Goal: Task Accomplishment & Management: Manage account settings

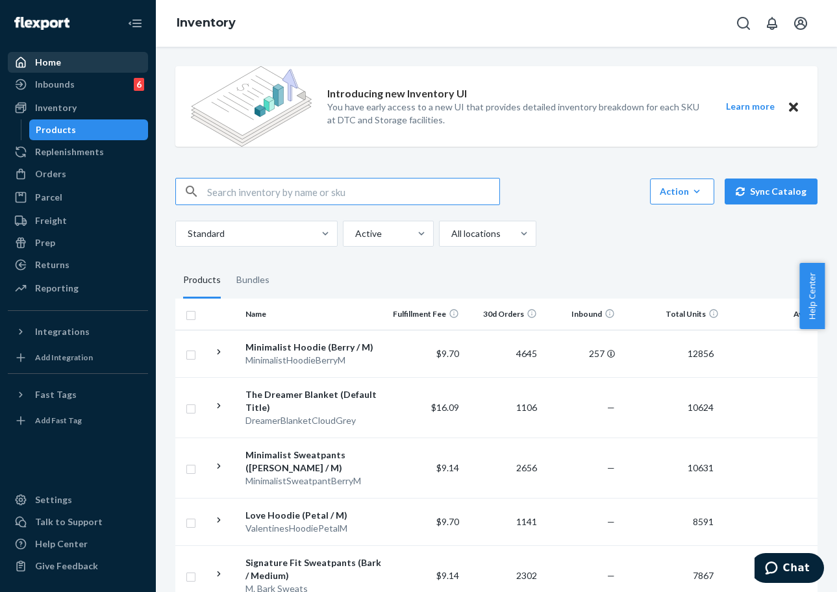
click at [69, 58] on div "Home" at bounding box center [78, 62] width 138 height 18
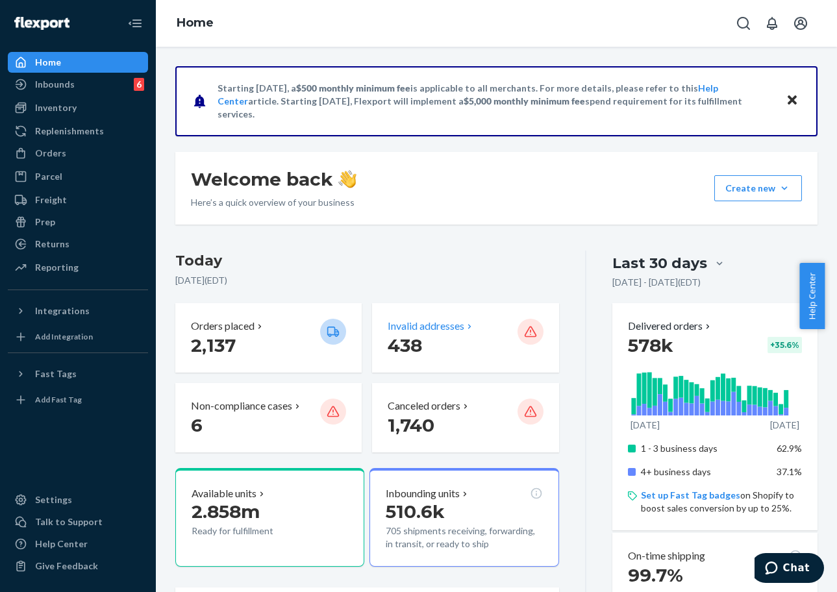
click at [402, 362] on div "Invalid addresses 438" at bounding box center [465, 337] width 186 height 69
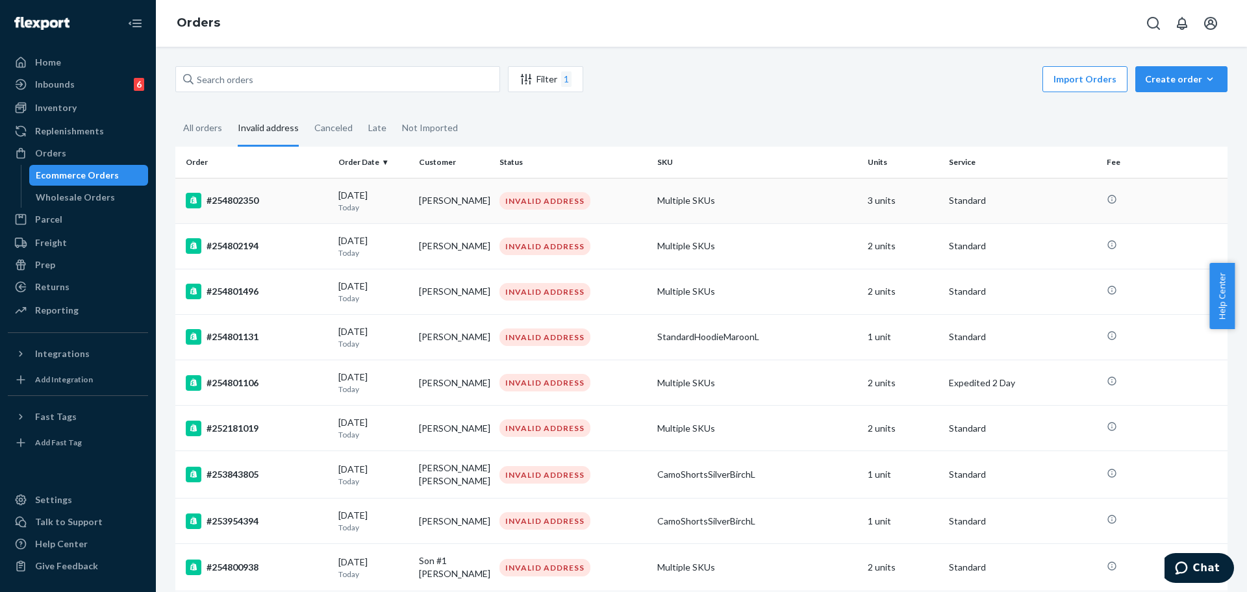
click at [274, 201] on div "#254802350" at bounding box center [257, 201] width 142 height 16
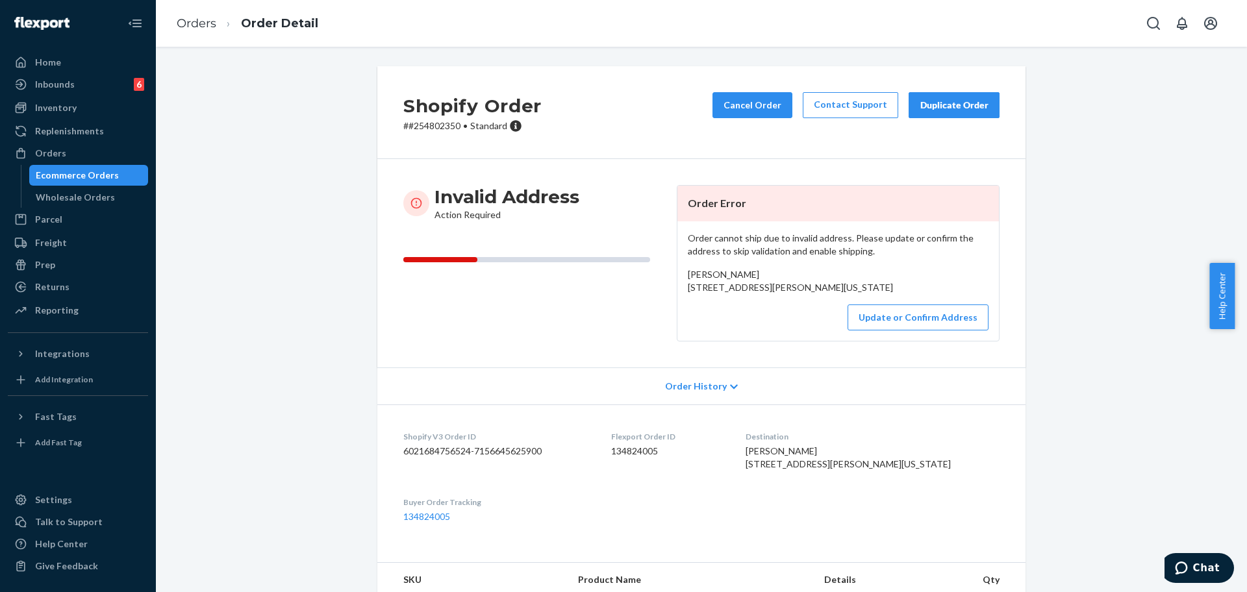
drag, startPoint x: 827, startPoint y: 310, endPoint x: 667, endPoint y: 290, distance: 161.6
click at [667, 290] on div "Invalid Address Action Required Order Error Order cannot ship due to invalid ad…" at bounding box center [701, 263] width 596 height 156
copy span "11101 Matthews Commons Drive Apartment 35 Matthews, North Carolina 28105"
click at [600, 314] on div "Invalid Address Action Required" at bounding box center [534, 263] width 263 height 156
click at [438, 132] on p "# #254802350 • Standard" at bounding box center [472, 125] width 138 height 13
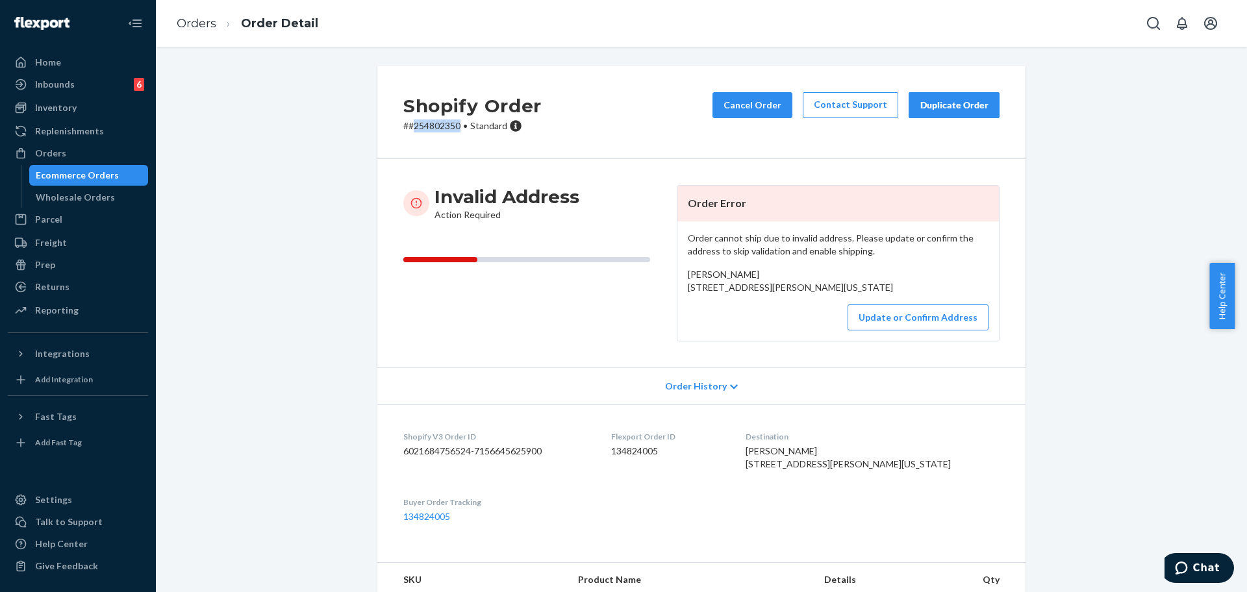
click at [438, 132] on p "# #254802350 • Standard" at bounding box center [472, 125] width 138 height 13
copy p "254802350"
click at [824, 331] on button "Update or Confirm Address" at bounding box center [917, 318] width 141 height 26
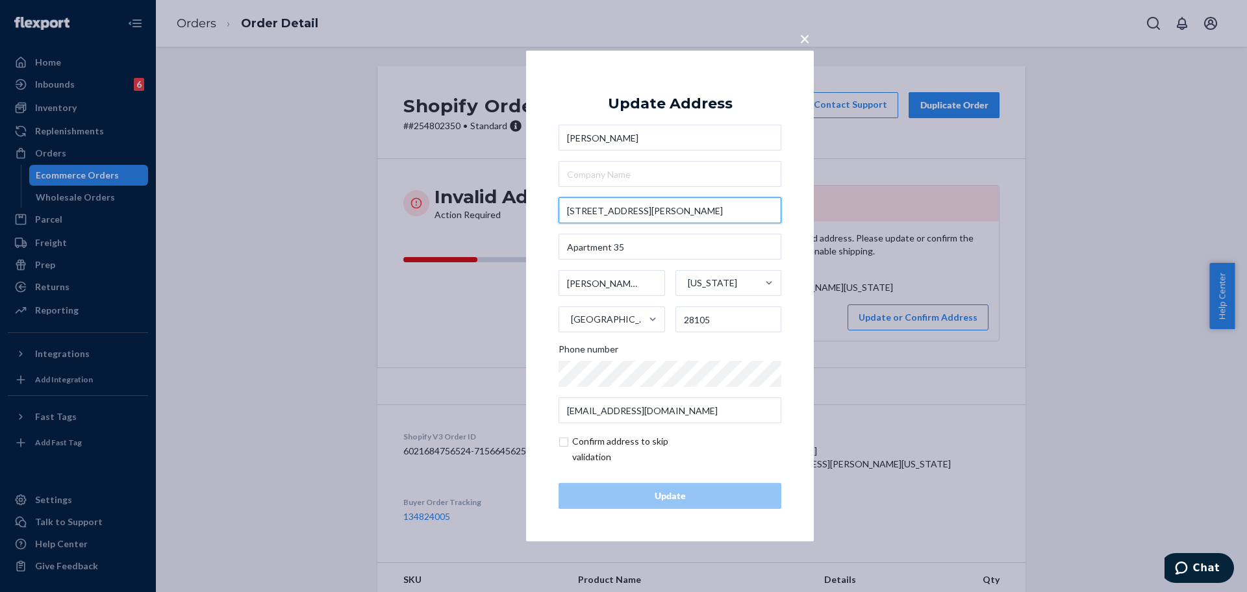
click at [692, 214] on input "11101 Matthews Commons Drive" at bounding box center [669, 210] width 223 height 26
click at [702, 221] on input "11101 Matthews Commons D" at bounding box center [669, 210] width 223 height 26
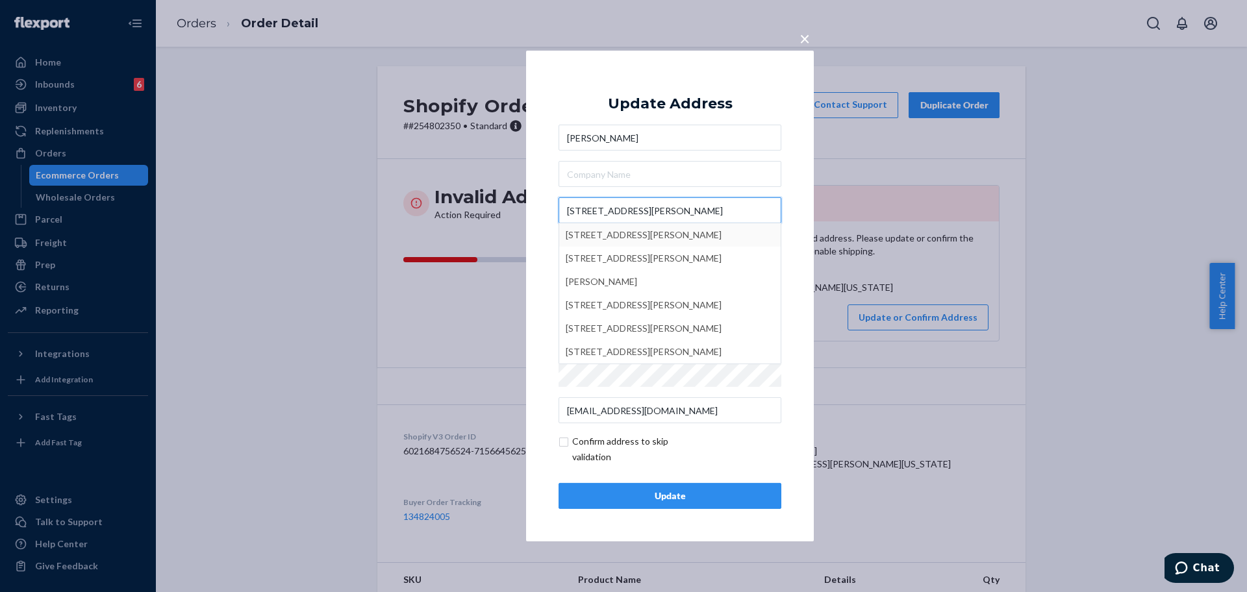
type input "11101 Matthews Commons Dr"
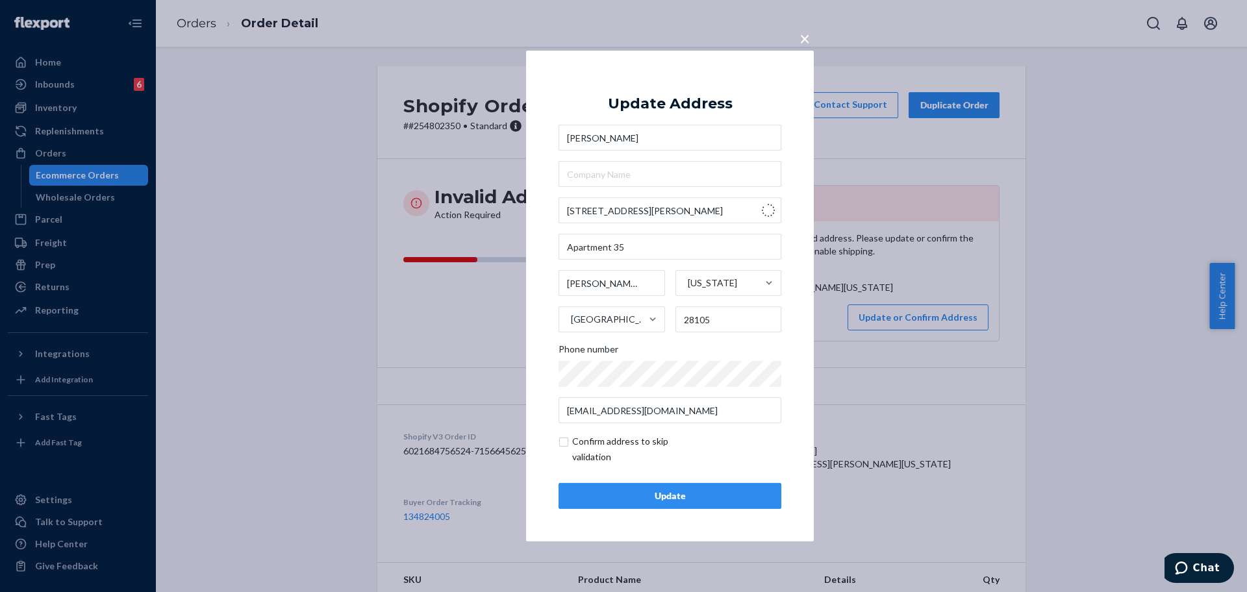
type input "Matthews Commons Dr"
click at [808, 41] on span "×" at bounding box center [804, 38] width 10 height 22
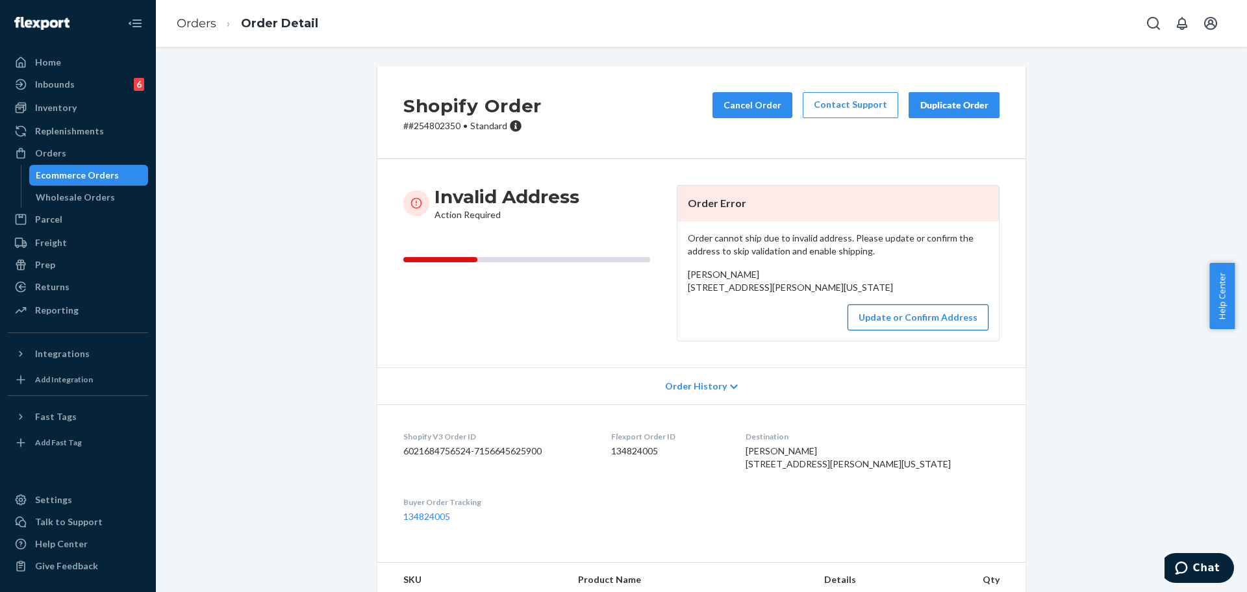
click at [824, 331] on button "Update or Confirm Address" at bounding box center [917, 318] width 141 height 26
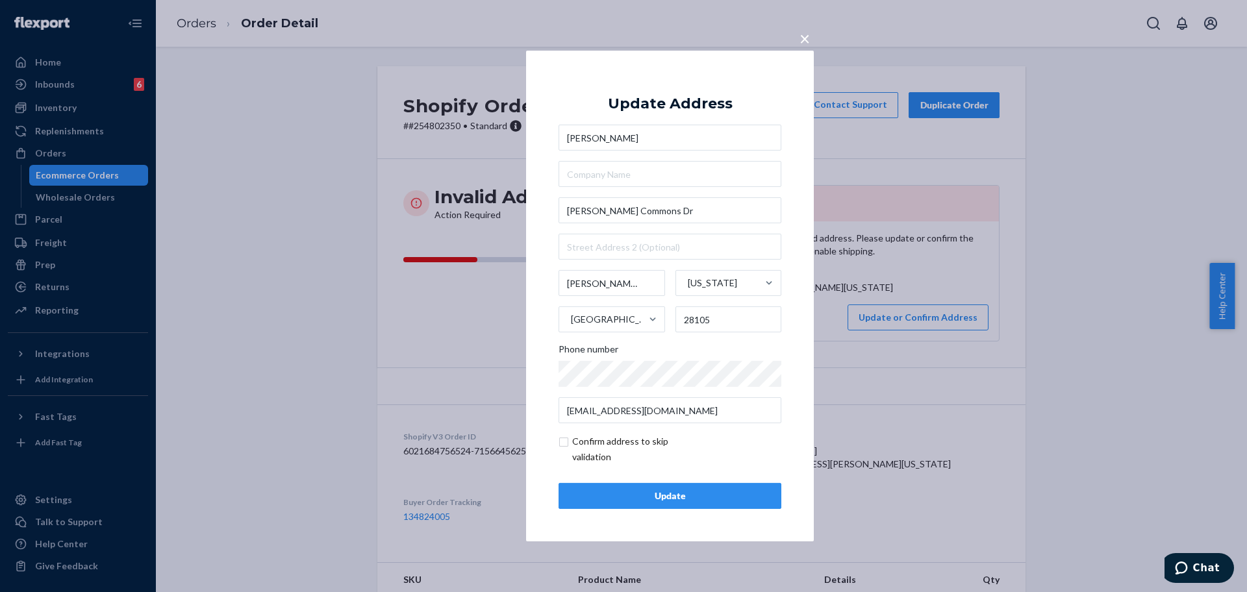
click at [824, 319] on div "× Update Address Reid Helms Matthews Commons Dr Matthews North Carolina United …" at bounding box center [623, 296] width 1247 height 592
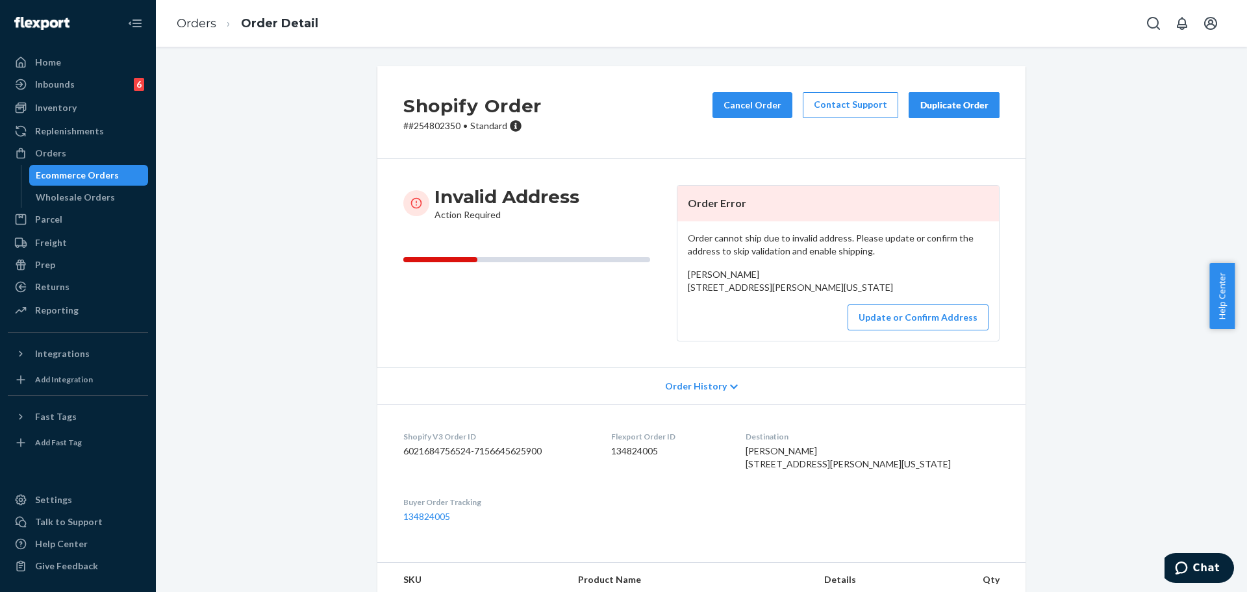
click at [769, 290] on span "Reid Helms 11101 Matthews Commons Drive Apartment 35 Matthews, North Carolina 2…" at bounding box center [790, 281] width 205 height 24
copy span "11101 Matthews Commons Drive"
click at [824, 331] on button "Update or Confirm Address" at bounding box center [917, 318] width 141 height 26
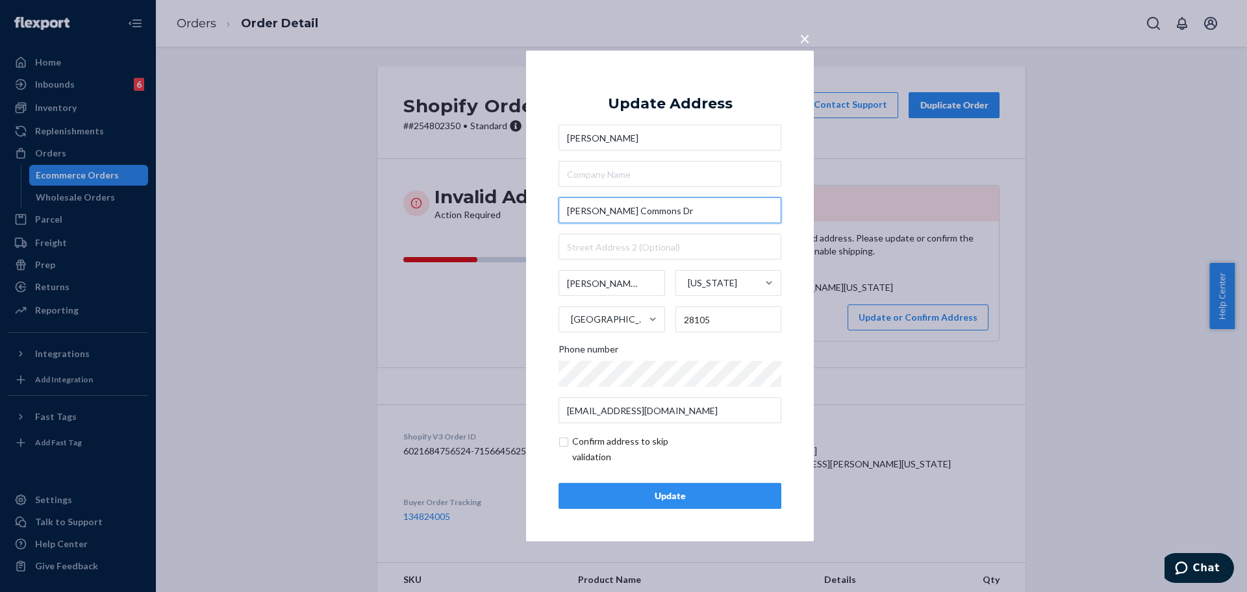
click at [640, 214] on input "Matthews Commons Dr" at bounding box center [669, 210] width 223 height 26
paste input "11101 Matthews Commons Drive"
type input "11101 Matthews Commons Drive"
click at [538, 250] on div "× Update Address Reid Helms 11101 Matthews Commons Drive Matthews North Carolin…" at bounding box center [670, 296] width 288 height 491
click at [586, 253] on input "text" at bounding box center [669, 247] width 223 height 26
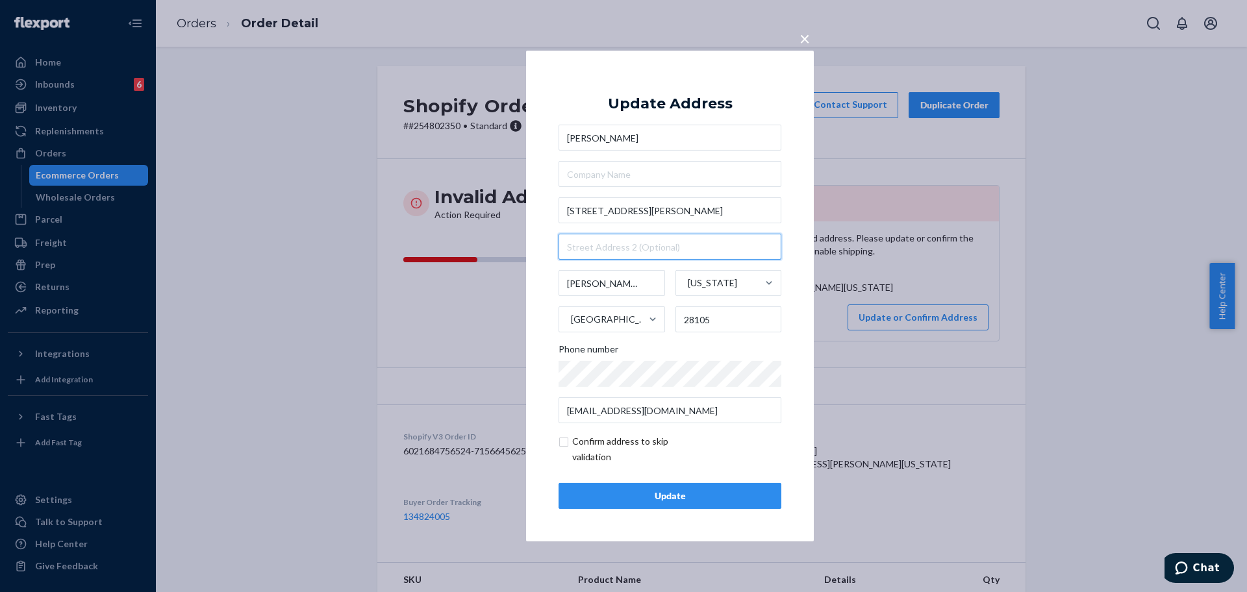
type input "#"
type input "Apt 35"
click at [675, 501] on div "Update" at bounding box center [669, 496] width 201 height 13
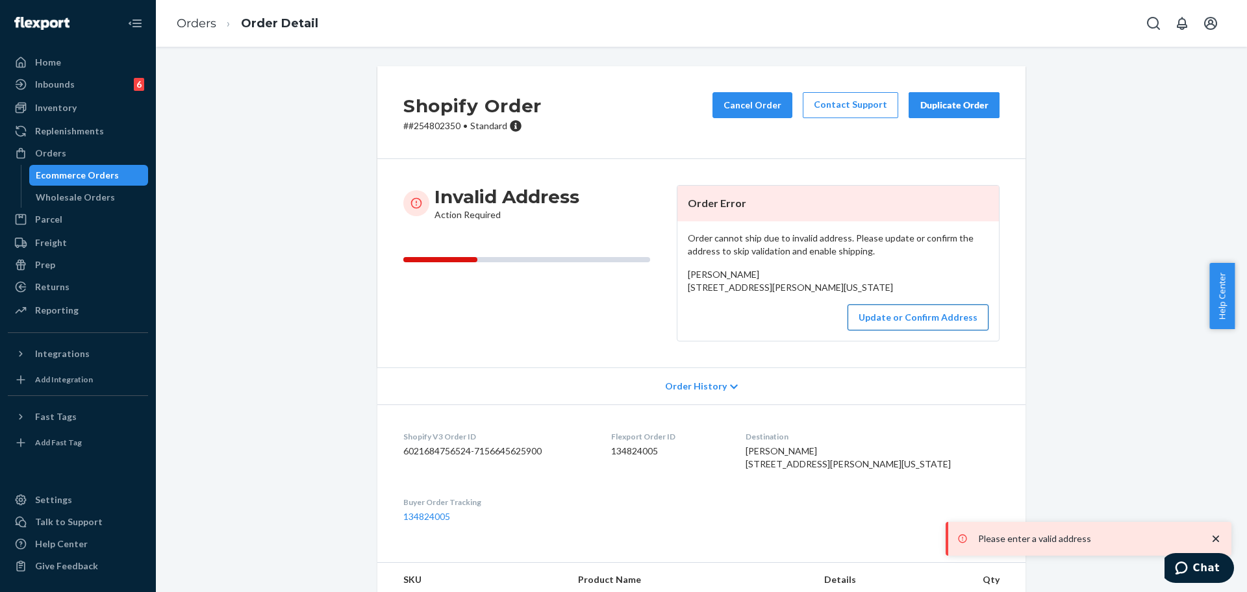
click at [824, 331] on button "Update or Confirm Address" at bounding box center [917, 318] width 141 height 26
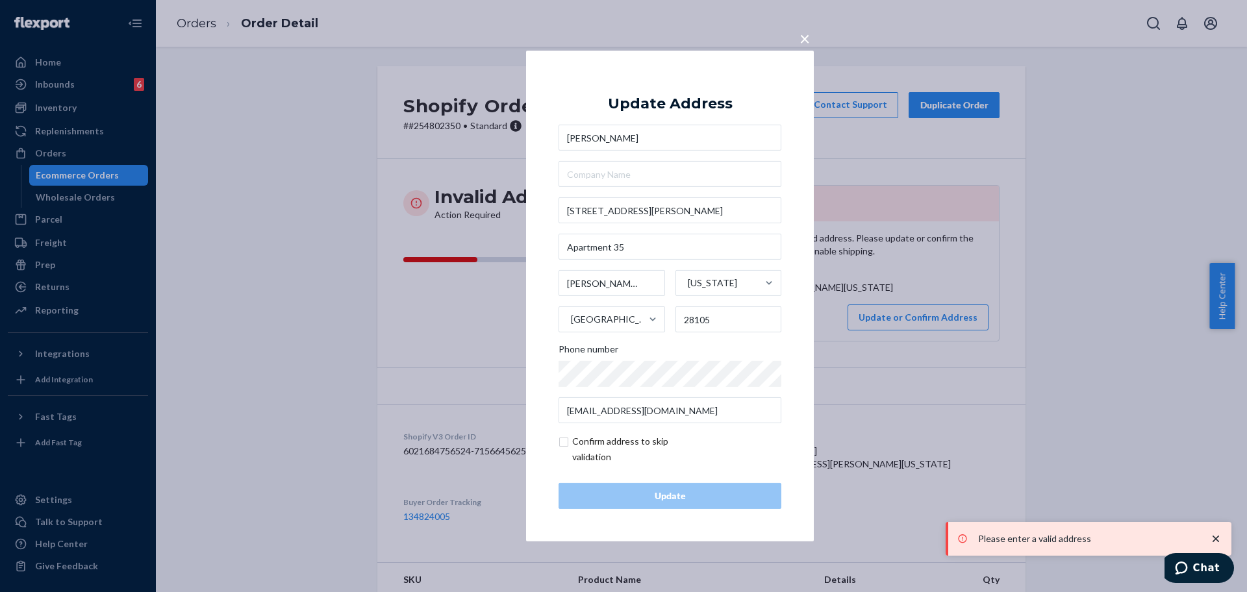
click at [610, 464] on input "checkbox" at bounding box center [633, 449] width 151 height 31
checkbox input "true"
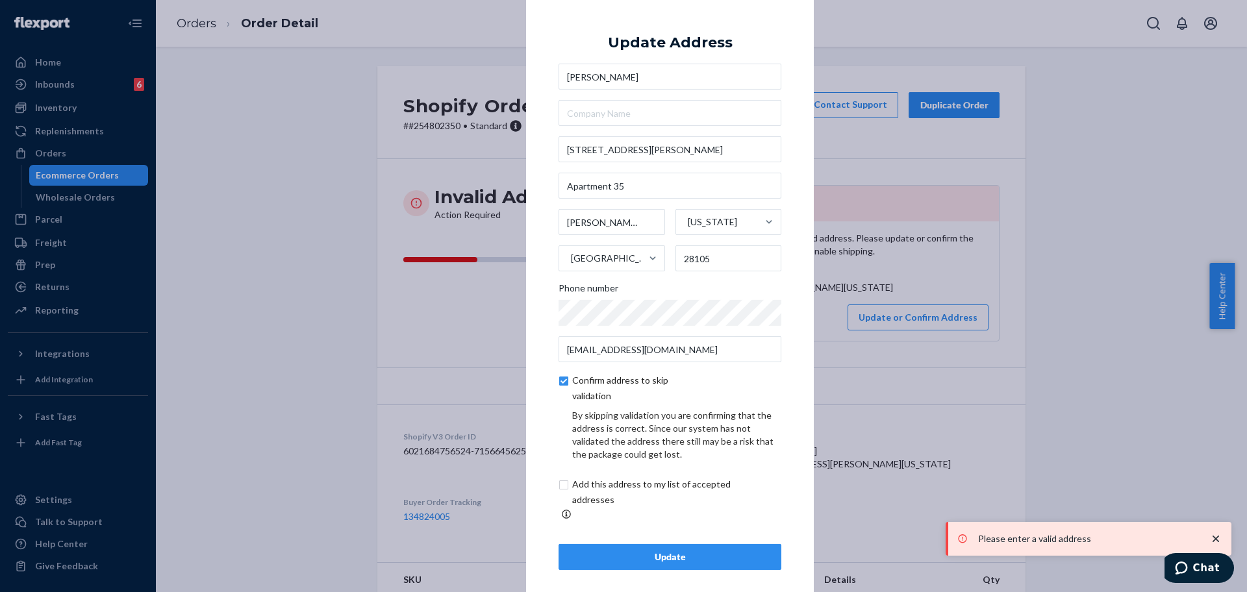
click at [631, 551] on div "Update" at bounding box center [669, 557] width 201 height 13
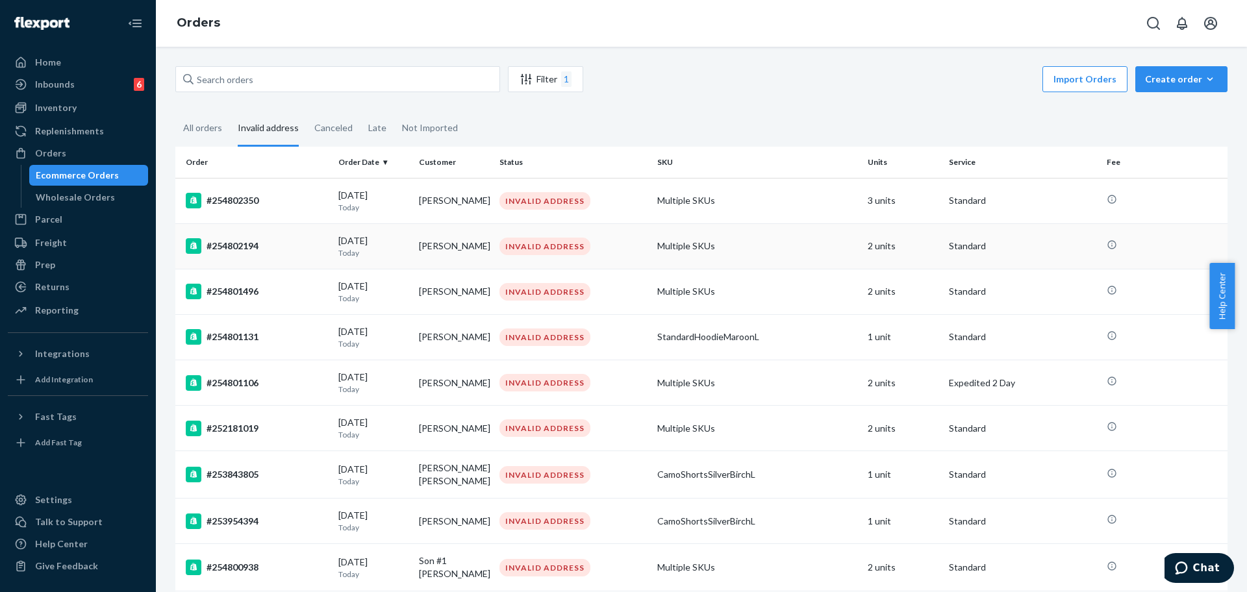
click at [308, 257] on td "#254802194" at bounding box center [254, 245] width 158 height 45
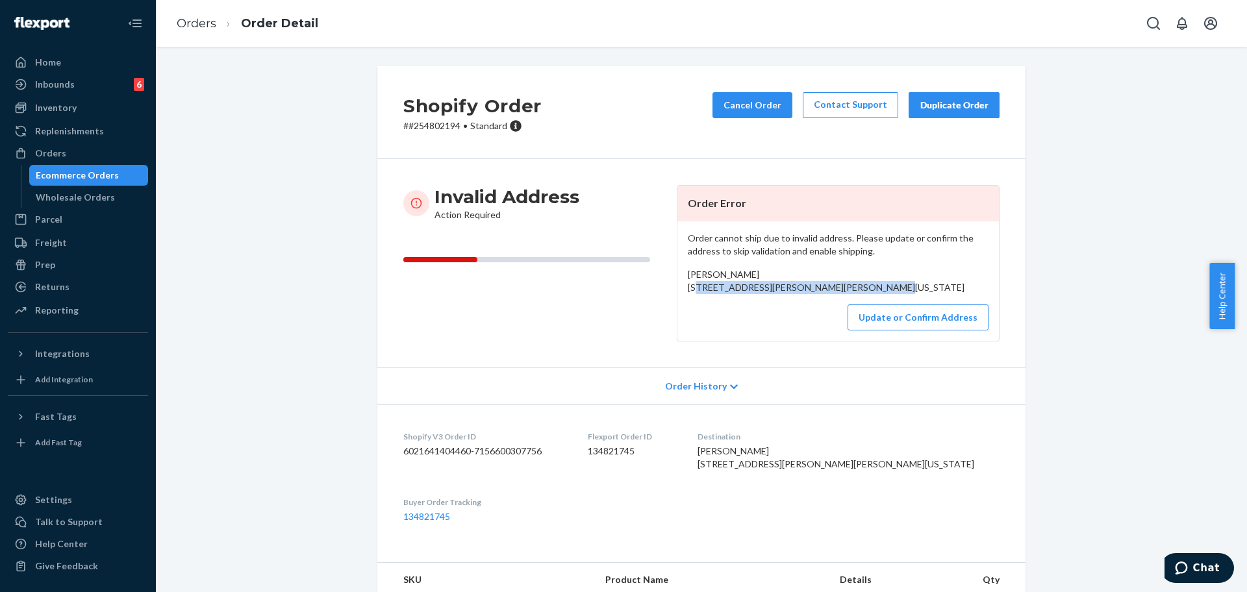
drag, startPoint x: 789, startPoint y: 294, endPoint x: 678, endPoint y: 286, distance: 111.3
click at [678, 286] on div "Order cannot ship due to invalid address. Please update or confirm the address …" at bounding box center [837, 280] width 321 height 119
copy span "209.5 Hallock Ave Mingo Jct., Ohio 43938"
click at [824, 331] on button "Update or Confirm Address" at bounding box center [917, 318] width 141 height 26
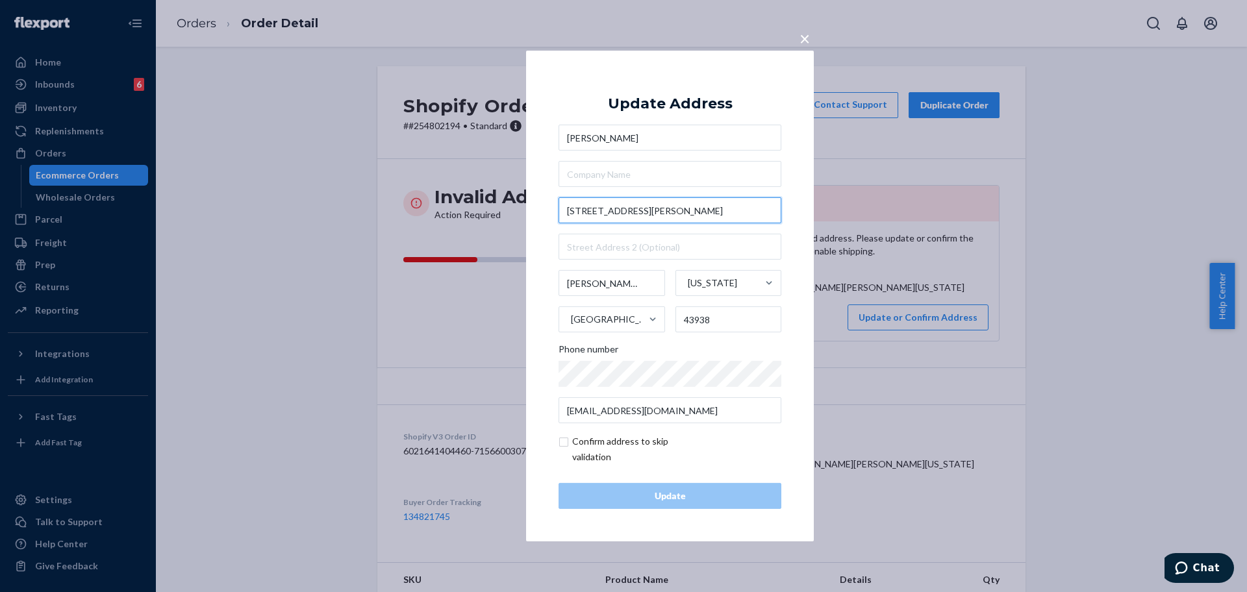
click at [676, 214] on input "209.5 Hallock Ave" at bounding box center [669, 210] width 223 height 26
paste input "1/2"
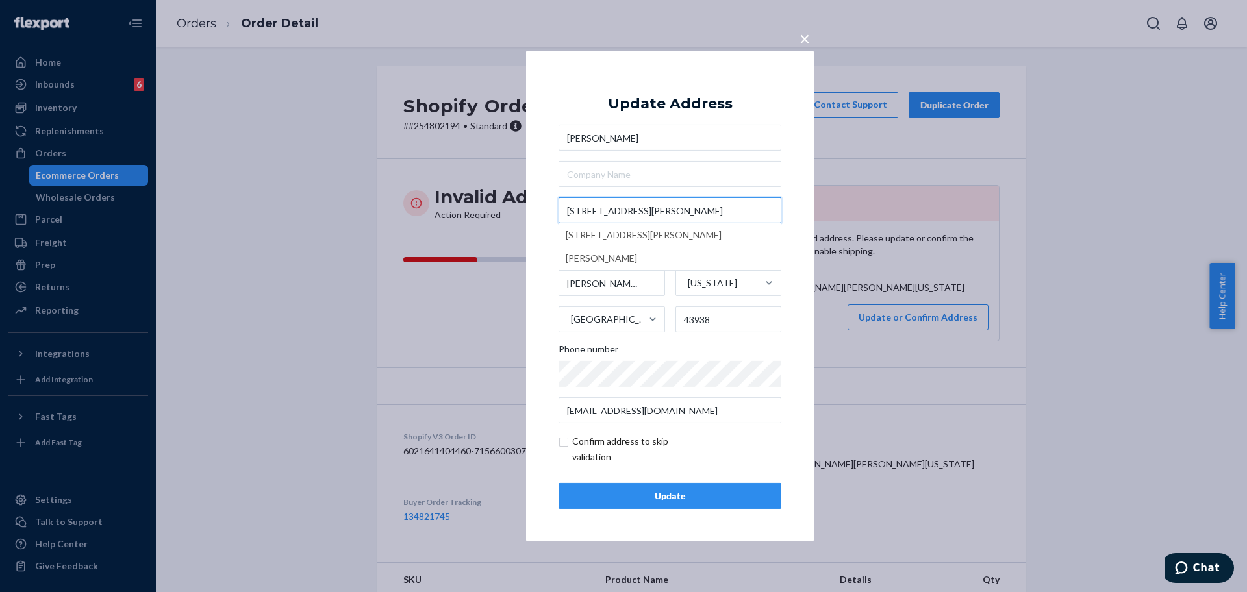
type input "209 1/2 Hallock Ave"
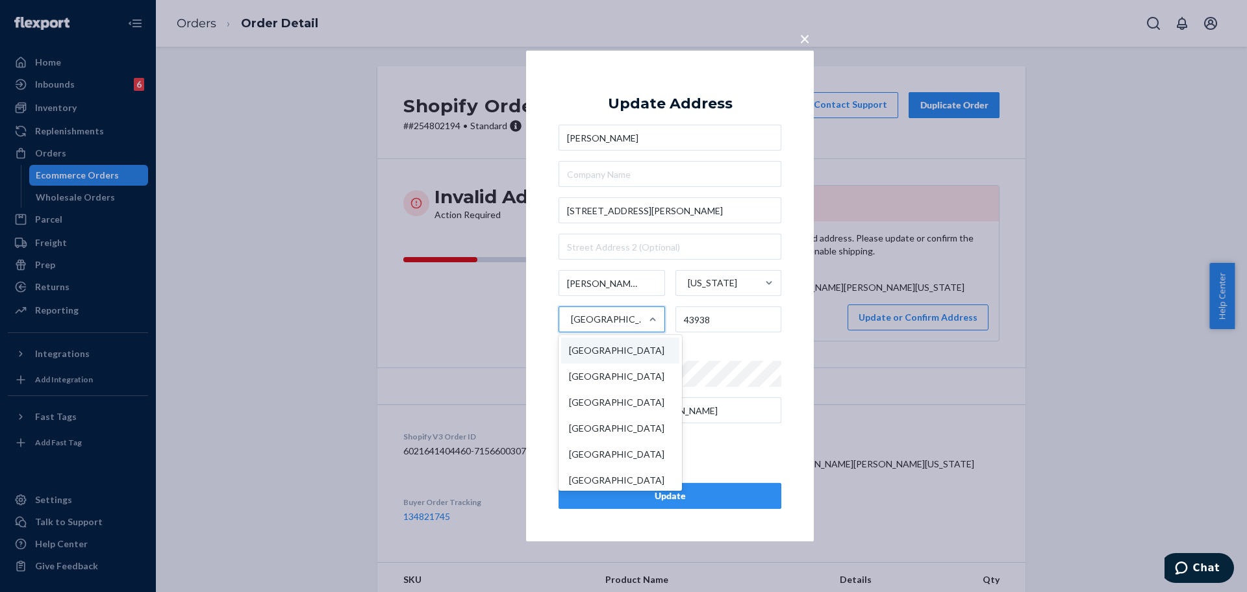
click at [582, 301] on div "United States" at bounding box center [600, 319] width 82 height 39
click at [571, 307] on input "option United States focused, 1 of 249. 249 results available. Use Up and Down …" at bounding box center [569, 320] width 1 height 26
click at [582, 284] on input "Mingo Jct." at bounding box center [611, 283] width 106 height 26
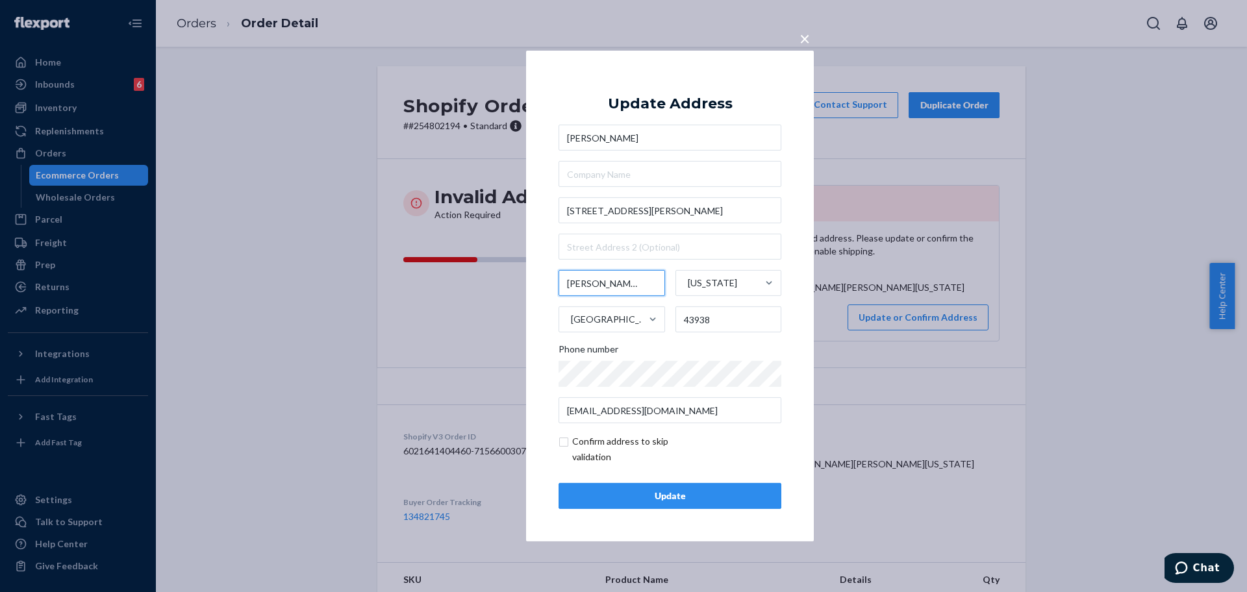
paste input "unction"
type input "Mingo Junction"
click at [665, 495] on div "Update" at bounding box center [669, 496] width 201 height 13
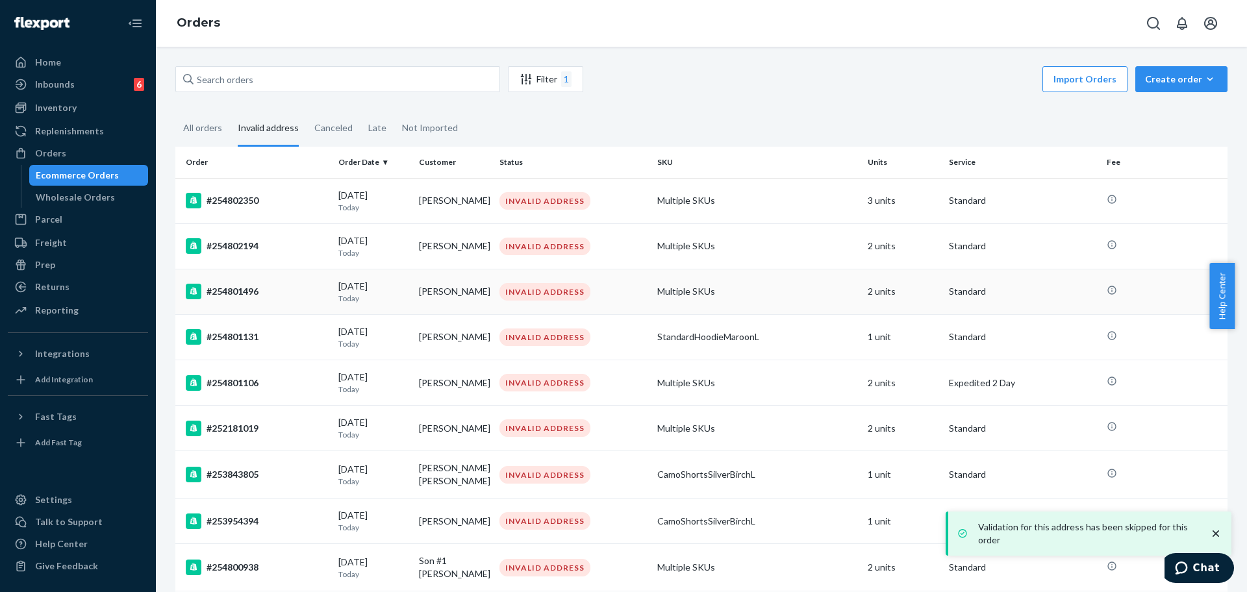
click at [298, 279] on td "#254801496" at bounding box center [254, 291] width 158 height 45
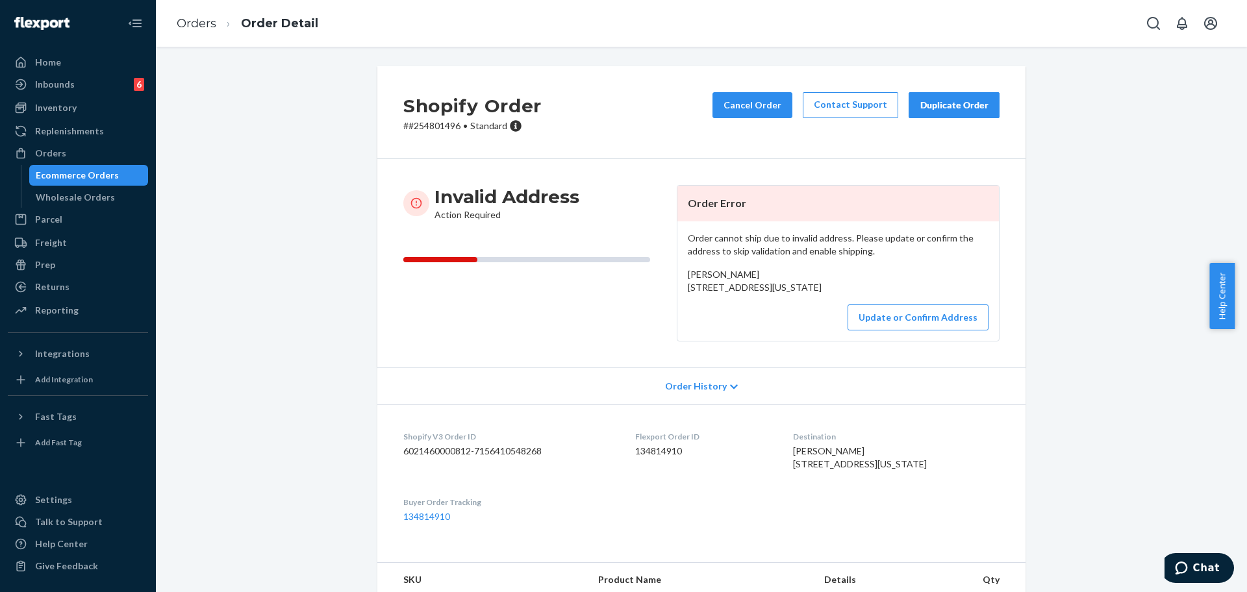
drag, startPoint x: 793, startPoint y: 295, endPoint x: 678, endPoint y: 283, distance: 115.5
click at [678, 283] on div "Order cannot ship due to invalid address. Please update or confirm the address …" at bounding box center [837, 280] width 321 height 119
copy span "219 Pr 302-G Seminole, Texas 79360"
click at [824, 331] on button "Update or Confirm Address" at bounding box center [917, 318] width 141 height 26
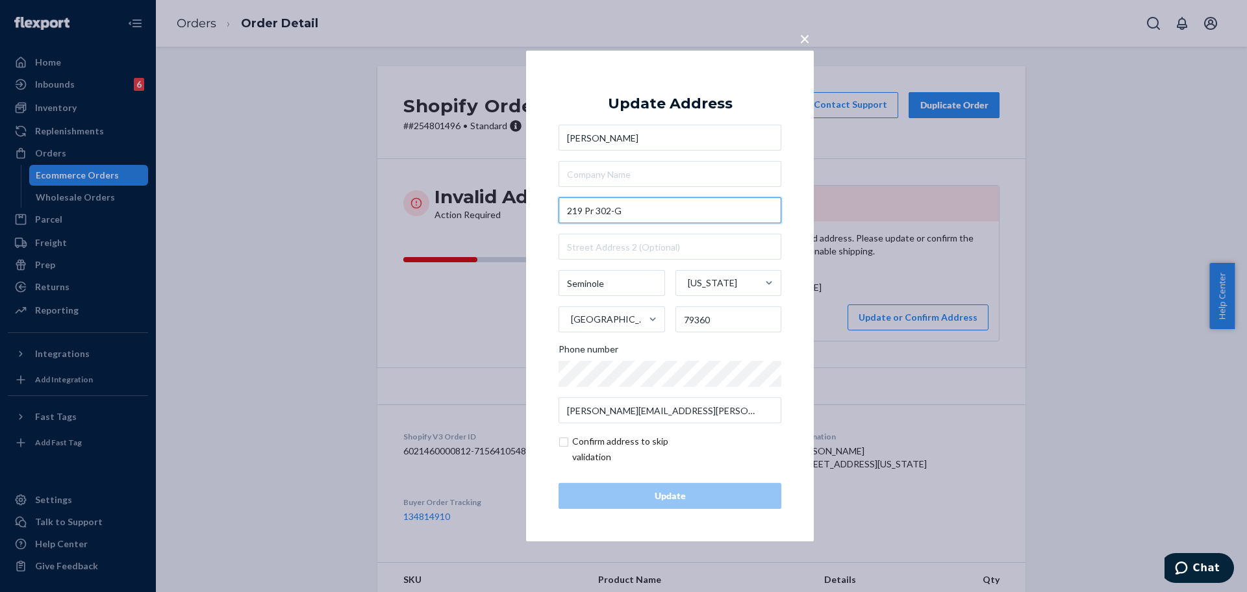
click at [626, 214] on input "219 Pr 302-G" at bounding box center [669, 210] width 223 height 26
click at [628, 457] on input "checkbox" at bounding box center [633, 449] width 151 height 31
checkbox input "true"
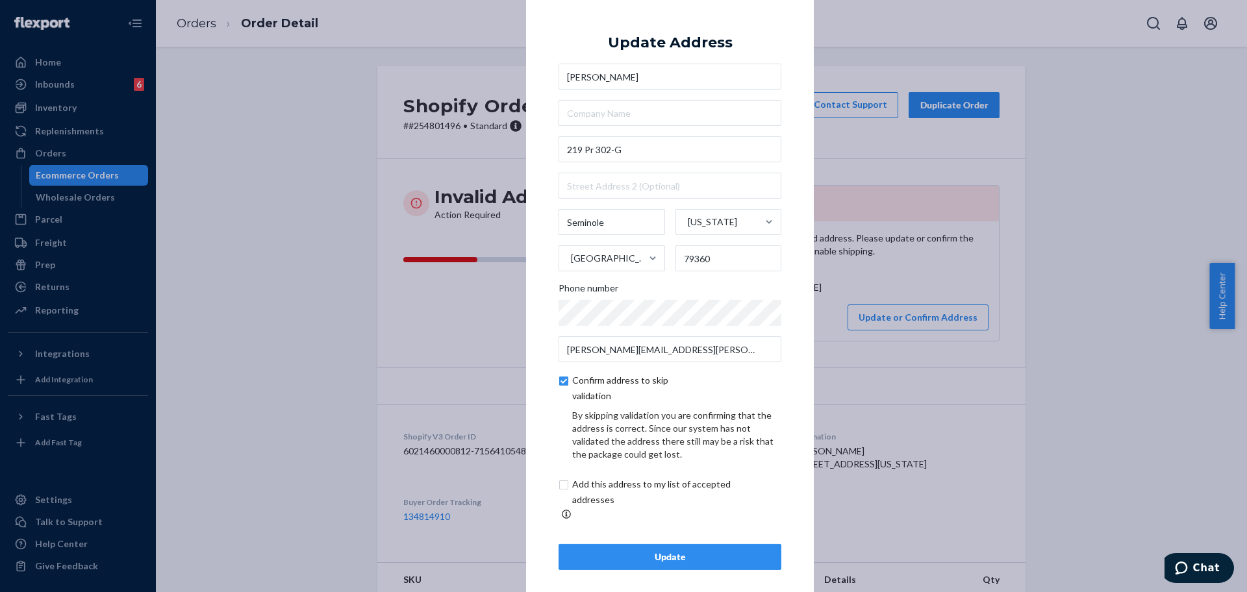
click at [647, 551] on div "Update" at bounding box center [669, 557] width 201 height 13
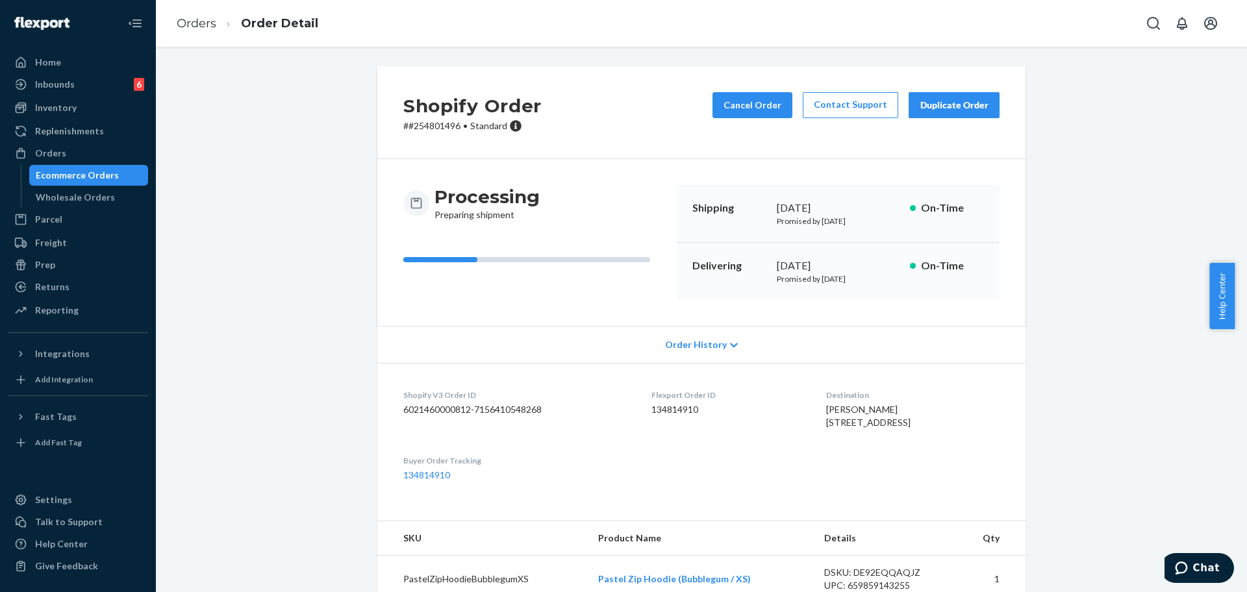
drag, startPoint x: 666, startPoint y: 444, endPoint x: 668, endPoint y: 437, distance: 6.8
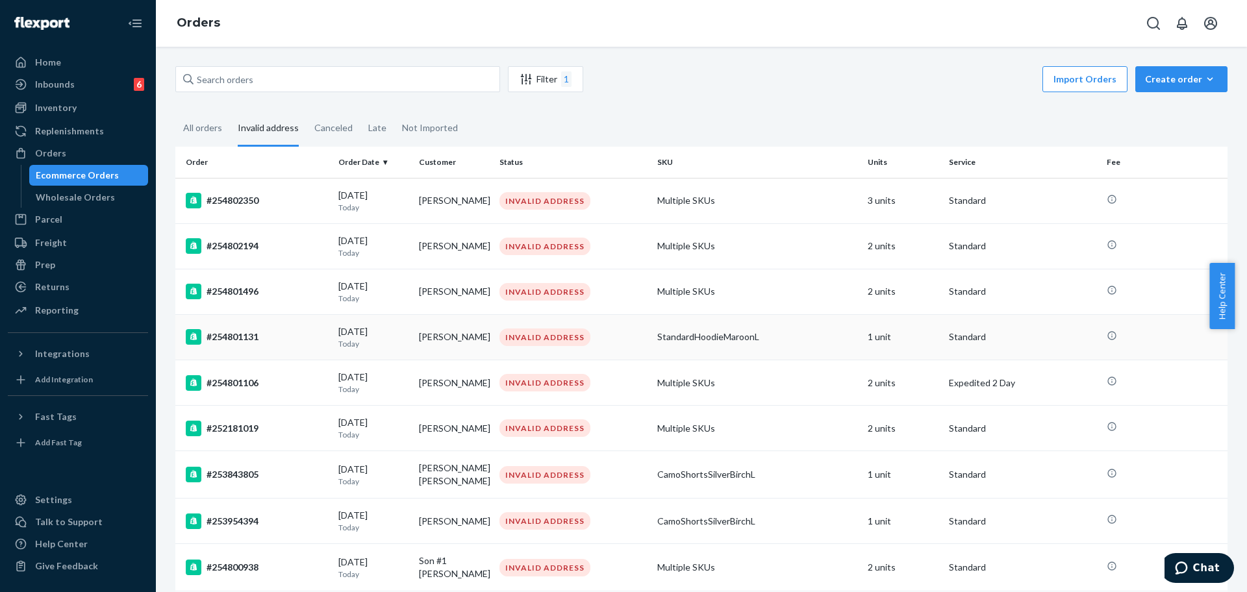
click at [268, 341] on div "#254801131" at bounding box center [257, 337] width 142 height 16
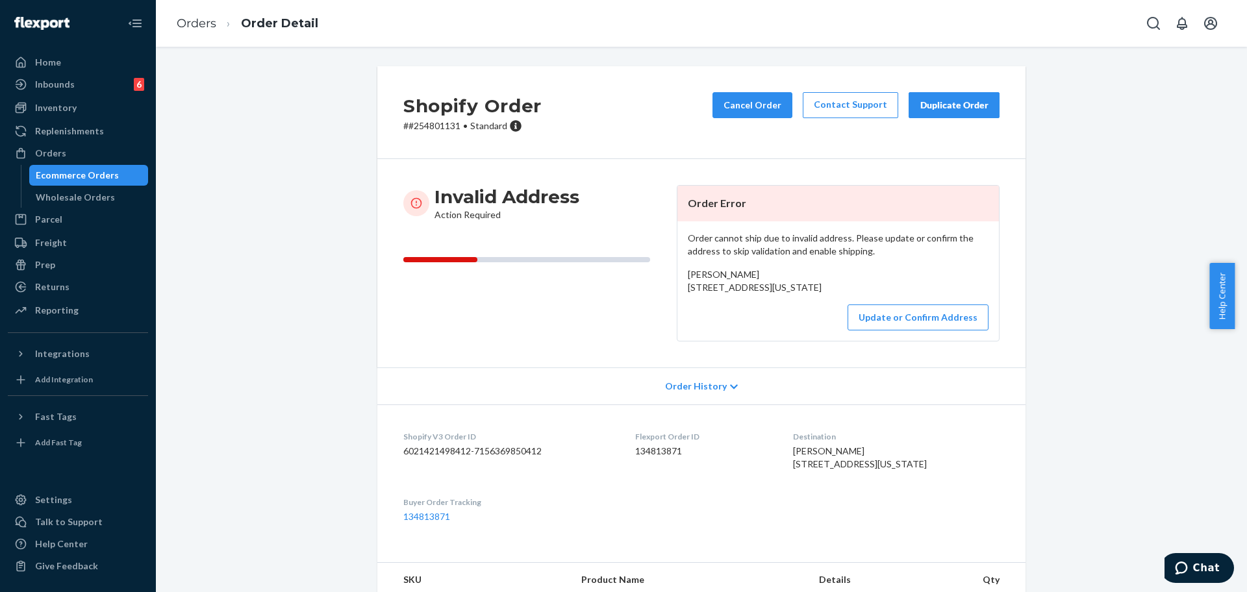
drag, startPoint x: 774, startPoint y: 301, endPoint x: 668, endPoint y: 291, distance: 107.0
click at [668, 291] on div "Invalid Address Action Required Order Error Order cannot ship due to invalid ad…" at bounding box center [701, 263] width 596 height 156
copy span "447 County Rte 39 PO 186 Round Top, New York 12473"
click at [441, 129] on p "# #254801131 • Standard" at bounding box center [472, 125] width 138 height 13
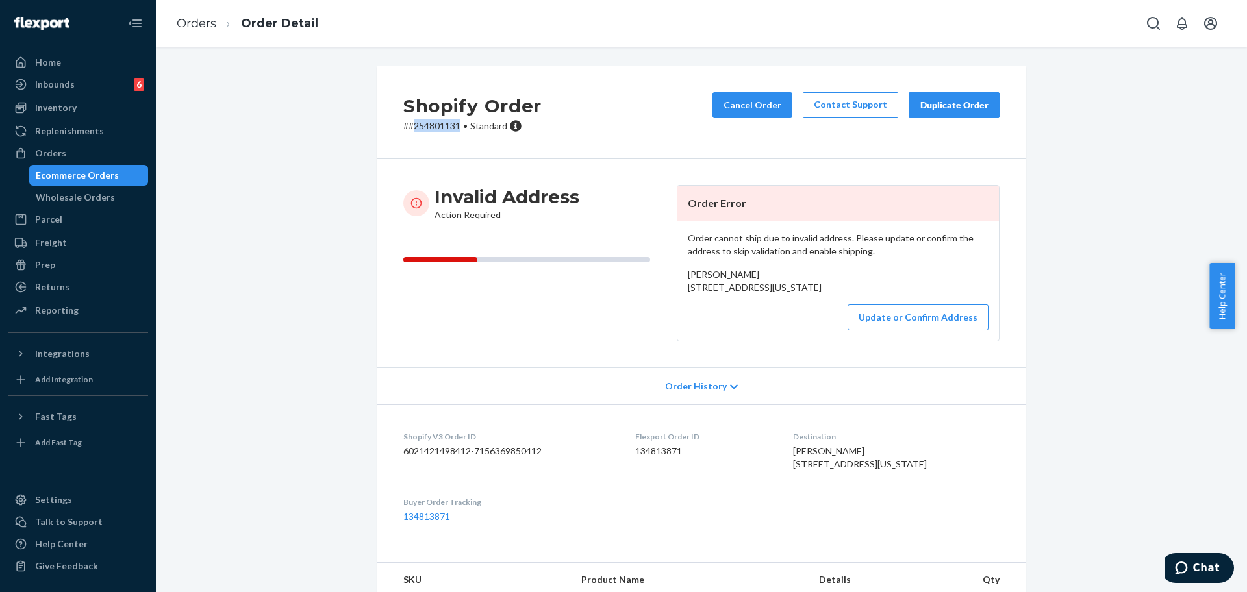
copy p "254801131"
click at [824, 331] on button "Update or Confirm Address" at bounding box center [917, 318] width 141 height 26
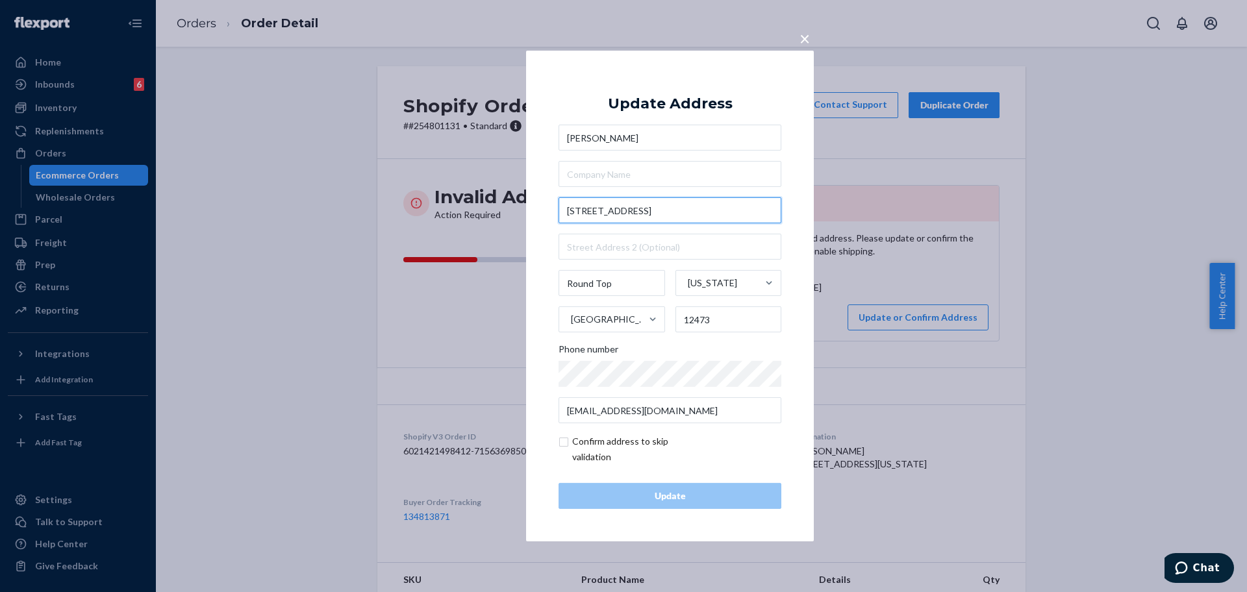
click at [714, 216] on input "447 County Rte 39 PO 186" at bounding box center [669, 210] width 223 height 26
paste input "Route 39"
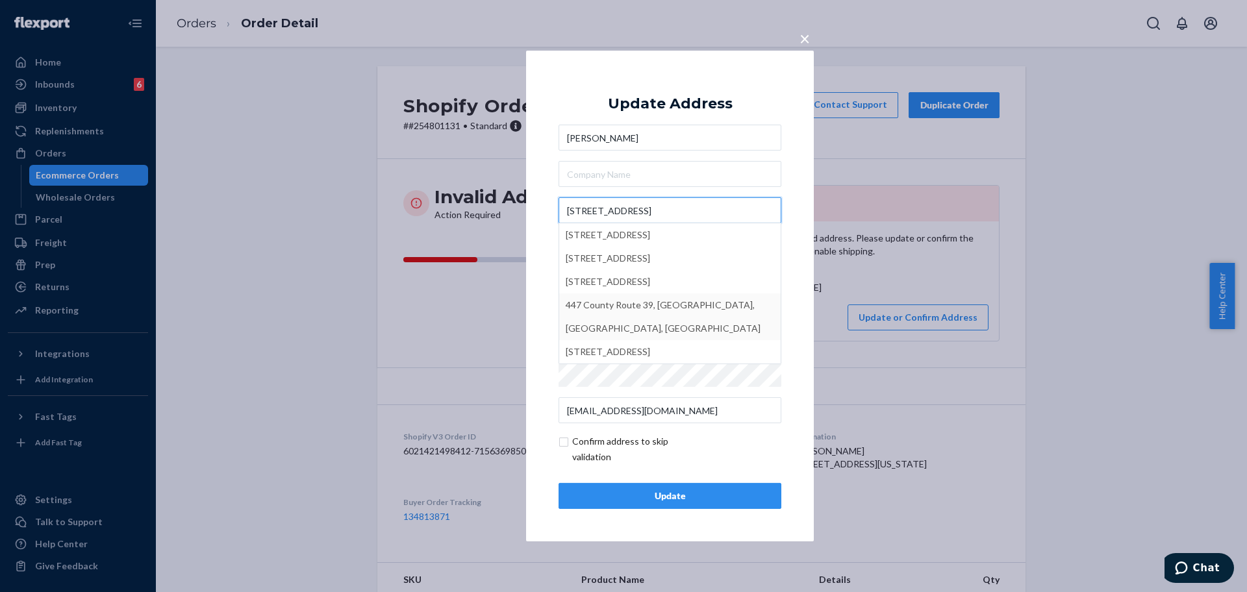
paste input "Route 39"
type input "447 Route 39"
click at [694, 499] on div "Update" at bounding box center [669, 496] width 201 height 13
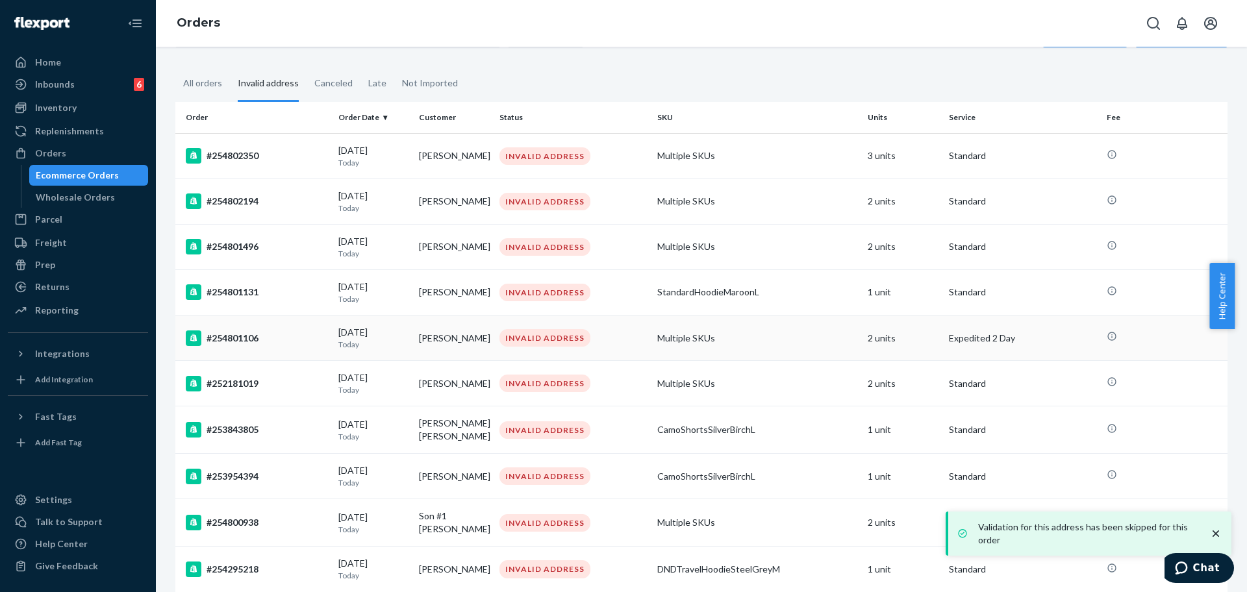
scroll to position [81, 0]
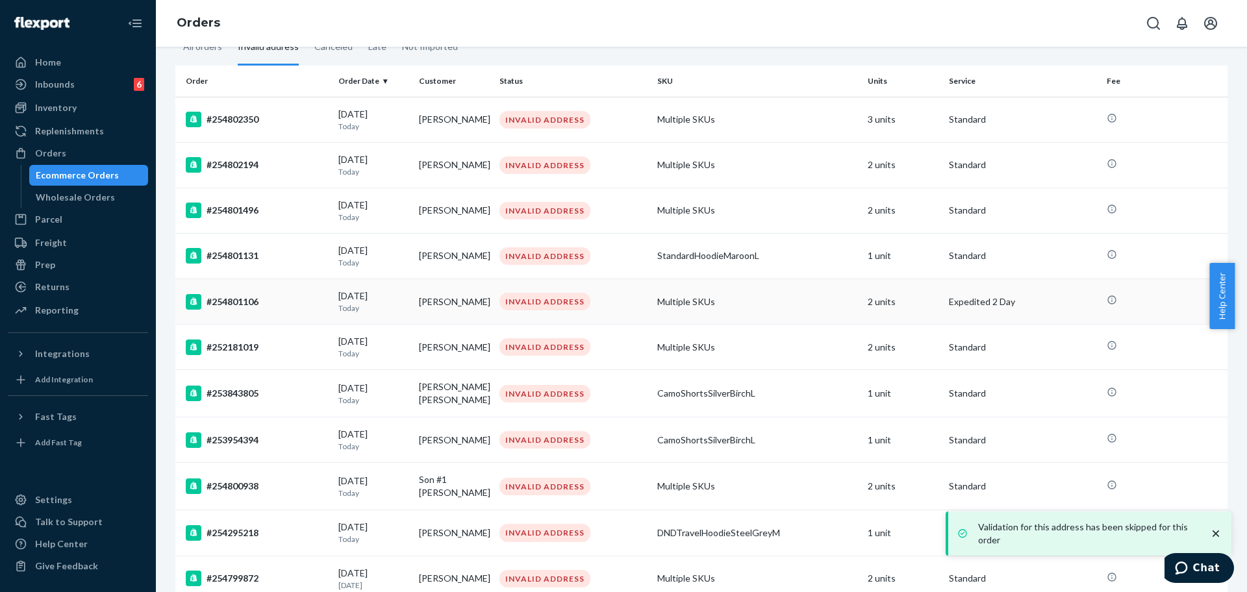
click at [292, 305] on div "#254801106" at bounding box center [257, 302] width 142 height 16
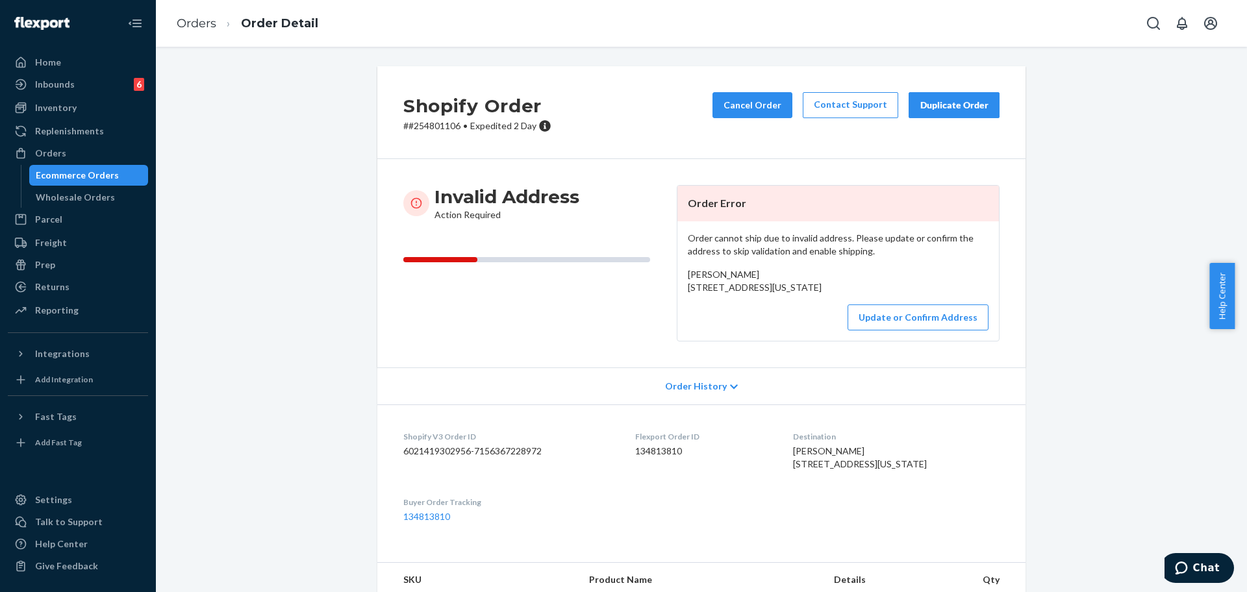
drag, startPoint x: 777, startPoint y: 293, endPoint x: 769, endPoint y: 299, distance: 10.1
click at [770, 294] on div "Jair Perry 7964 E 10500 N Tridell, UT Tridell, Utah 84076 US" at bounding box center [838, 281] width 301 height 26
click at [762, 294] on div "Jair Perry 7964 E 10500 N Tridell, UT Tridell, Utah 84076 US" at bounding box center [838, 281] width 301 height 26
drag, startPoint x: 770, startPoint y: 297, endPoint x: 678, endPoint y: 287, distance: 92.8
click at [678, 287] on div "Order cannot ship due to invalid address. Please update or confirm the address …" at bounding box center [837, 280] width 321 height 119
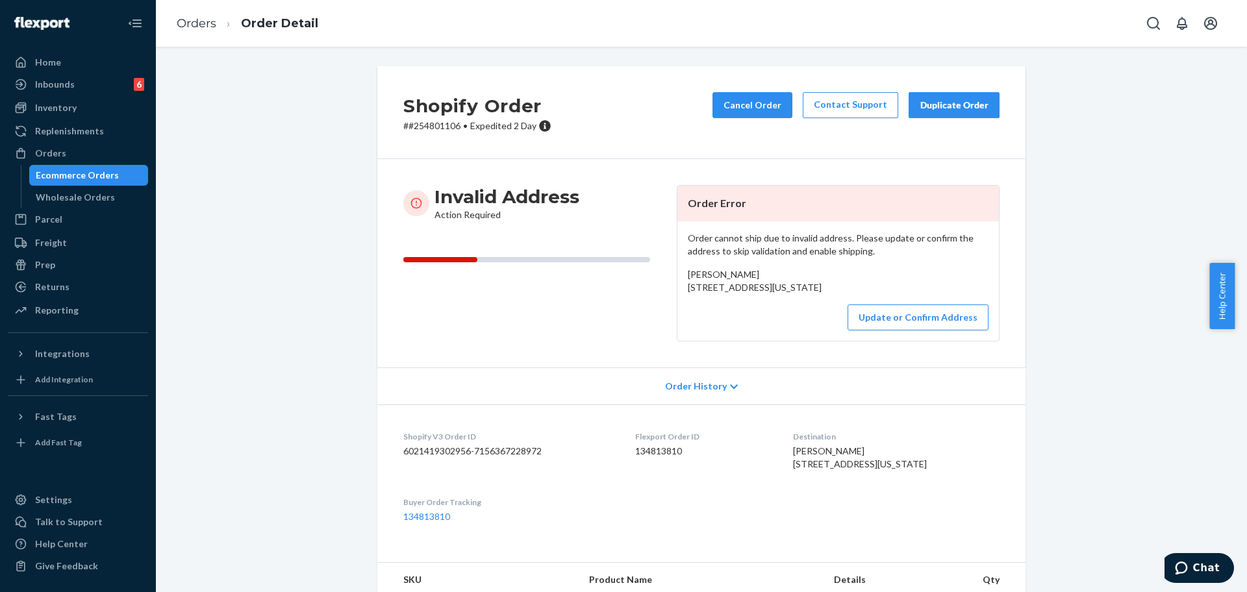
copy span "7964 E 10500 N Tridell, UT Tridell, Utah 84076"
click at [824, 331] on button "Update or Confirm Address" at bounding box center [917, 318] width 141 height 26
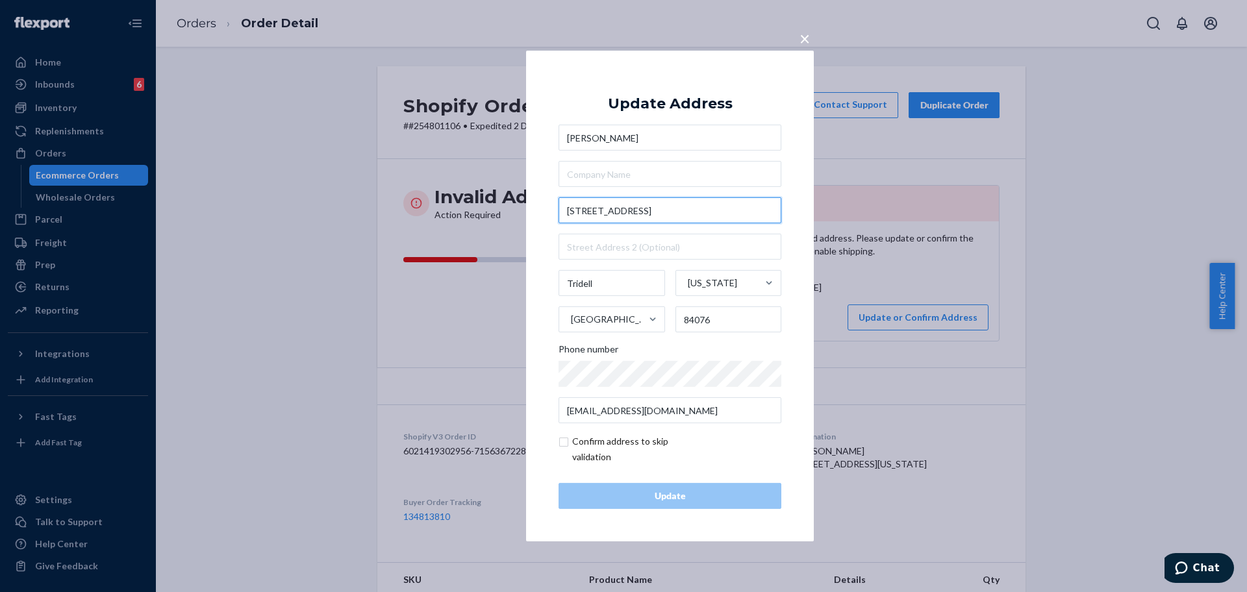
drag, startPoint x: 634, startPoint y: 212, endPoint x: 726, endPoint y: 212, distance: 91.6
click at [726, 212] on input "7964 E 10500 N Tridell, UT" at bounding box center [669, 210] width 223 height 26
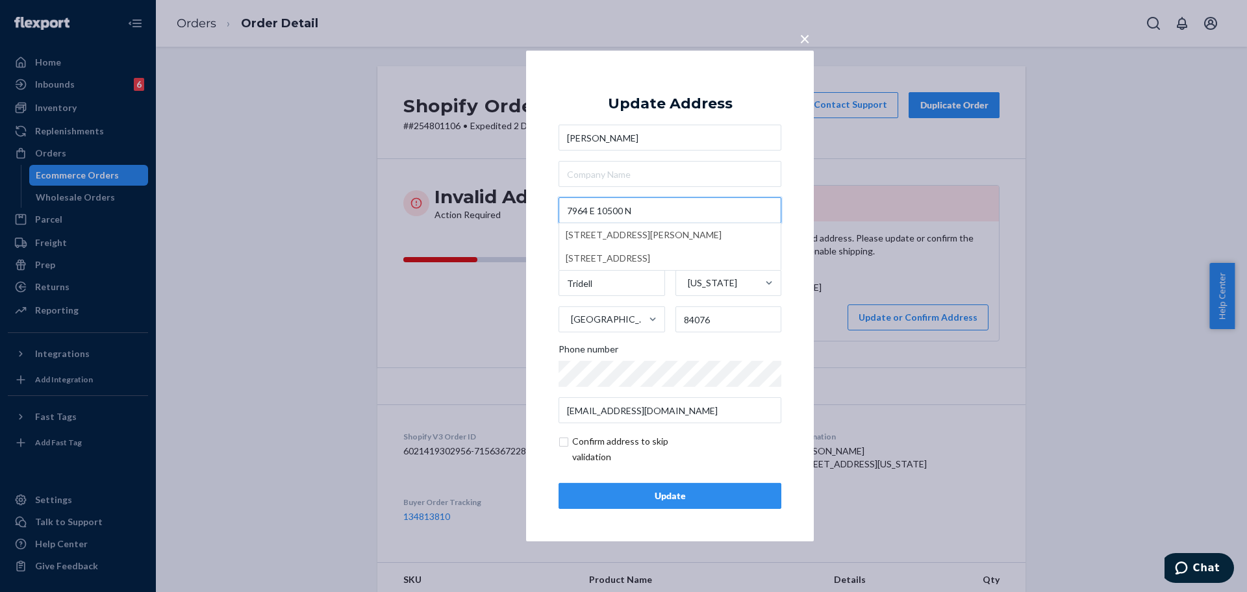
type input "7964 E 10500 N"
click at [690, 501] on div "Update" at bounding box center [669, 496] width 201 height 13
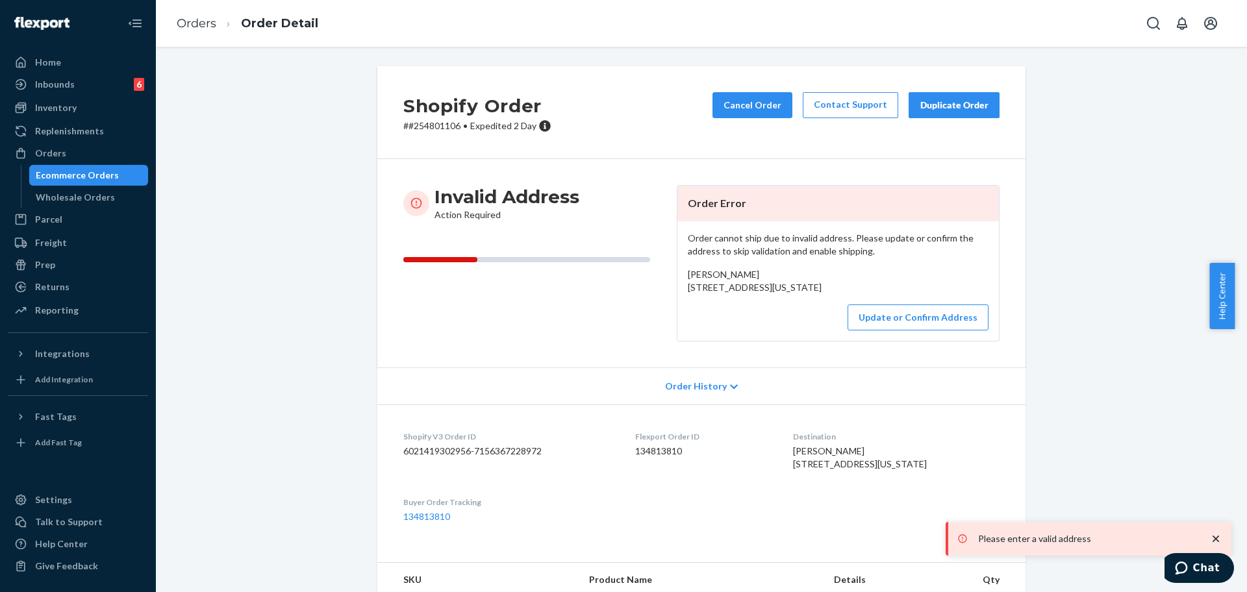
click at [447, 121] on p "# #254801106 • Expedited 2 Day" at bounding box center [477, 125] width 148 height 13
drag, startPoint x: 767, startPoint y: 305, endPoint x: 666, endPoint y: 290, distance: 102.5
click at [666, 290] on div "Invalid Address Action Required Order Error Order cannot ship due to invalid ad…" at bounding box center [701, 263] width 596 height 156
copy span "7964 E 10500 N Tridell, UT Tridell, Utah 84076"
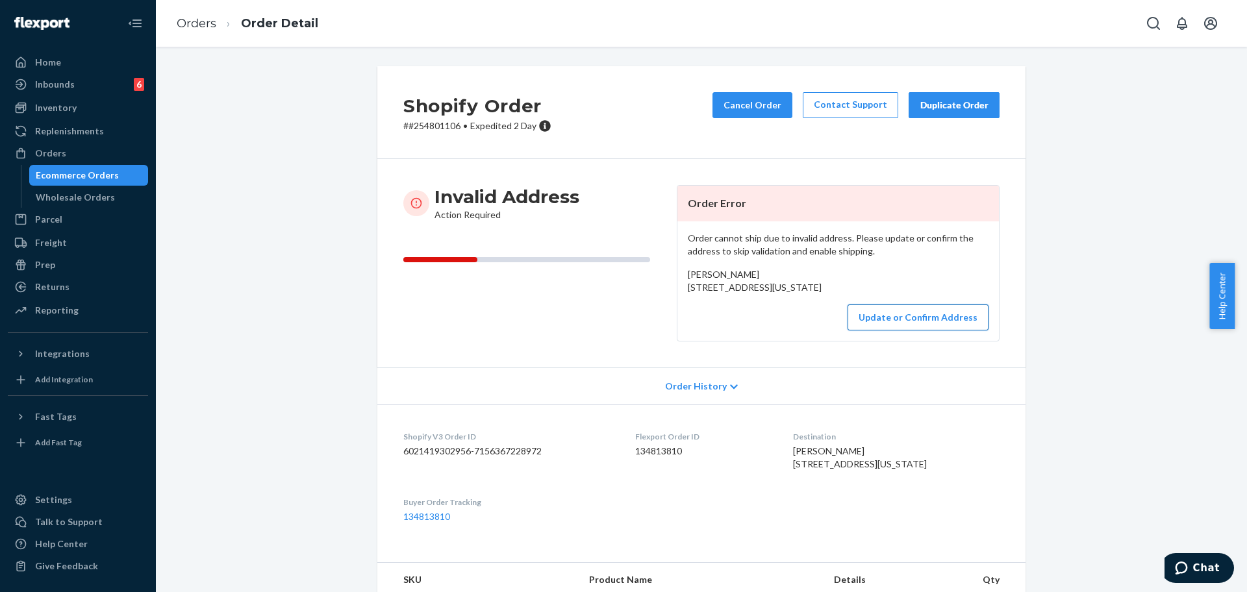
click at [824, 331] on button "Update or Confirm Address" at bounding box center [917, 318] width 141 height 26
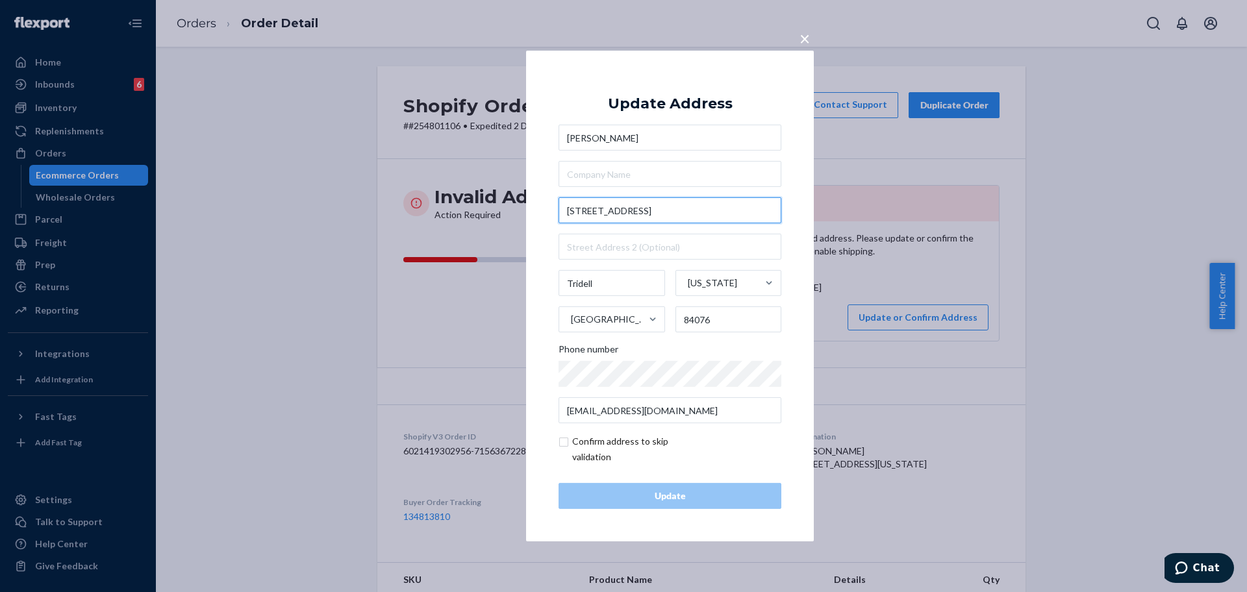
click at [706, 216] on input "7964 E 10500 N Tridell, UT" at bounding box center [669, 210] width 223 height 26
paste input "text"
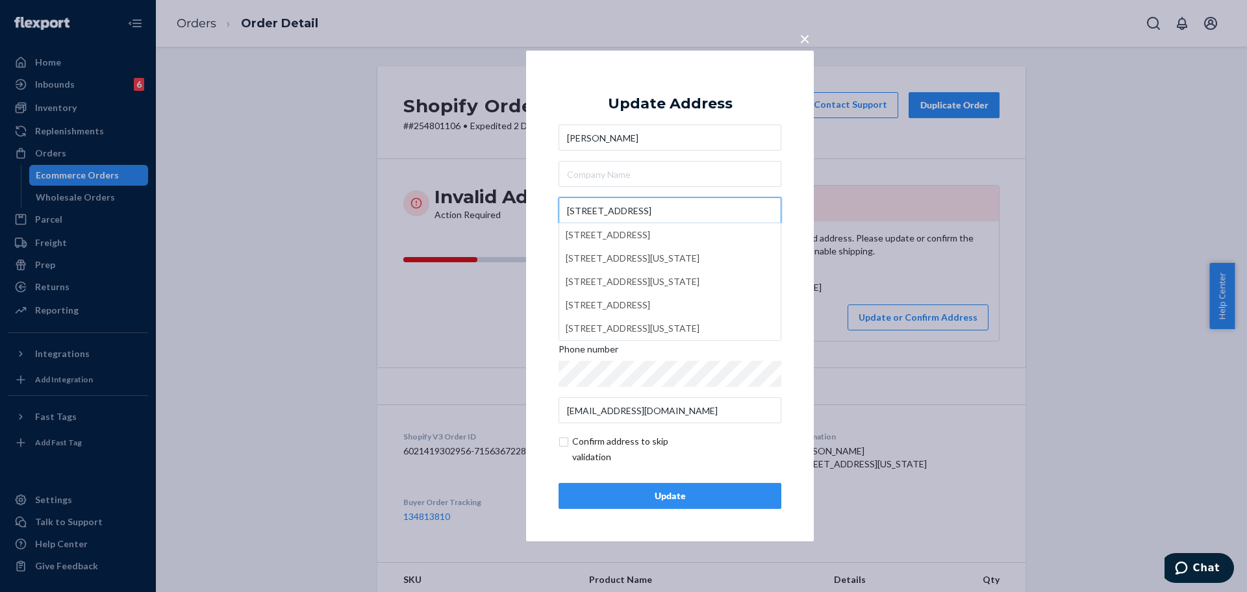
paste input "text"
type input "7964 E 10500 N"
click at [673, 504] on button "Update" at bounding box center [669, 496] width 223 height 26
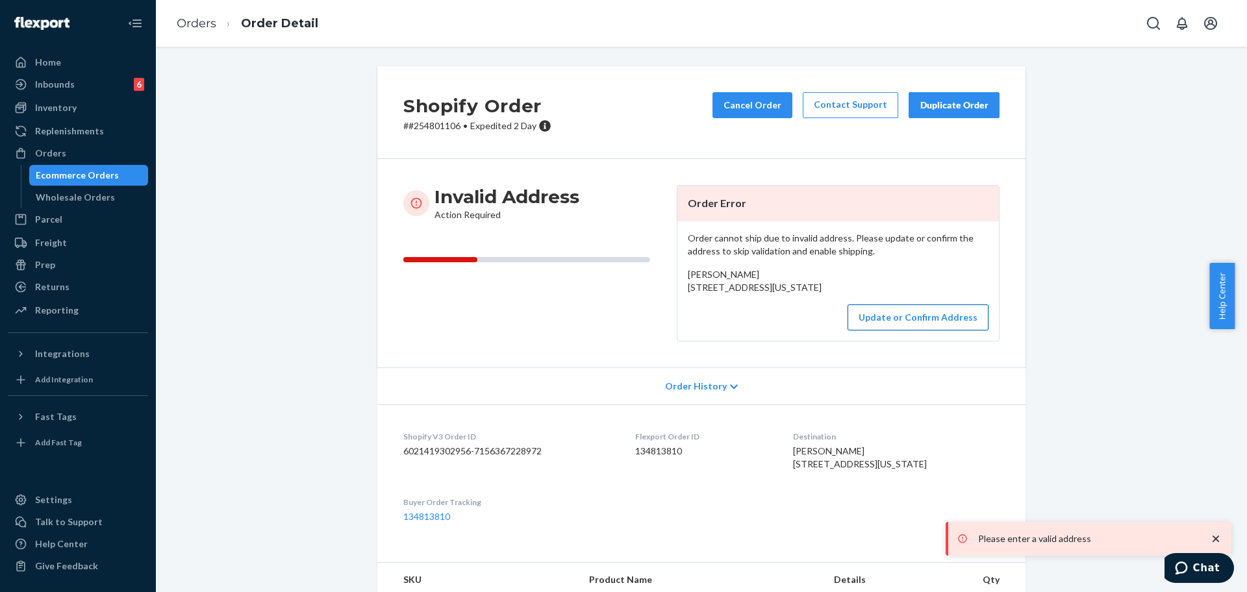
click at [824, 331] on button "Update or Confirm Address" at bounding box center [917, 318] width 141 height 26
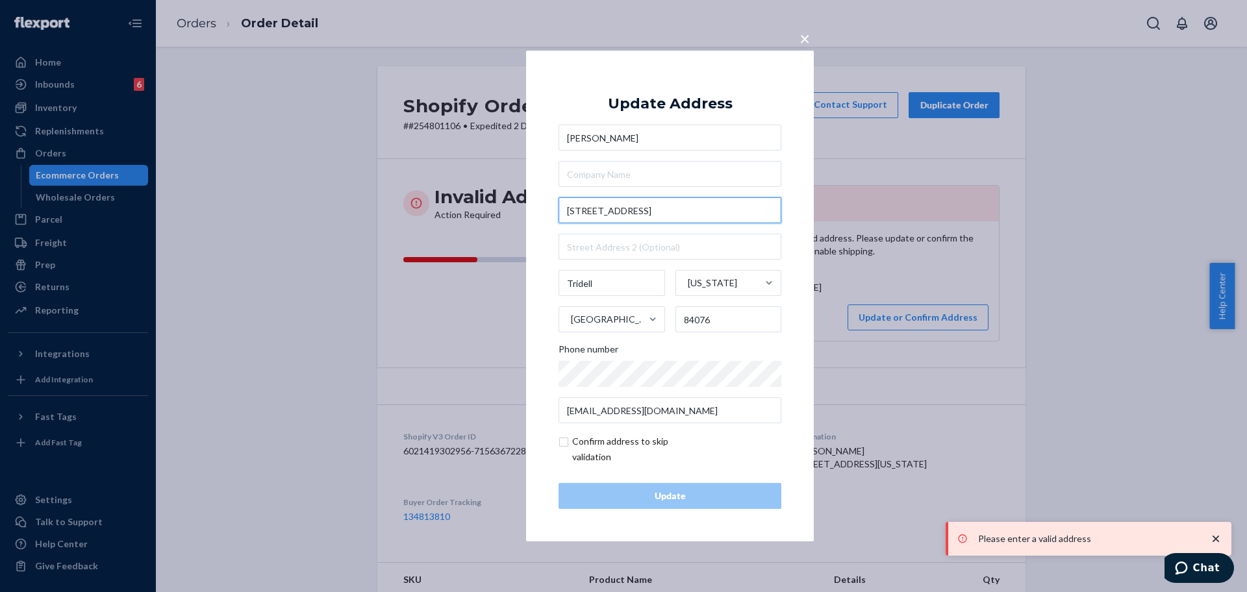
click at [725, 217] on input "7964 E 10500 N Tridell, UT" at bounding box center [669, 210] width 223 height 26
paste input "text"
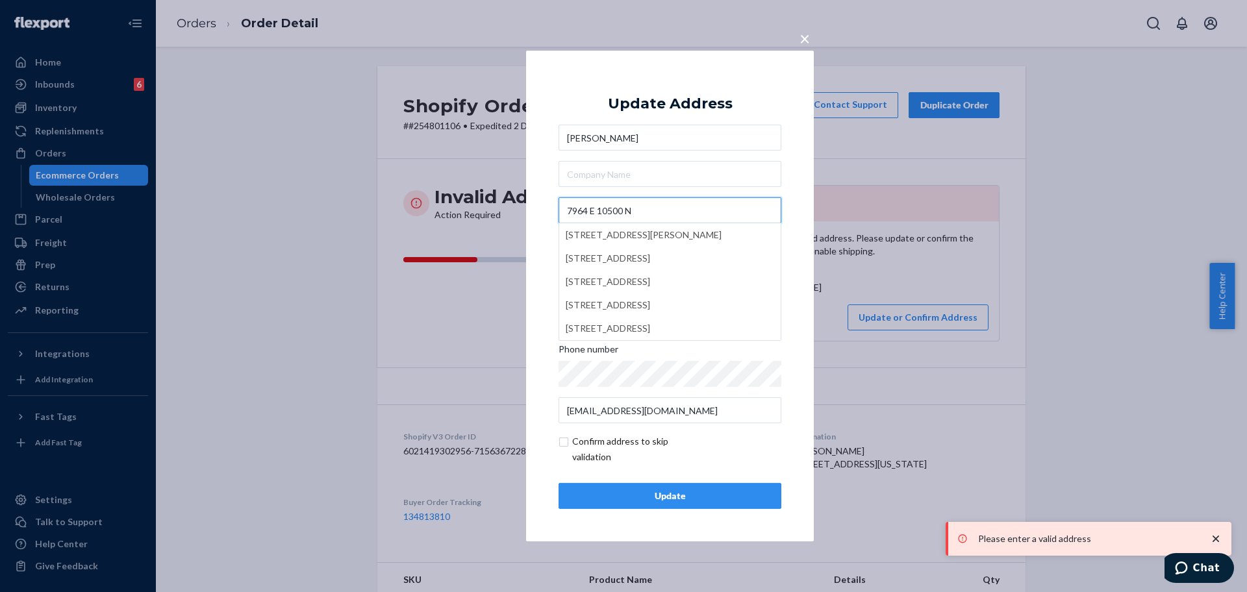
type input "7964 E 10500 N"
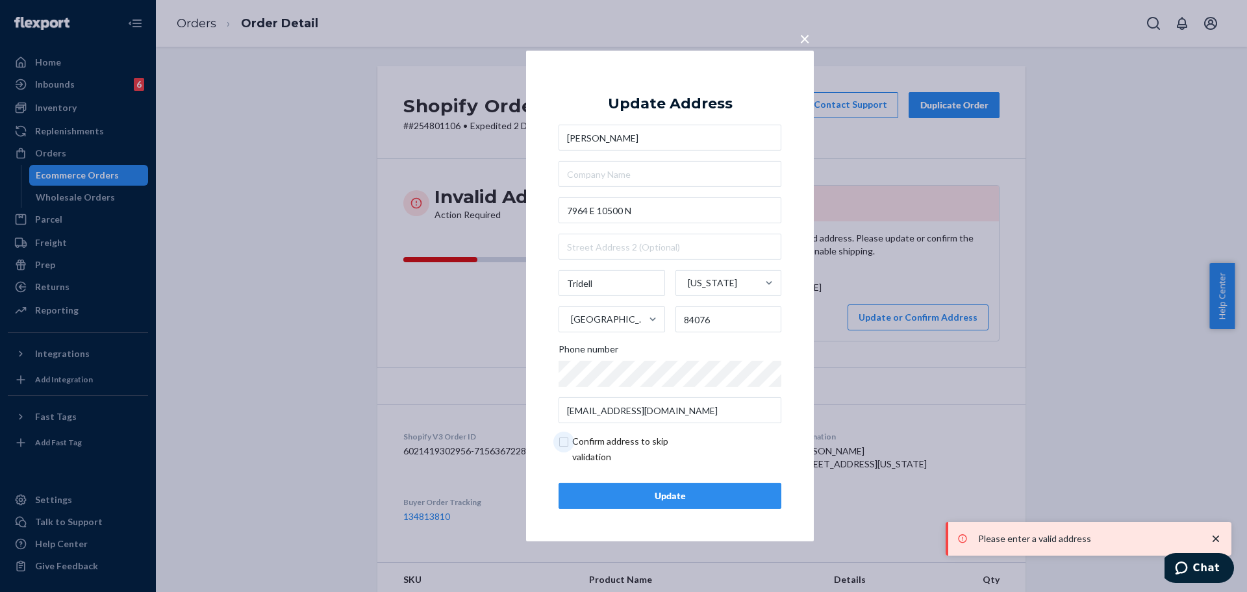
click at [612, 457] on input "checkbox" at bounding box center [633, 449] width 151 height 31
checkbox input "true"
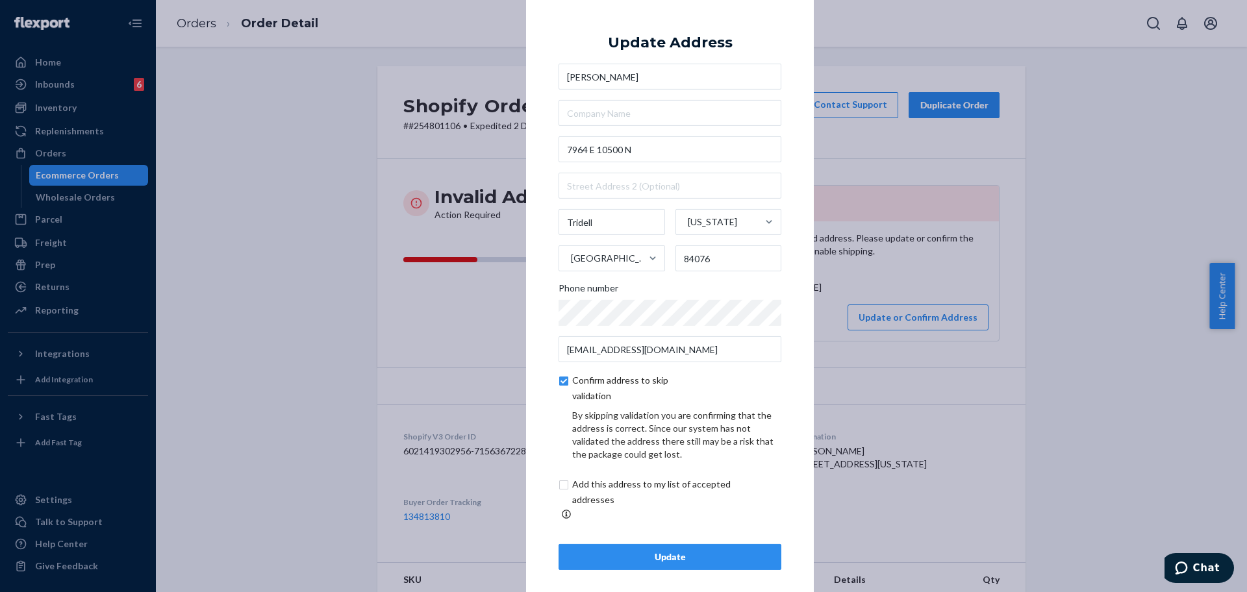
click at [666, 551] on div "Update" at bounding box center [669, 557] width 201 height 13
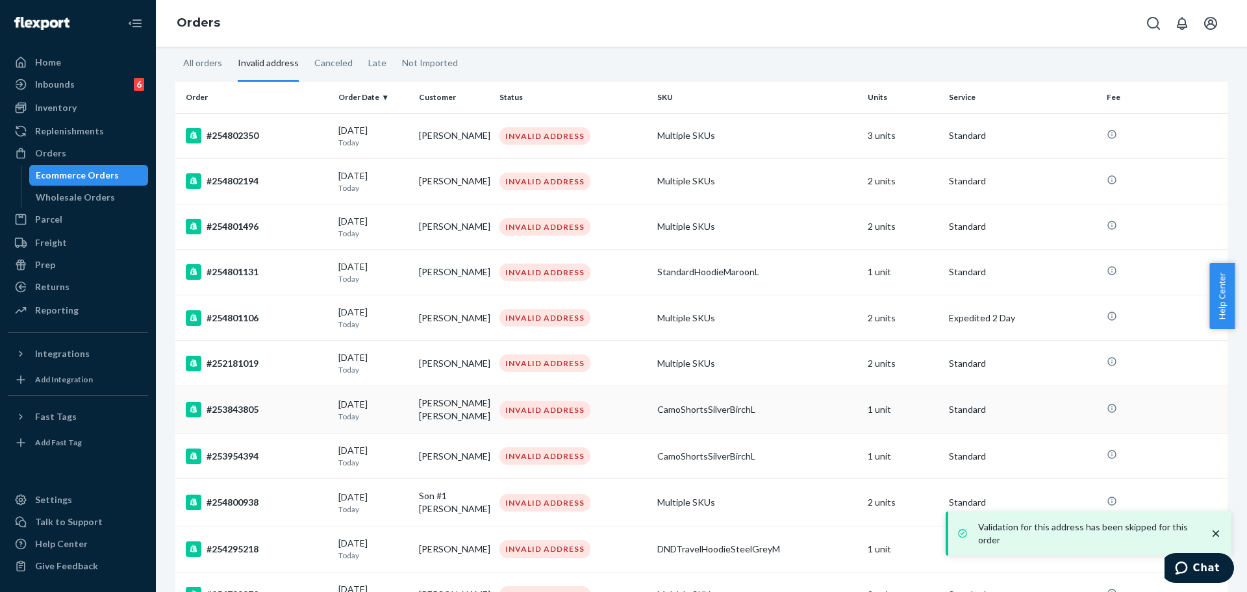
scroll to position [81, 0]
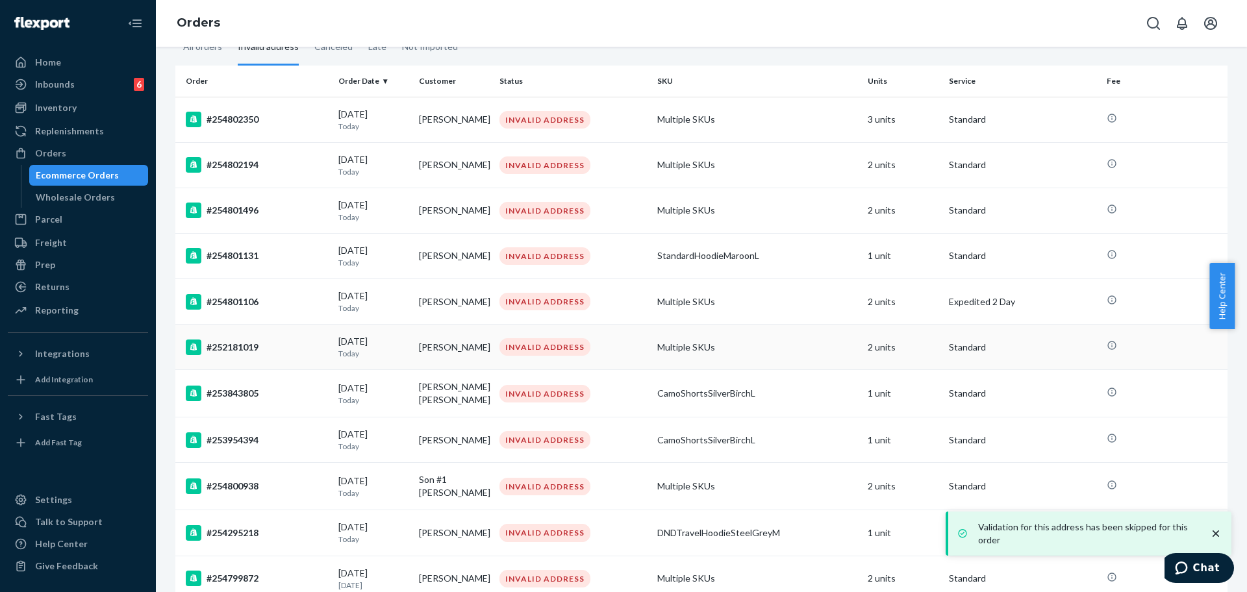
click at [261, 354] on div "#252181019" at bounding box center [257, 348] width 142 height 16
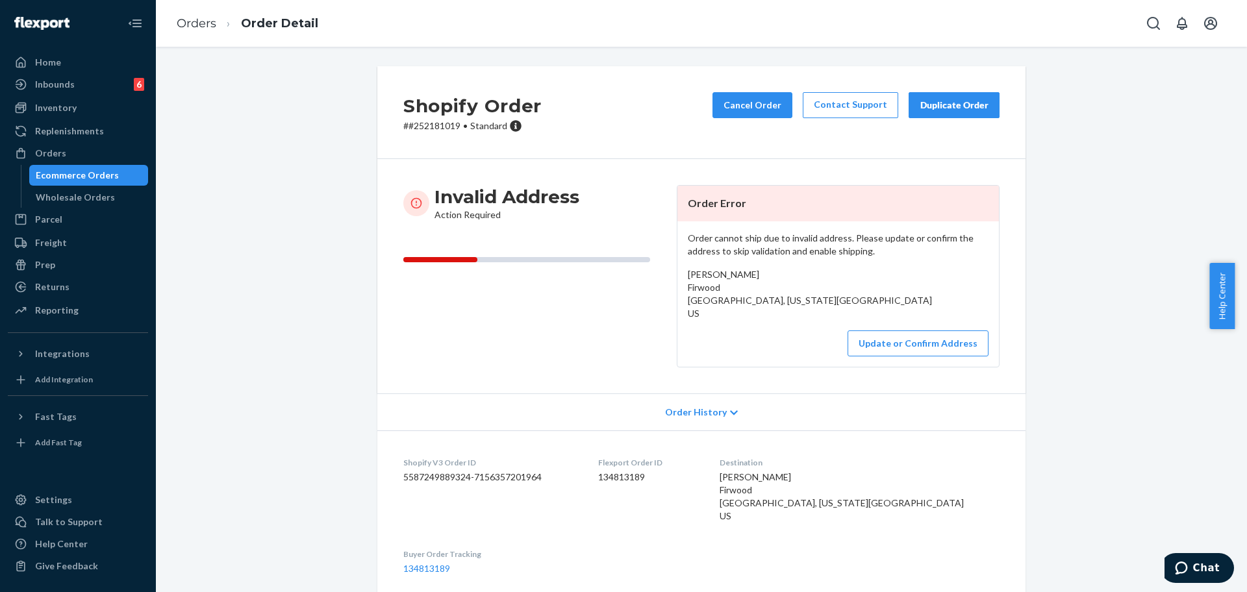
click at [415, 126] on p "# #252181019 • Standard" at bounding box center [472, 125] width 138 height 13
drag, startPoint x: 415, startPoint y: 126, endPoint x: 378, endPoint y: 84, distance: 55.7
click at [416, 125] on p "# #252181019 • Standard" at bounding box center [472, 125] width 138 height 13
copy p "252181019"
click at [767, 108] on button "Cancel Order" at bounding box center [752, 105] width 80 height 26
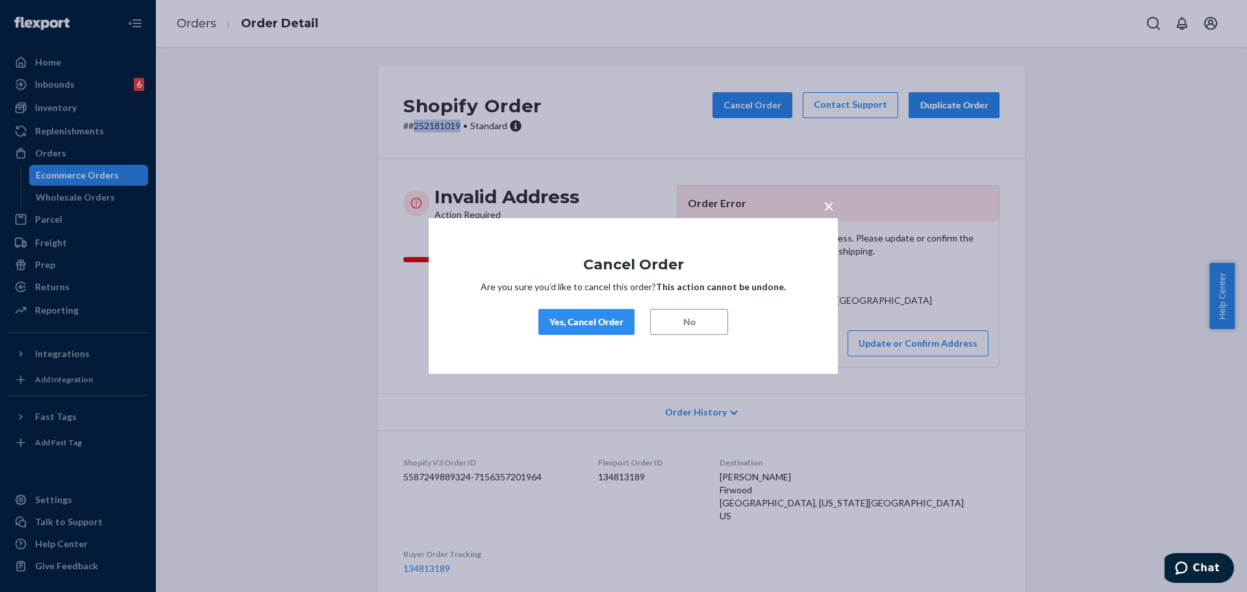
click at [562, 324] on div "Yes, Cancel Order" at bounding box center [586, 322] width 74 height 13
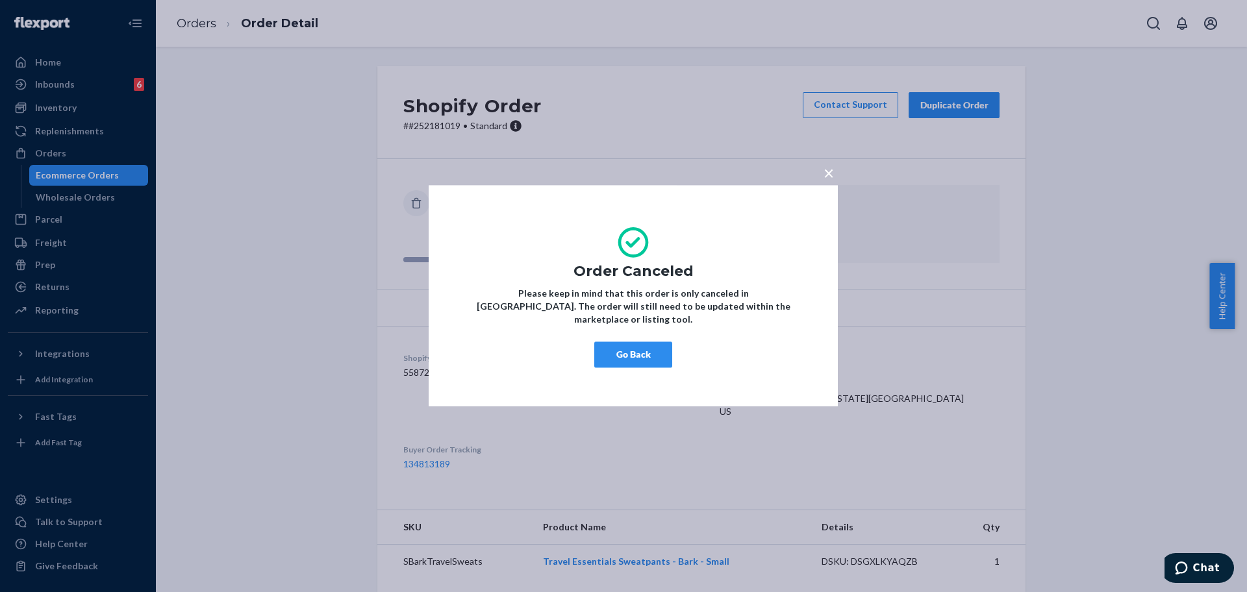
click at [628, 357] on button "Go Back" at bounding box center [633, 355] width 78 height 26
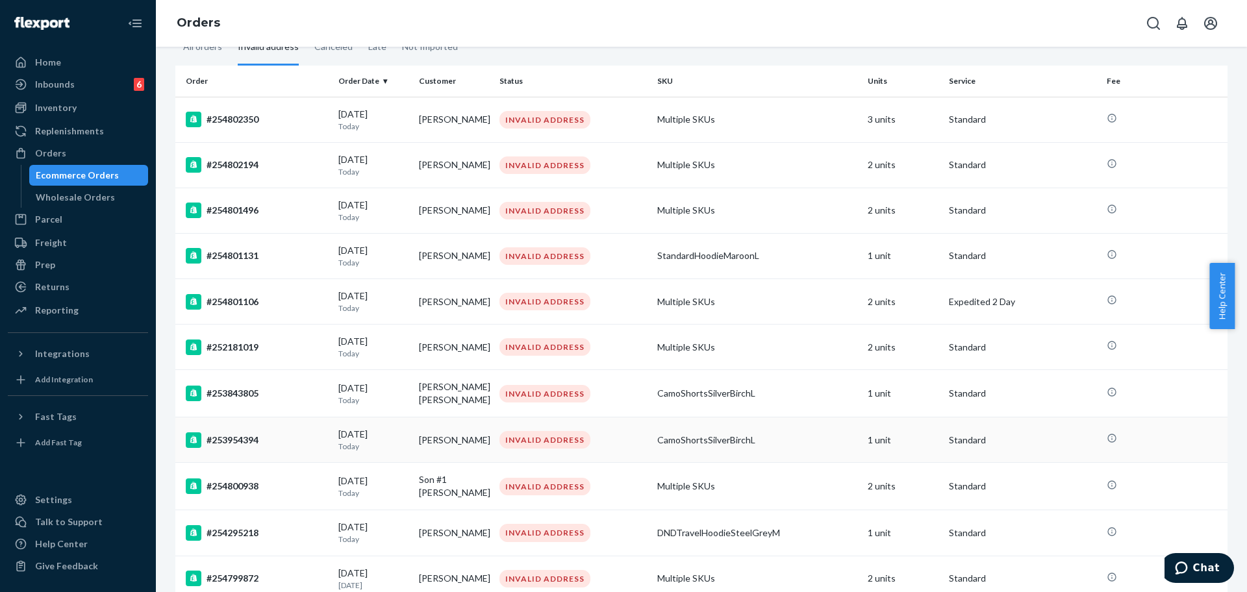
scroll to position [162, 0]
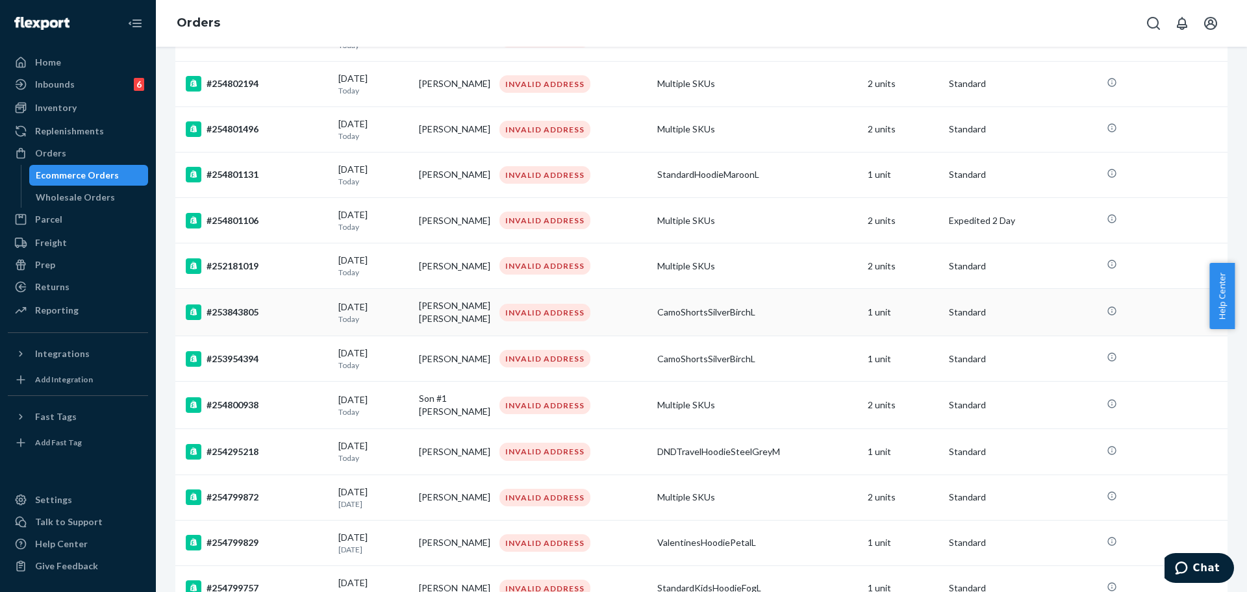
click at [299, 314] on div "#253843805" at bounding box center [257, 313] width 142 height 16
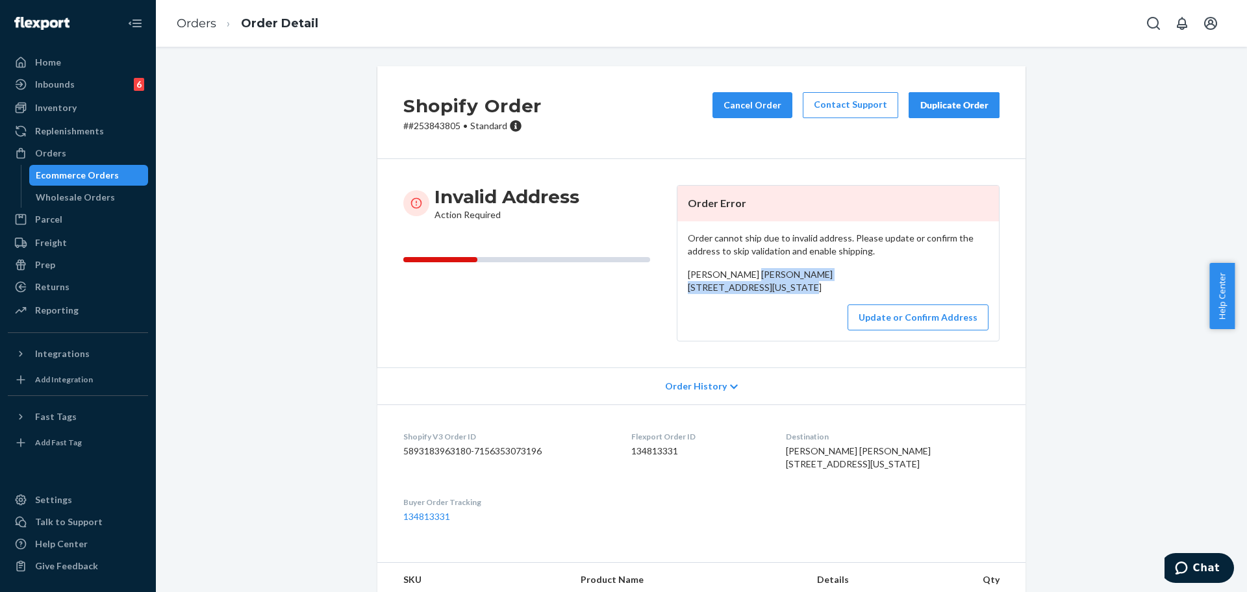
drag, startPoint x: 799, startPoint y: 300, endPoint x: 683, endPoint y: 293, distance: 115.8
click at [688, 293] on div "Cheryl Cheryl 92Tawny lane Miami, West Virginia 25134 US" at bounding box center [838, 281] width 301 height 26
click at [824, 331] on button "Update or Confirm Address" at bounding box center [917, 318] width 141 height 26
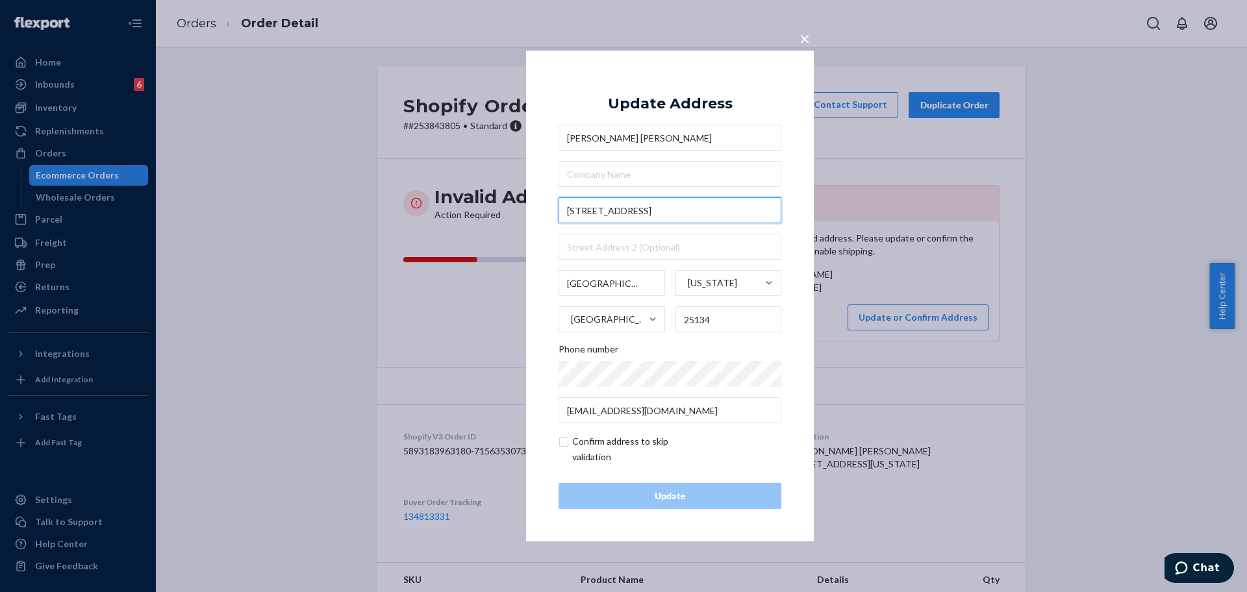
click at [579, 211] on input "92Tawny lane" at bounding box center [669, 210] width 223 height 26
type input "92 Tawny lane"
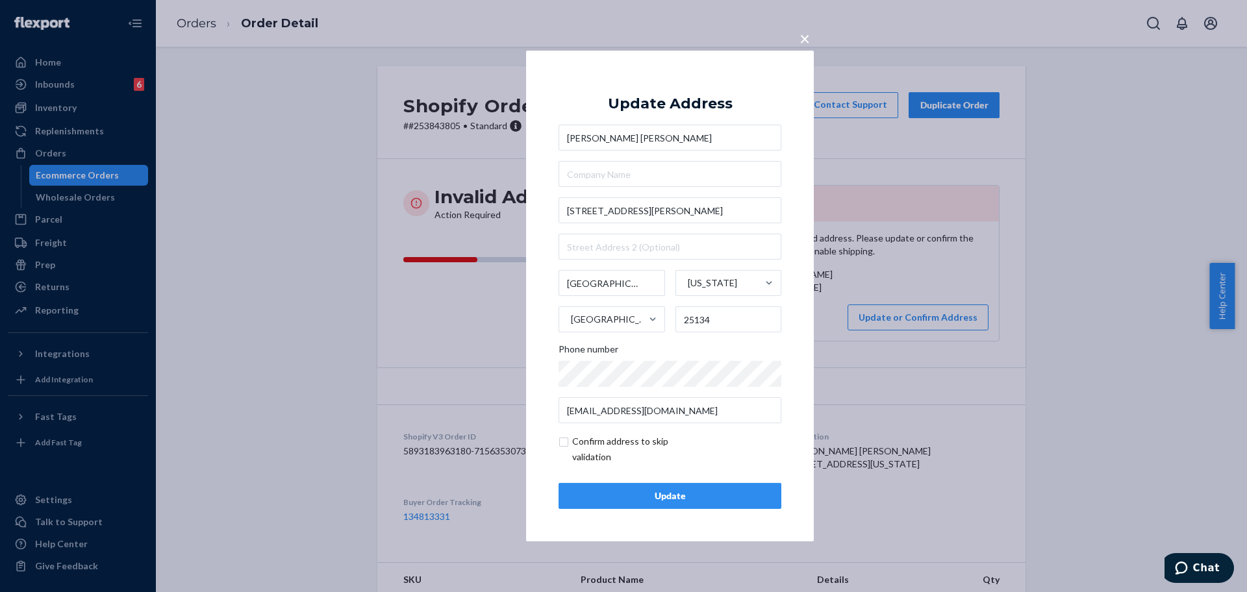
click at [696, 497] on div "Update" at bounding box center [669, 496] width 201 height 13
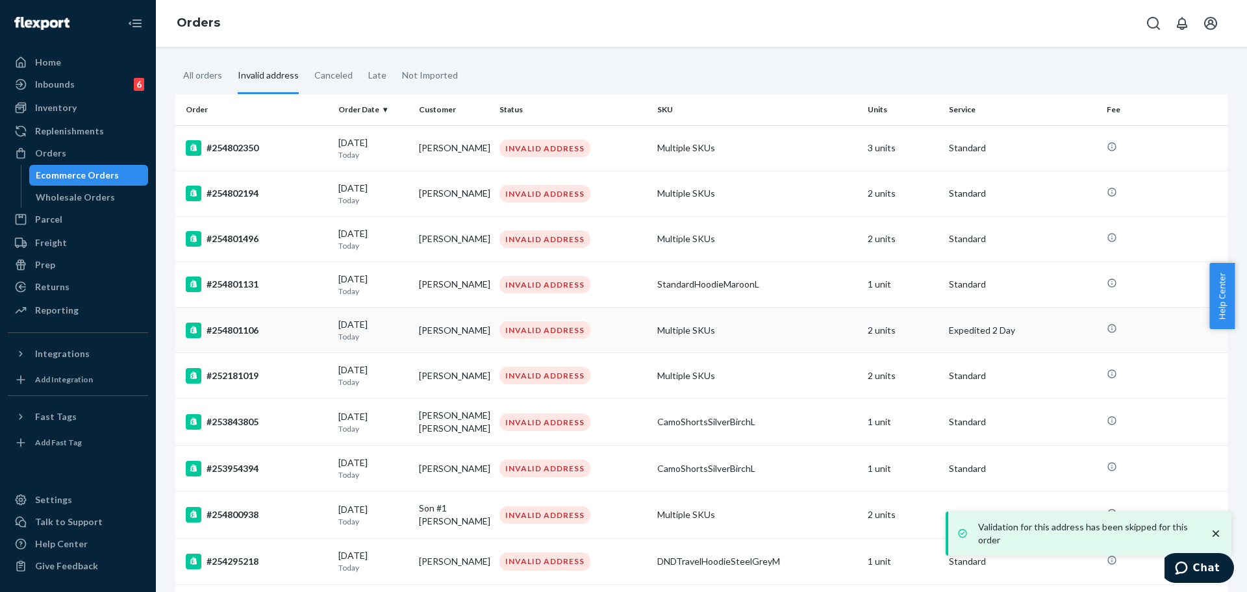
scroll to position [162, 0]
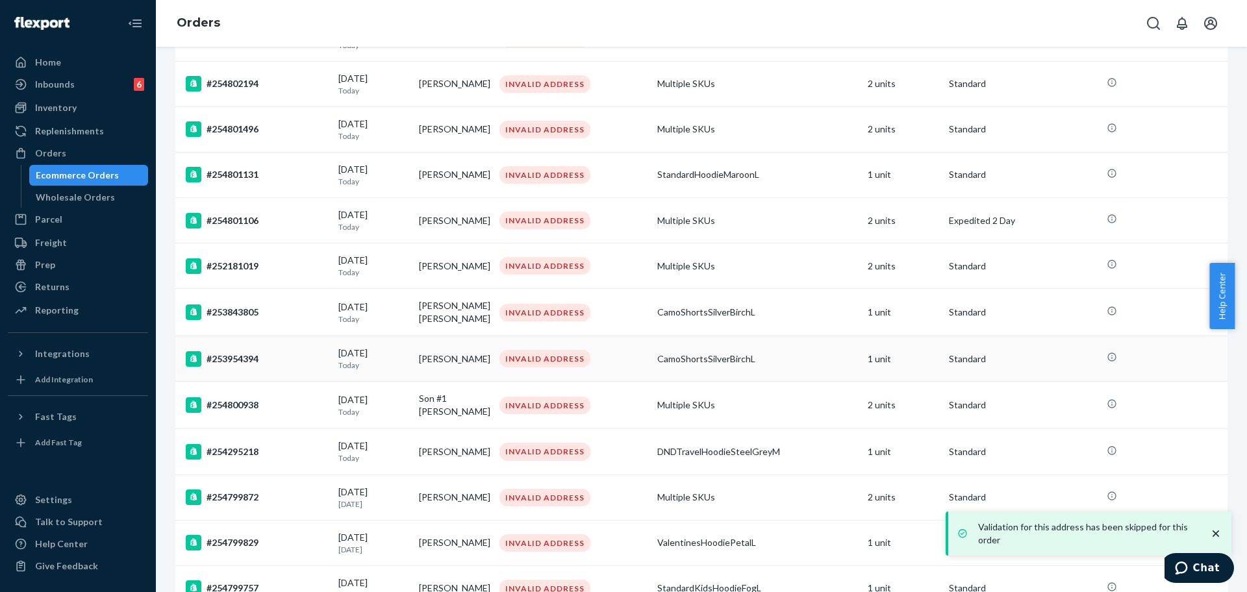
click at [284, 360] on div "#253954394" at bounding box center [257, 359] width 142 height 16
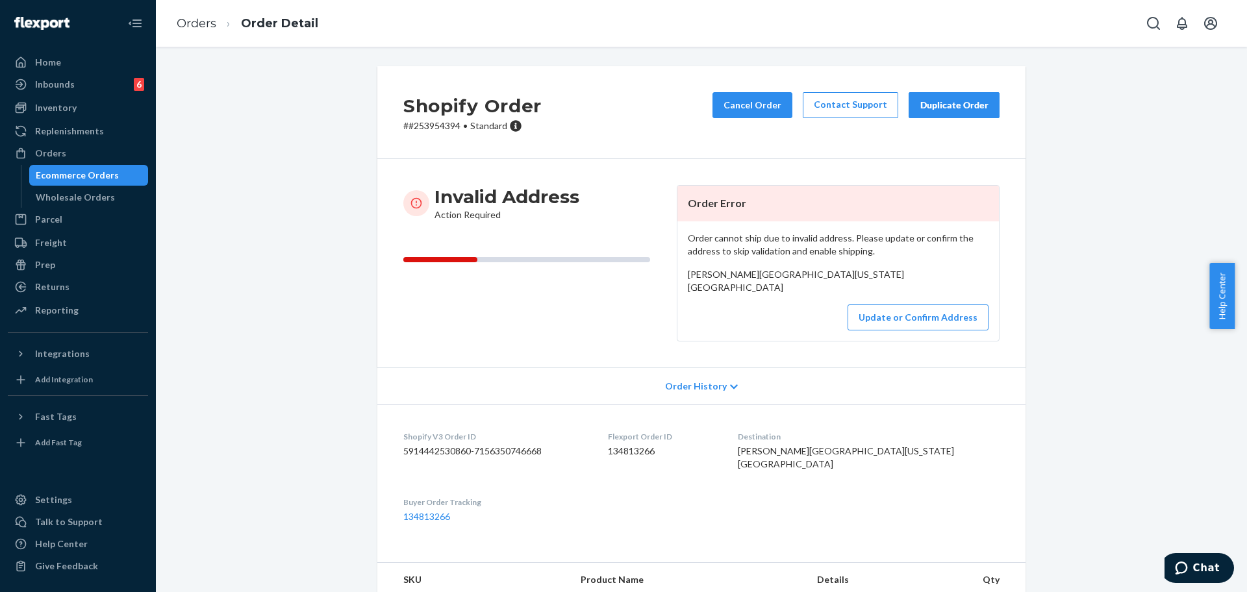
click at [445, 129] on p "# #253954394 • Standard" at bounding box center [472, 125] width 138 height 13
click at [431, 127] on p "# #253954394 • Standard" at bounding box center [472, 125] width 138 height 13
click at [430, 132] on div "Shopify Order # #253954394 • Standard Cancel Order Contact Support Duplicate Or…" at bounding box center [701, 112] width 648 height 93
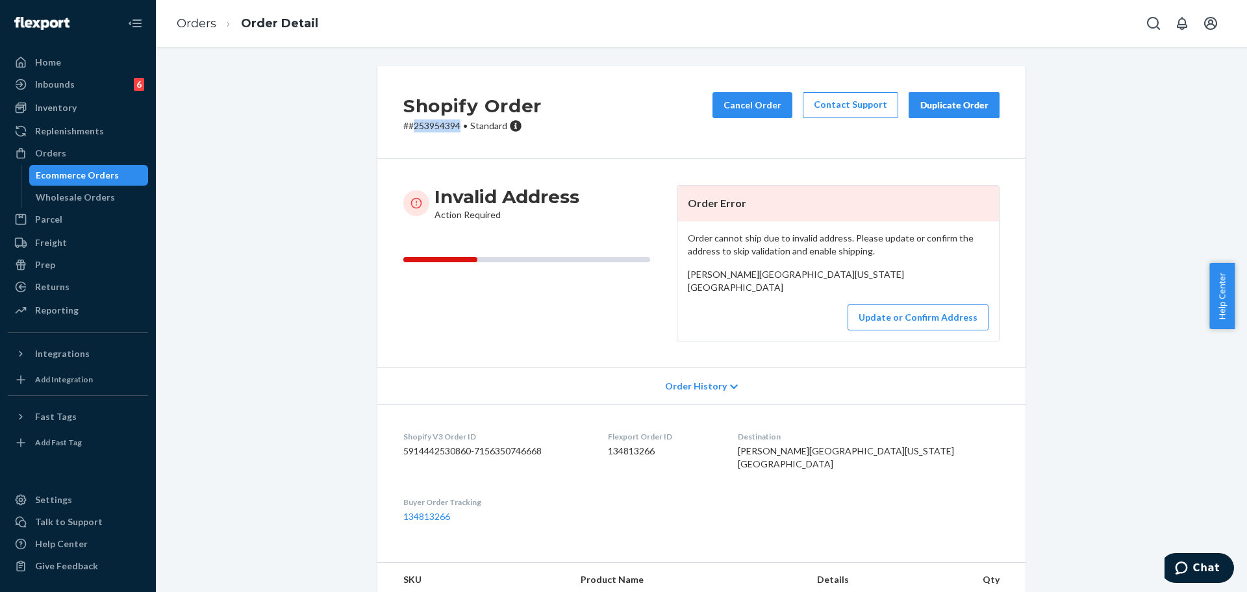
drag, startPoint x: 430, startPoint y: 132, endPoint x: 306, endPoint y: 75, distance: 136.6
click at [430, 132] on div "Shopify Order # #253954394 • Standard Cancel Order Contact Support Duplicate Or…" at bounding box center [701, 112] width 648 height 93
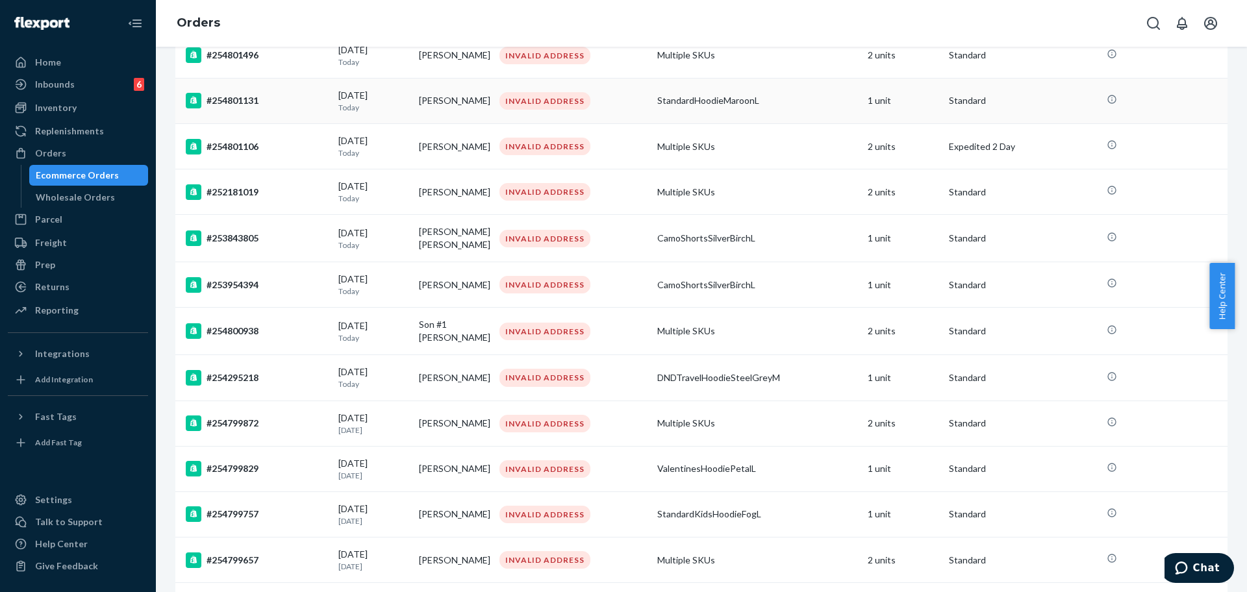
scroll to position [244, 0]
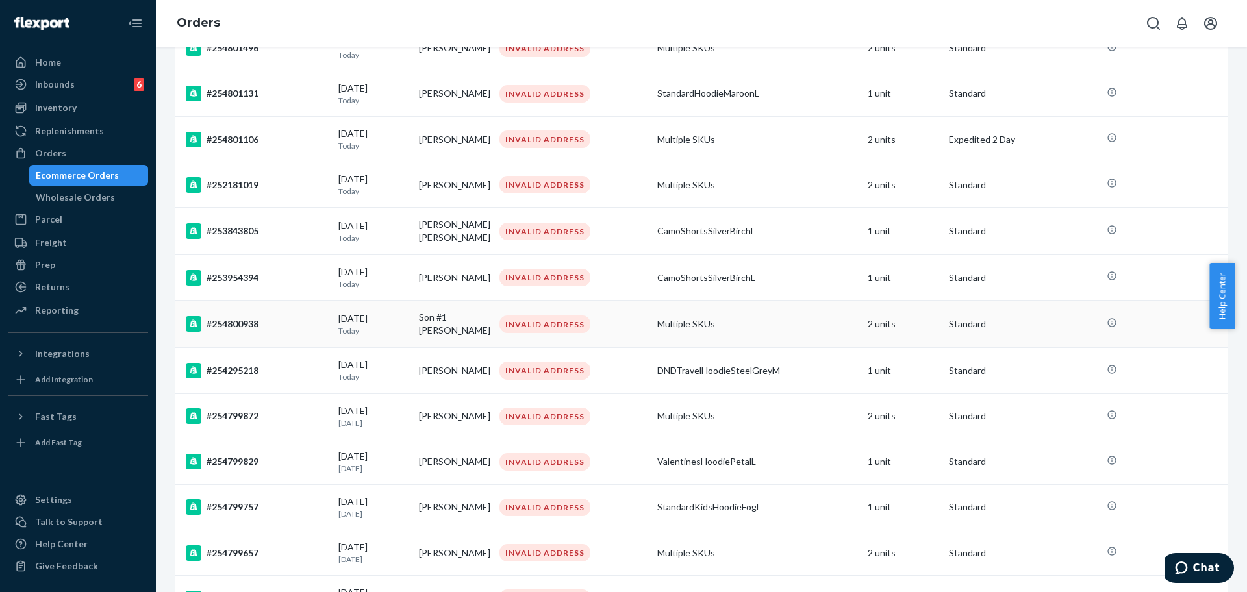
click at [294, 338] on td "#254800938" at bounding box center [254, 324] width 158 height 47
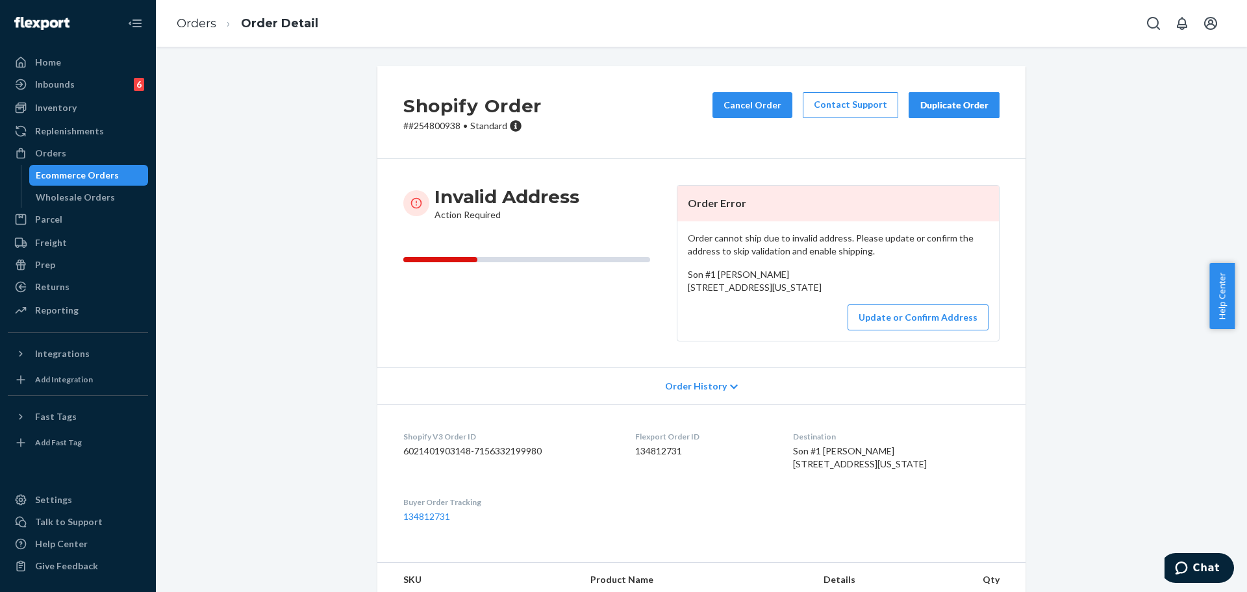
drag, startPoint x: 802, startPoint y: 303, endPoint x: 680, endPoint y: 290, distance: 122.8
click at [680, 290] on div "Order cannot ship due to invalid address. Please update or confirm the address …" at bounding box center [837, 280] width 321 height 119
click at [433, 131] on p "# #254800938 • Standard" at bounding box center [472, 125] width 138 height 13
click at [824, 331] on button "Update or Confirm Address" at bounding box center [917, 318] width 141 height 26
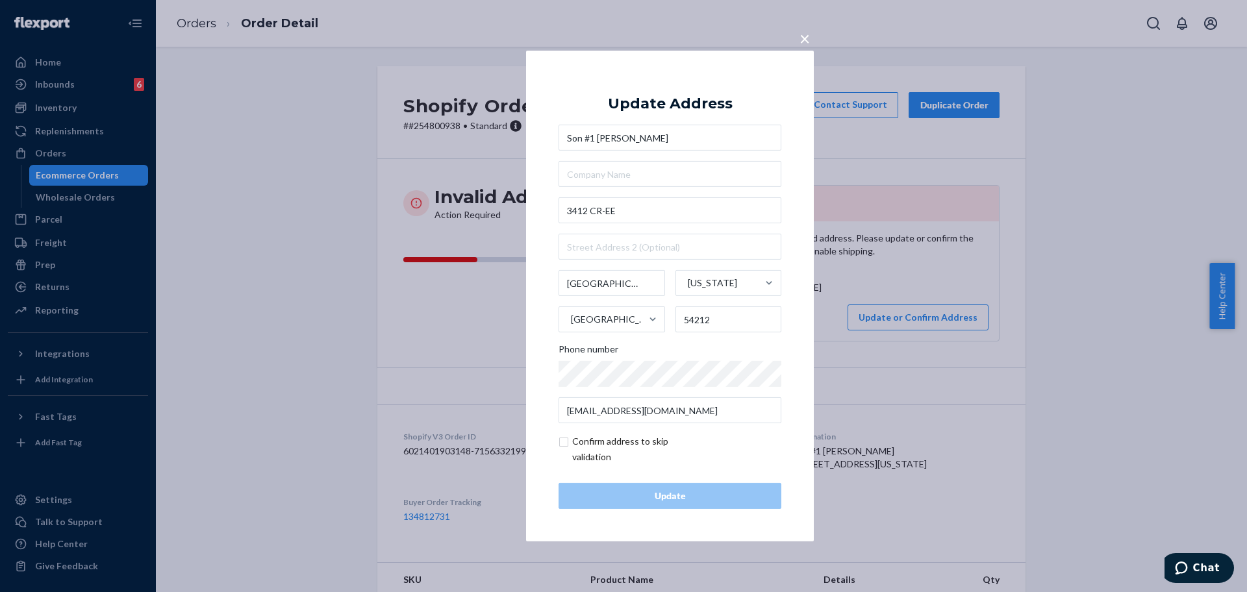
click at [472, 114] on div "× Update Address Son #1 Tornow 3412 CR-EE Fish Creek Wisconsin United States 54…" at bounding box center [623, 296] width 1247 height 592
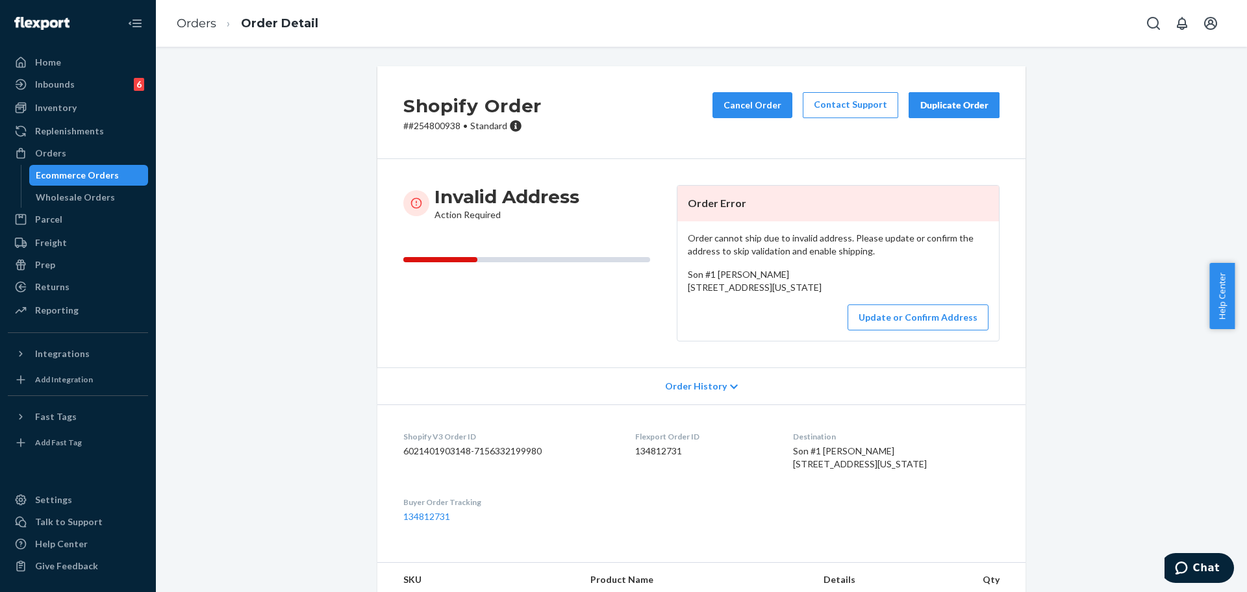
click at [431, 130] on p "# #254800938 • Standard" at bounding box center [472, 125] width 138 height 13
click at [431, 127] on p "# #254800938 • Standard" at bounding box center [472, 125] width 138 height 13
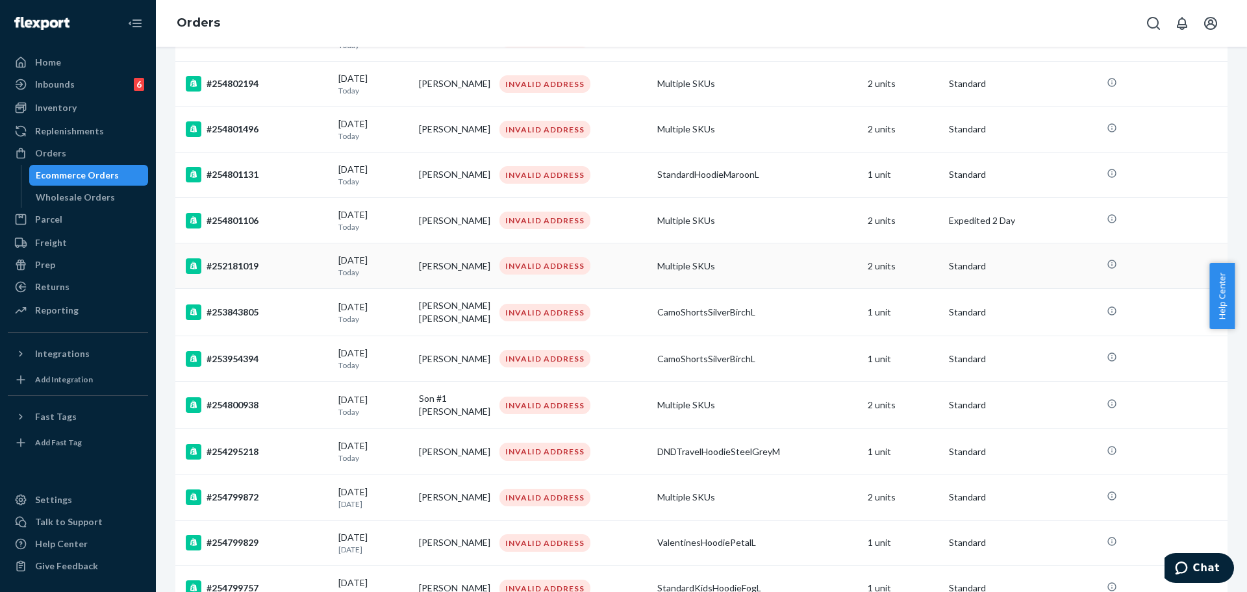
scroll to position [244, 0]
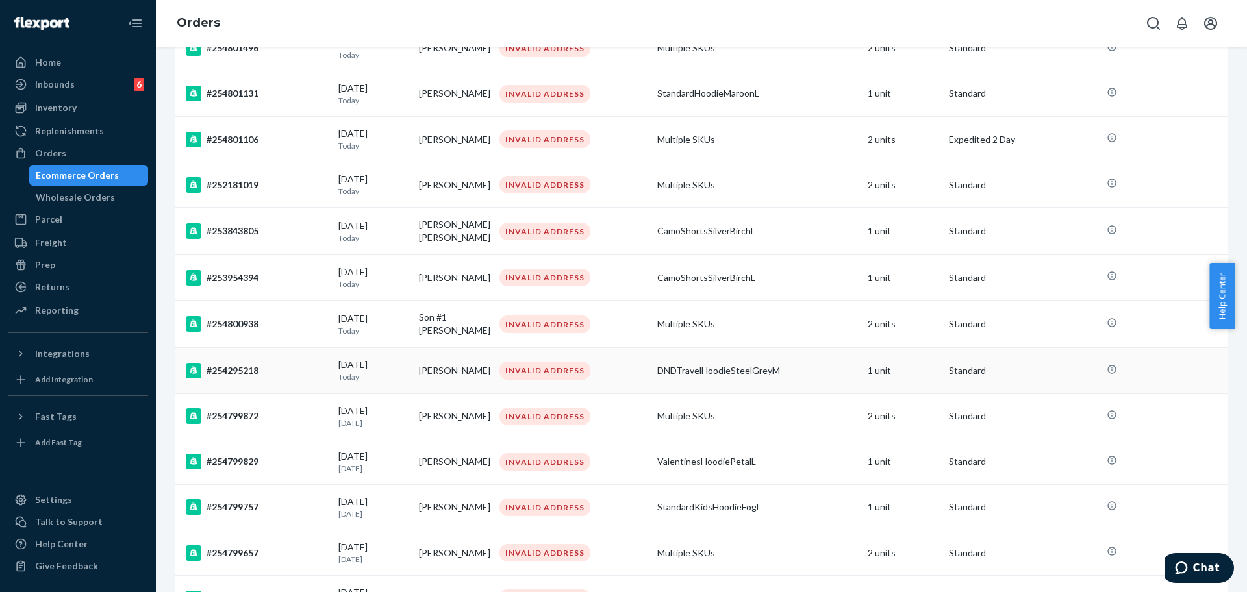
click at [278, 381] on td "#254295218" at bounding box center [254, 370] width 158 height 45
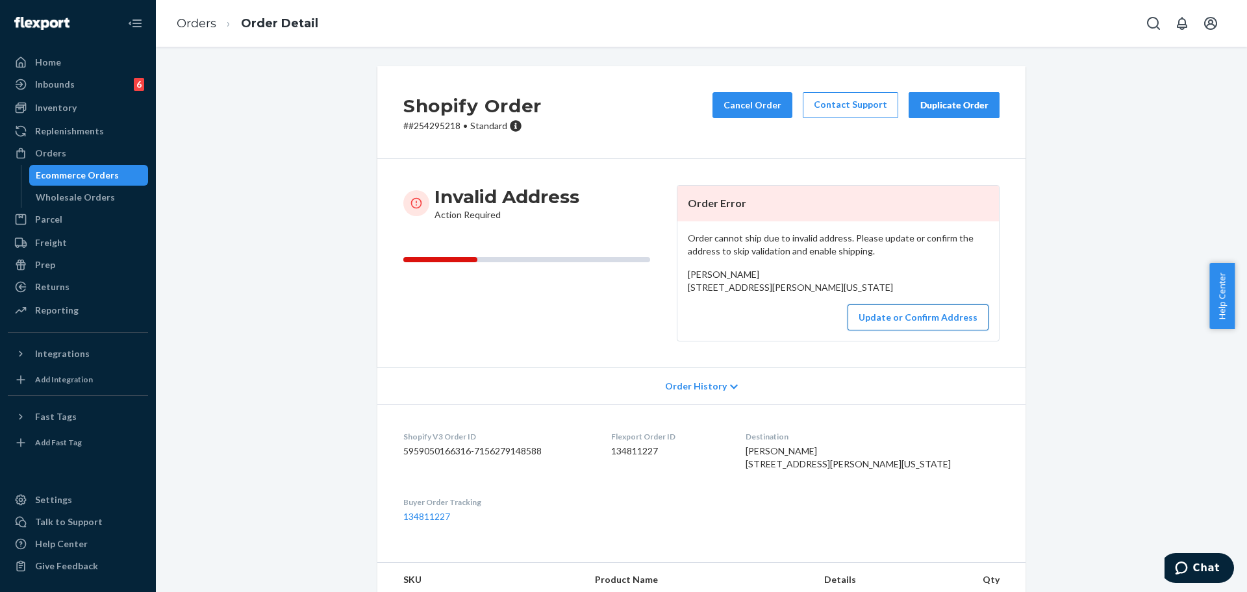
click at [824, 331] on button "Update or Confirm Address" at bounding box center [917, 318] width 141 height 26
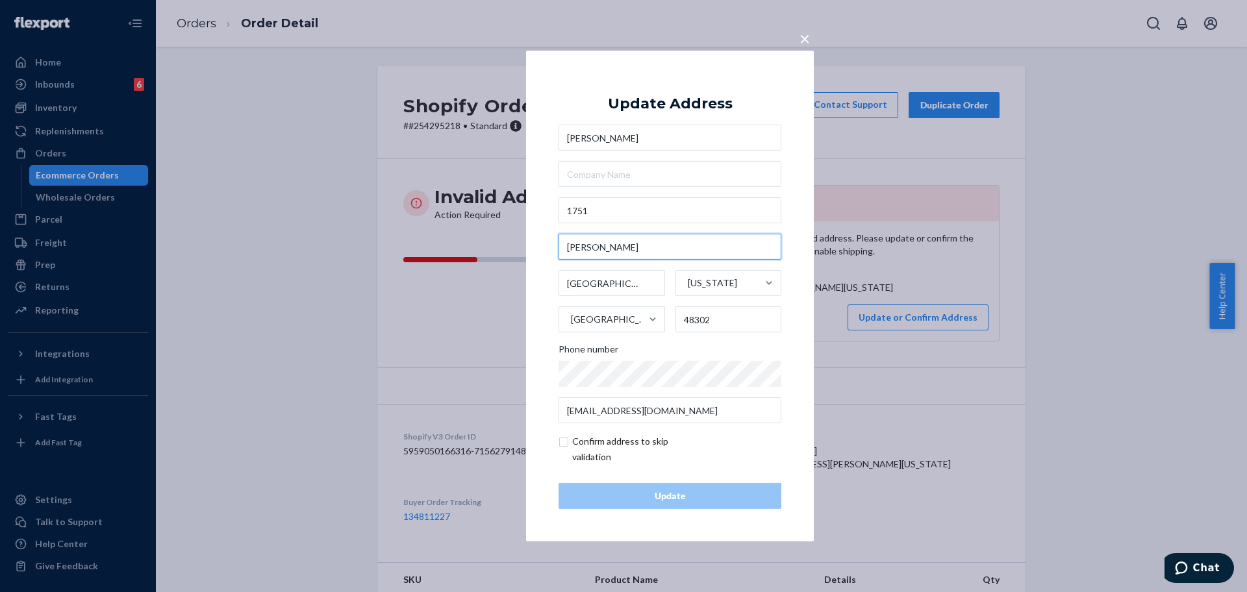
click at [625, 256] on input "Schoenith Lane" at bounding box center [669, 247] width 223 height 26
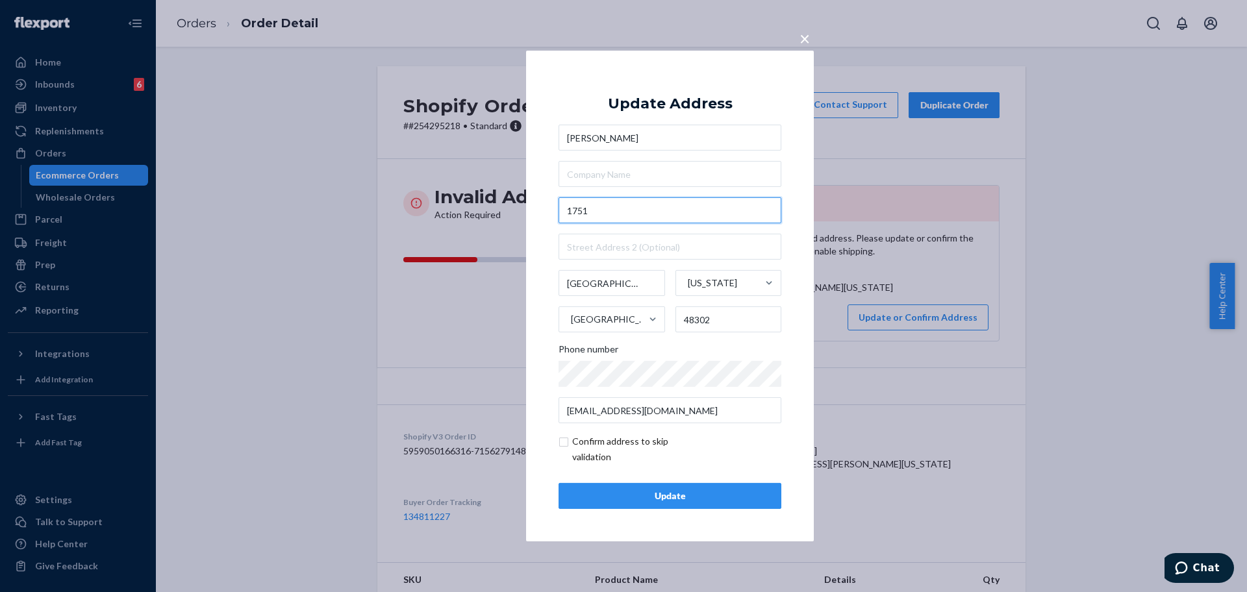
click at [626, 210] on input "1751" at bounding box center [669, 210] width 223 height 26
paste input "Schoenith Lane"
click at [638, 217] on input "1751 Schoenith Lane" at bounding box center [669, 210] width 223 height 26
click at [639, 215] on input "1751 Schoenith Lane" at bounding box center [669, 210] width 223 height 26
type input "1751 Schoenith Ln"
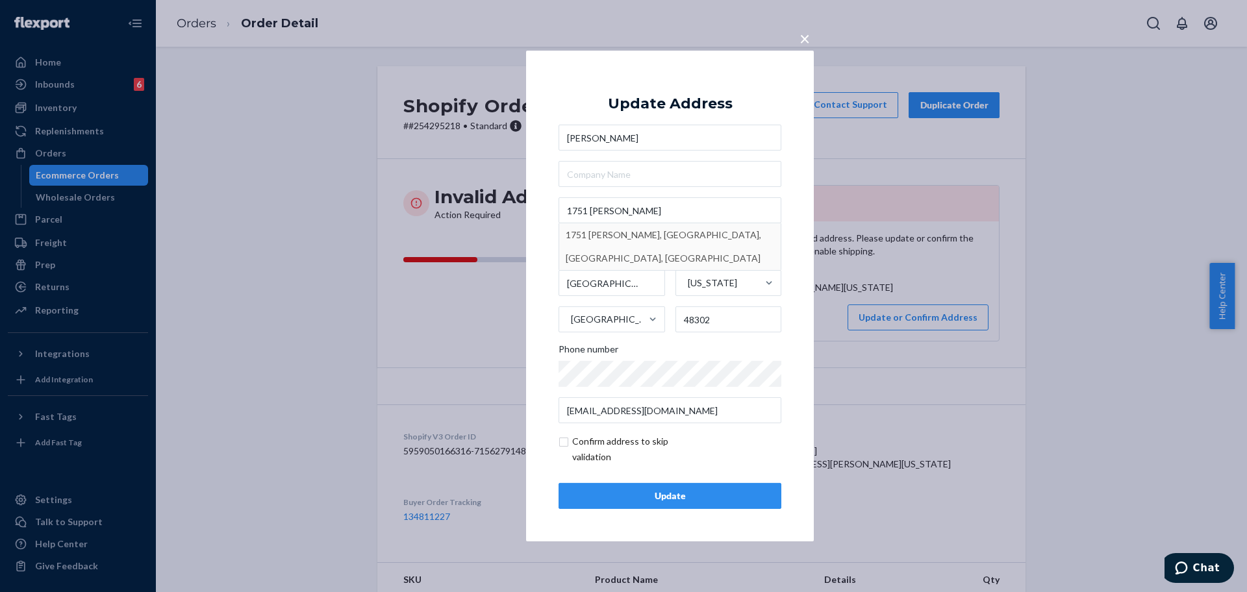
click at [673, 496] on div "Update" at bounding box center [669, 496] width 201 height 13
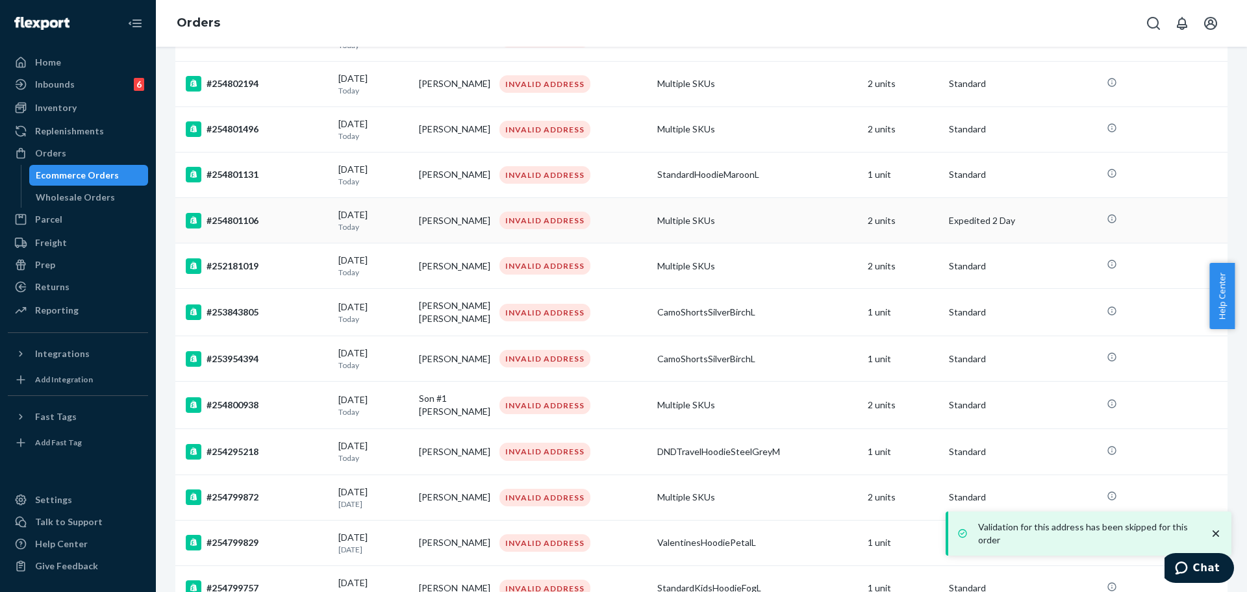
scroll to position [244, 0]
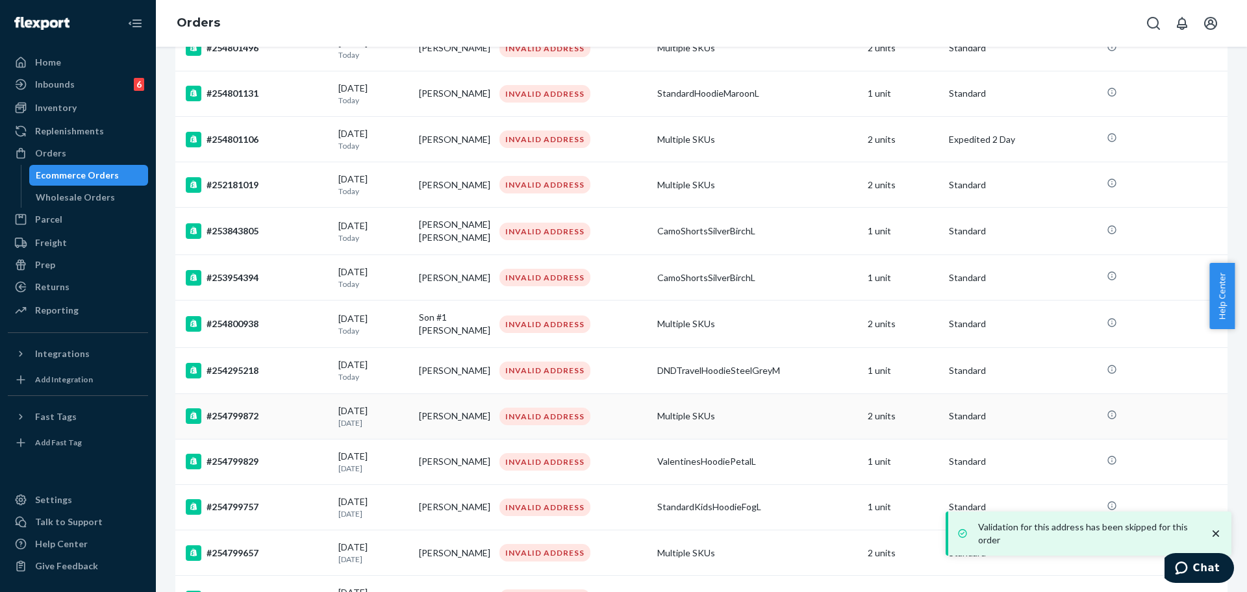
click at [263, 416] on div "#254799872" at bounding box center [257, 416] width 142 height 16
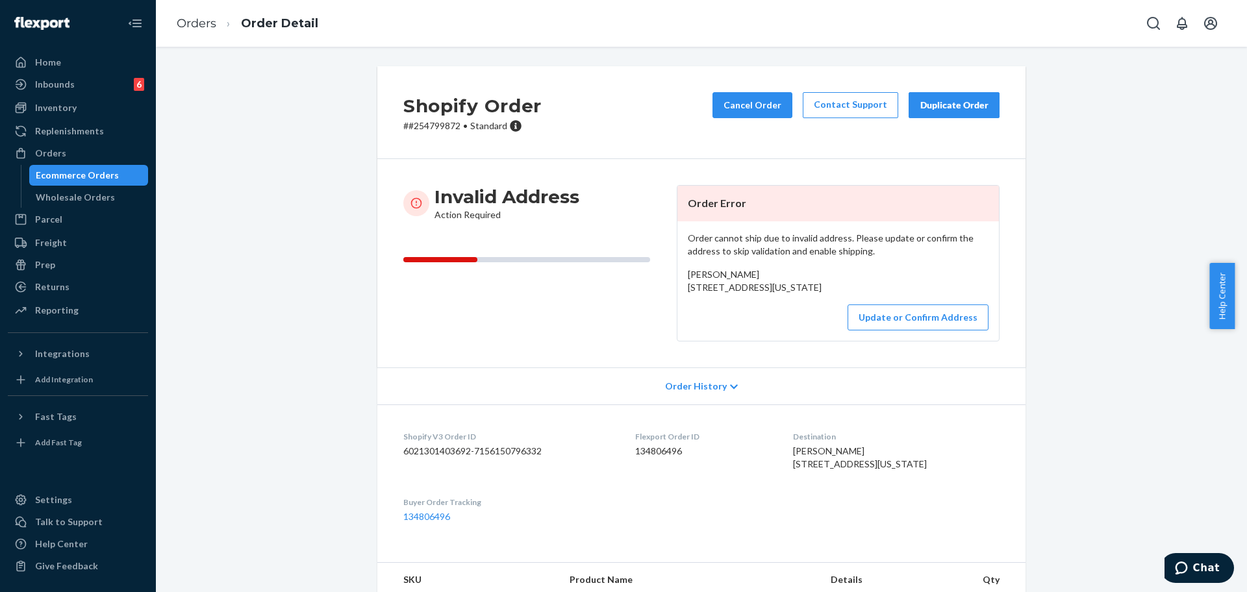
drag, startPoint x: 769, startPoint y: 296, endPoint x: 673, endPoint y: 286, distance: 96.7
click at [677, 286] on div "Order cannot ship due to invalid address. Please update or confirm the address …" at bounding box center [837, 280] width 321 height 119
click at [824, 331] on button "Update or Confirm Address" at bounding box center [917, 318] width 141 height 26
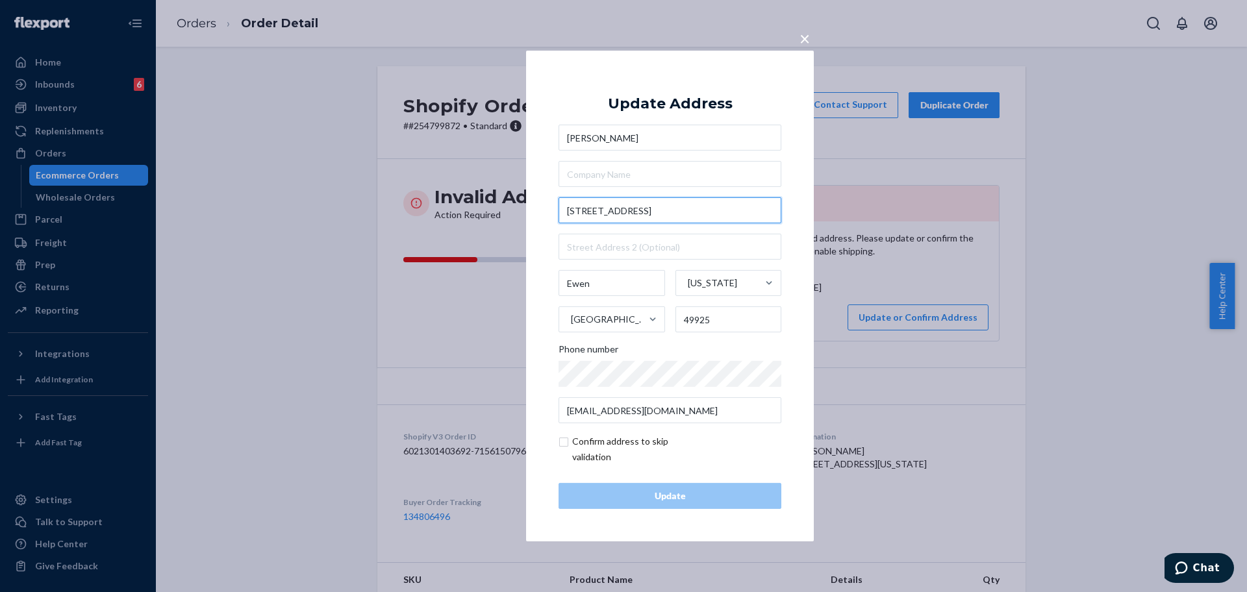
click at [655, 204] on input "530 w maple st" at bounding box center [669, 210] width 223 height 26
paste input "Maple S"
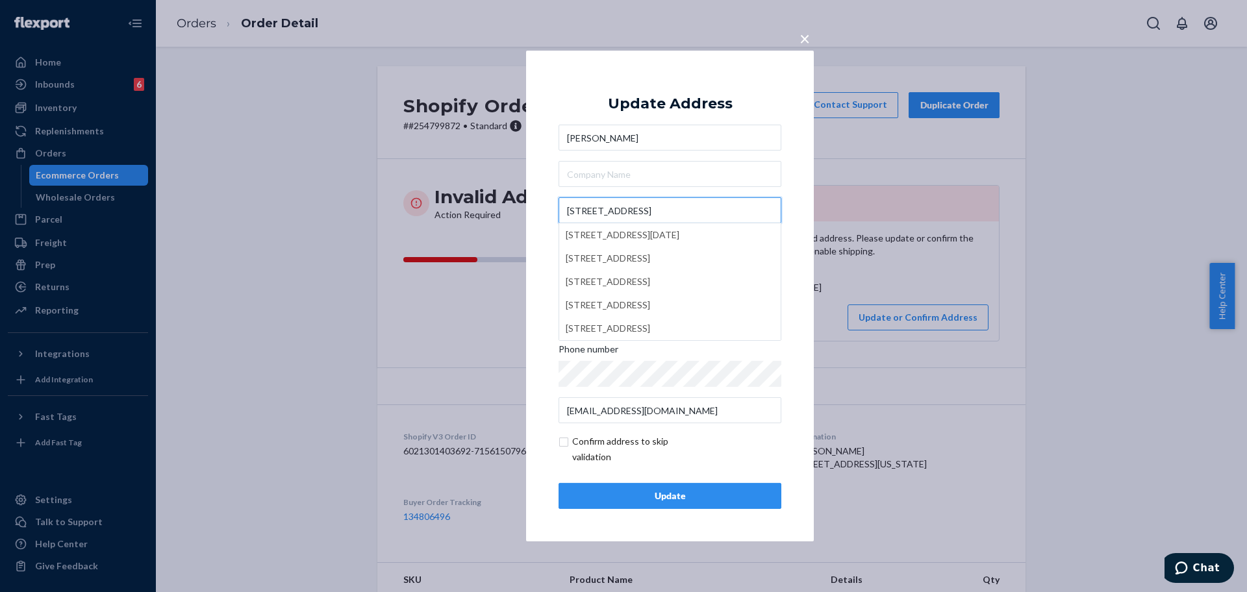
type input "530 Maple St"
click at [692, 499] on div "Update" at bounding box center [669, 496] width 201 height 13
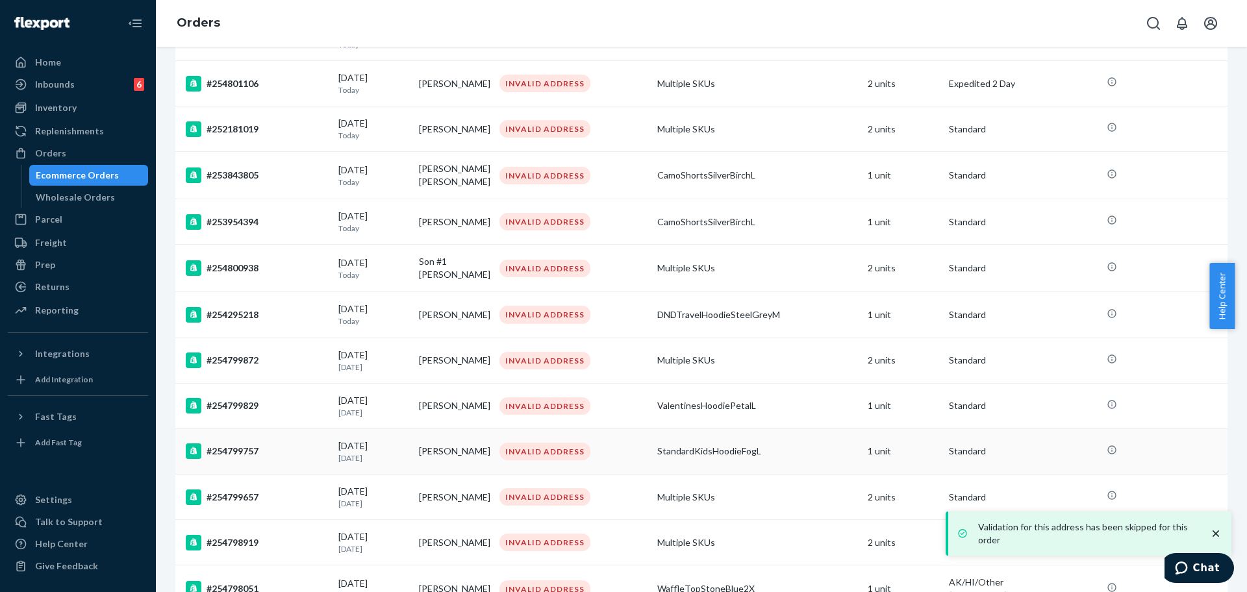
scroll to position [325, 0]
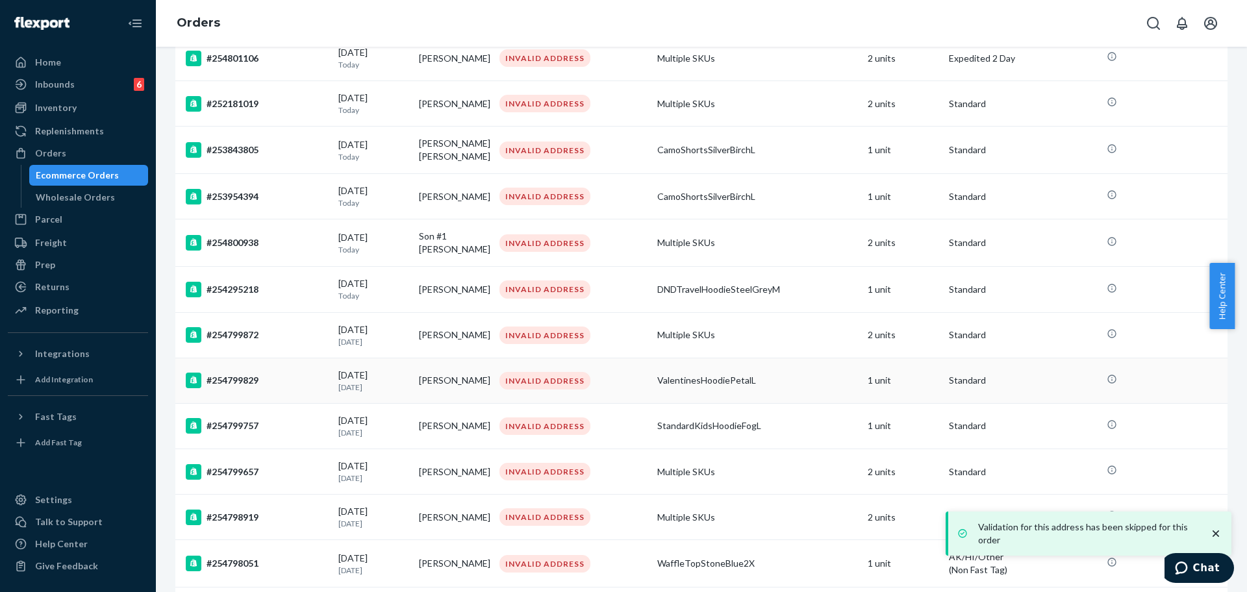
click at [281, 379] on div "#254799829" at bounding box center [257, 381] width 142 height 16
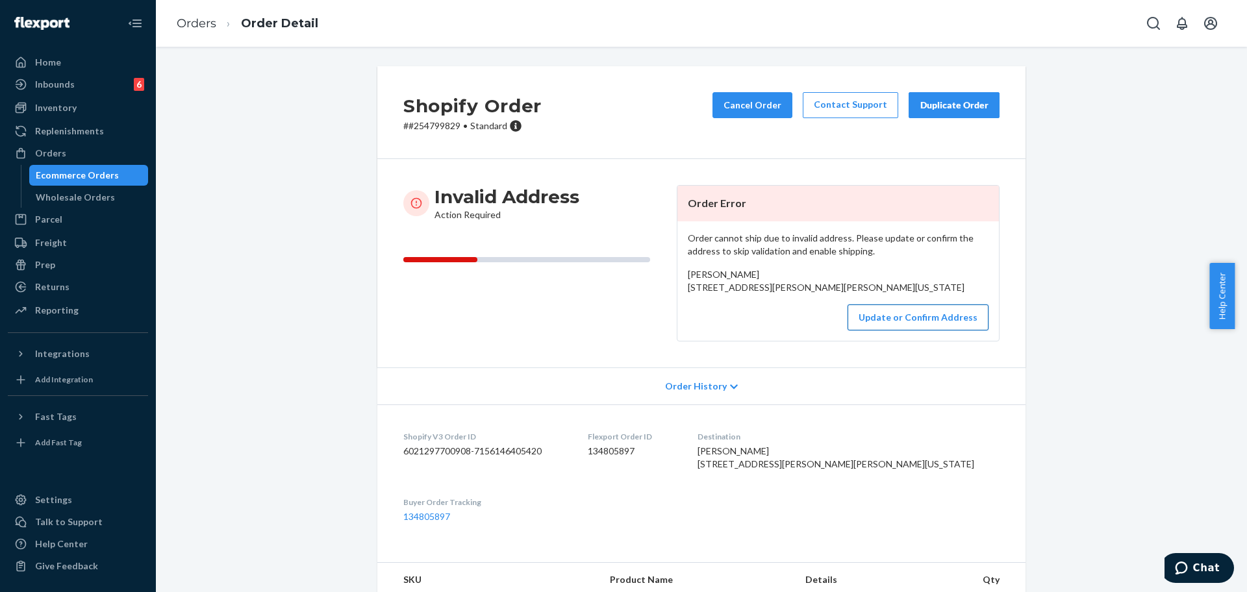
click at [824, 331] on button "Update or Confirm Address" at bounding box center [917, 318] width 141 height 26
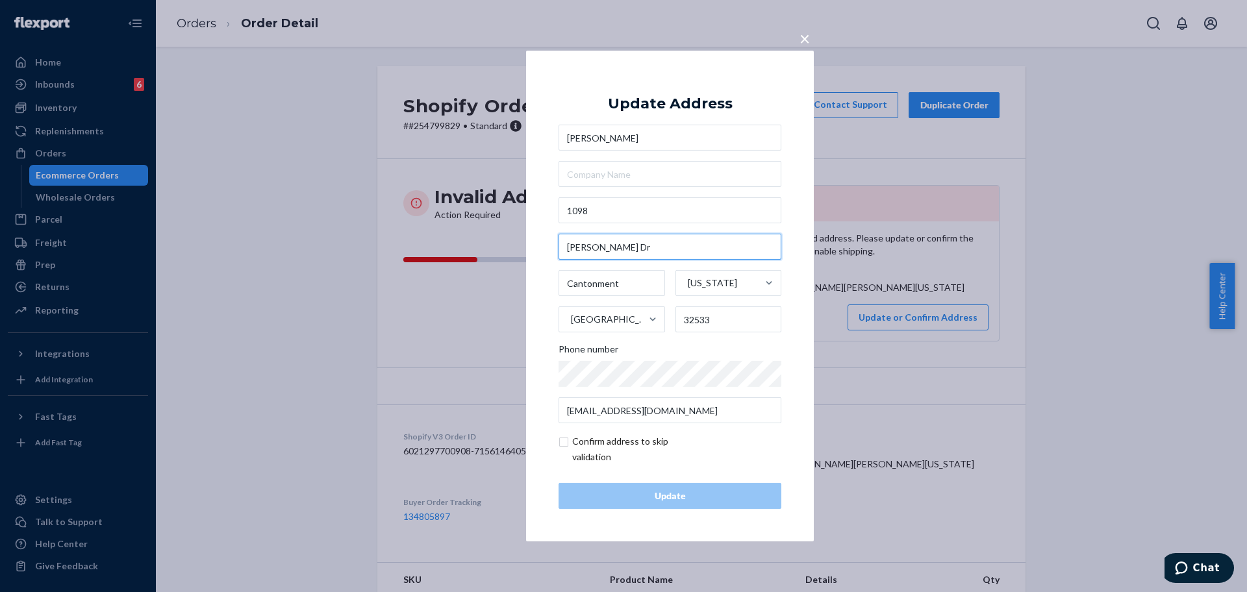
click at [634, 245] on input "Wensel Dr" at bounding box center [669, 247] width 223 height 26
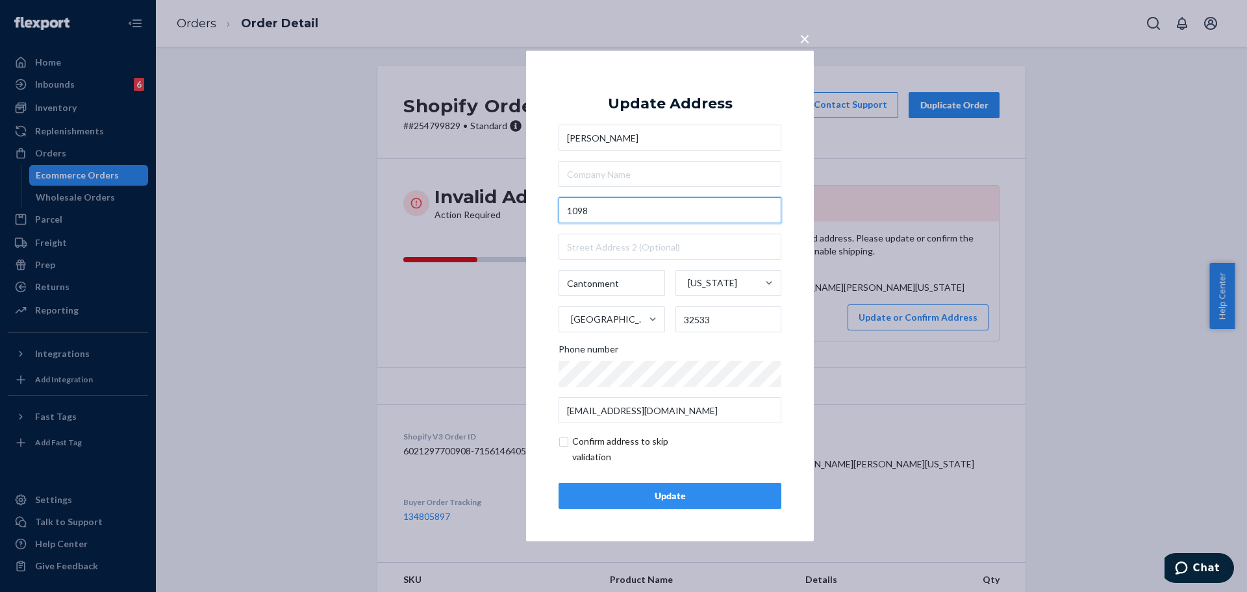
click at [639, 216] on input "1098" at bounding box center [669, 210] width 223 height 26
paste input "Wensel Dr"
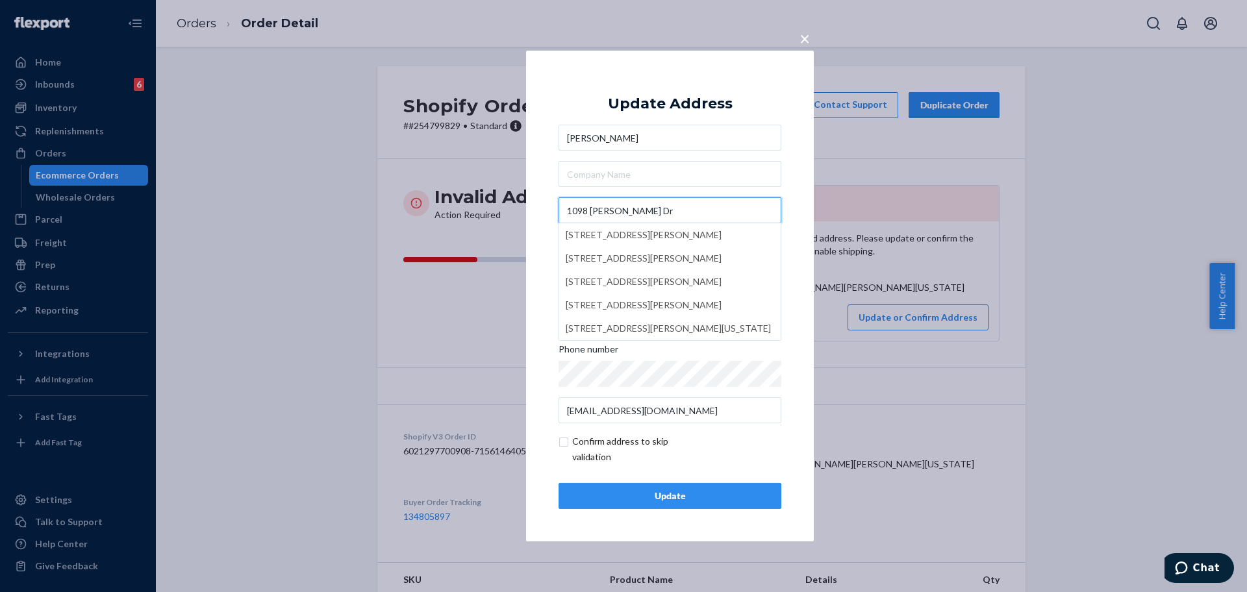
type input "1098 Wensel Dr"
click at [688, 499] on div "Update" at bounding box center [669, 496] width 201 height 13
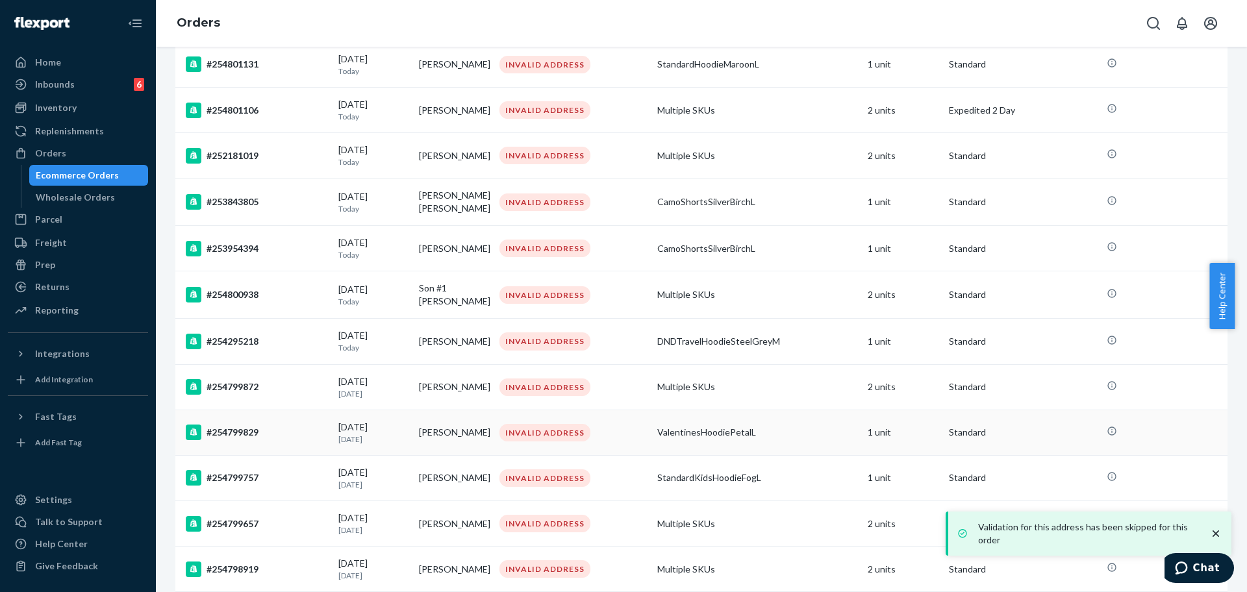
scroll to position [325, 0]
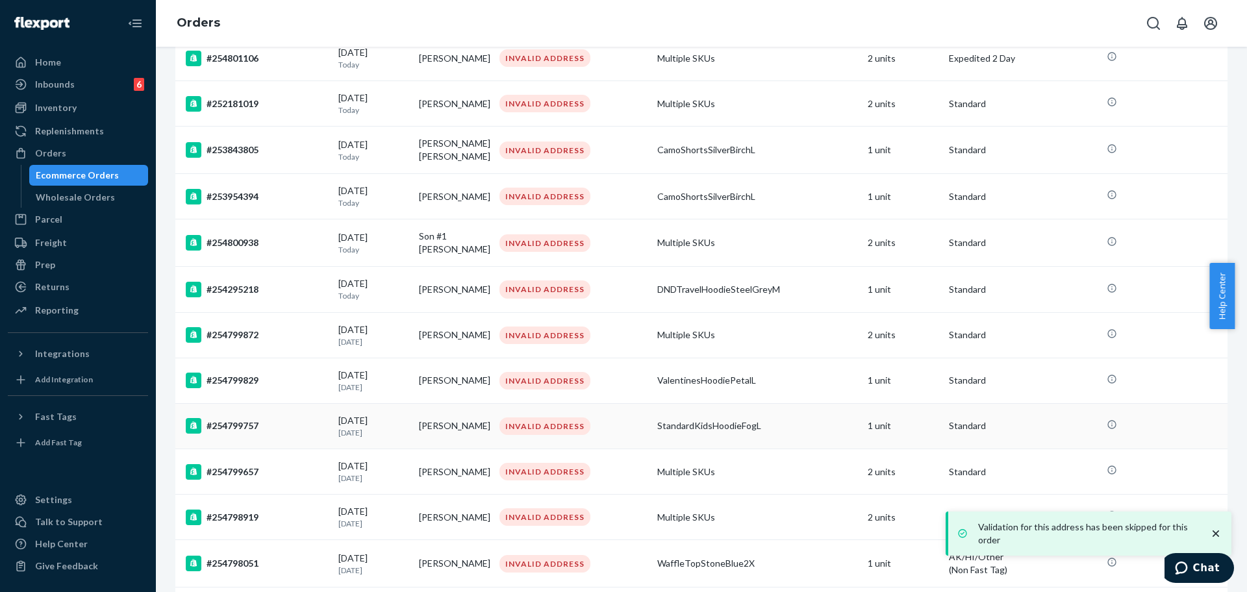
click at [268, 429] on div "#254799757" at bounding box center [257, 426] width 142 height 16
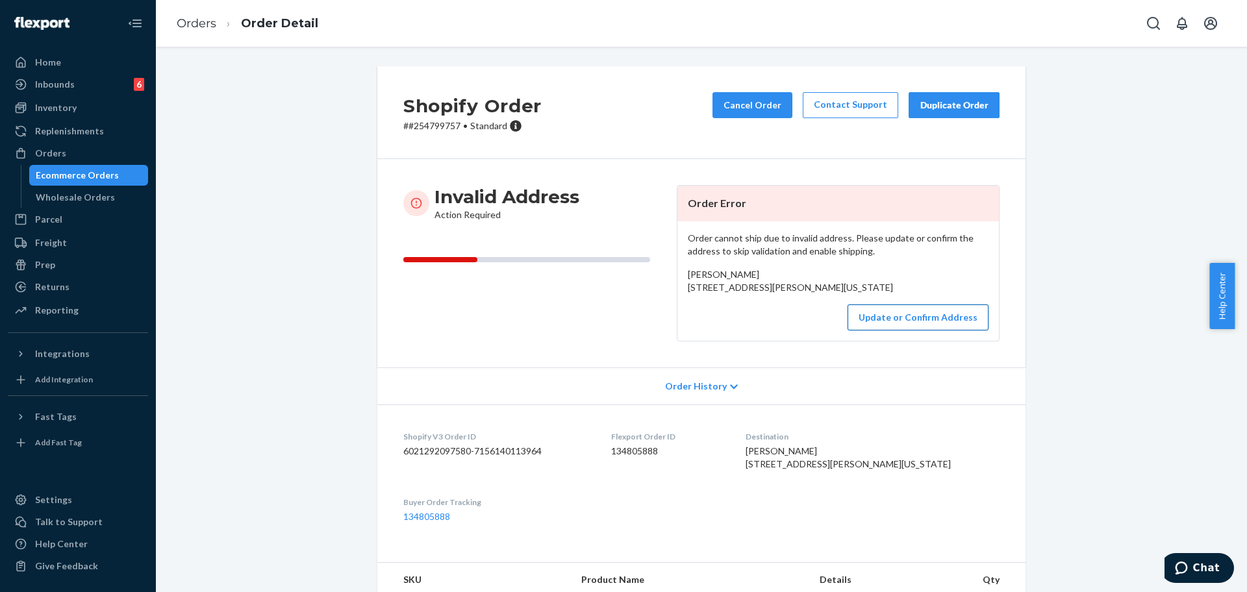
click at [824, 331] on button "Update or Confirm Address" at bounding box center [917, 318] width 141 height 26
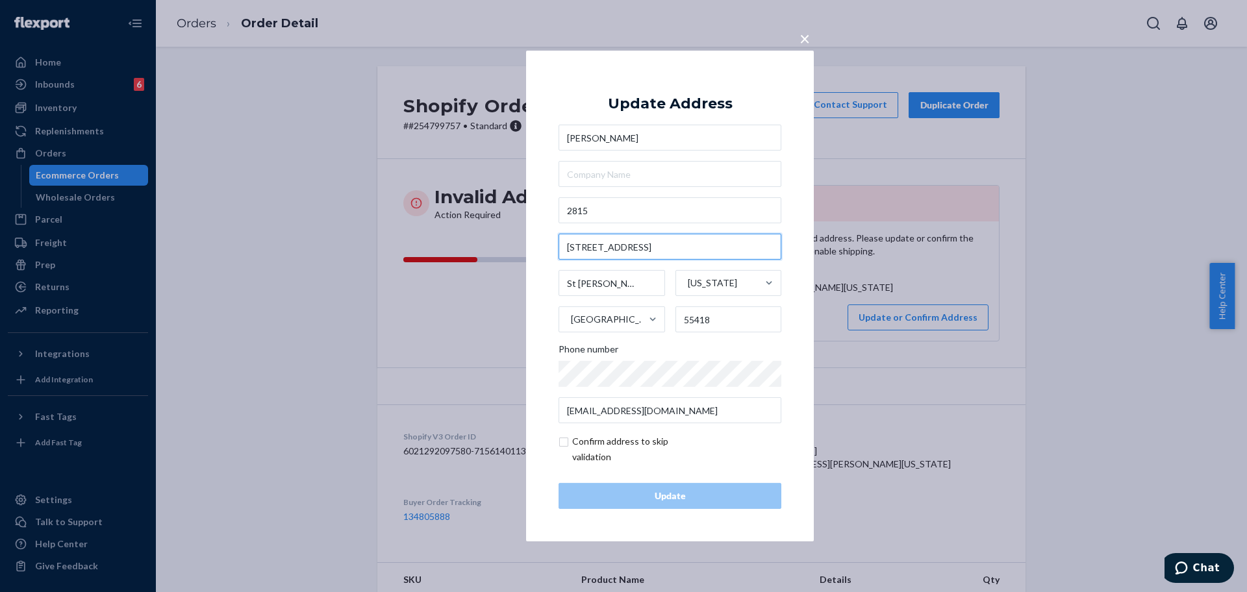
click at [652, 247] on input "33 Avenue NE" at bounding box center [669, 247] width 223 height 26
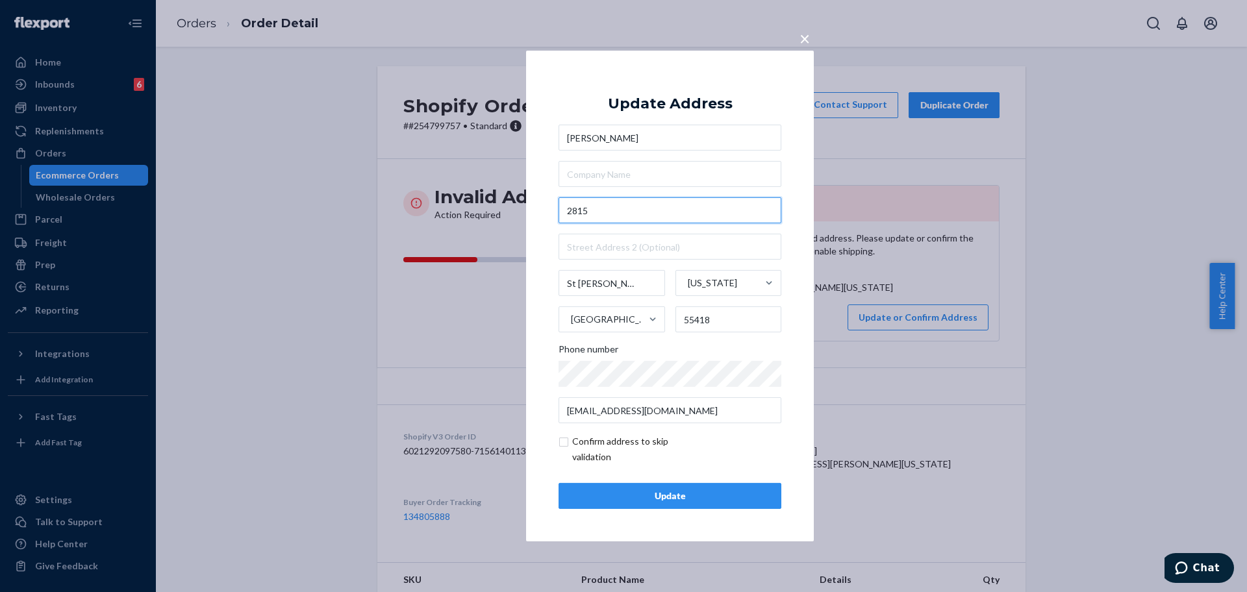
click at [644, 212] on input "2815" at bounding box center [669, 210] width 223 height 26
paste input "33 Avenue NE"
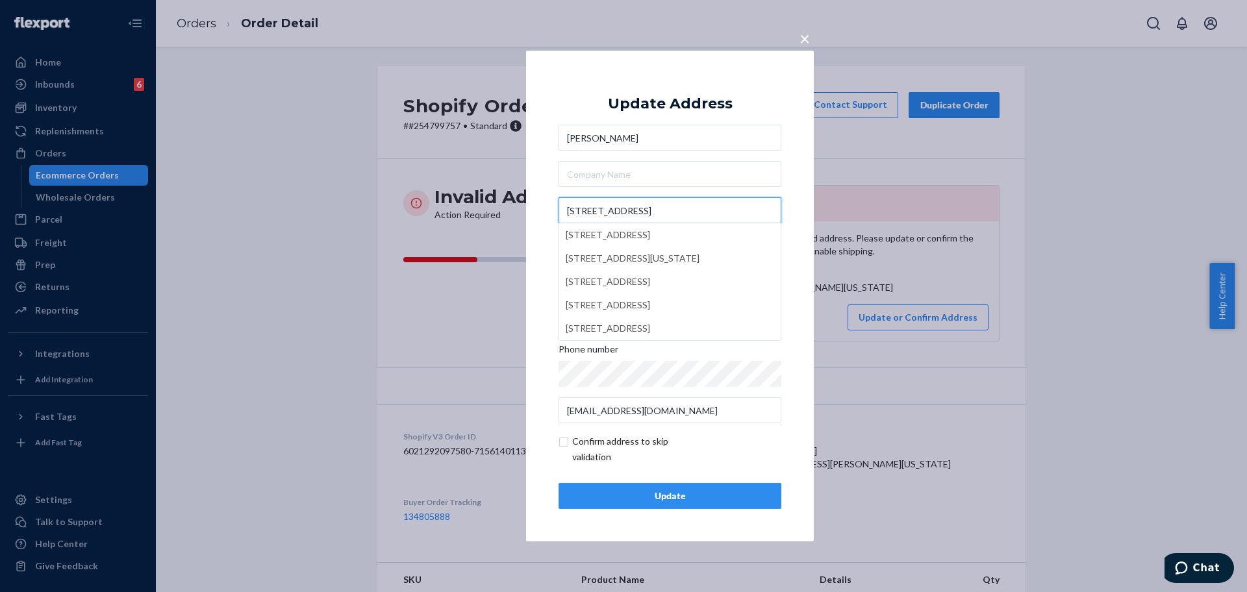
type input "2815 33 Avenue NE"
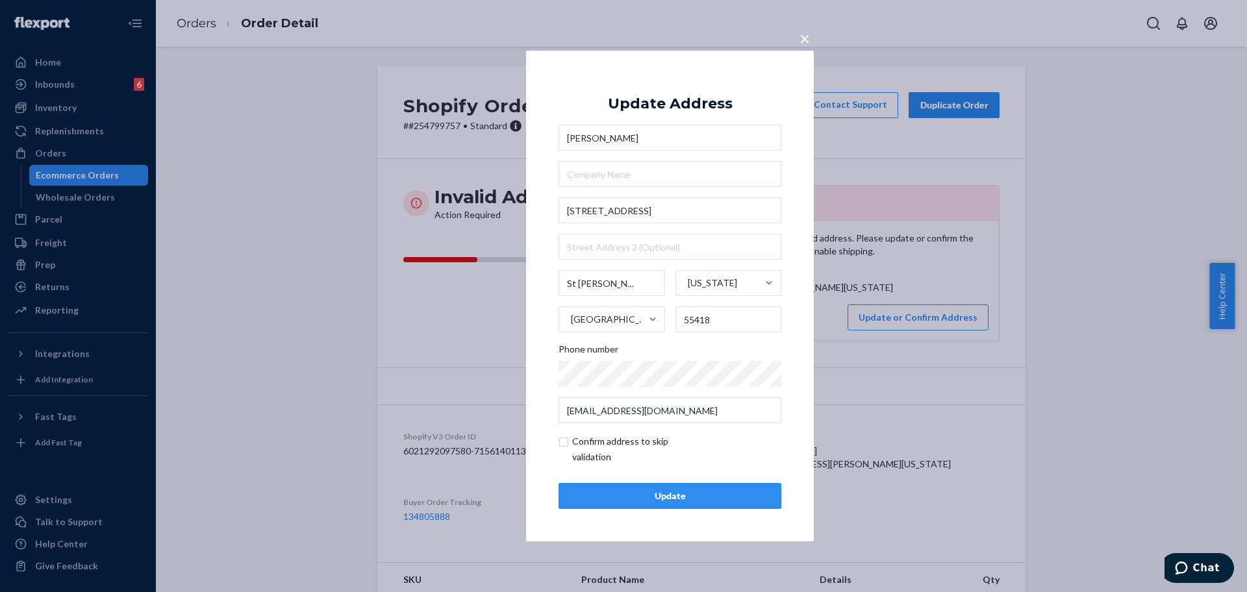
click at [681, 498] on div "Update" at bounding box center [669, 496] width 201 height 13
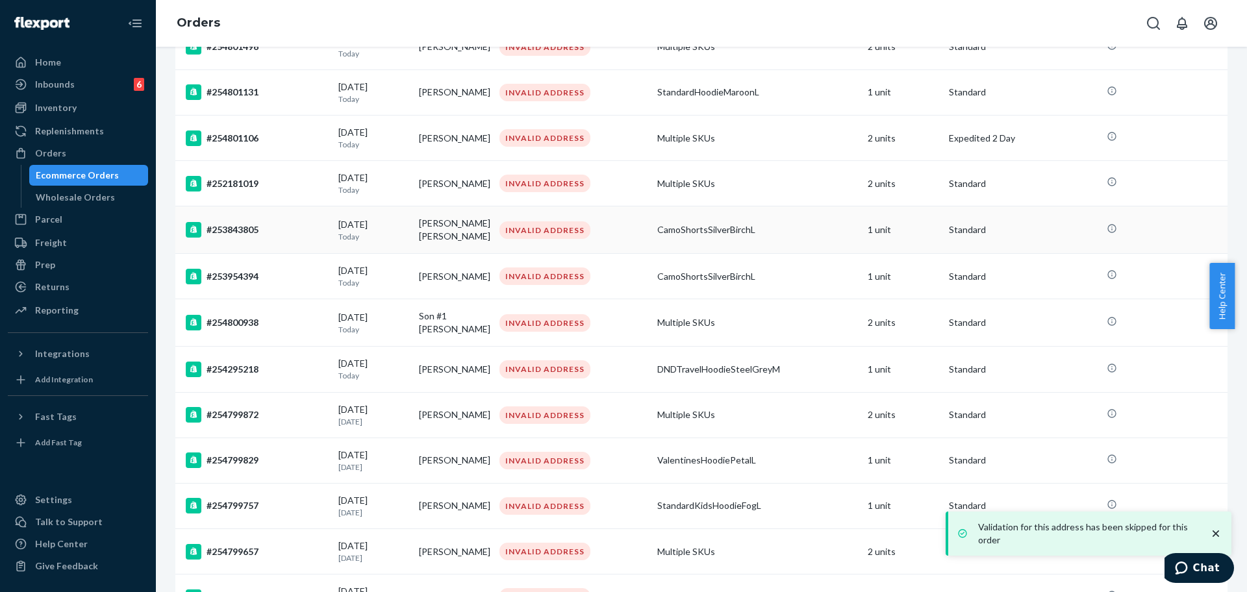
scroll to position [325, 0]
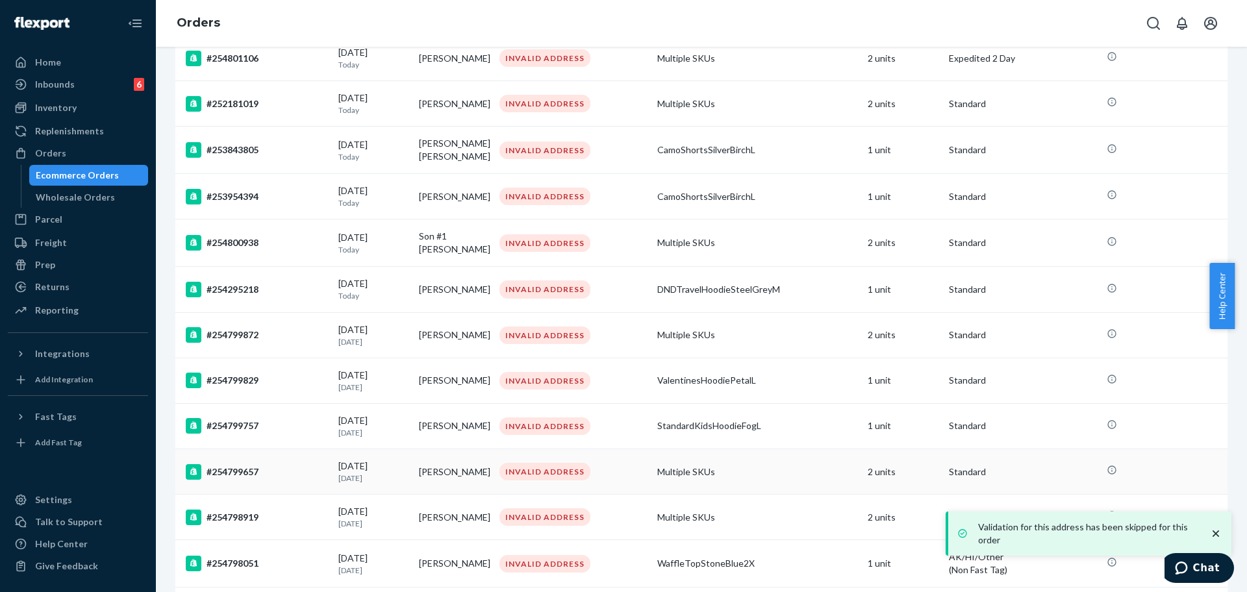
click at [239, 479] on div "#254799657" at bounding box center [257, 472] width 142 height 16
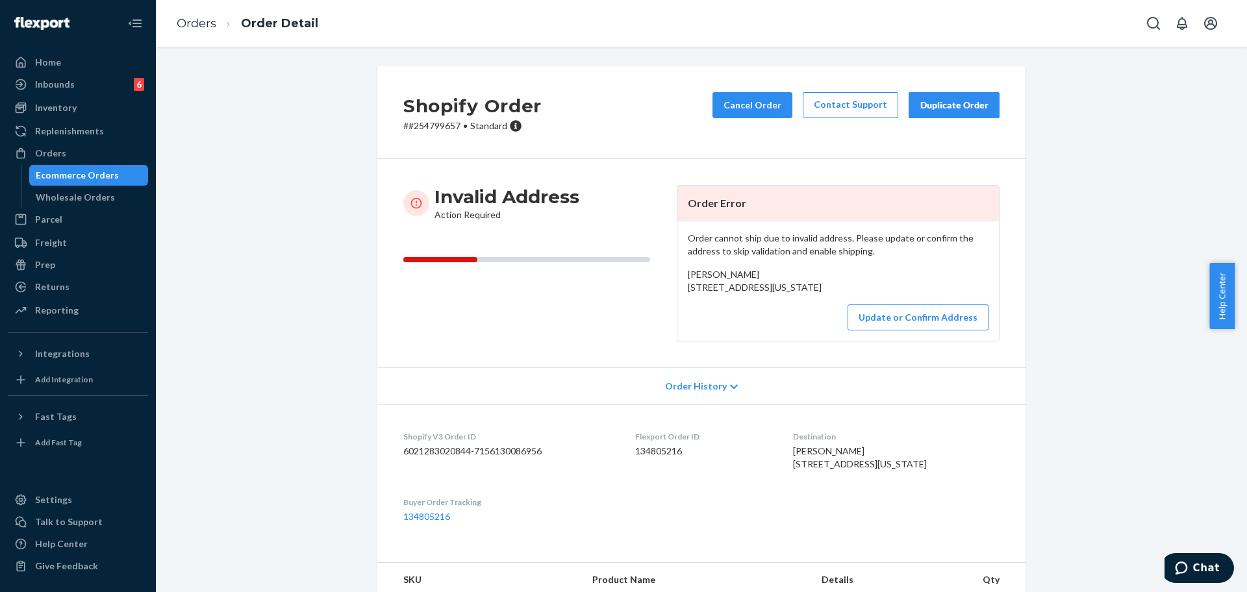
drag, startPoint x: 818, startPoint y: 301, endPoint x: 680, endPoint y: 292, distance: 138.0
click at [680, 292] on div "Order cannot ship due to invalid address. Please update or confirm the address …" at bounding box center [837, 280] width 321 height 119
click at [824, 331] on button "Update or Confirm Address" at bounding box center [917, 318] width 141 height 26
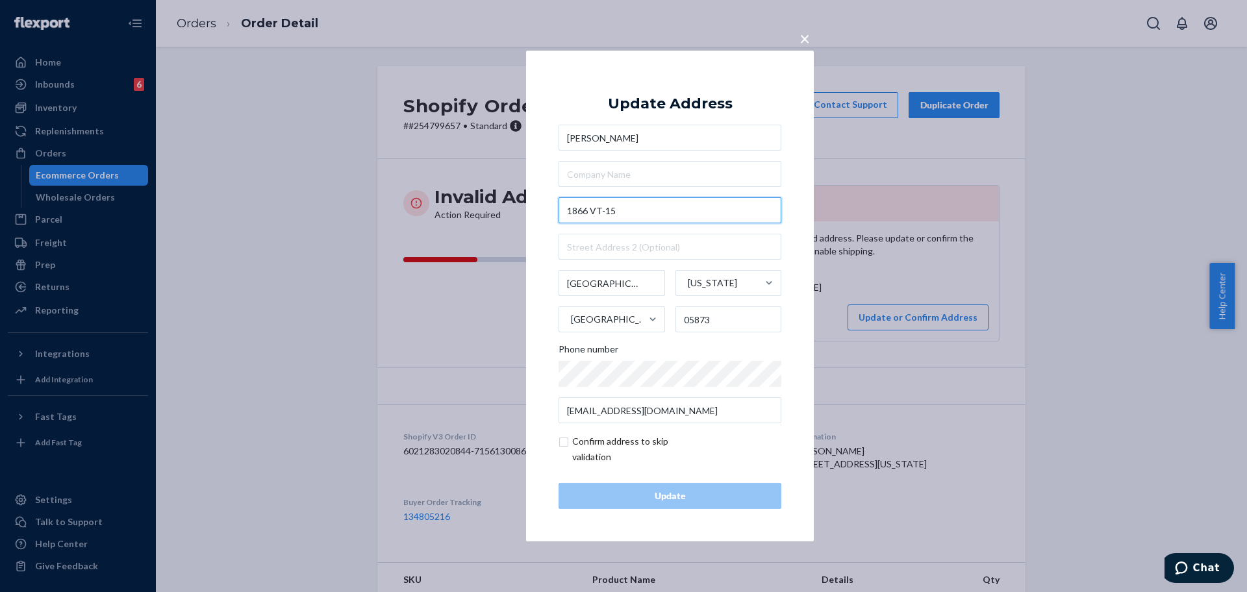
click at [690, 206] on input "1866 VT-15" at bounding box center [669, 210] width 223 height 26
paste input "Route"
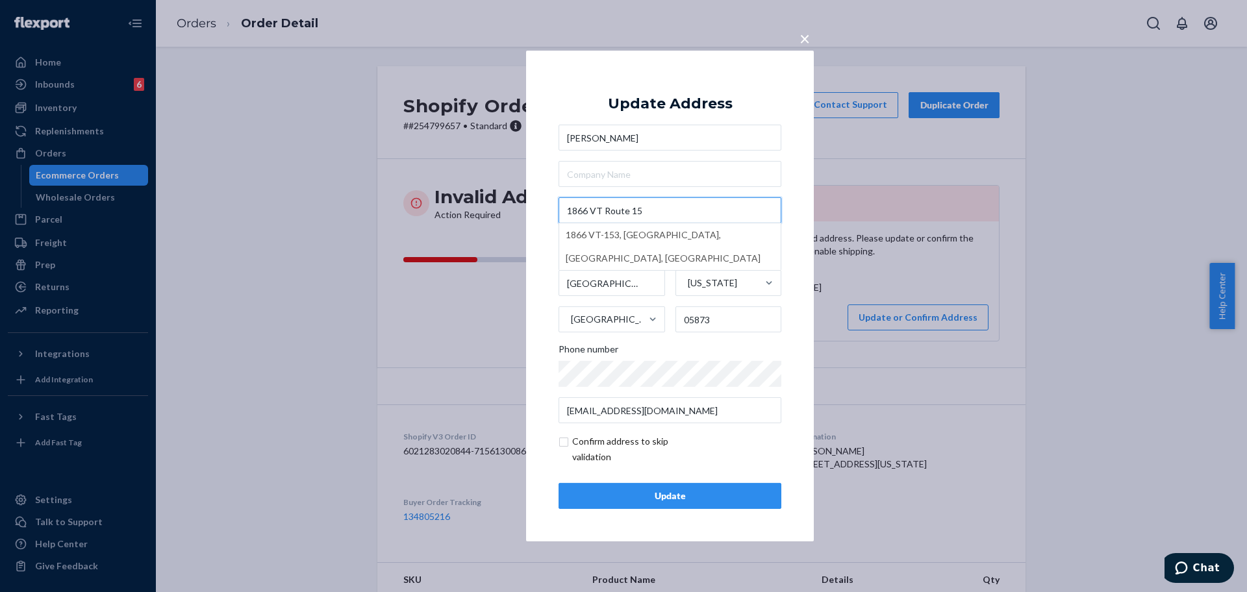
type input "1866 VT Route 15"
click at [699, 498] on div "Update" at bounding box center [669, 496] width 201 height 13
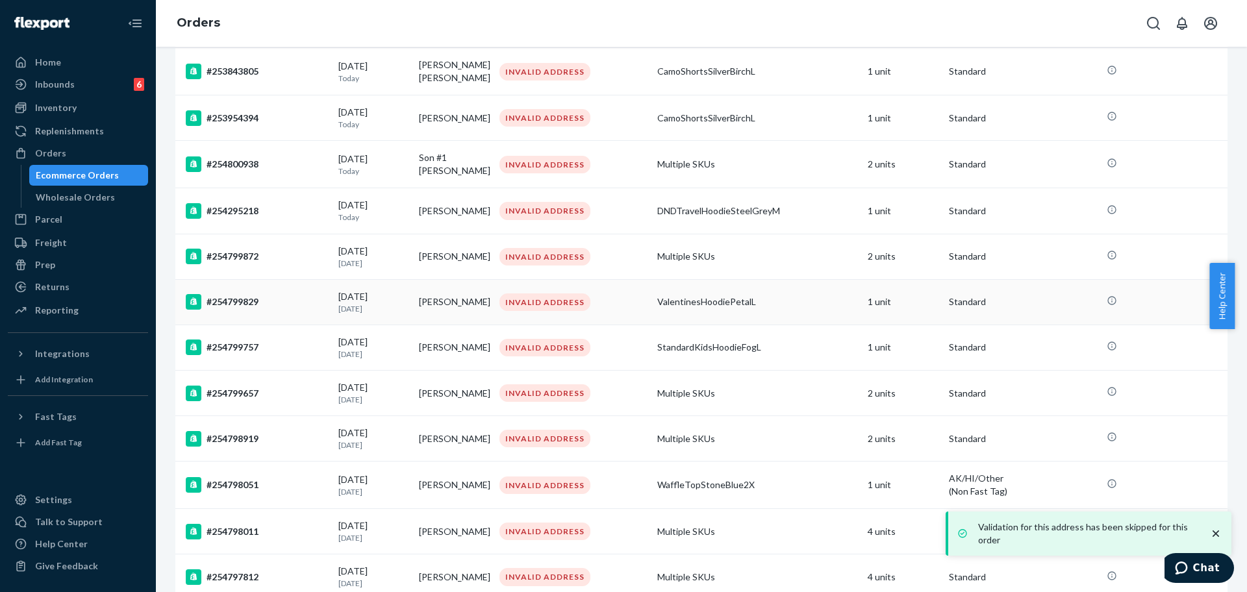
scroll to position [406, 0]
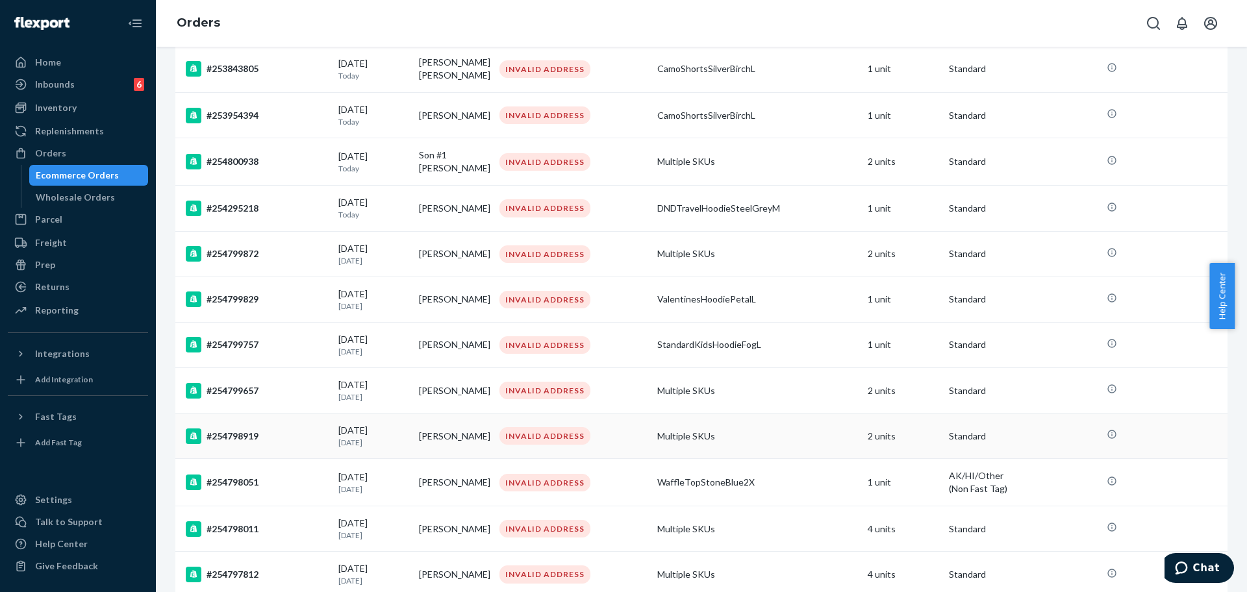
click at [282, 432] on div "#254798919" at bounding box center [257, 437] width 142 height 16
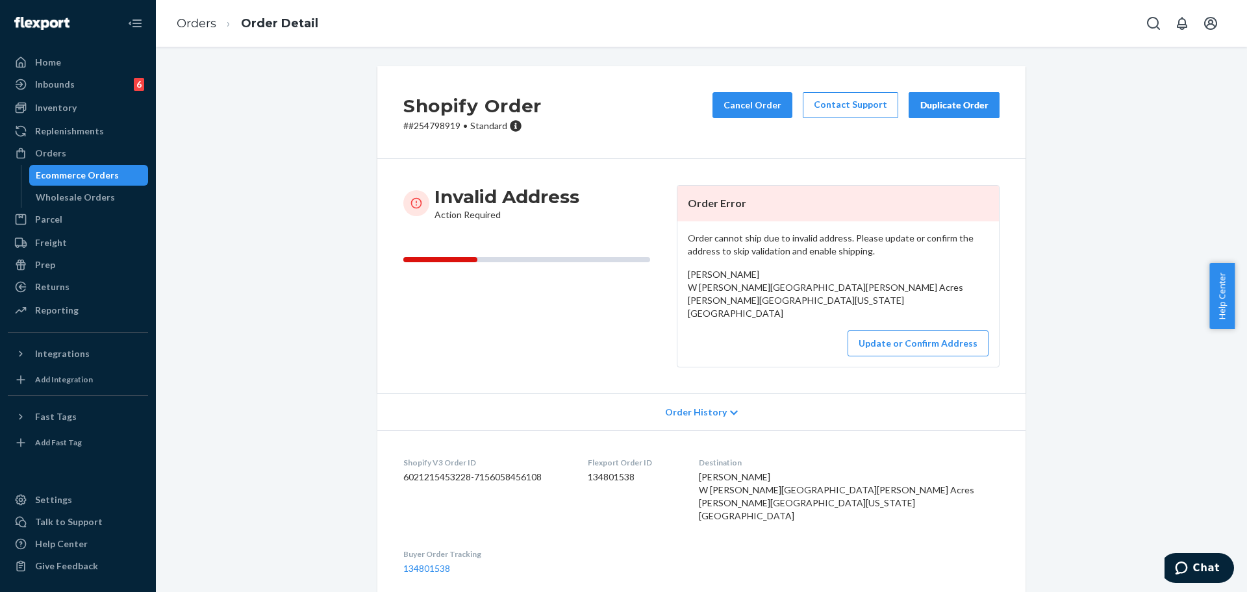
click at [418, 127] on p "# #254798919 • Standard" at bounding box center [472, 125] width 138 height 13
click at [421, 127] on p "# #254798919 • Standard" at bounding box center [472, 125] width 138 height 13
click at [435, 129] on p "# #254798919 • Standard" at bounding box center [472, 125] width 138 height 13
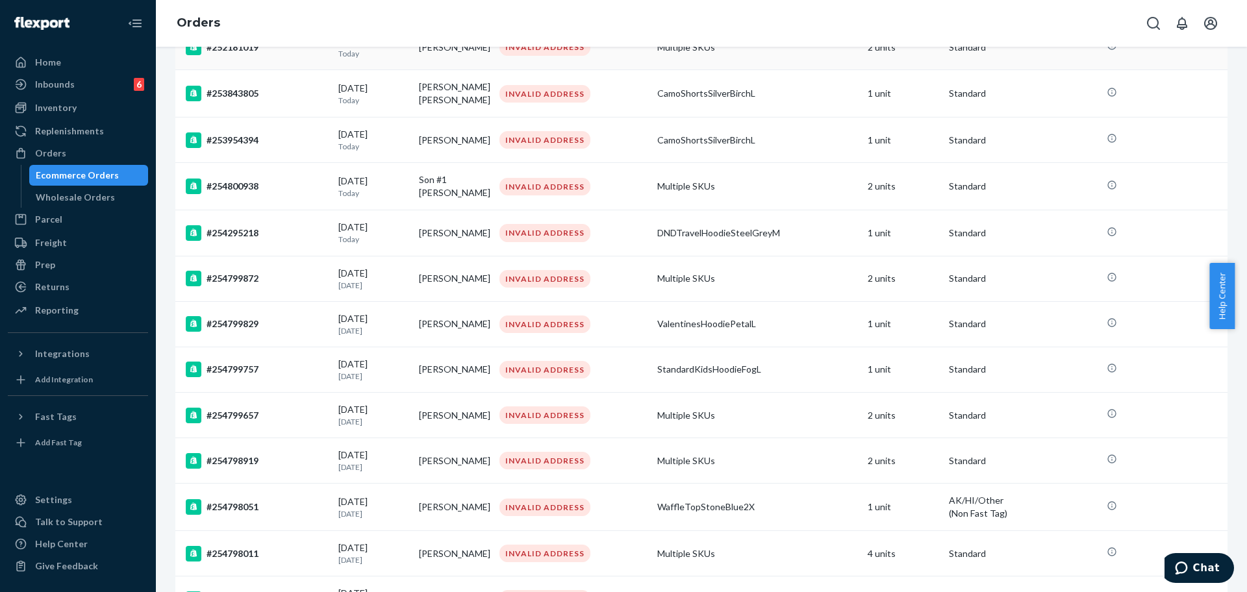
scroll to position [406, 0]
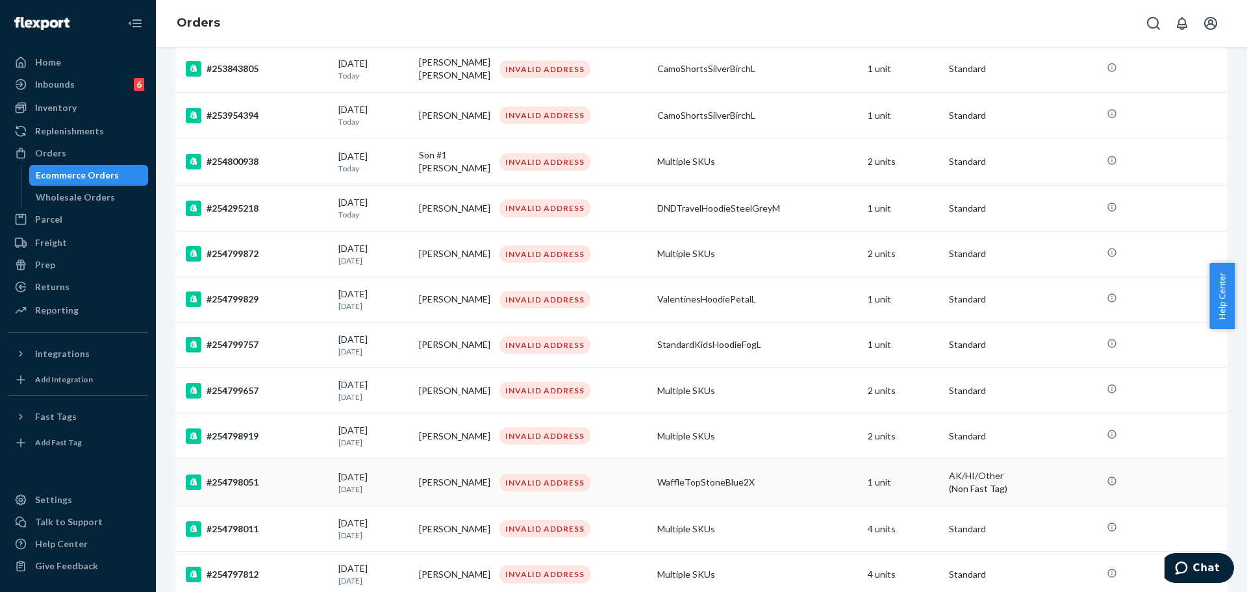
click at [231, 484] on div "#254798051" at bounding box center [257, 483] width 142 height 16
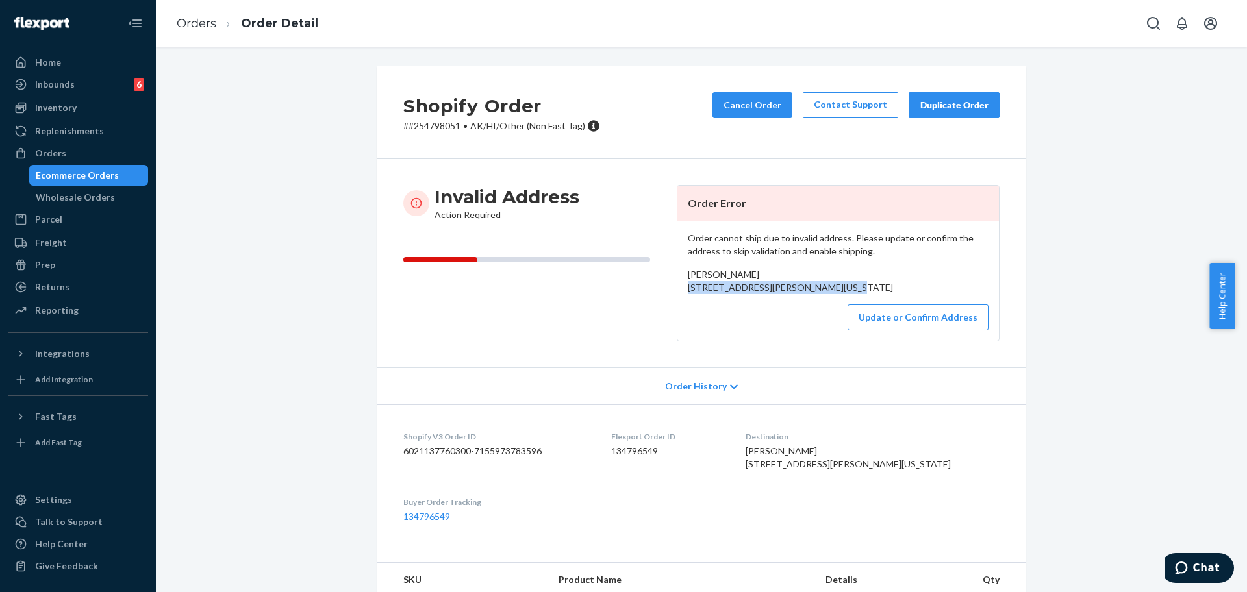
drag, startPoint x: 767, startPoint y: 307, endPoint x: 675, endPoint y: 285, distance: 94.7
click at [677, 285] on div "Order cannot ship due to invalid address. Please update or confirm the address …" at bounding box center [837, 280] width 321 height 119
click at [437, 132] on p "# #254798051 • AK/HI/Other (Non Fast Tag)" at bounding box center [501, 125] width 197 height 13
click at [437, 125] on p "# #254798051 • AK/HI/Other (Non Fast Tag)" at bounding box center [501, 125] width 197 height 13
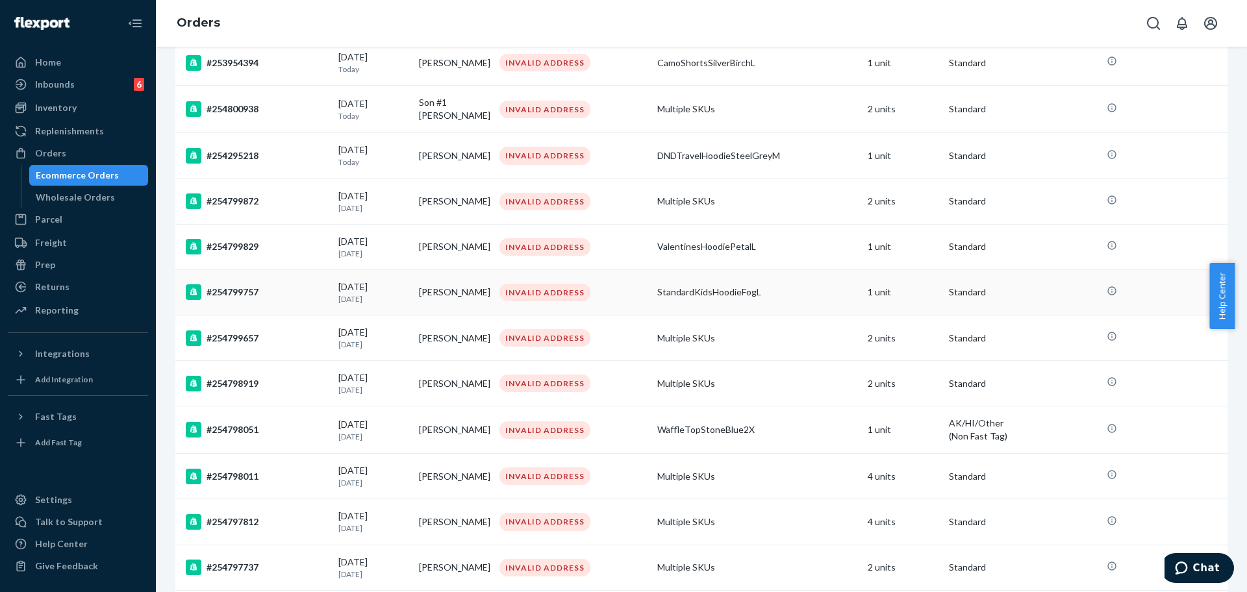
scroll to position [487, 0]
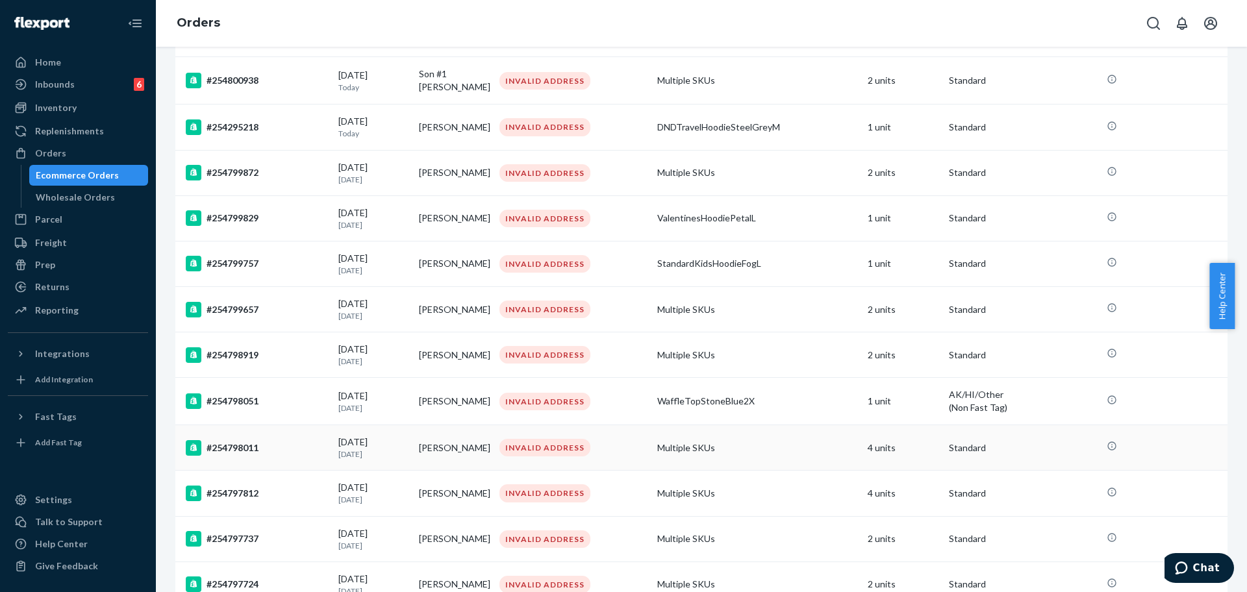
click at [271, 453] on div "#254798011" at bounding box center [257, 448] width 142 height 16
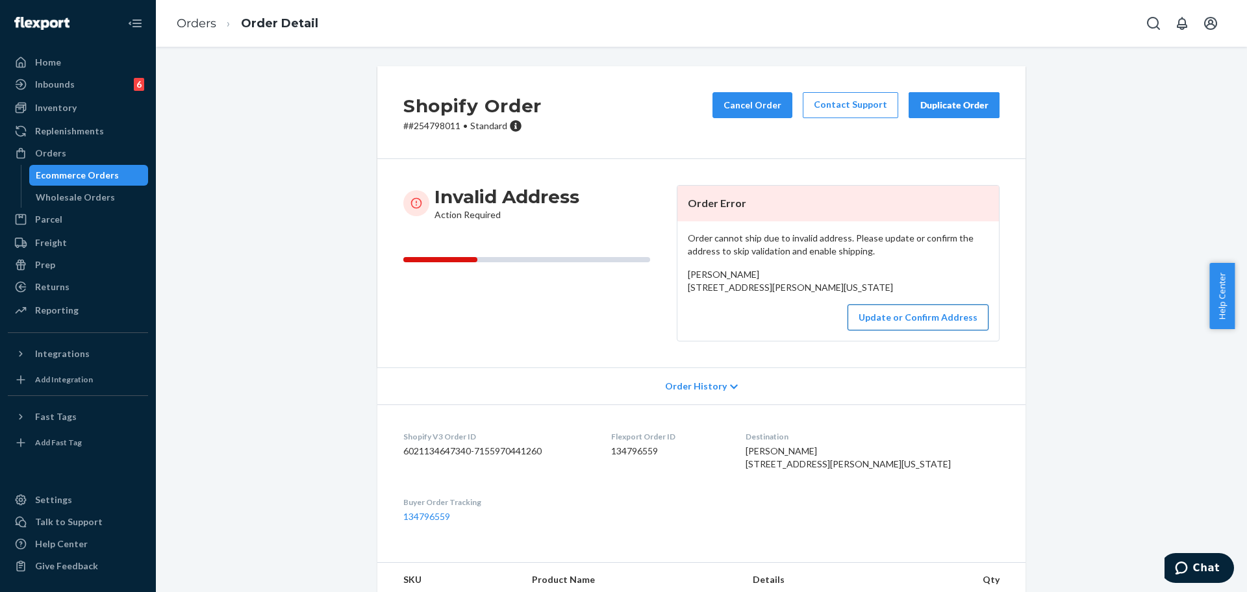
click at [824, 331] on button "Update or Confirm Address" at bounding box center [917, 318] width 141 height 26
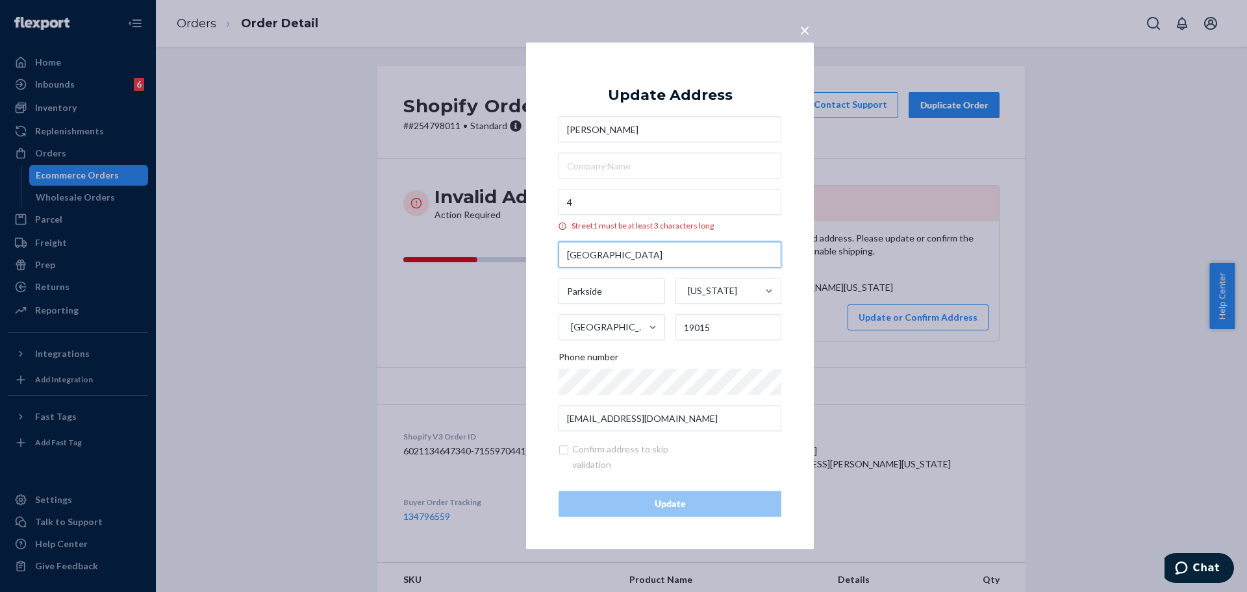
click at [677, 252] on input "West Elbon Road" at bounding box center [669, 255] width 223 height 26
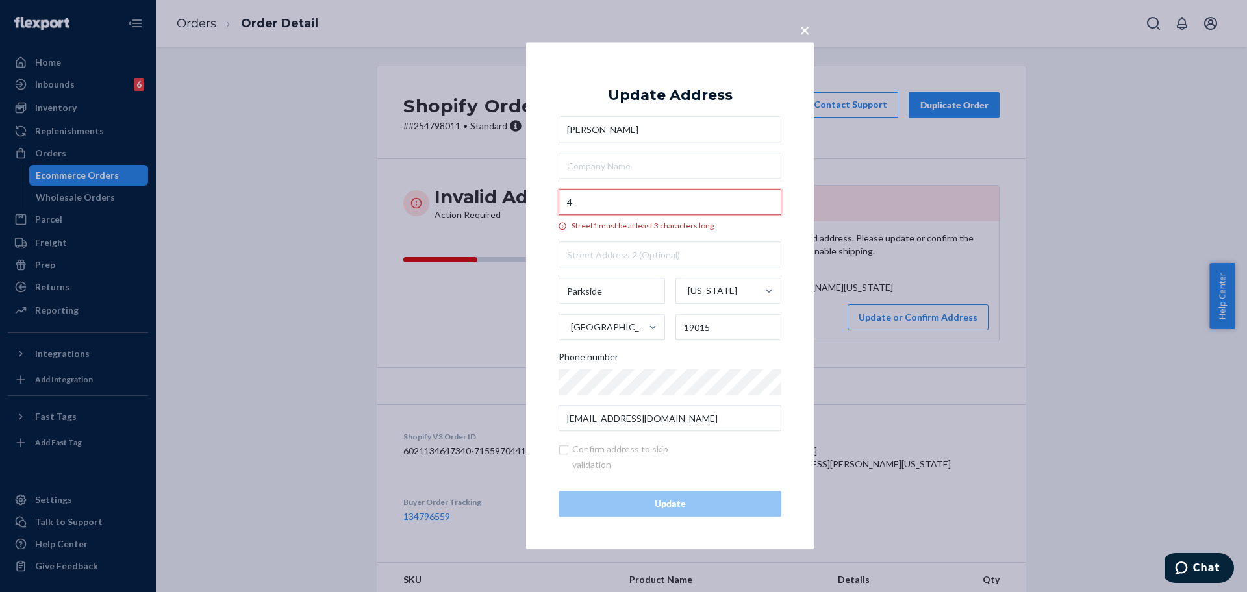
click at [669, 205] on input "4" at bounding box center [669, 203] width 223 height 26
paste input "West Elbon Road"
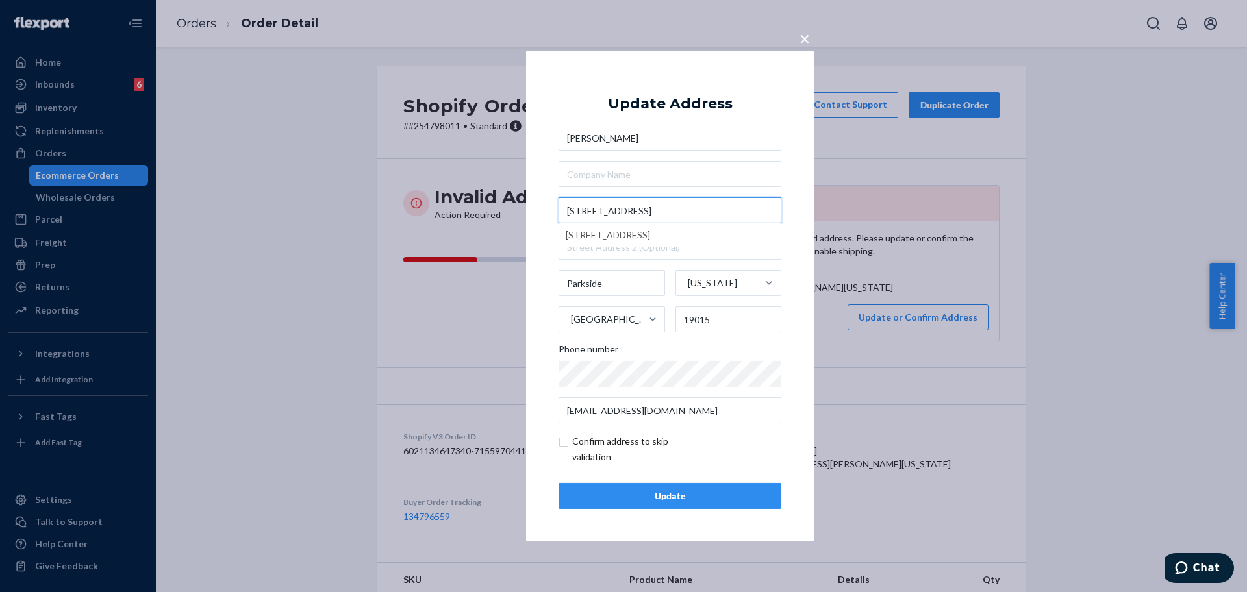
type input "4 West Elbon Road"
click at [712, 492] on div "Update" at bounding box center [669, 496] width 201 height 13
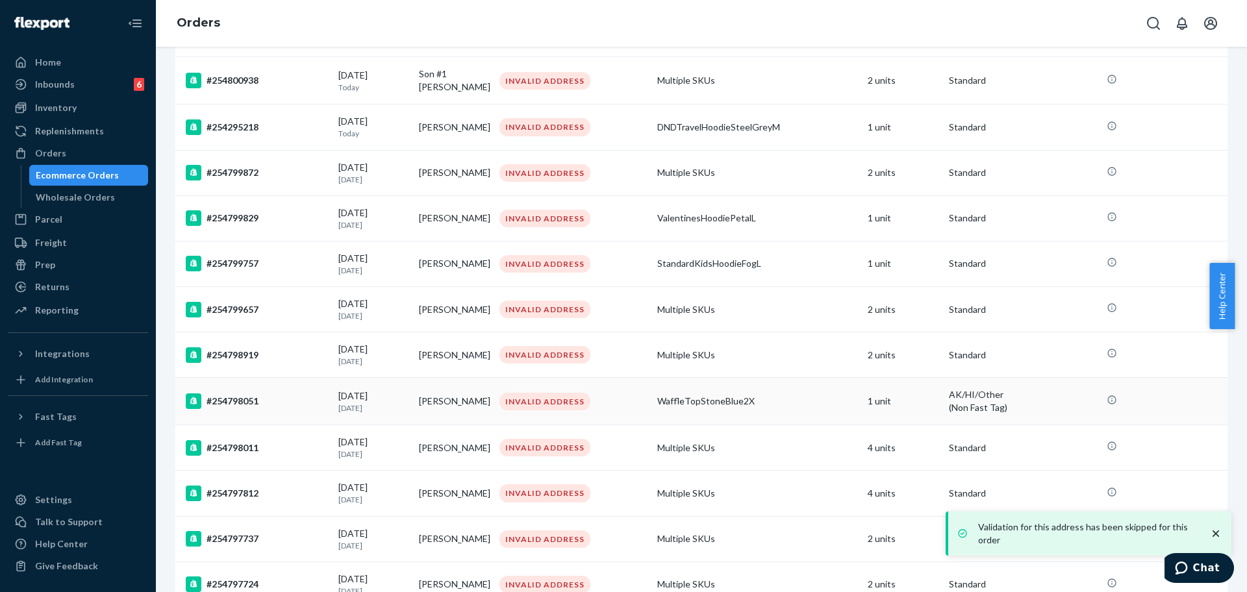
scroll to position [568, 0]
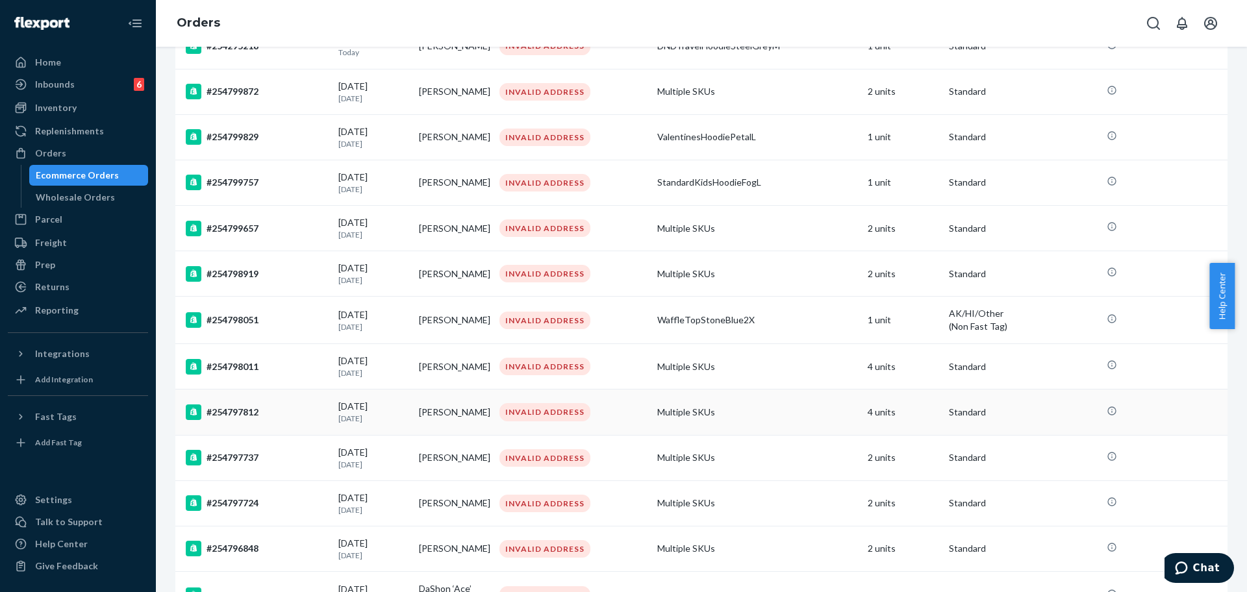
click at [284, 412] on div "#254797812" at bounding box center [257, 413] width 142 height 16
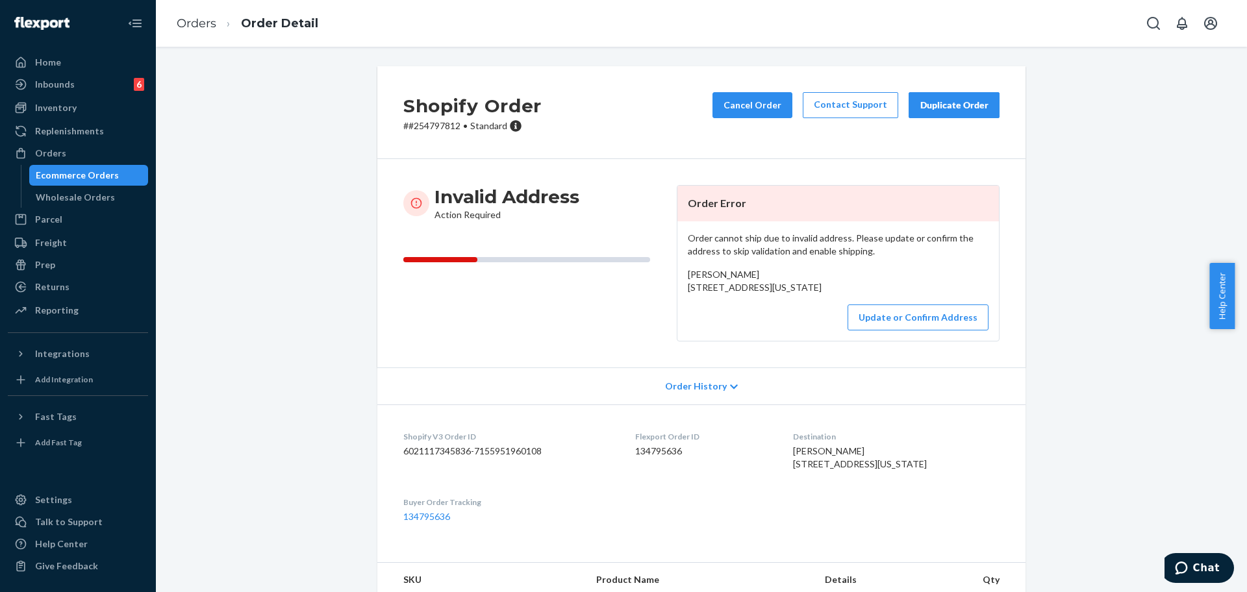
drag, startPoint x: 819, startPoint y: 310, endPoint x: 669, endPoint y: 290, distance: 150.8
click at [669, 290] on div "Invalid Address Action Required Order Error Order cannot ship due to invalid ad…" at bounding box center [701, 263] width 596 height 156
click at [442, 126] on p "# #254797812 • Standard" at bounding box center [472, 125] width 138 height 13
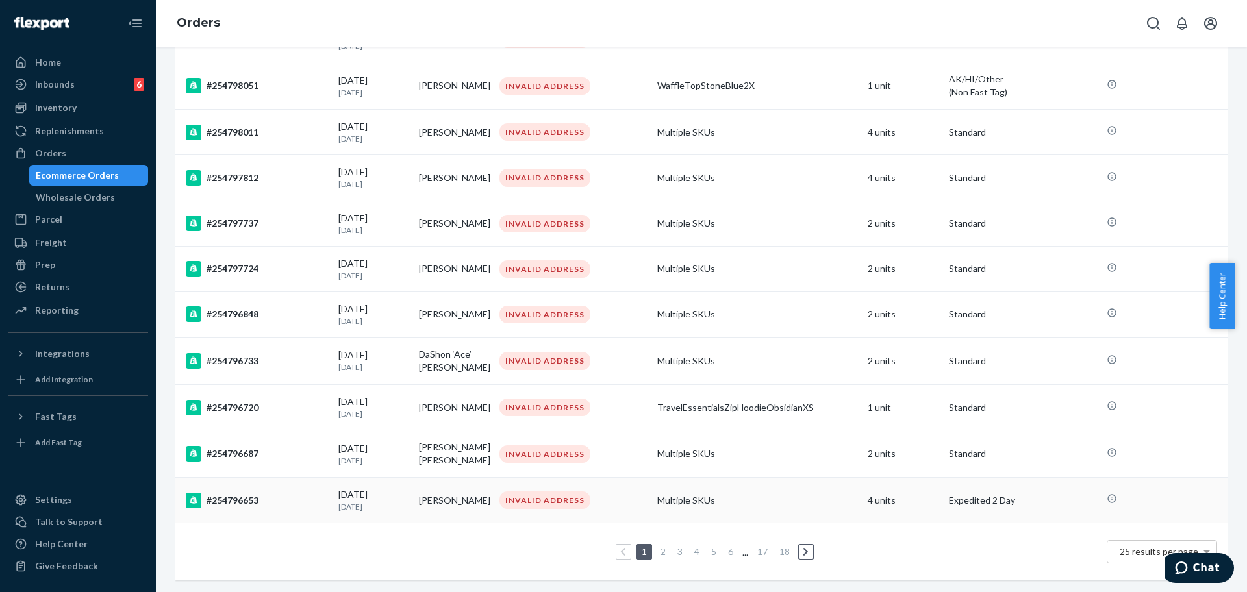
scroll to position [812, 0]
click at [294, 225] on td "#254797737" at bounding box center [254, 221] width 158 height 45
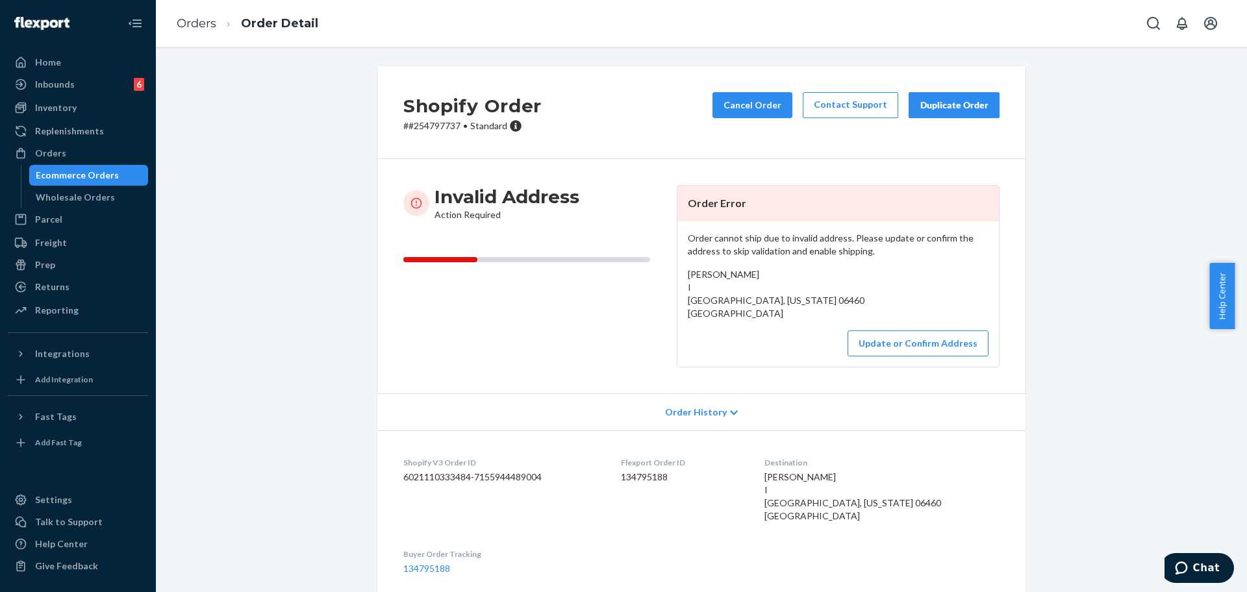
click at [421, 125] on p "# #254797737 • Standard" at bounding box center [472, 125] width 138 height 13
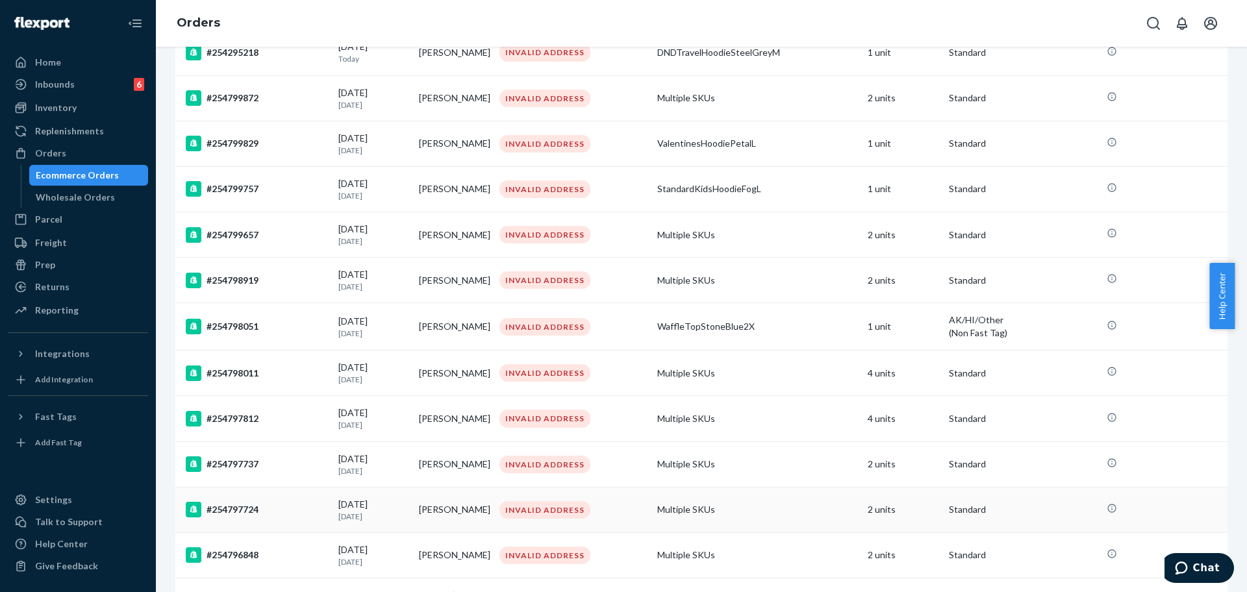
scroll to position [649, 0]
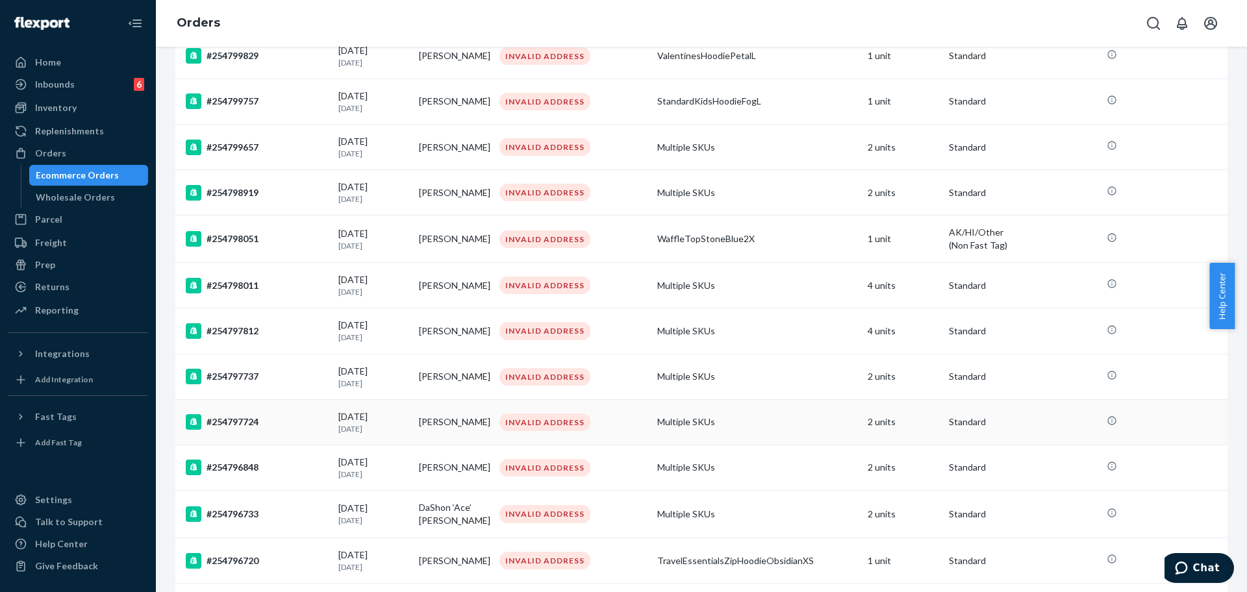
click at [310, 430] on div "#254797724" at bounding box center [257, 422] width 142 height 16
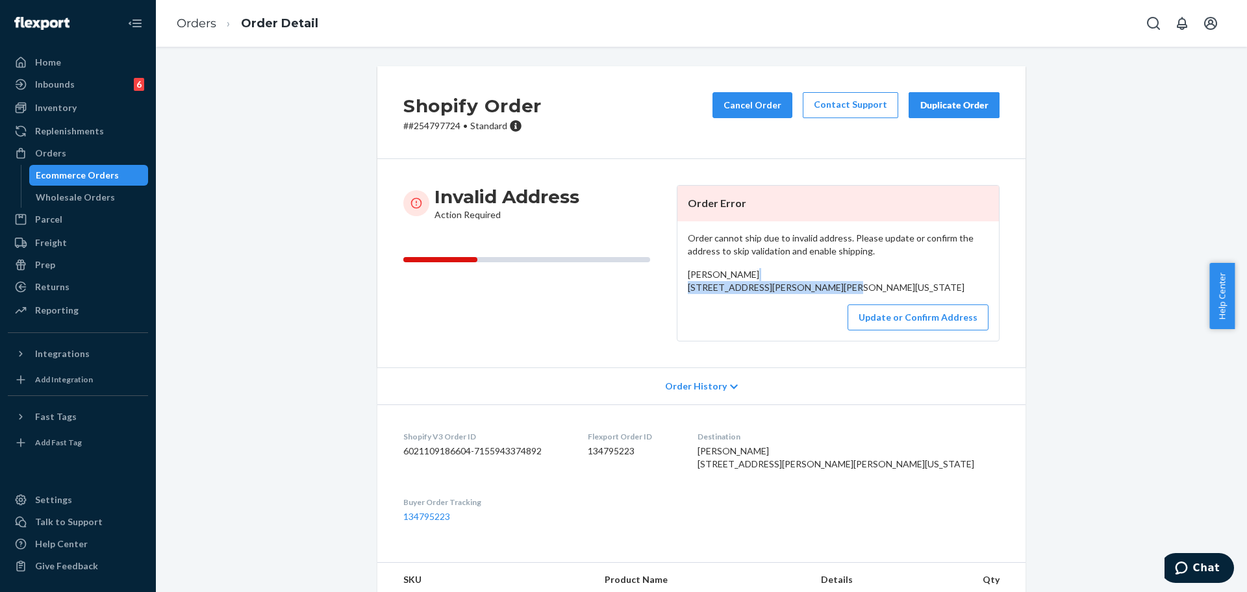
drag, startPoint x: 788, startPoint y: 301, endPoint x: 679, endPoint y: 288, distance: 109.8
click at [679, 288] on div "Order cannot ship due to invalid address. Please update or confirm the address …" at bounding box center [837, 280] width 321 height 119
click at [824, 331] on button "Update or Confirm Address" at bounding box center [917, 318] width 141 height 26
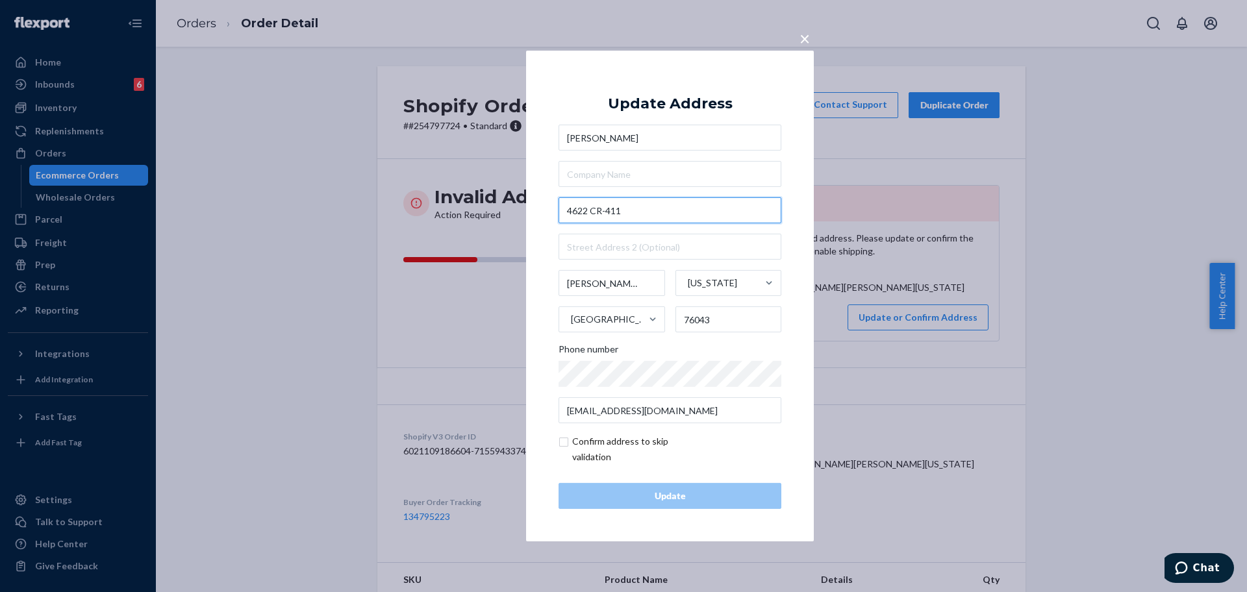
click at [664, 203] on input "4622 CR-411" at bounding box center [669, 210] width 223 height 26
paste input "ounty Rd"
type input "4622 County Rd 411"
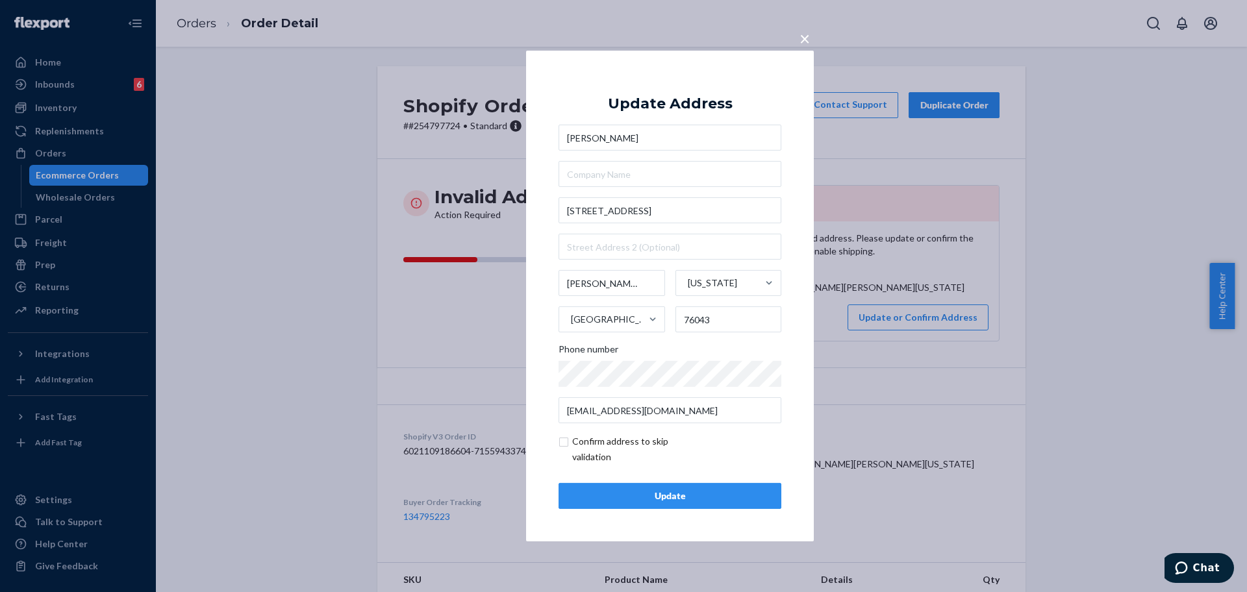
drag, startPoint x: 688, startPoint y: 490, endPoint x: 647, endPoint y: 484, distance: 41.4
click at [688, 490] on div "Update" at bounding box center [669, 496] width 201 height 13
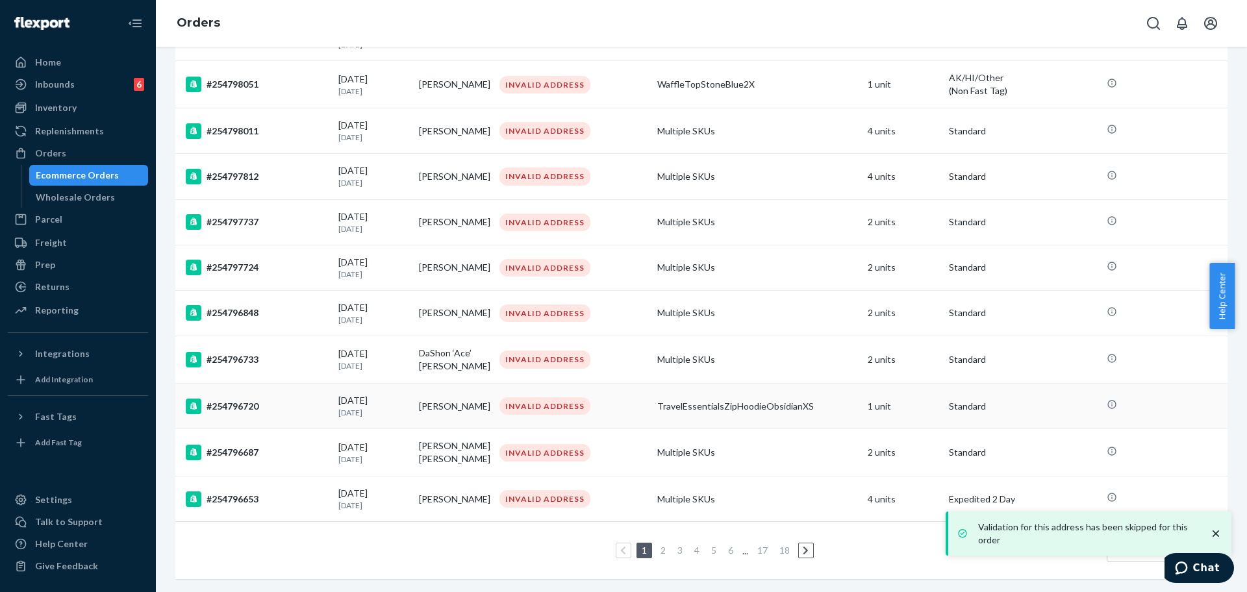
scroll to position [816, 0]
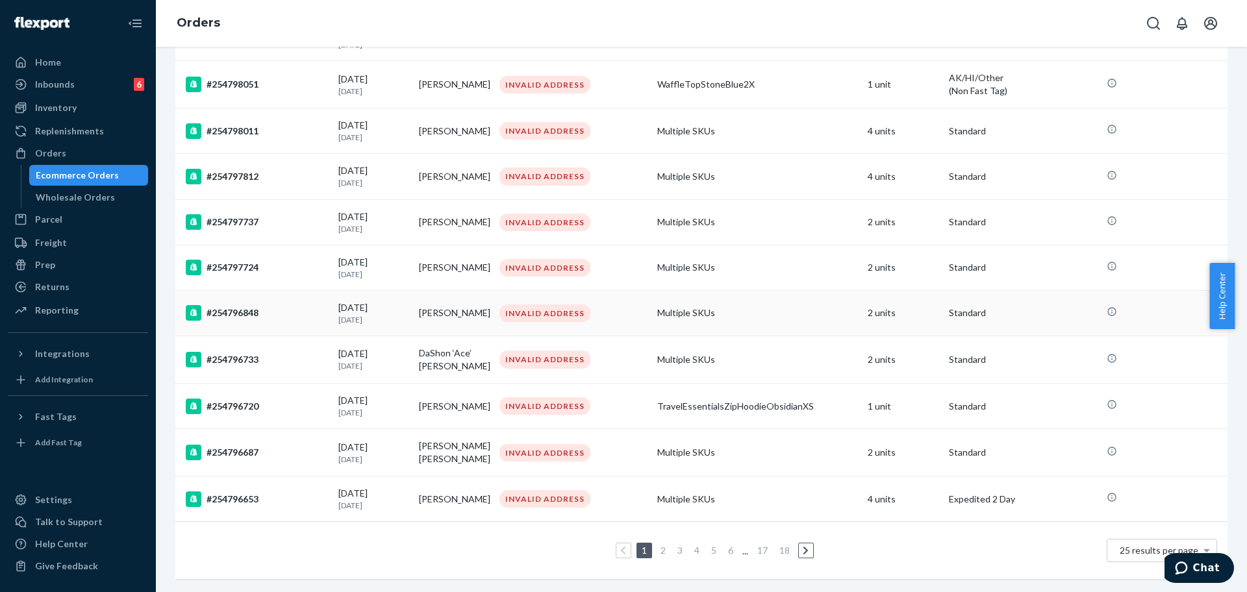
click at [281, 305] on div "#254796848" at bounding box center [257, 313] width 142 height 16
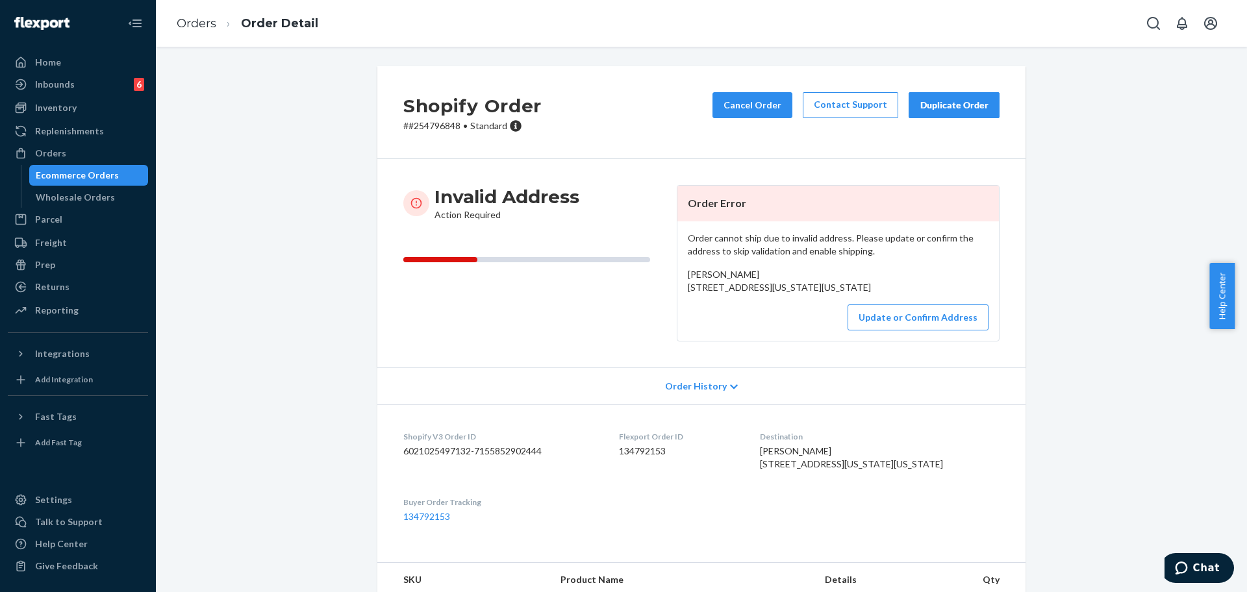
drag, startPoint x: 823, startPoint y: 304, endPoint x: 662, endPoint y: 292, distance: 161.5
click at [662, 292] on div "Invalid Address Action Required Order Error Order cannot ship due to invalid ad…" at bounding box center [701, 263] width 596 height 156
click at [710, 264] on div "Order cannot ship due to invalid address. Please update or confirm the address …" at bounding box center [837, 280] width 321 height 119
drag, startPoint x: 688, startPoint y: 297, endPoint x: 743, endPoint y: 109, distance: 196.2
click at [805, 302] on div "Order cannot ship due to invalid address. Please update or confirm the address …" at bounding box center [837, 280] width 321 height 119
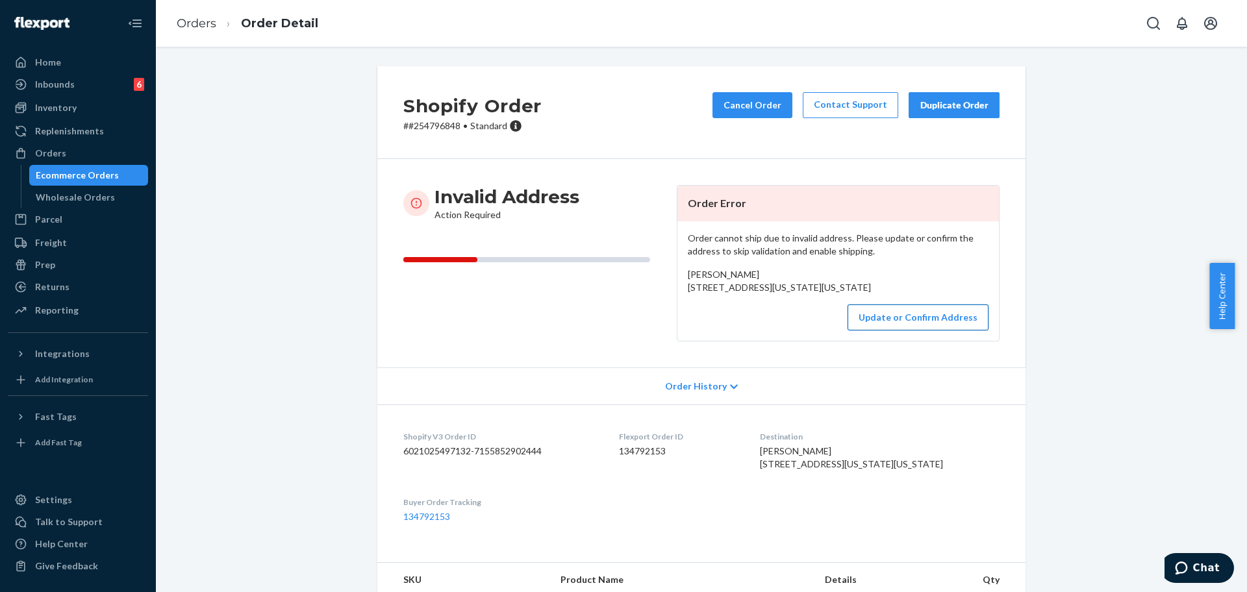
click at [824, 331] on button "Update or Confirm Address" at bounding box center [917, 318] width 141 height 26
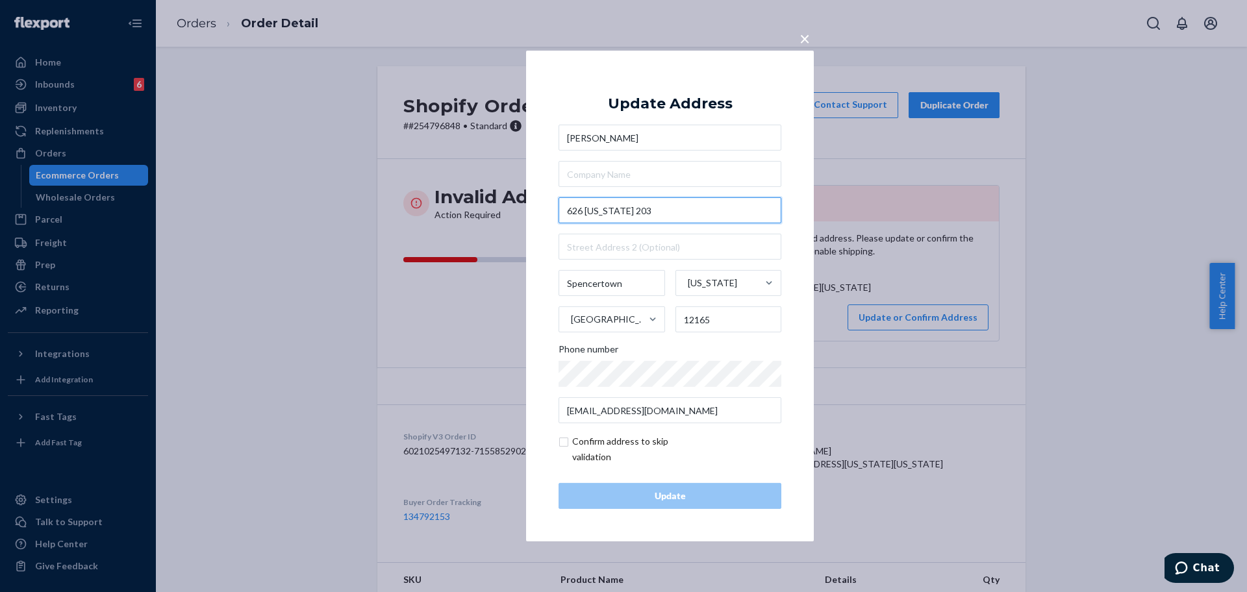
click at [696, 221] on input "626 New York 203" at bounding box center [669, 210] width 223 height 26
paste input "State Route"
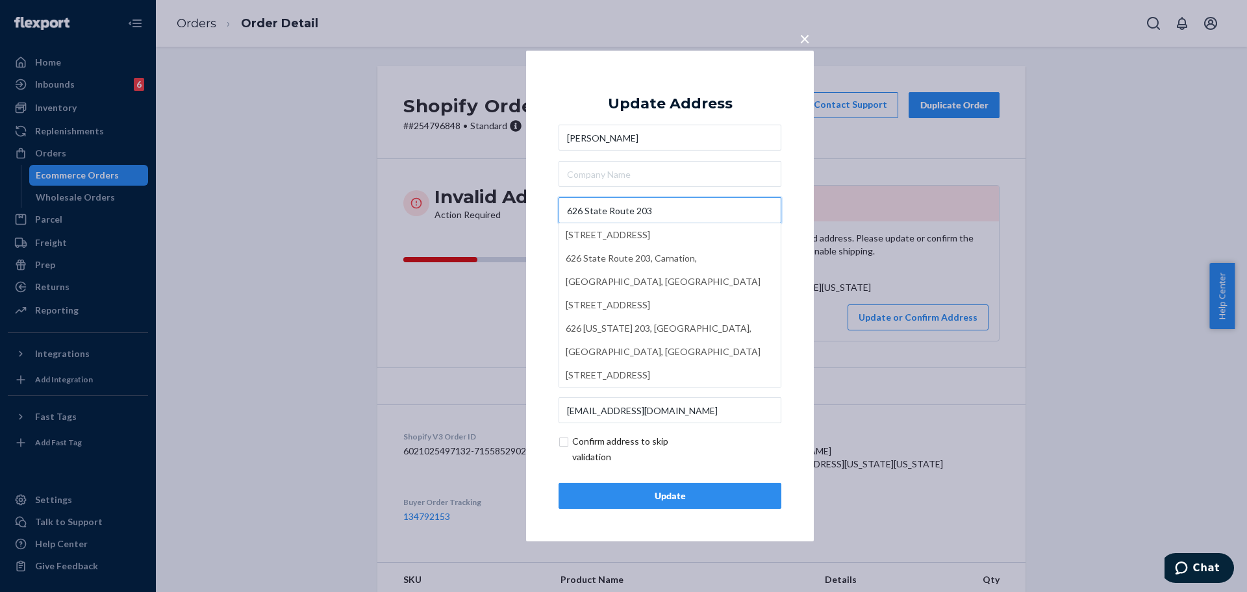
type input "626 State Route 203"
drag, startPoint x: 697, startPoint y: 494, endPoint x: 608, endPoint y: 484, distance: 89.6
click at [696, 495] on div "Update" at bounding box center [669, 496] width 201 height 13
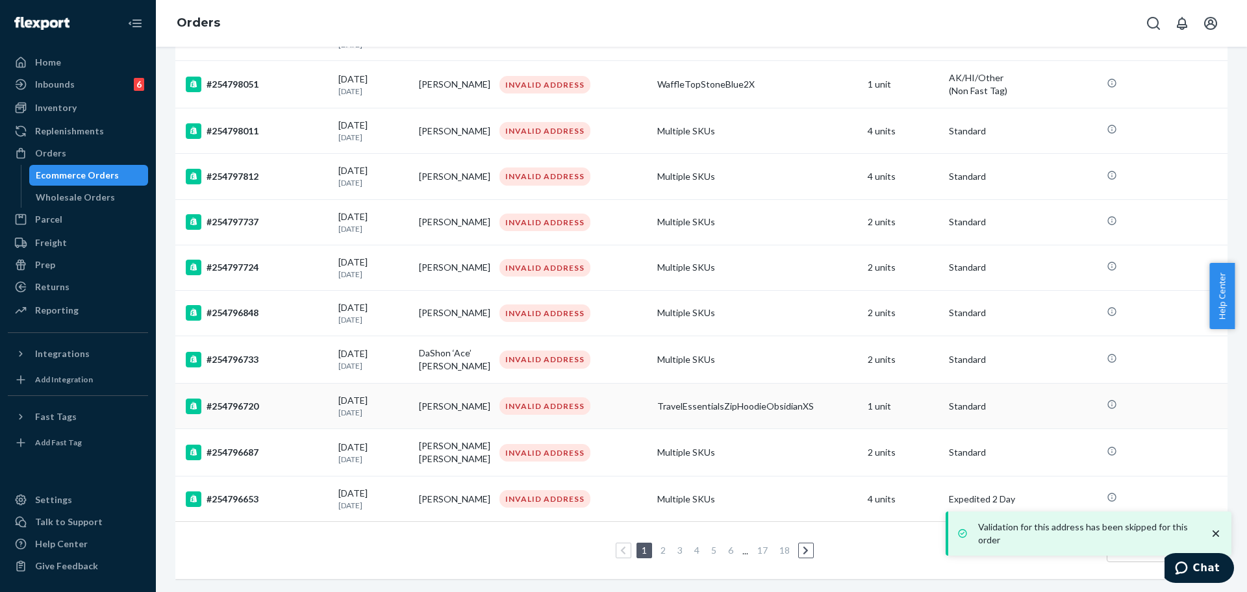
scroll to position [816, 0]
click at [277, 352] on div "#254796733" at bounding box center [257, 360] width 142 height 16
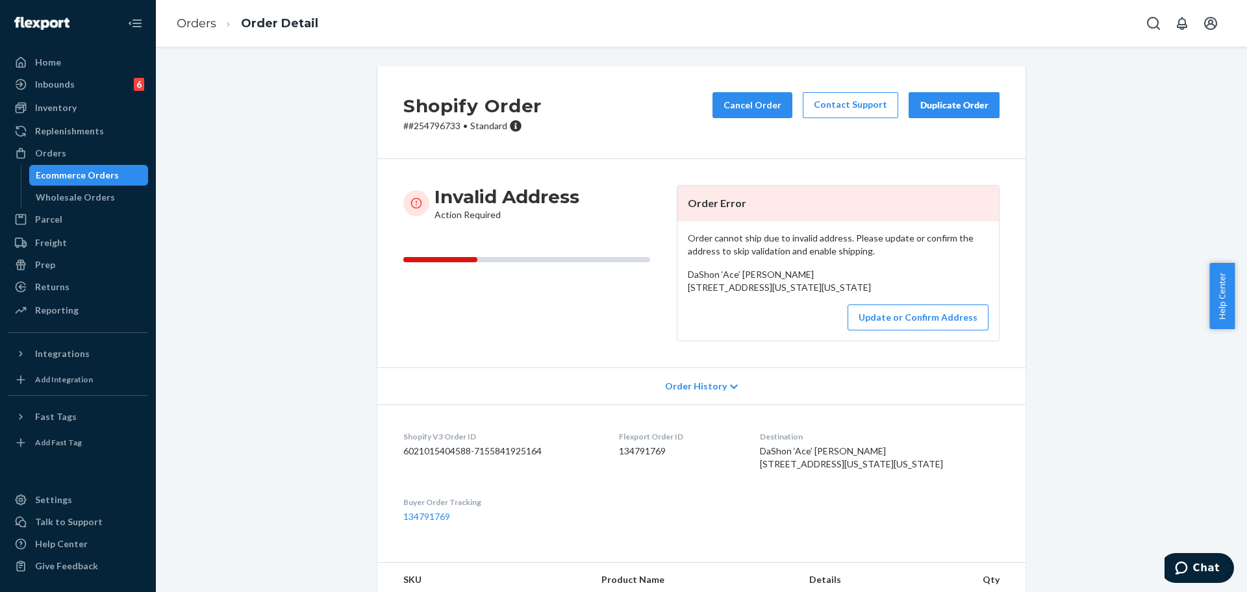
drag, startPoint x: 826, startPoint y: 312, endPoint x: 681, endPoint y: 287, distance: 146.9
click at [688, 287] on div "DaShon ‘Ace’ Dean 6431 Honey Grove 302 Colorado Springs, Colorado 80923 US" at bounding box center [838, 281] width 301 height 26
click at [824, 331] on button "Update or Confirm Address" at bounding box center [917, 318] width 141 height 26
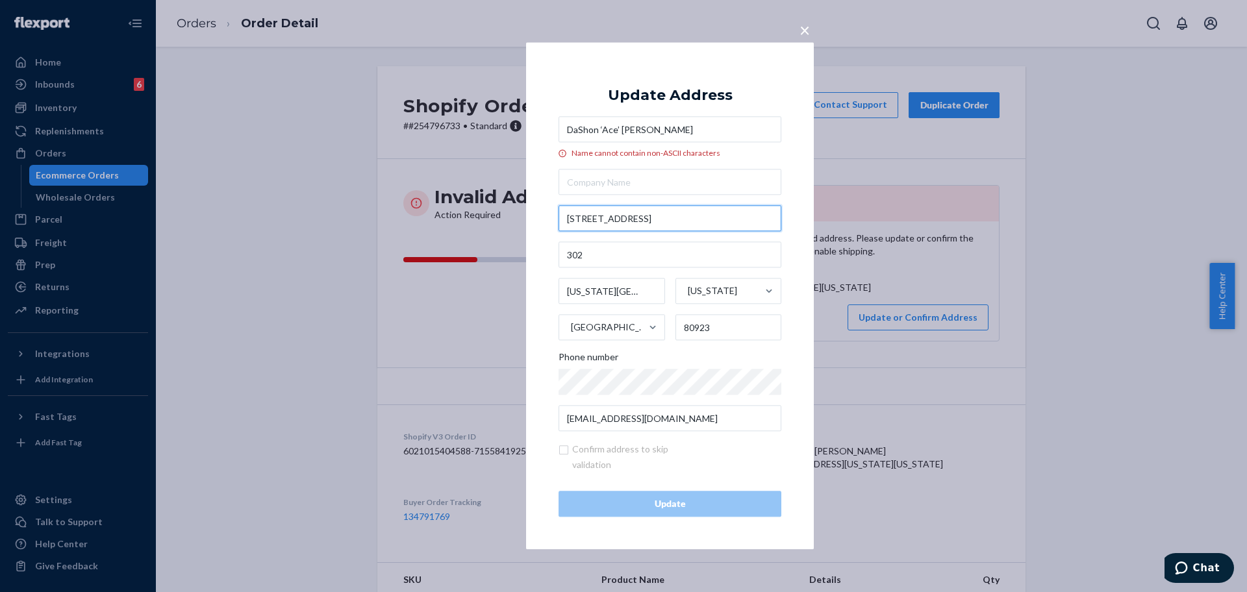
click at [677, 217] on input "6431 Honey Grove" at bounding box center [669, 219] width 223 height 26
paste input "#302"
type input "6431 Honey Grove #302"
click at [621, 133] on input "DaShon ‘Ace’ Dean" at bounding box center [669, 130] width 223 height 26
click at [603, 133] on input "DaShon ‘Ace Dean" at bounding box center [669, 130] width 223 height 26
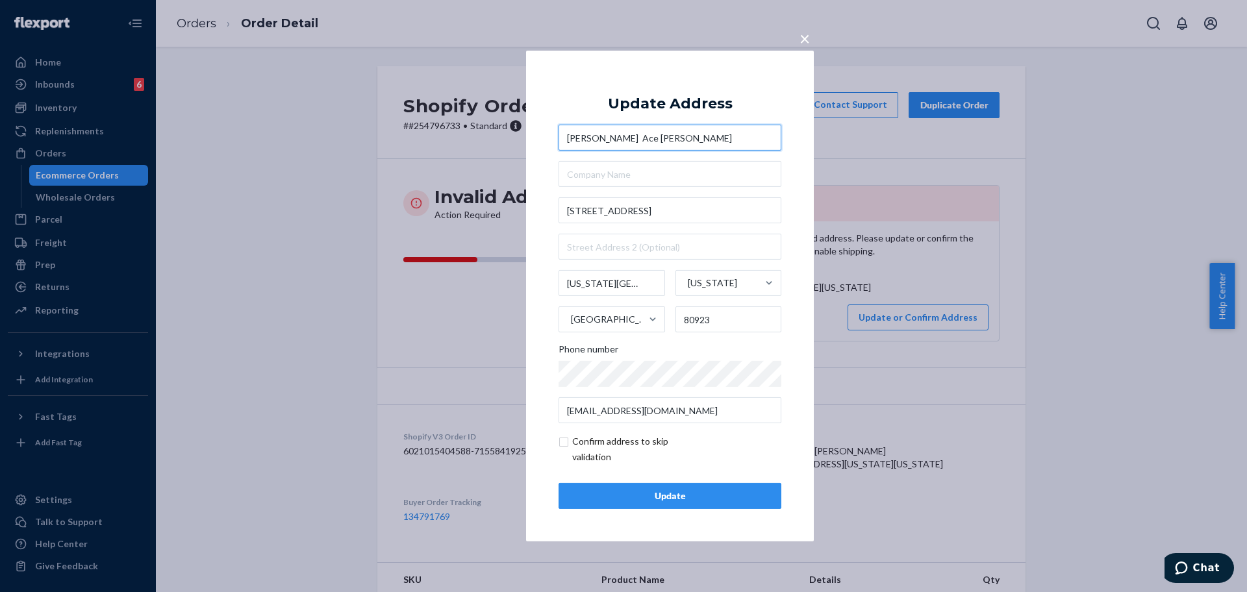
type input "DaShon Ace Dean"
click at [712, 493] on div "Update" at bounding box center [669, 496] width 201 height 13
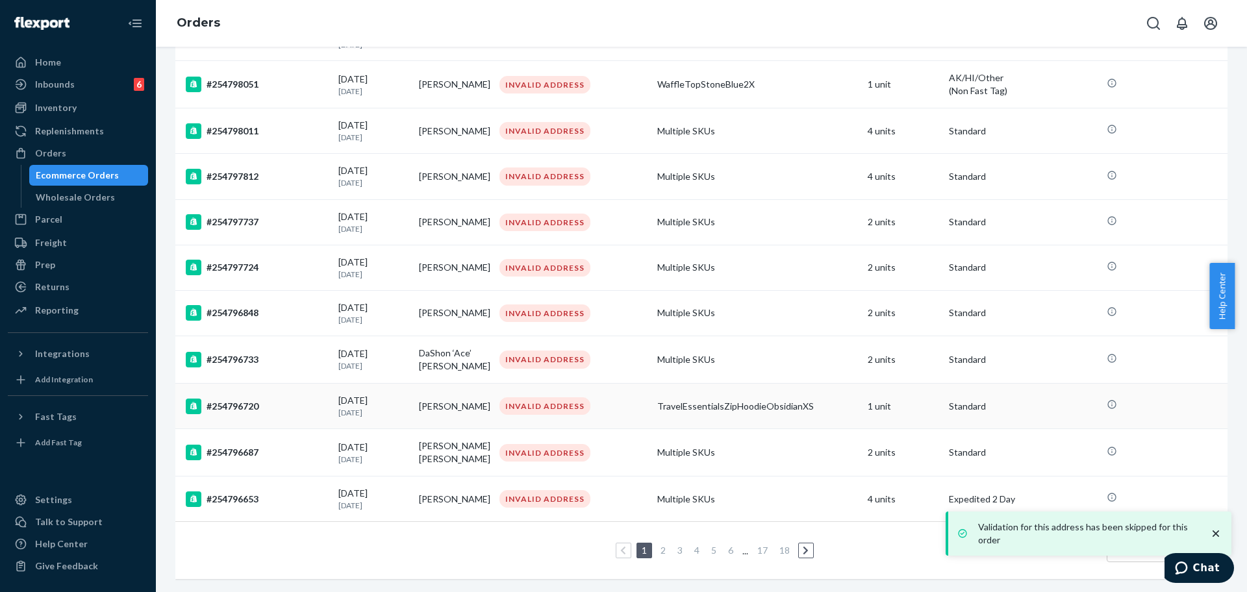
scroll to position [816, 0]
drag, startPoint x: 285, startPoint y: 389, endPoint x: 319, endPoint y: 394, distance: 34.8
click at [284, 399] on div "#254796720" at bounding box center [257, 407] width 142 height 16
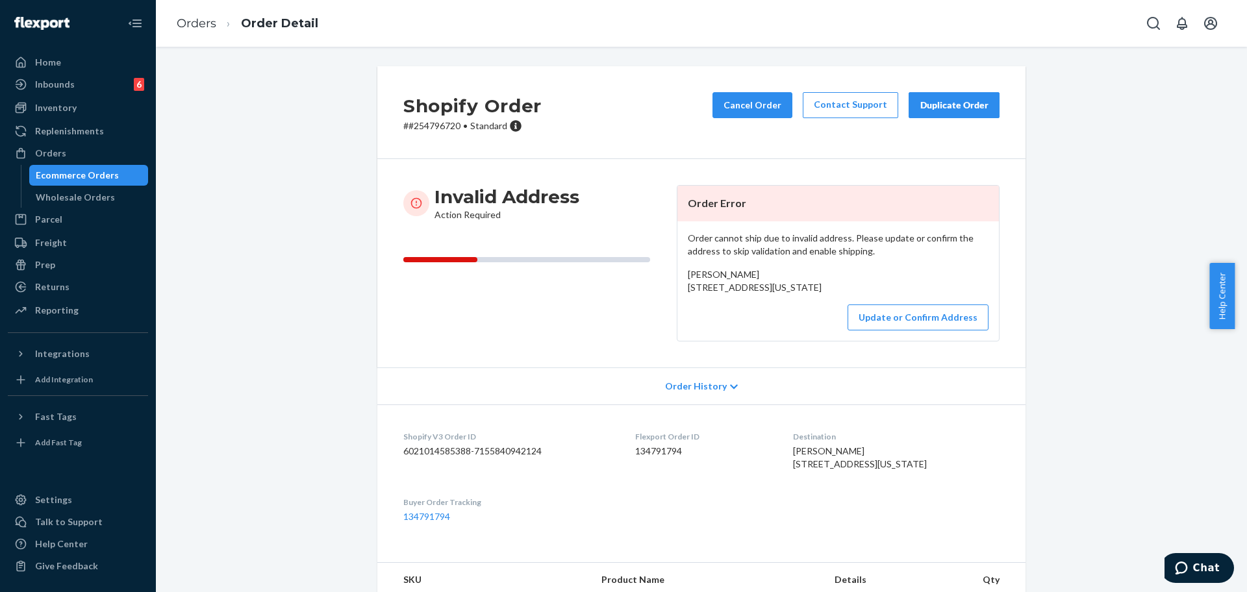
drag, startPoint x: 801, startPoint y: 302, endPoint x: 668, endPoint y: 292, distance: 133.5
click at [668, 292] on div "Invalid Address Action Required Order Error Order cannot ship due to invalid ad…" at bounding box center [701, 263] width 596 height 156
click at [824, 331] on button "Update or Confirm Address" at bounding box center [917, 318] width 141 height 26
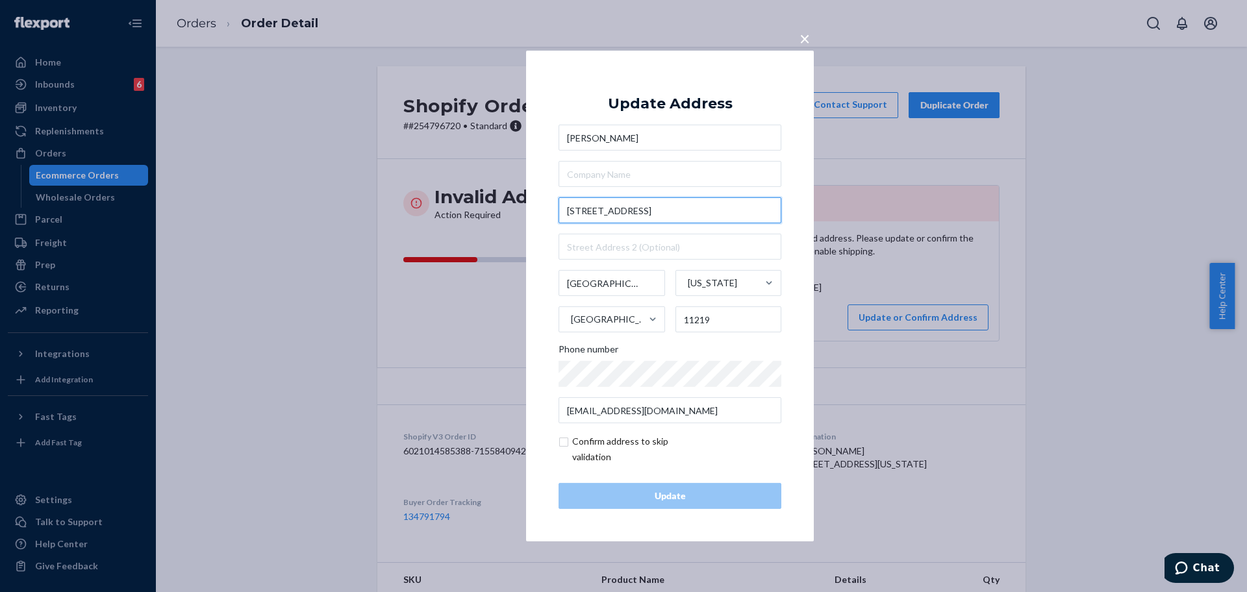
click at [673, 201] on input "1459-59th st" at bounding box center [669, 210] width 223 height 26
paste input "59th S"
type input "1459 59th St"
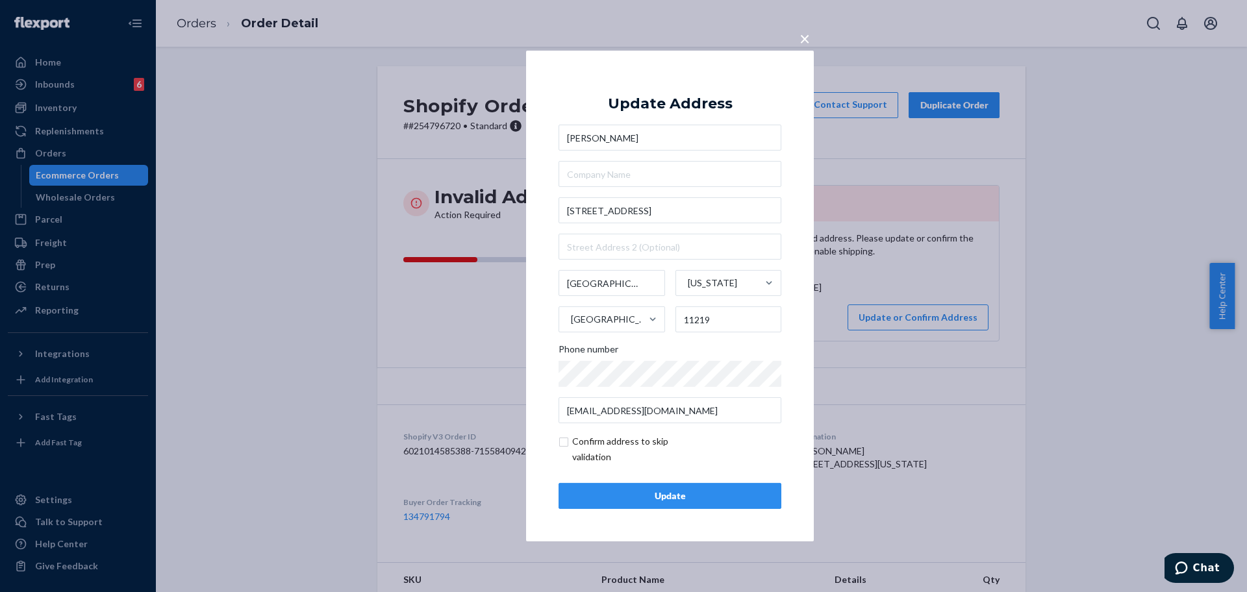
click at [713, 497] on div "Update" at bounding box center [669, 496] width 201 height 13
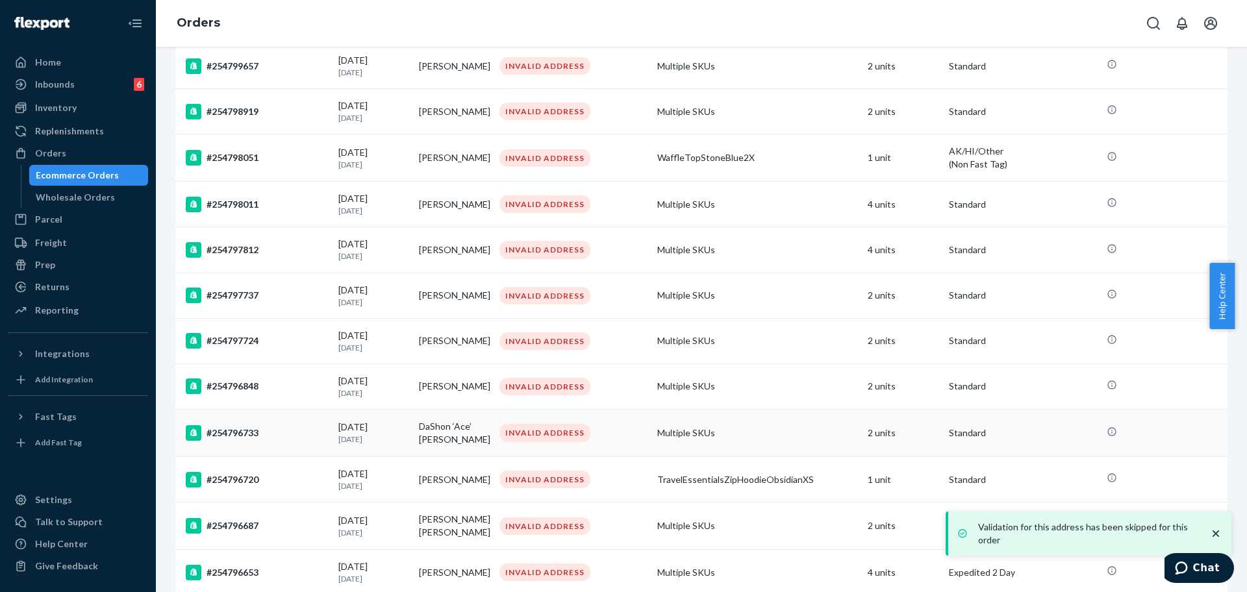
scroll to position [816, 0]
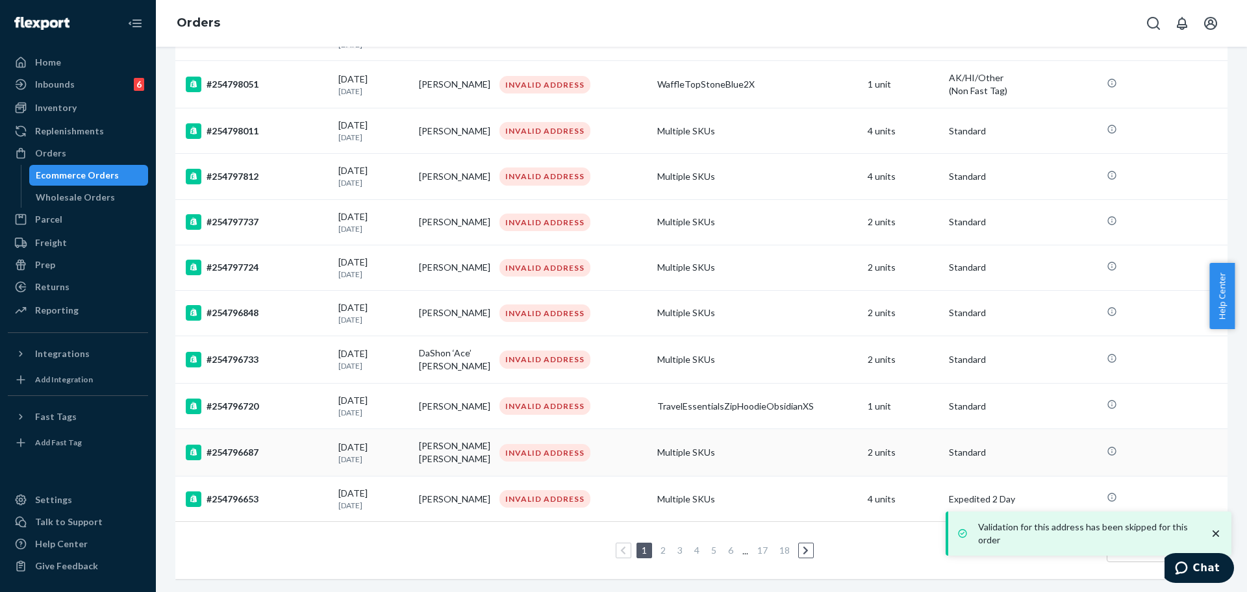
click at [275, 447] on div "#254796687" at bounding box center [257, 453] width 142 height 16
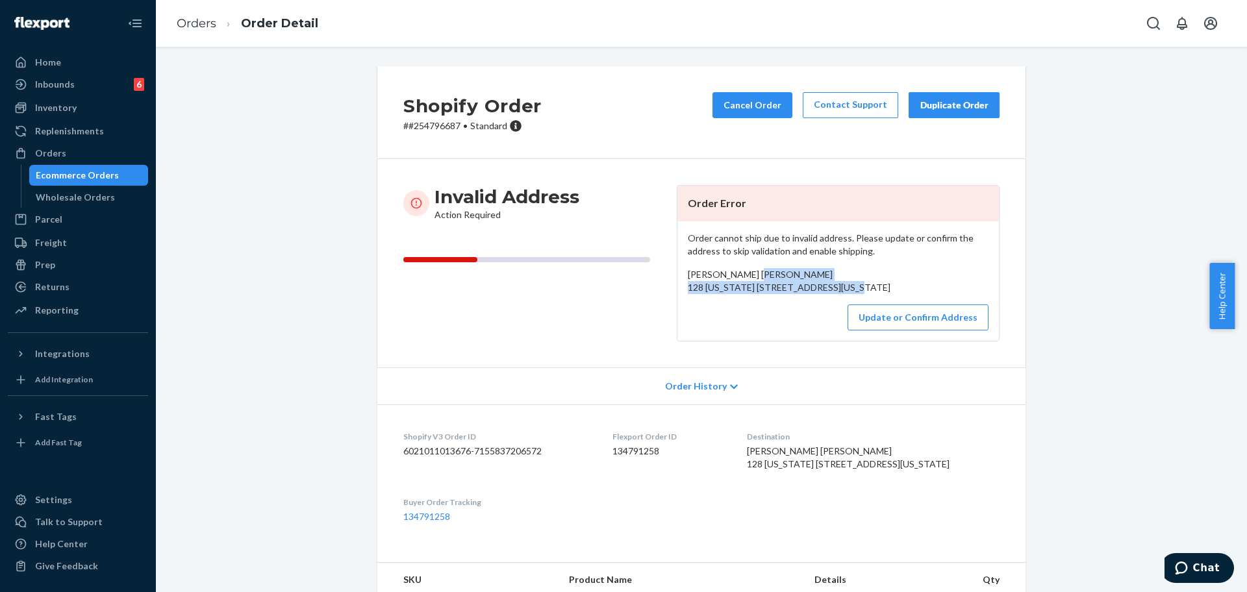
drag, startPoint x: 788, startPoint y: 312, endPoint x: 681, endPoint y: 285, distance: 110.6
click at [688, 285] on div "Amy Pete-Ochoa 128 Georgia 61 Hwy #123 Villa Rica, Georgia 30180 US" at bounding box center [838, 281] width 301 height 26
click at [824, 331] on button "Update or Confirm Address" at bounding box center [917, 318] width 141 height 26
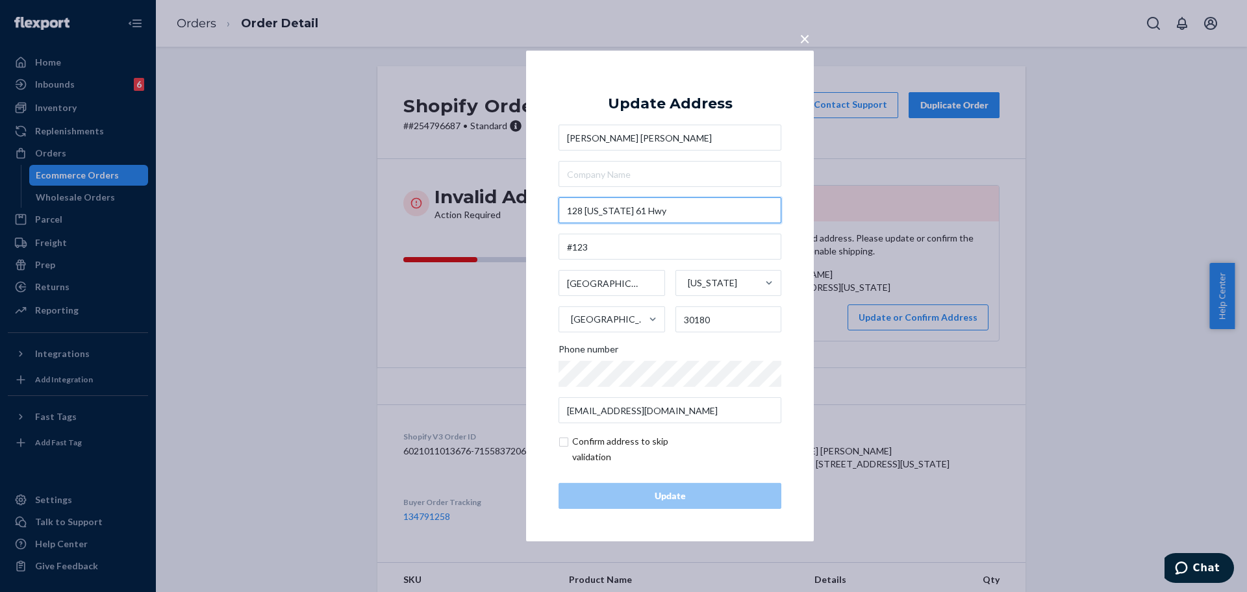
click at [711, 217] on input "128 Georgia 61 Hwy" at bounding box center [669, 210] width 223 height 26
paste input "A-61 #123"
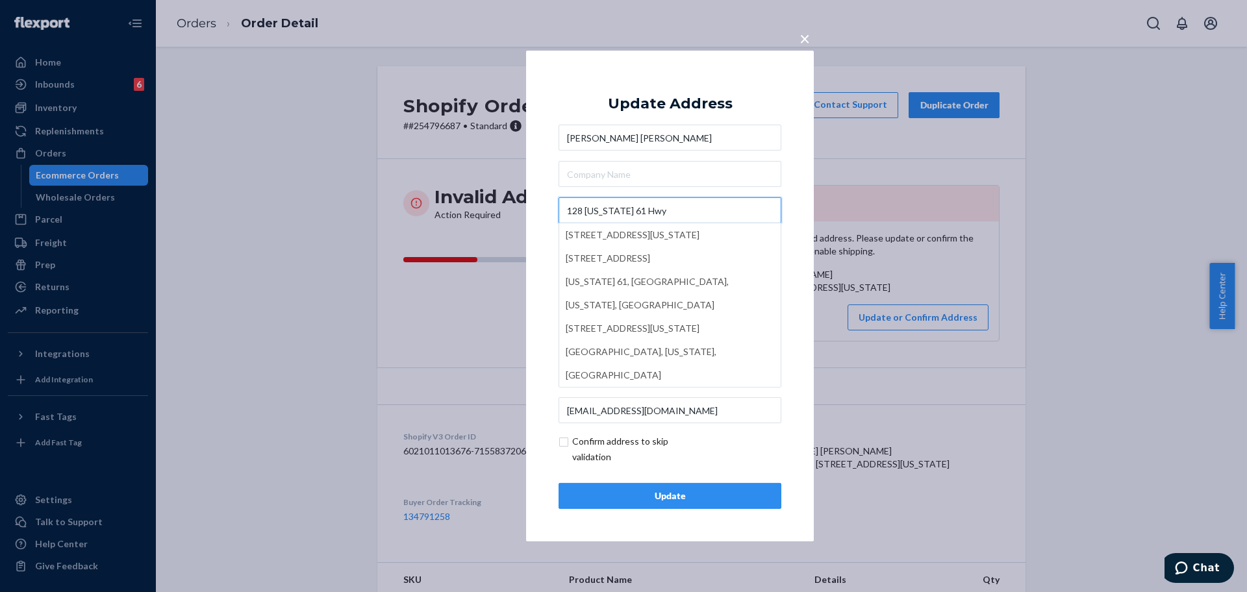
paste input "A-61 #123"
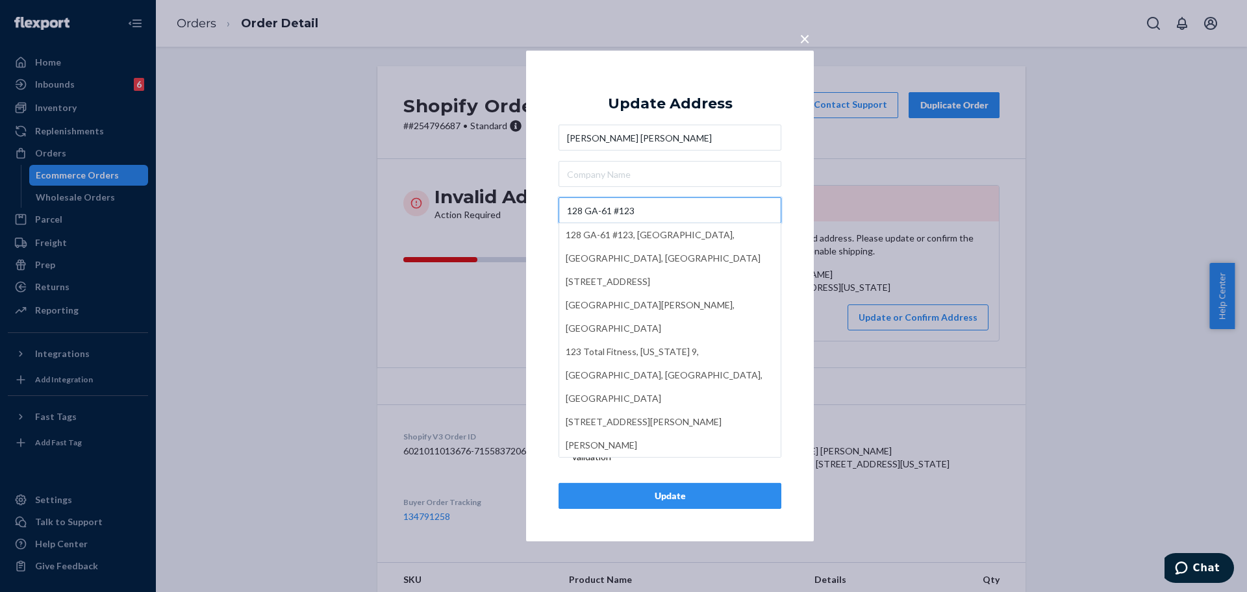
type input "128 GA-61 #123"
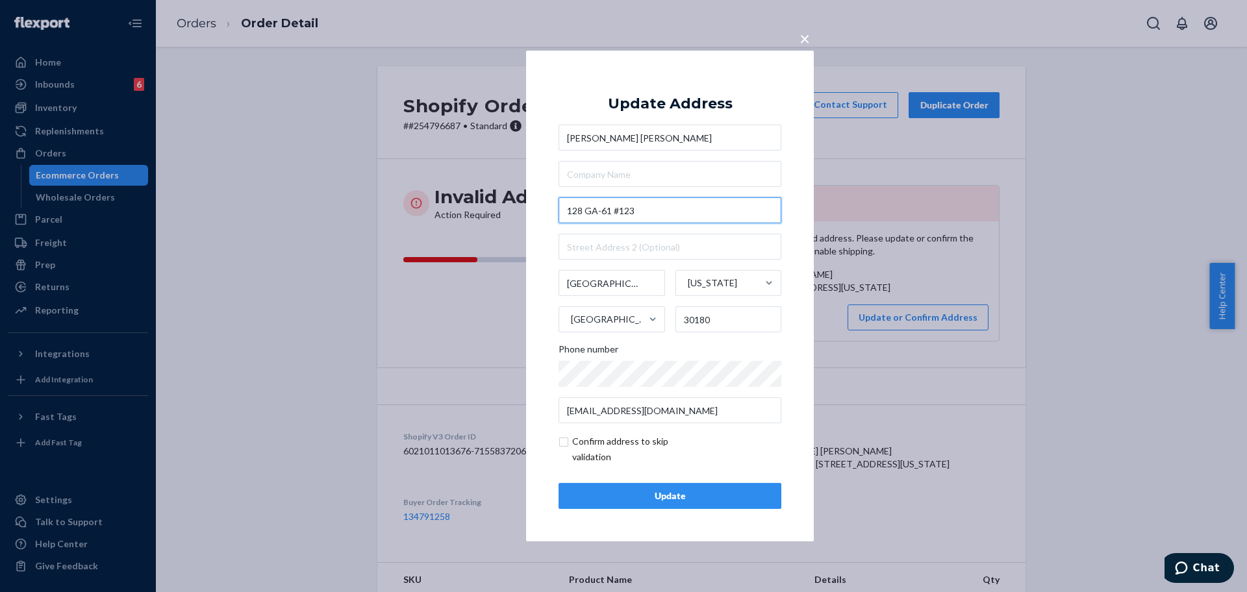
drag, startPoint x: 734, startPoint y: 323, endPoint x: 732, endPoint y: 476, distance: 152.6
click at [744, 445] on form "Amy Pete-Ochoa 128 GA-61 #123 Villa Rica Georgia United States 30180 Phone numb…" at bounding box center [669, 295] width 223 height 340
click at [714, 502] on div "Update" at bounding box center [669, 496] width 201 height 13
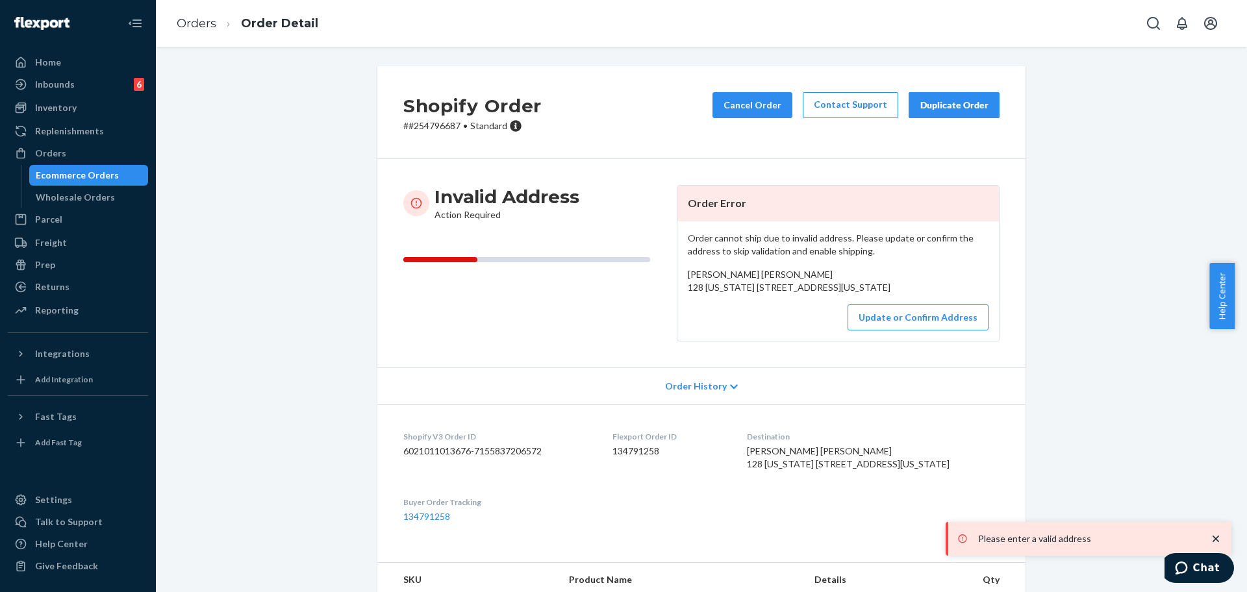
click at [442, 121] on p "# #254796687 • Standard" at bounding box center [472, 125] width 138 height 13
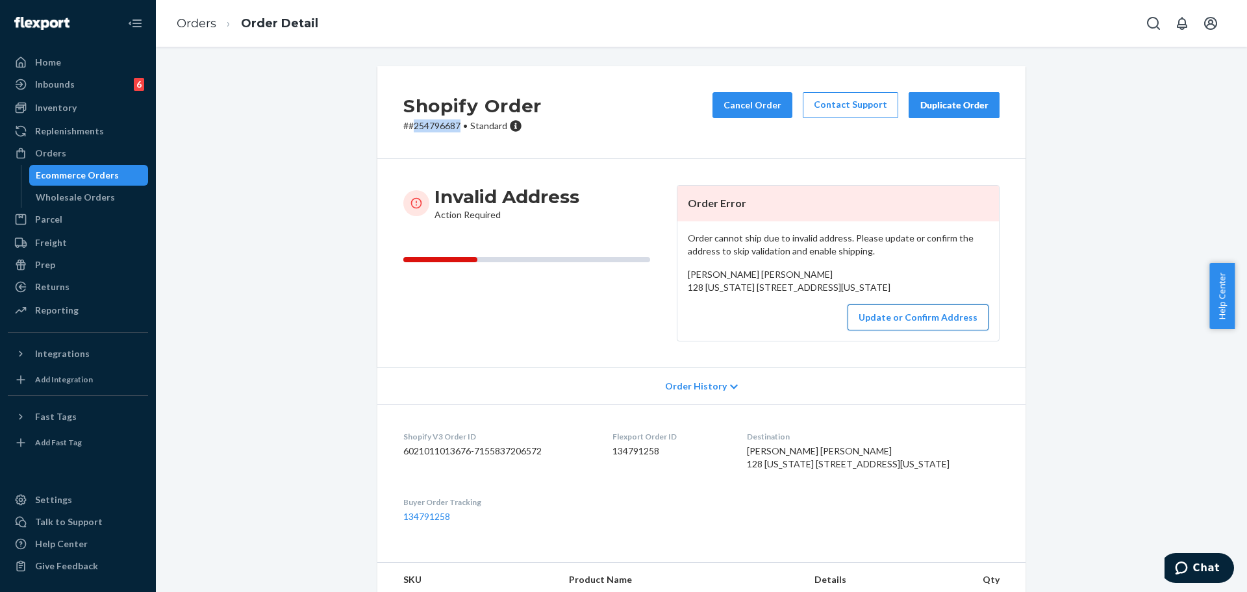
click at [824, 331] on button "Update or Confirm Address" at bounding box center [917, 318] width 141 height 26
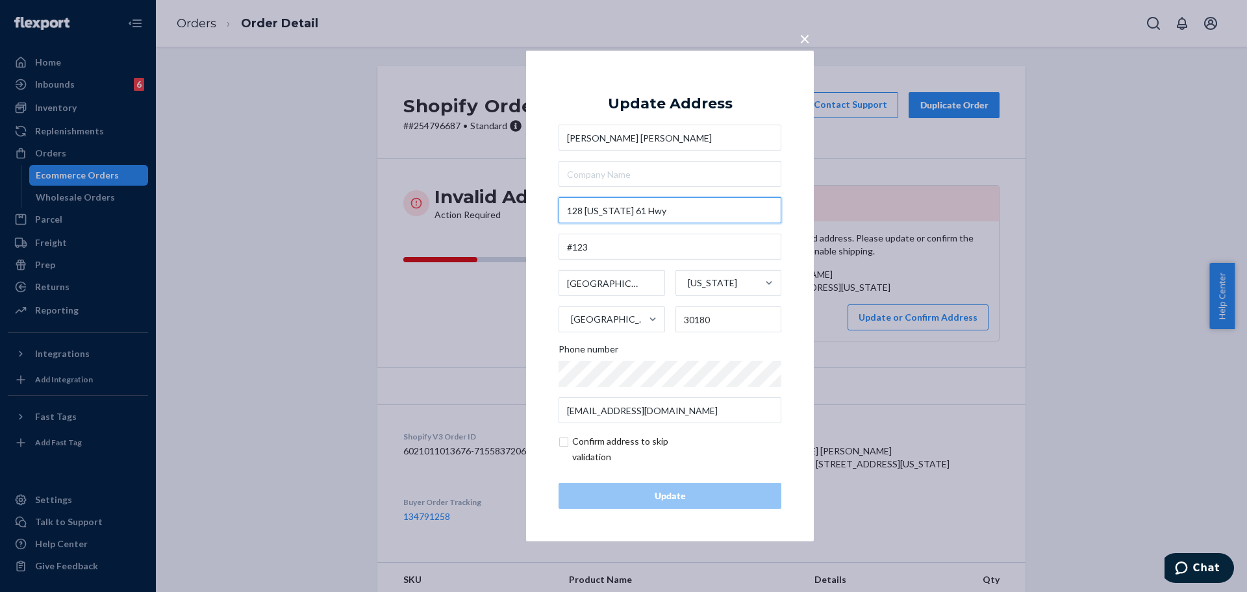
click at [697, 216] on input "128 Georgia 61 Hwy" at bounding box center [669, 210] width 223 height 26
click at [585, 443] on input "checkbox" at bounding box center [633, 449] width 151 height 31
checkbox input "true"
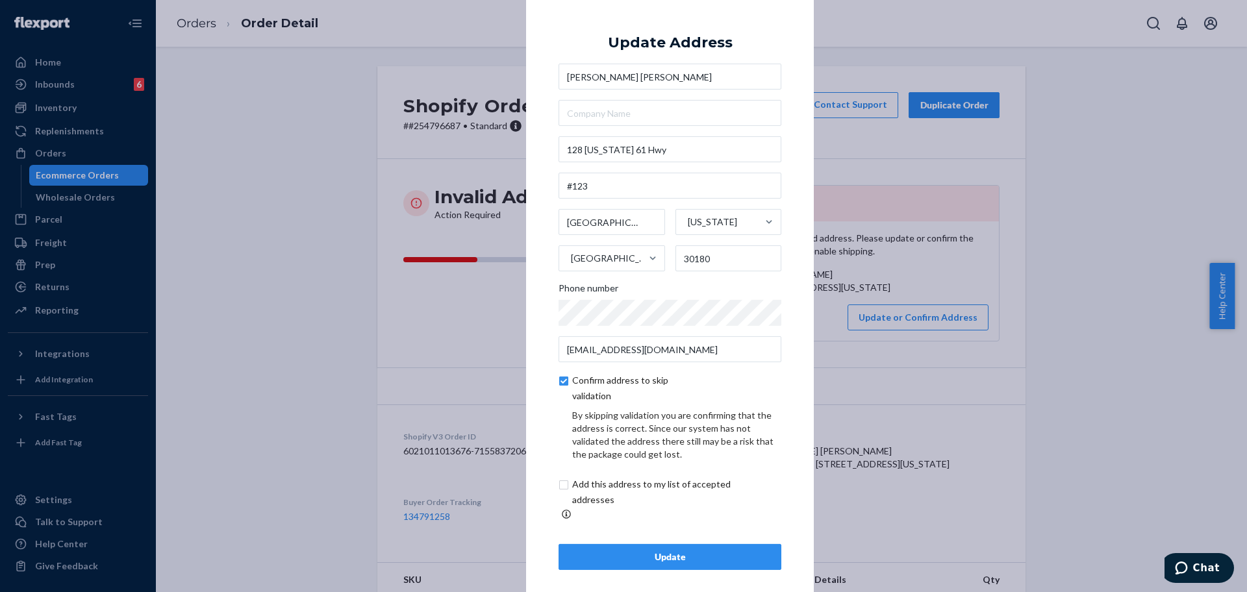
click at [655, 553] on div "Update" at bounding box center [669, 557] width 201 height 13
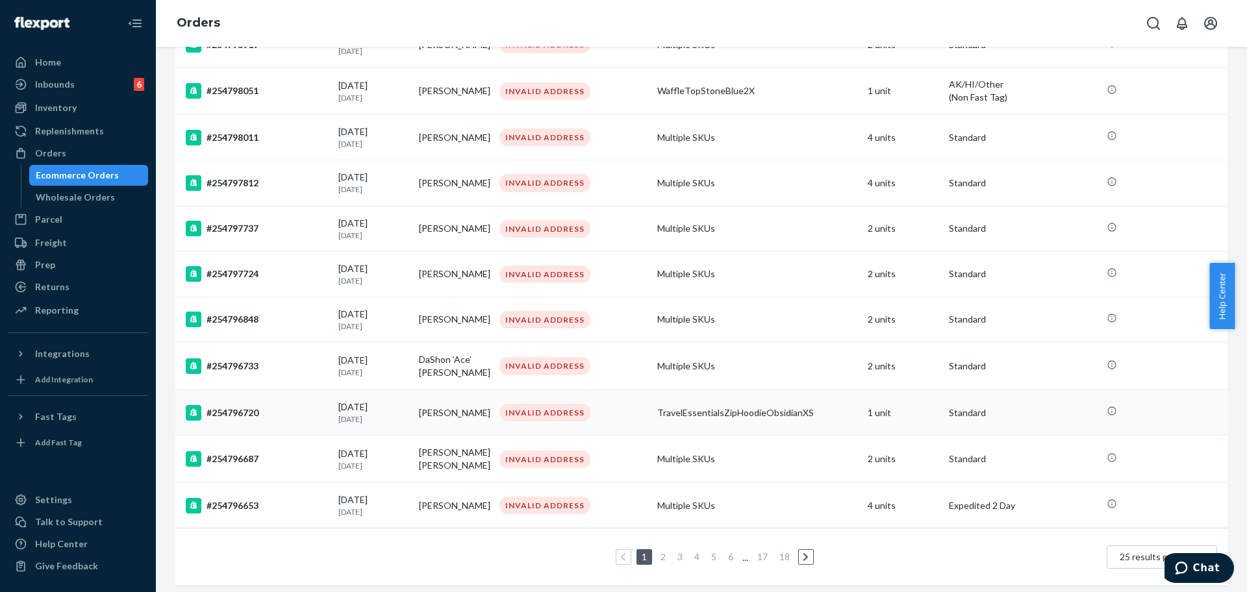
scroll to position [816, 0]
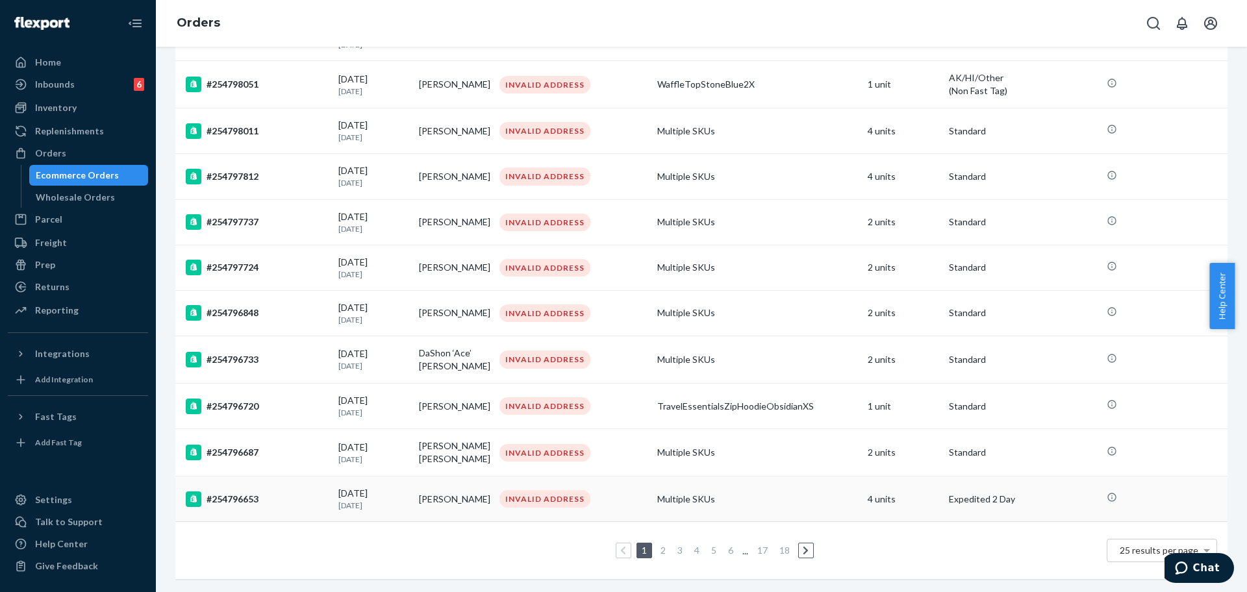
click at [293, 492] on div "#254796653" at bounding box center [257, 500] width 142 height 16
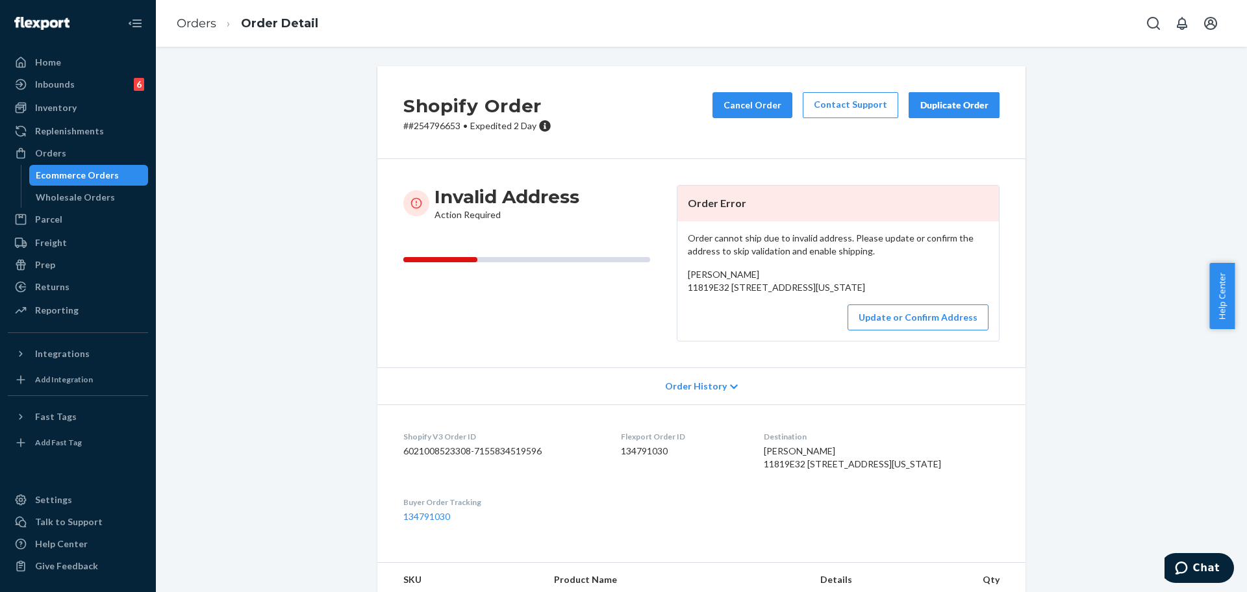
drag, startPoint x: 760, startPoint y: 299, endPoint x: 675, endPoint y: 286, distance: 86.1
click at [677, 286] on div "Order cannot ship due to invalid address. Please update or confirm the address …" at bounding box center [837, 280] width 321 height 119
click at [824, 331] on button "Update or Confirm Address" at bounding box center [917, 318] width 141 height 26
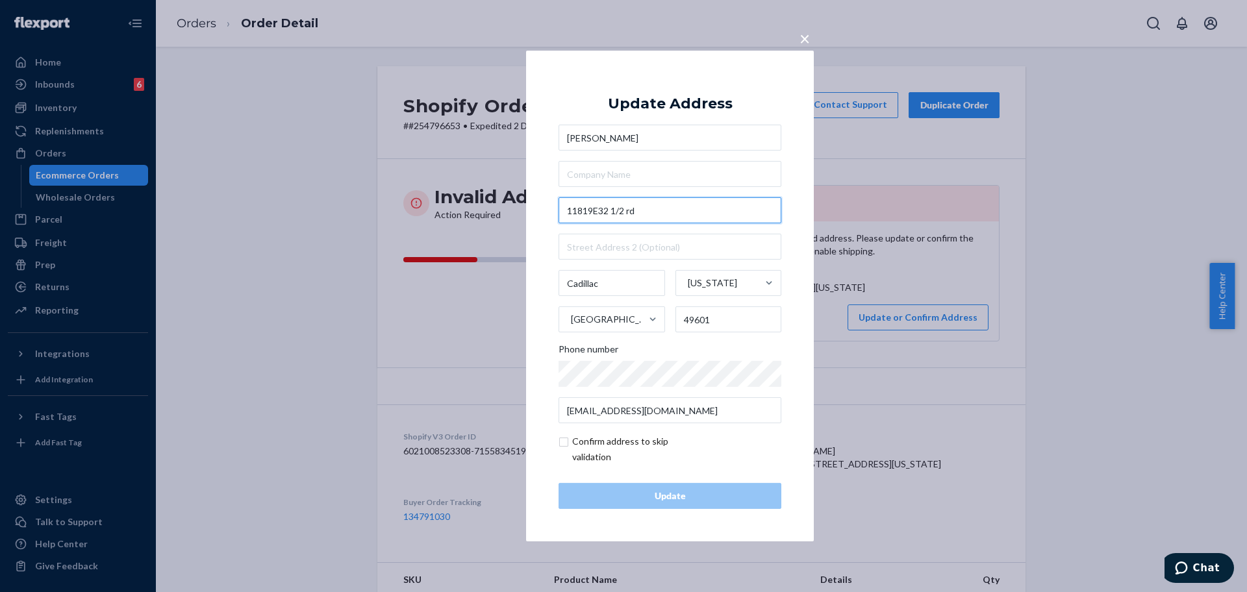
click at [692, 211] on input "11819E32 1/2 rd" at bounding box center [669, 210] width 223 height 26
paste input "E 32 1/2 R"
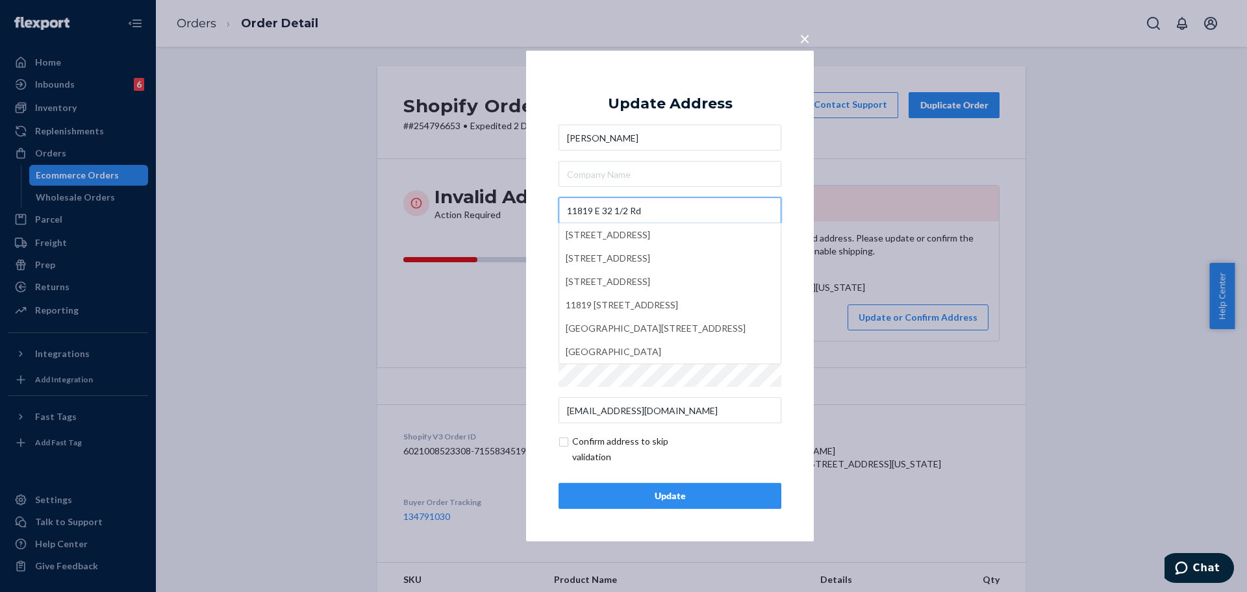
type input "11819 E 32 1/2 Rd"
click at [719, 492] on div "Update" at bounding box center [669, 496] width 201 height 13
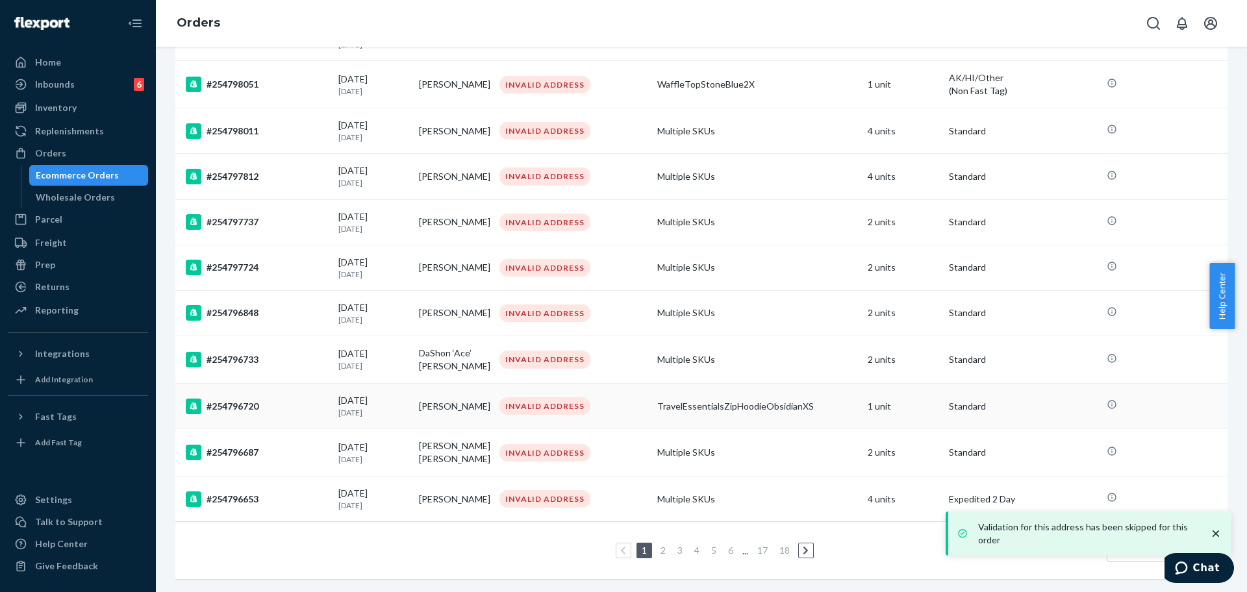
scroll to position [816, 0]
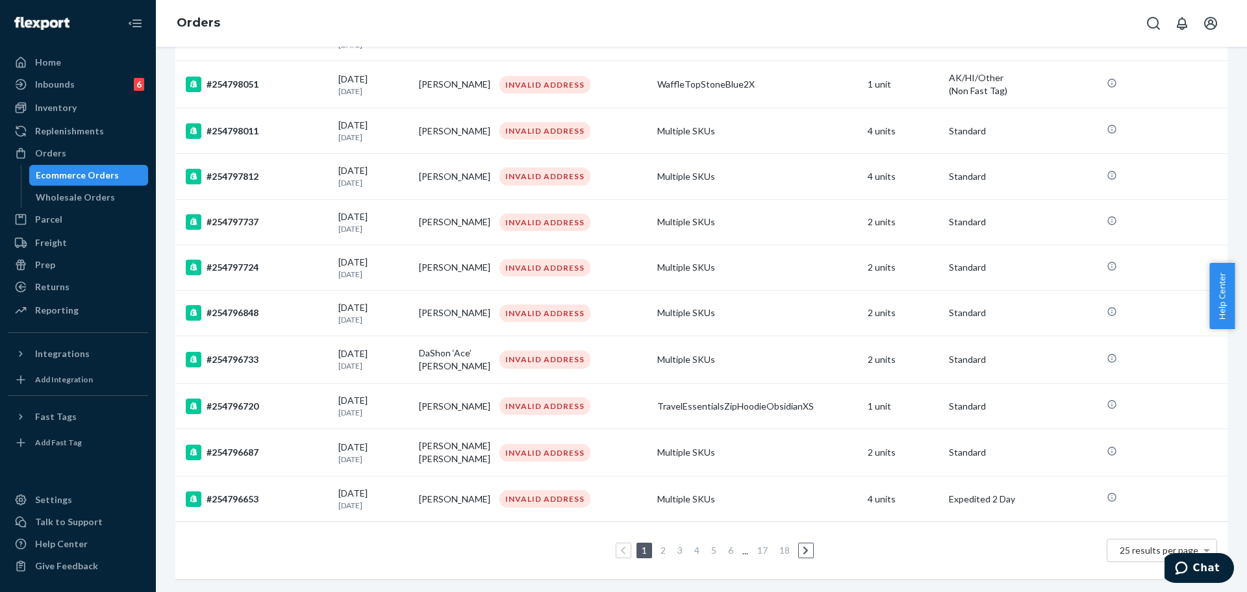
click at [658, 545] on link "2" at bounding box center [663, 550] width 10 height 11
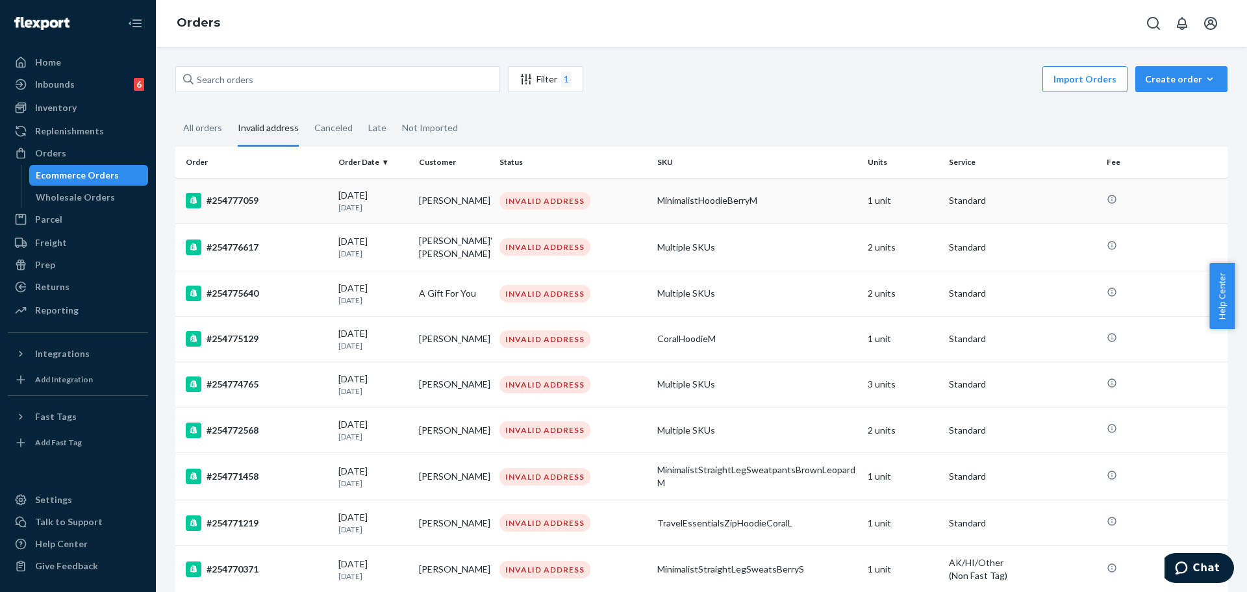
click at [289, 212] on td "#254777059" at bounding box center [254, 200] width 158 height 45
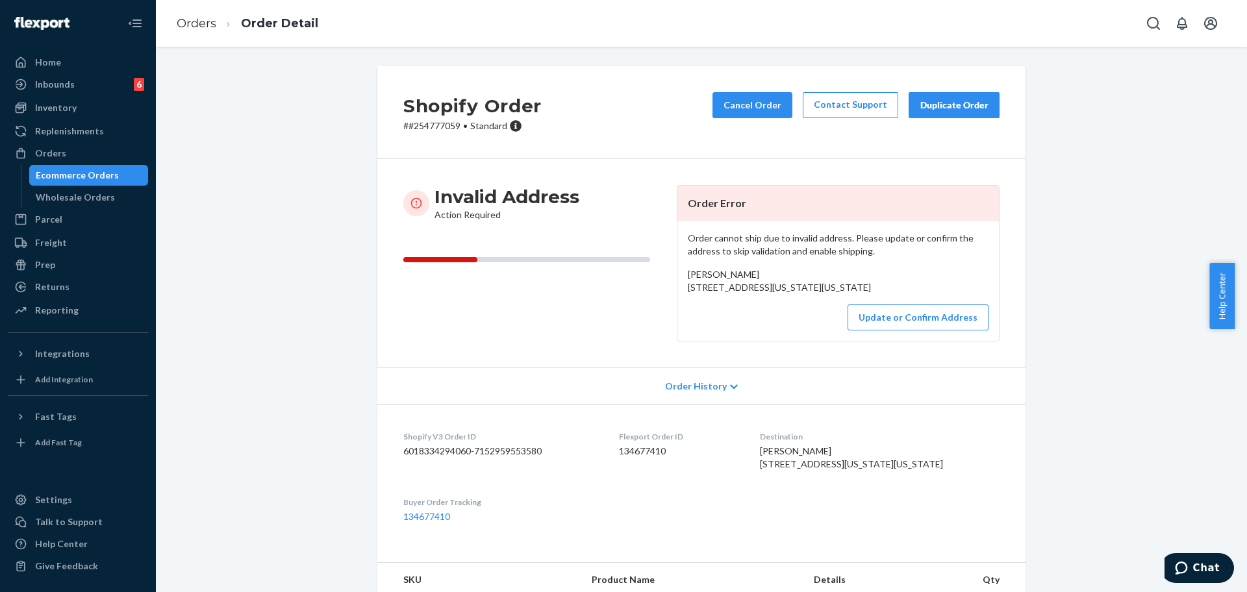
drag, startPoint x: 735, startPoint y: 298, endPoint x: 666, endPoint y: 286, distance: 70.6
click at [666, 286] on div "Invalid Address Action Required Order Error Order cannot ship due to invalid ad…" at bounding box center [701, 263] width 596 height 156
click at [421, 123] on p "# #254777059 • Standard" at bounding box center [472, 125] width 138 height 13
click at [824, 331] on button "Update or Confirm Address" at bounding box center [917, 318] width 141 height 26
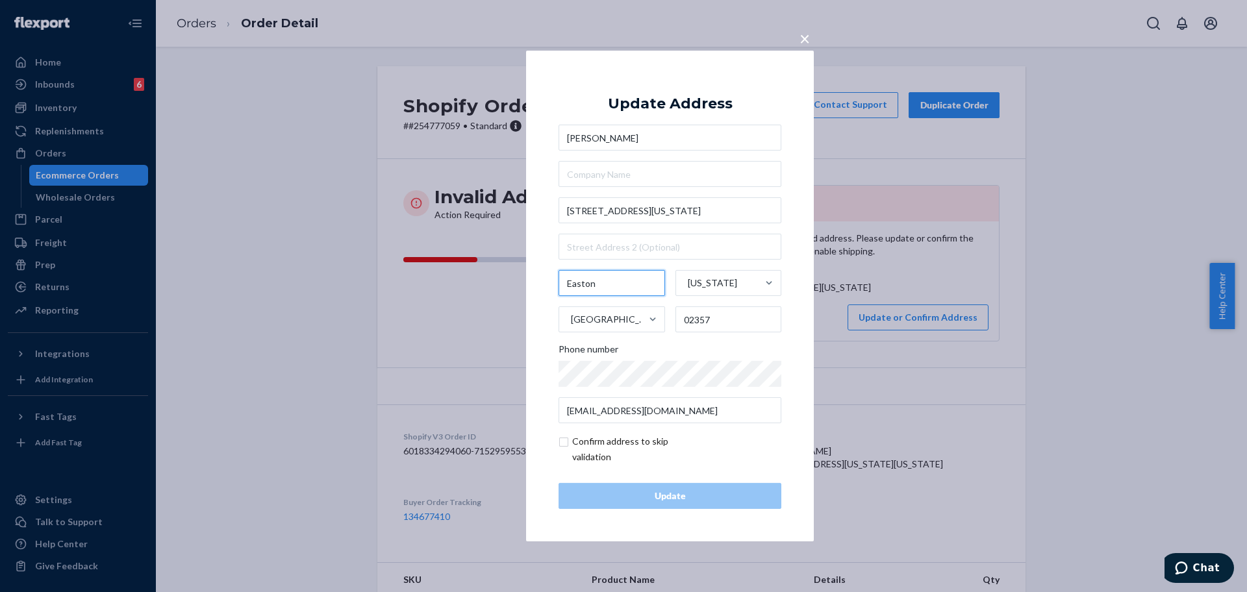
click at [607, 277] on input "Easton" at bounding box center [611, 283] width 106 height 26
paste input "North"
type input "North Easton"
click at [675, 496] on div "Update" at bounding box center [669, 496] width 201 height 13
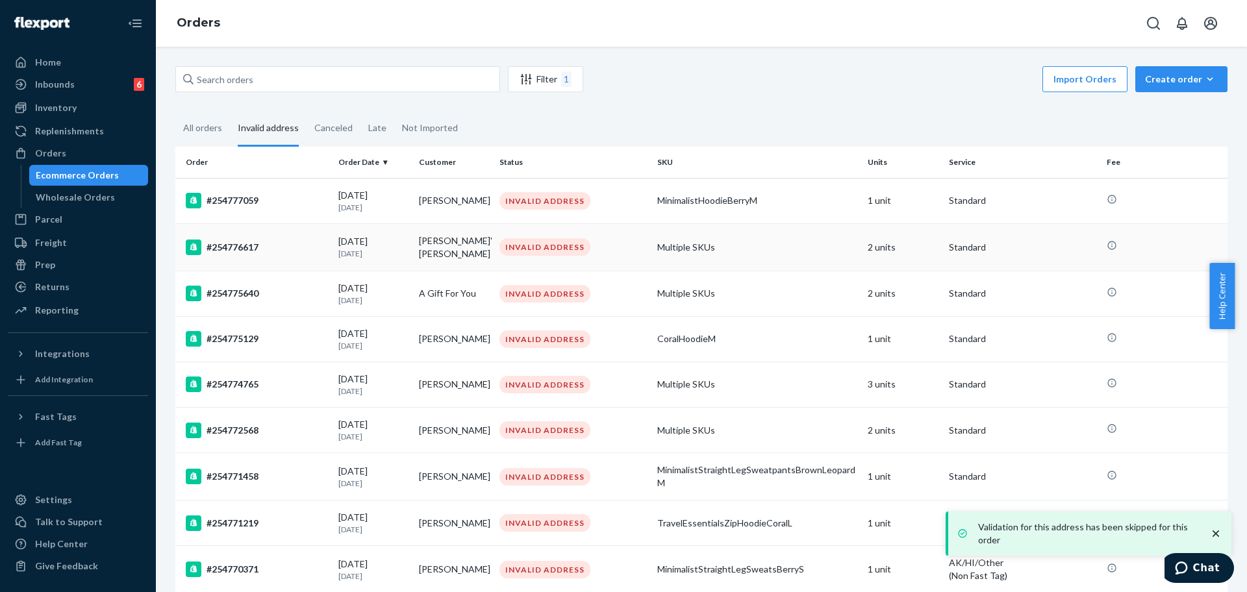
click at [277, 245] on div "#254776617" at bounding box center [257, 248] width 142 height 16
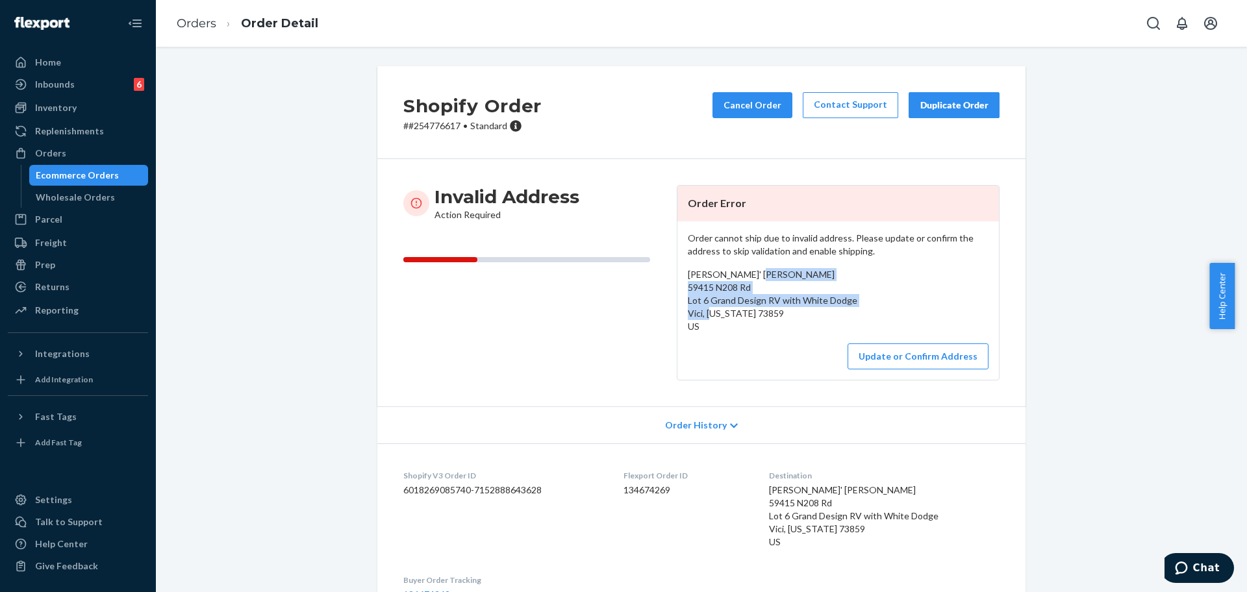
drag, startPoint x: 782, startPoint y: 318, endPoint x: 682, endPoint y: 286, distance: 105.6
click at [688, 286] on div "Desiree' Eznack 59415 N208 Rd Lot 6 Grand Design RV with White Dodge Vici, Okla…" at bounding box center [838, 300] width 301 height 65
click at [431, 121] on p "# #254776617 • Standard" at bounding box center [472, 125] width 138 height 13
click at [824, 347] on button "Update or Confirm Address" at bounding box center [917, 357] width 141 height 26
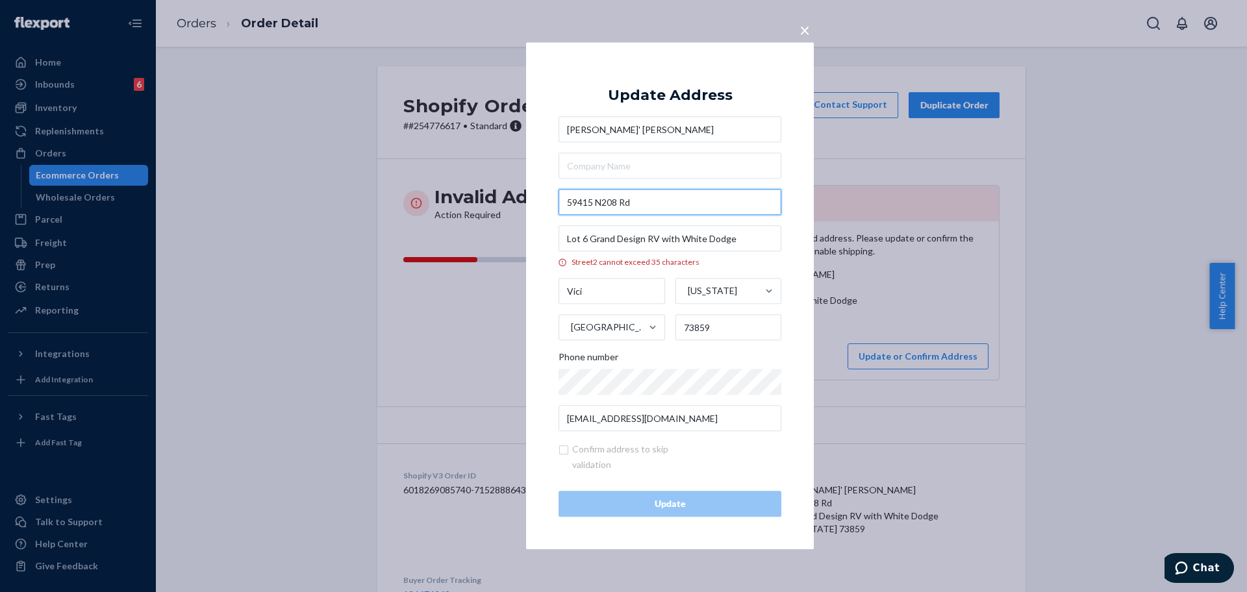
click at [650, 204] on input "59415 N208 Rd" at bounding box center [669, 203] width 223 height 26
paste input "2080th"
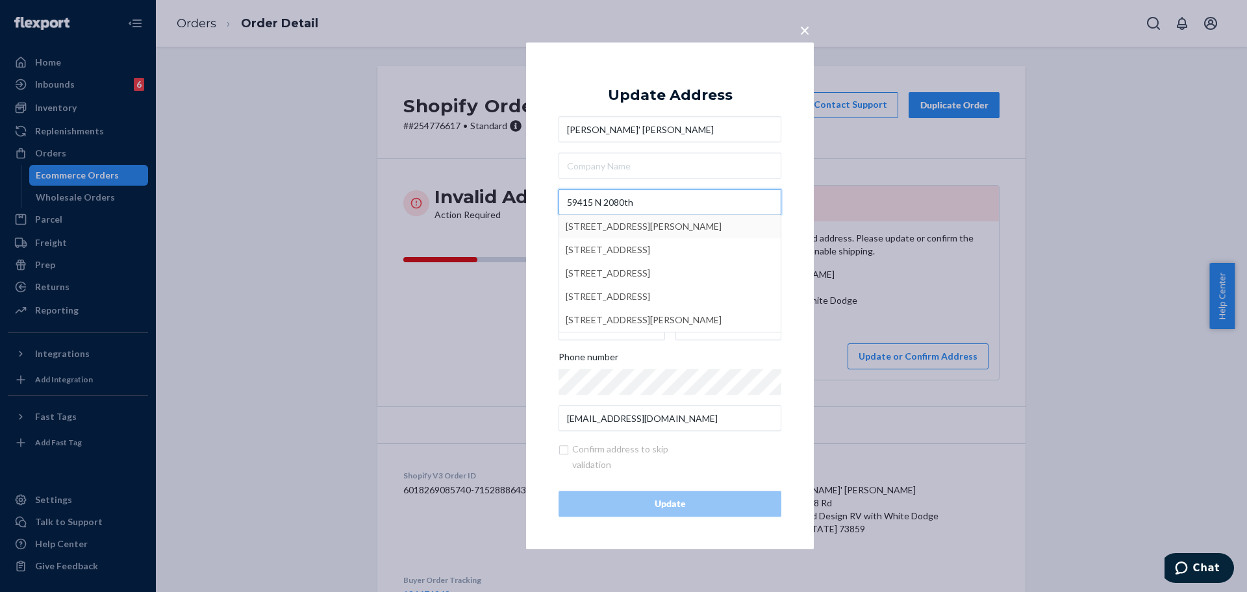
type input "59415 N 2080th"
click at [544, 184] on div "× Update Address Desiree' Eznack 59415 N 2080th 59415 North 2080th Road, Butler…" at bounding box center [670, 295] width 288 height 507
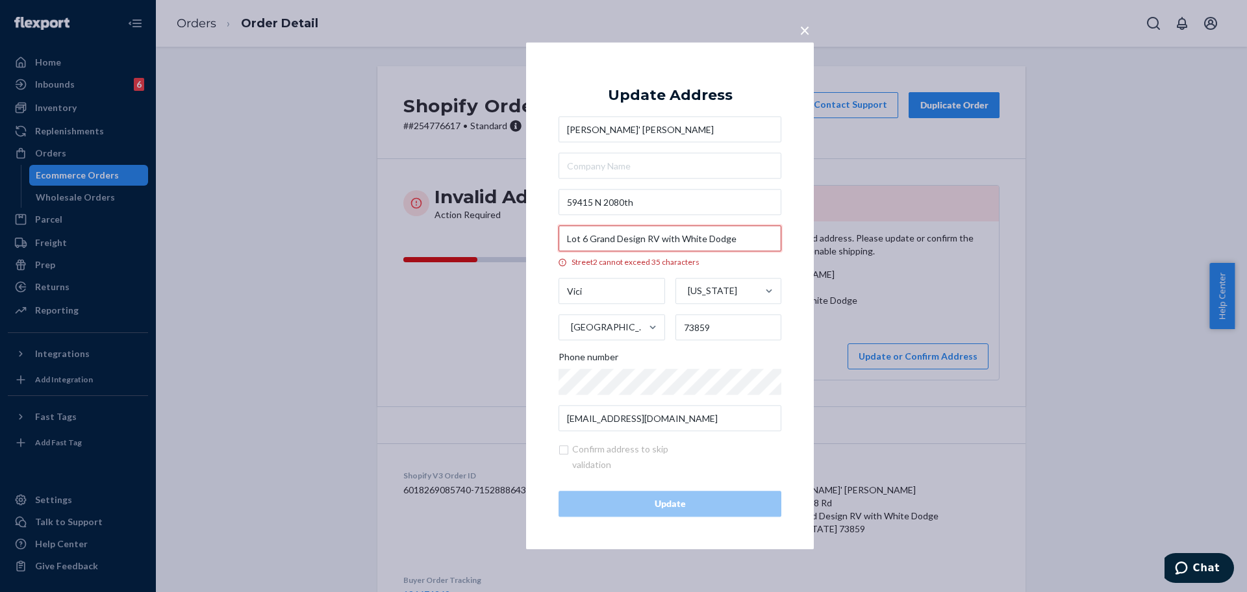
drag, startPoint x: 657, startPoint y: 242, endPoint x: 736, endPoint y: 243, distance: 79.9
click at [736, 243] on input "Lot 6 Grand Design RV with White Dodge" at bounding box center [669, 239] width 223 height 26
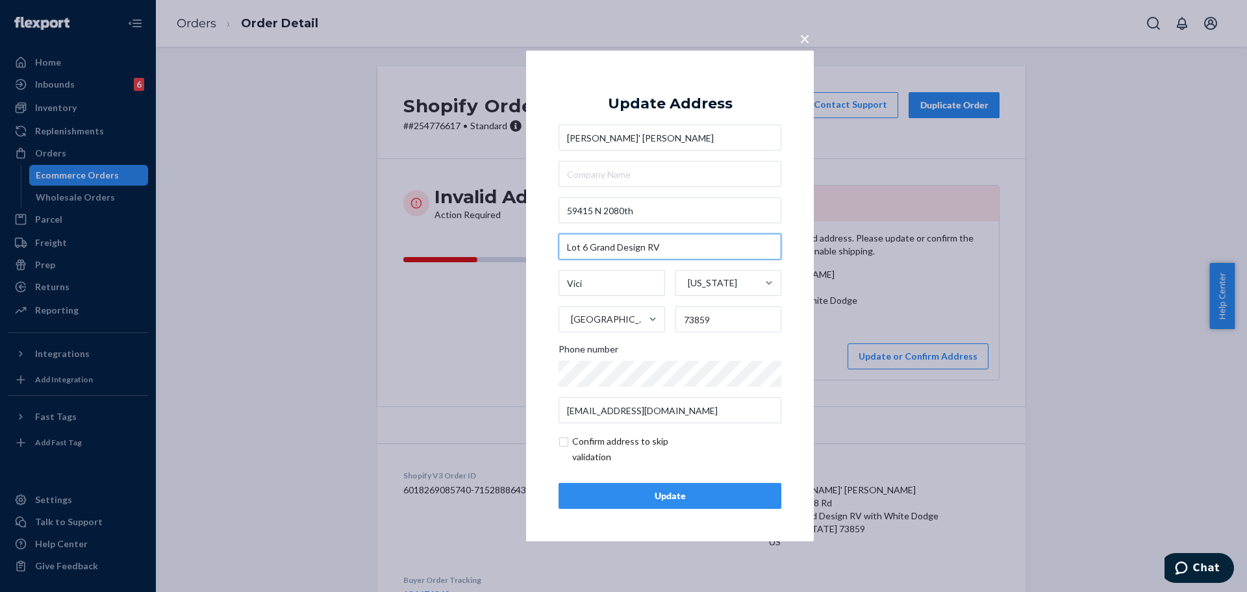
type input "Lot 6 Grand Design RV"
click at [646, 500] on div "Update" at bounding box center [669, 496] width 201 height 13
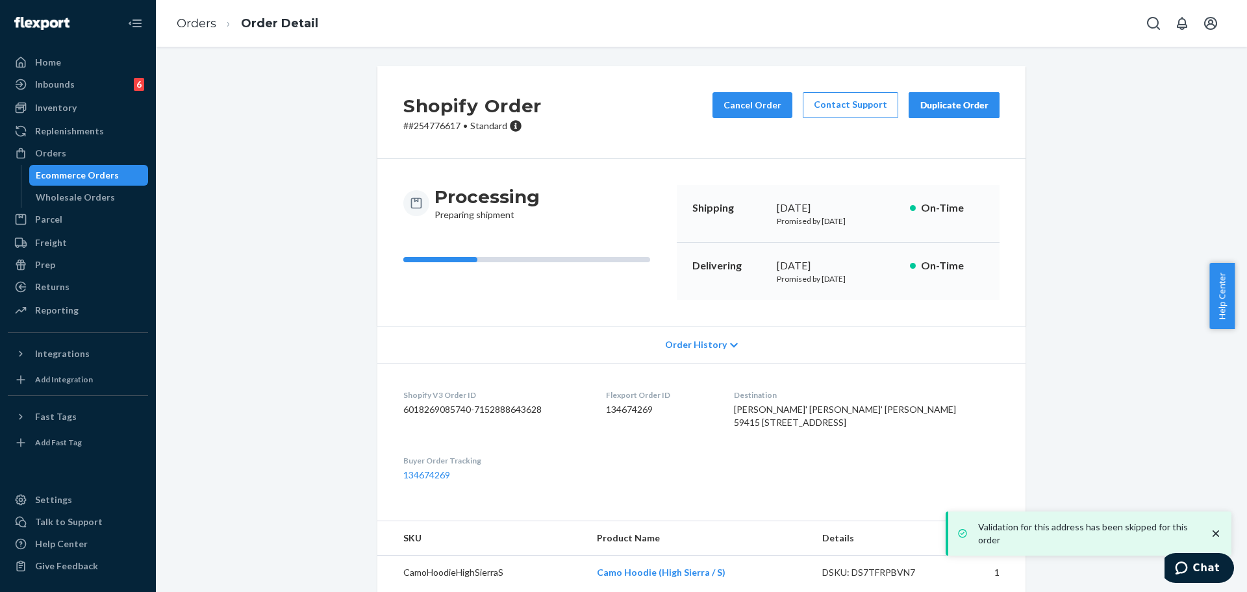
click at [824, 428] on span "Desiree' Eznack Desiree' Eznack 59415 N 2080 Rd Lot 6 Grand Design Rv Vici, OK …" at bounding box center [845, 416] width 222 height 24
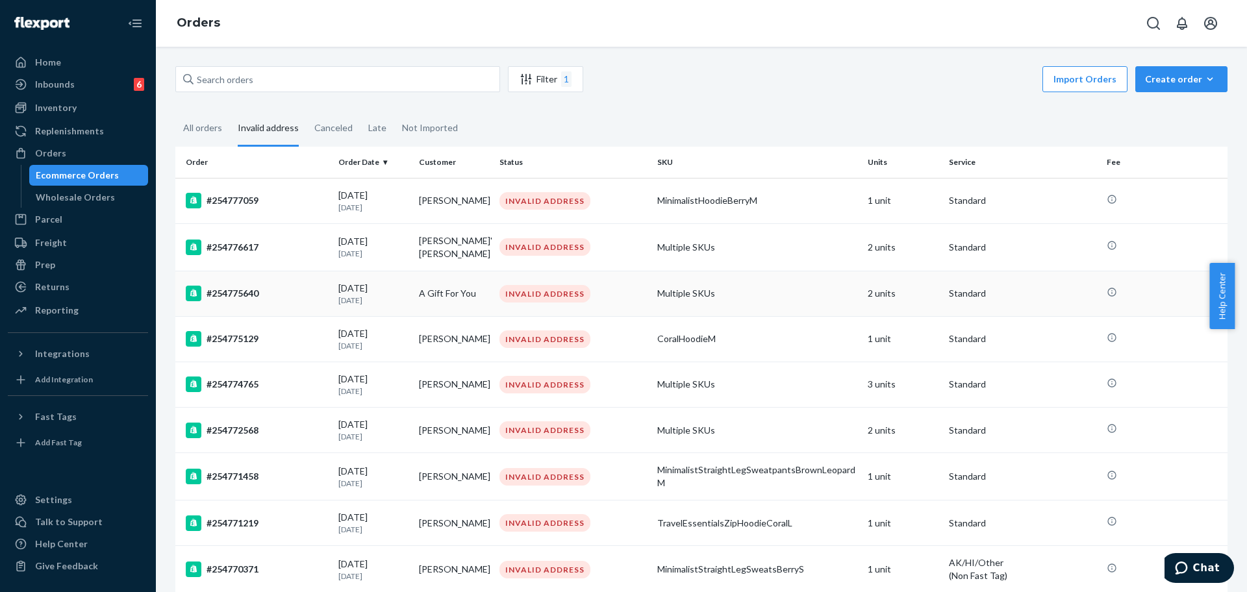
click at [288, 302] on td "#254775640" at bounding box center [254, 293] width 158 height 45
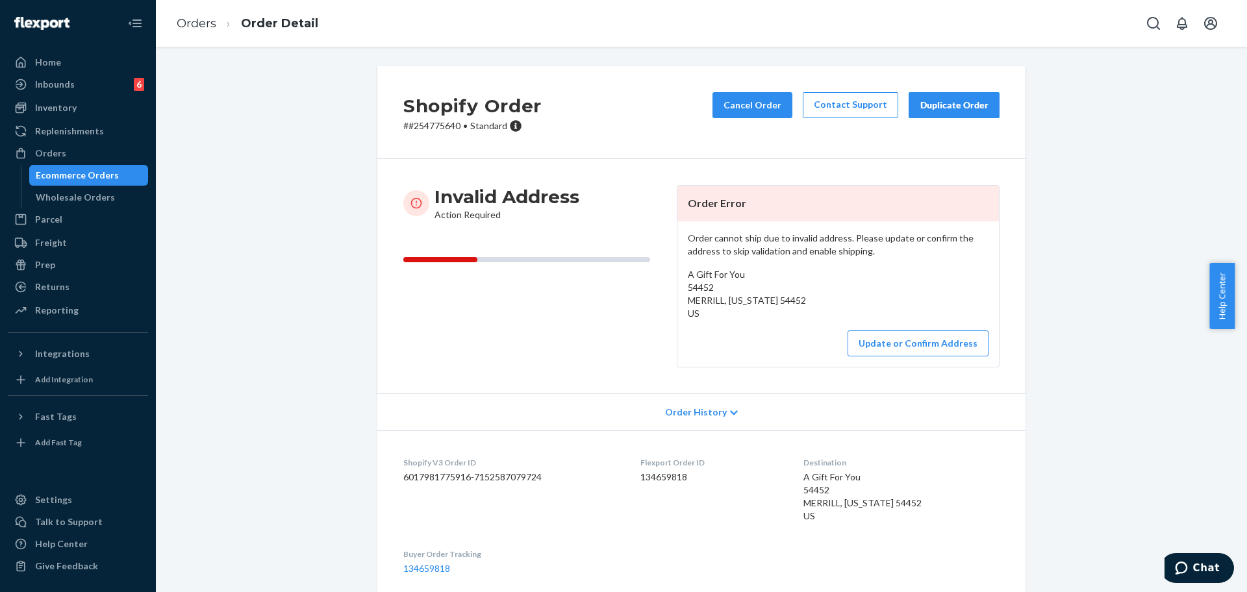
click at [433, 128] on p "# #254775640 • Standard" at bounding box center [472, 125] width 138 height 13
click at [434, 127] on p "# #254775640 • Standard" at bounding box center [472, 125] width 138 height 13
drag, startPoint x: 808, startPoint y: 298, endPoint x: 680, endPoint y: 288, distance: 128.3
click at [680, 288] on div "Order cannot ship due to invalid address. Please update or confirm the address …" at bounding box center [837, 293] width 321 height 145
click at [419, 125] on p "# #254775640 • Standard" at bounding box center [472, 125] width 138 height 13
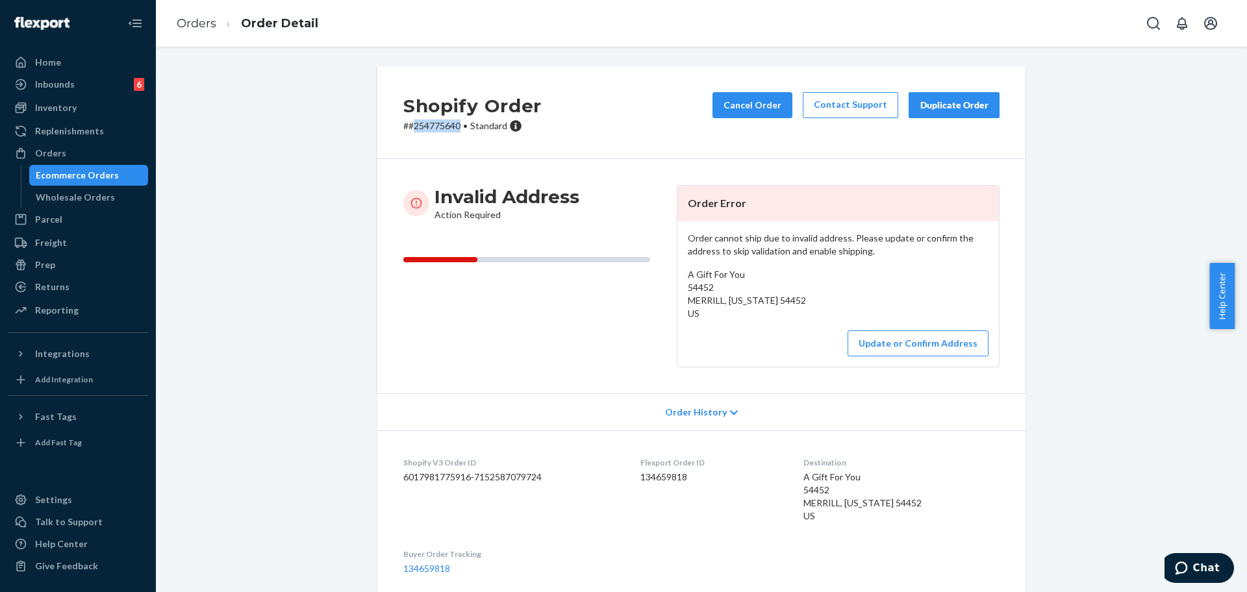
click at [419, 125] on p "# #254775640 • Standard" at bounding box center [472, 125] width 138 height 13
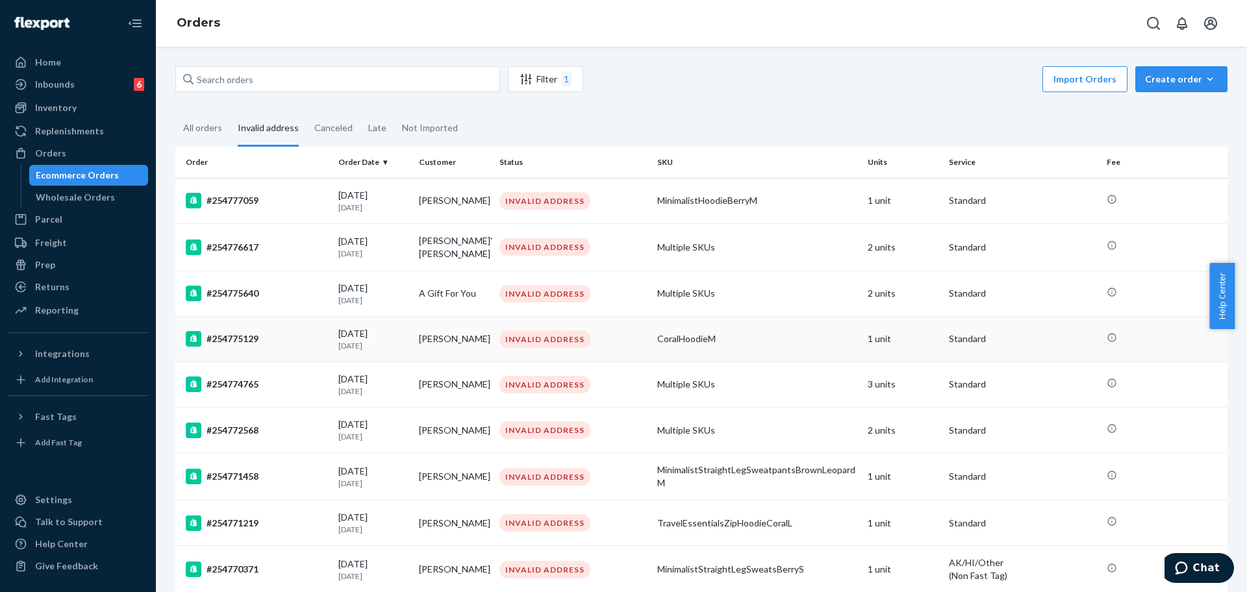
click at [299, 336] on div "#254775129" at bounding box center [257, 339] width 142 height 16
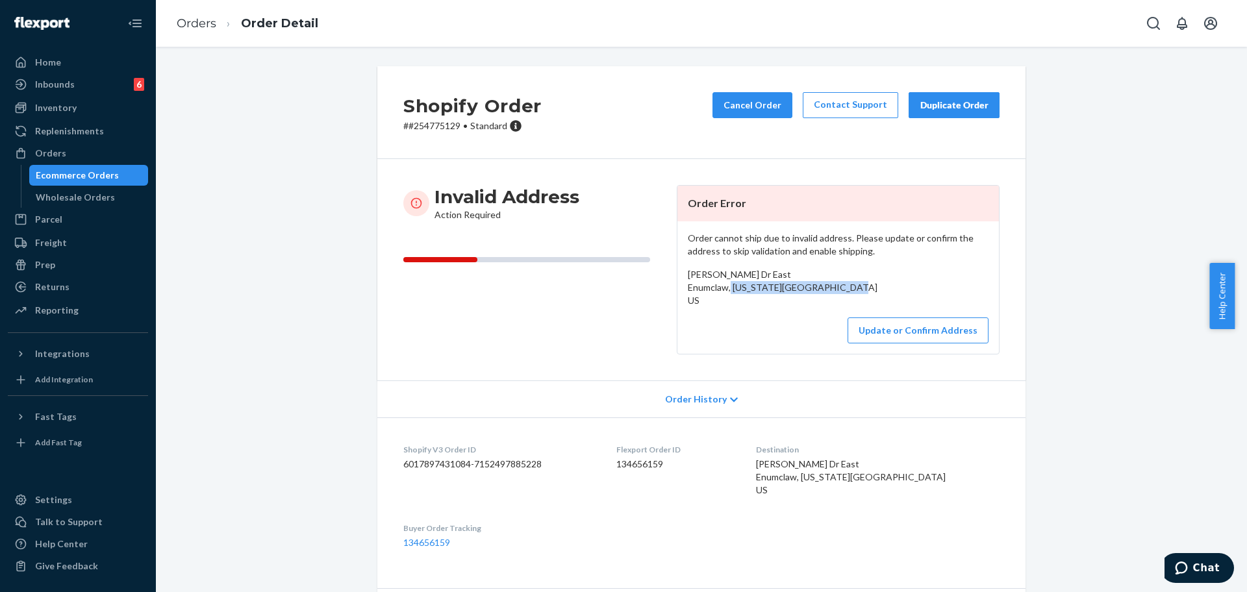
drag, startPoint x: 720, startPoint y: 305, endPoint x: 675, endPoint y: 299, distance: 45.8
click at [677, 299] on div "Order cannot ship due to invalid address. Please update or confirm the address …" at bounding box center [837, 287] width 321 height 132
click at [677, 293] on div "Order cannot ship due to invalid address. Please update or confirm the address …" at bounding box center [837, 287] width 321 height 132
drag, startPoint x: 808, startPoint y: 294, endPoint x: 683, endPoint y: 286, distance: 125.6
click at [688, 286] on div "Isabella Pohlman Riley Dr East Enumclaw, Washington 98022 US" at bounding box center [838, 287] width 301 height 39
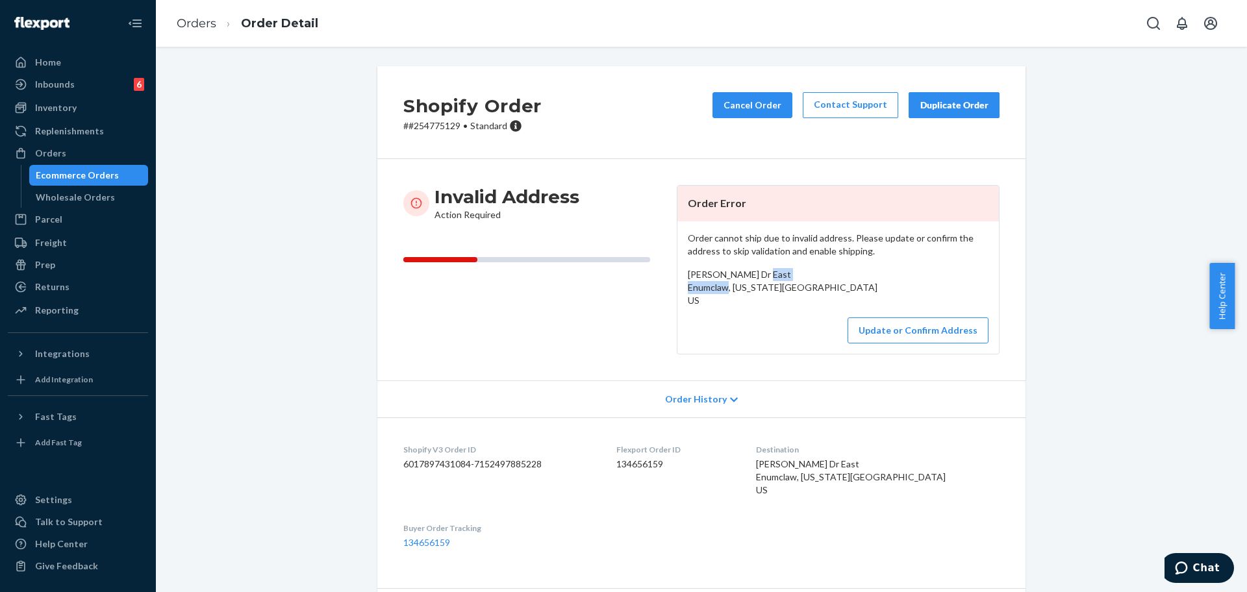
click at [688, 286] on span "Isabella Pohlman Riley Dr East Enumclaw, Washington 98022 US" at bounding box center [783, 287] width 190 height 37
click at [688, 292] on span "Isabella Pohlman Riley Dr East Enumclaw, Washington 98022 US" at bounding box center [783, 287] width 190 height 37
drag, startPoint x: 682, startPoint y: 294, endPoint x: 805, endPoint y: 303, distance: 122.4
click at [805, 303] on div "Isabella Pohlman Riley Dr East Enumclaw, Washington 98022 US" at bounding box center [838, 287] width 301 height 39
click at [823, 301] on div "Isabella Pohlman Riley Dr East Enumclaw, Washington 98022 US" at bounding box center [838, 287] width 301 height 39
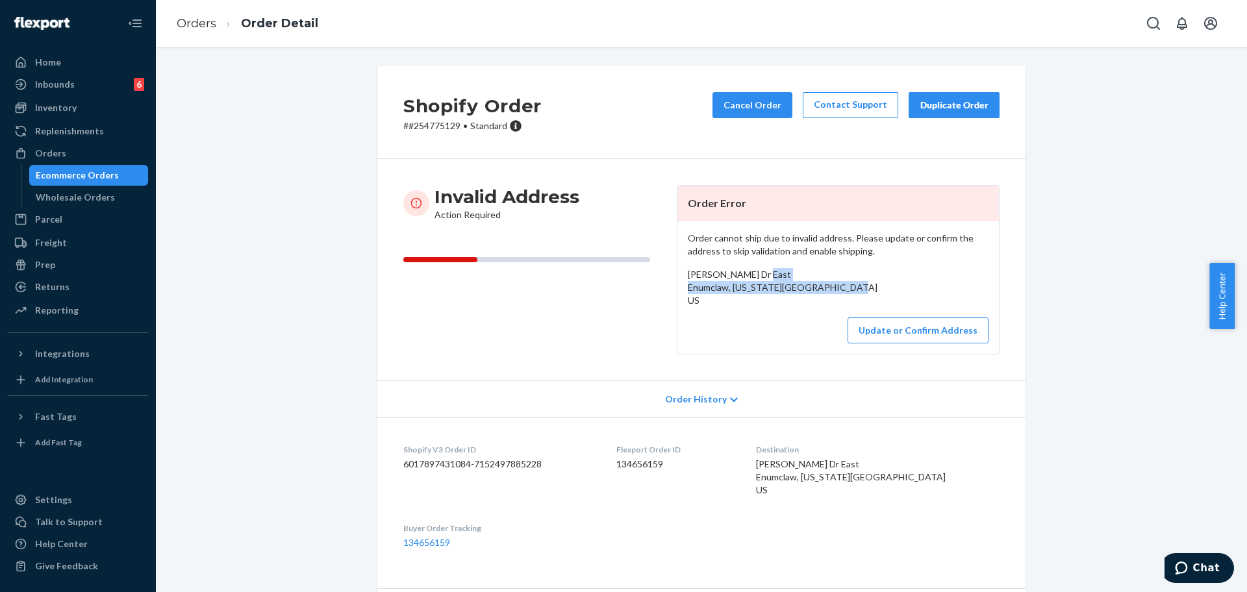
drag, startPoint x: 808, startPoint y: 301, endPoint x: 670, endPoint y: 292, distance: 138.6
click at [677, 292] on article "Order Error Order cannot ship due to invalid address. Please update or confirm …" at bounding box center [838, 269] width 323 height 169
click at [412, 124] on p "# #254775129 • Standard" at bounding box center [472, 125] width 138 height 13
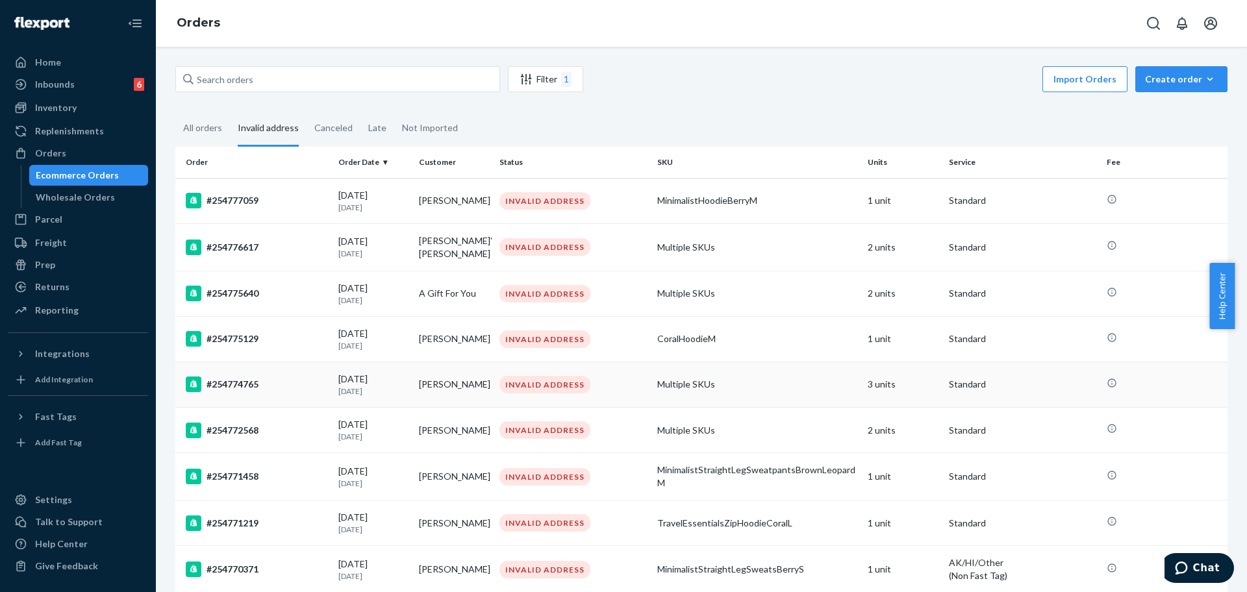
click at [258, 395] on td "#254774765" at bounding box center [254, 384] width 158 height 45
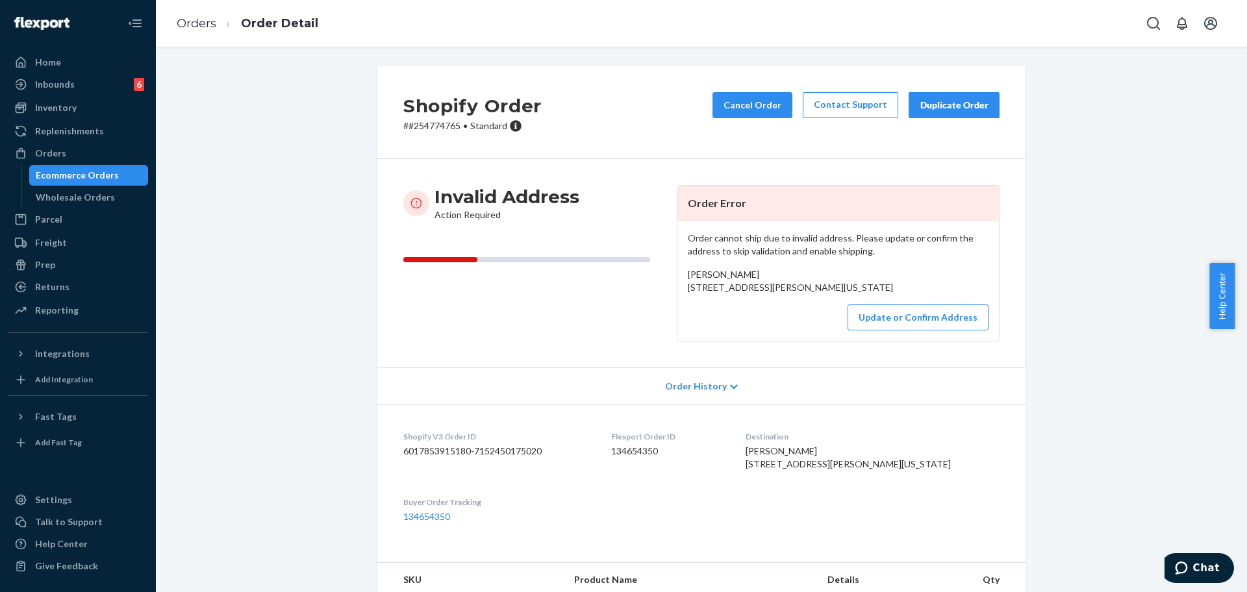
drag, startPoint x: 655, startPoint y: 115, endPoint x: 674, endPoint y: 148, distance: 38.1
click at [655, 115] on div "Shopify Order # #254774765 • Standard Cancel Order Contact Support Duplicate Or…" at bounding box center [701, 112] width 648 height 93
drag, startPoint x: 812, startPoint y: 305, endPoint x: 678, endPoint y: 292, distance: 134.4
click at [678, 292] on div "Order cannot ship due to invalid address. Please update or confirm the address …" at bounding box center [837, 280] width 321 height 119
click at [428, 134] on div "Shopify Order # #254774765 • Standard Cancel Order Contact Support Duplicate Or…" at bounding box center [701, 112] width 648 height 93
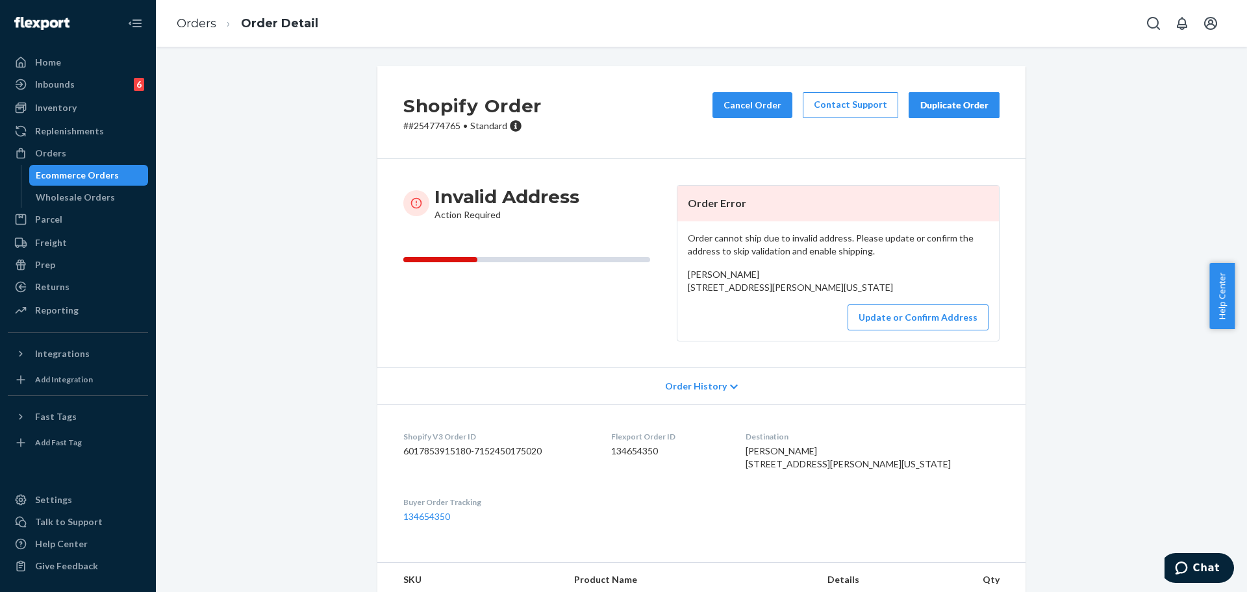
click at [425, 131] on p "# #254774765 • Standard" at bounding box center [472, 125] width 138 height 13
click at [421, 126] on p "# #254774765 • Standard" at bounding box center [472, 125] width 138 height 13
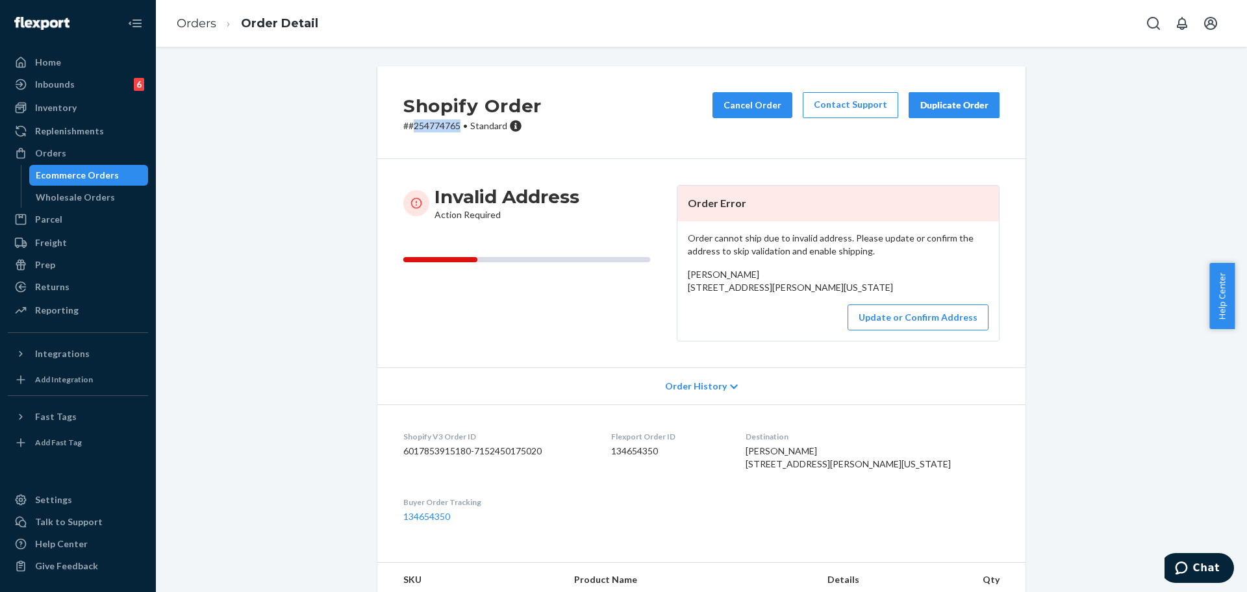
click at [422, 130] on p "# #254774765 • Standard" at bounding box center [472, 125] width 138 height 13
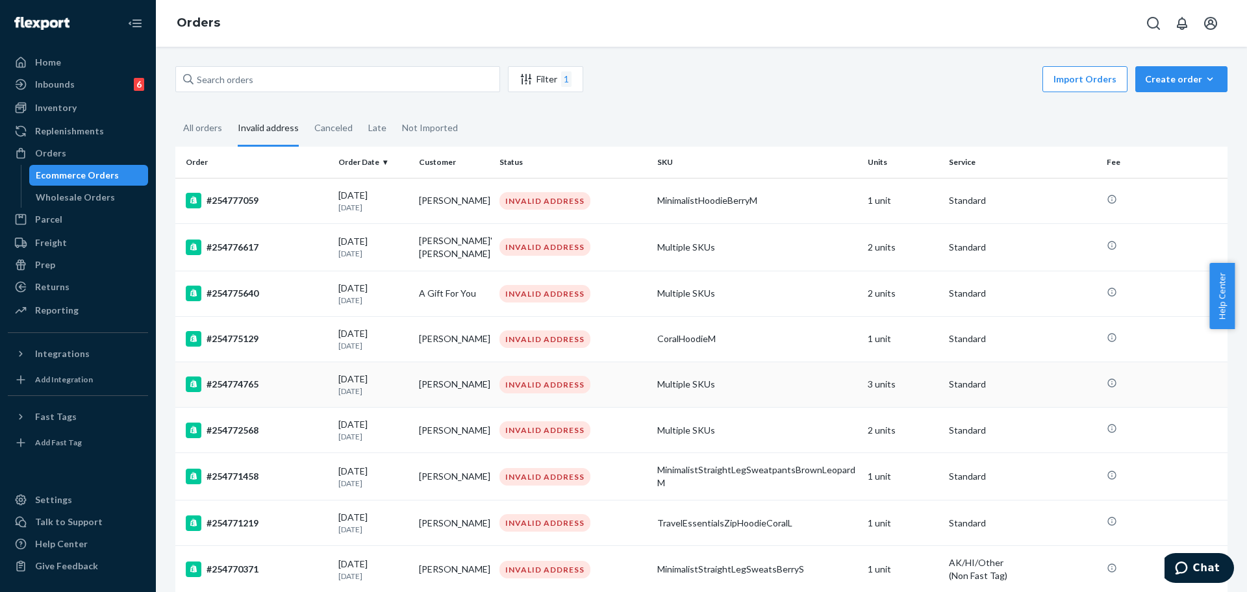
scroll to position [81, 0]
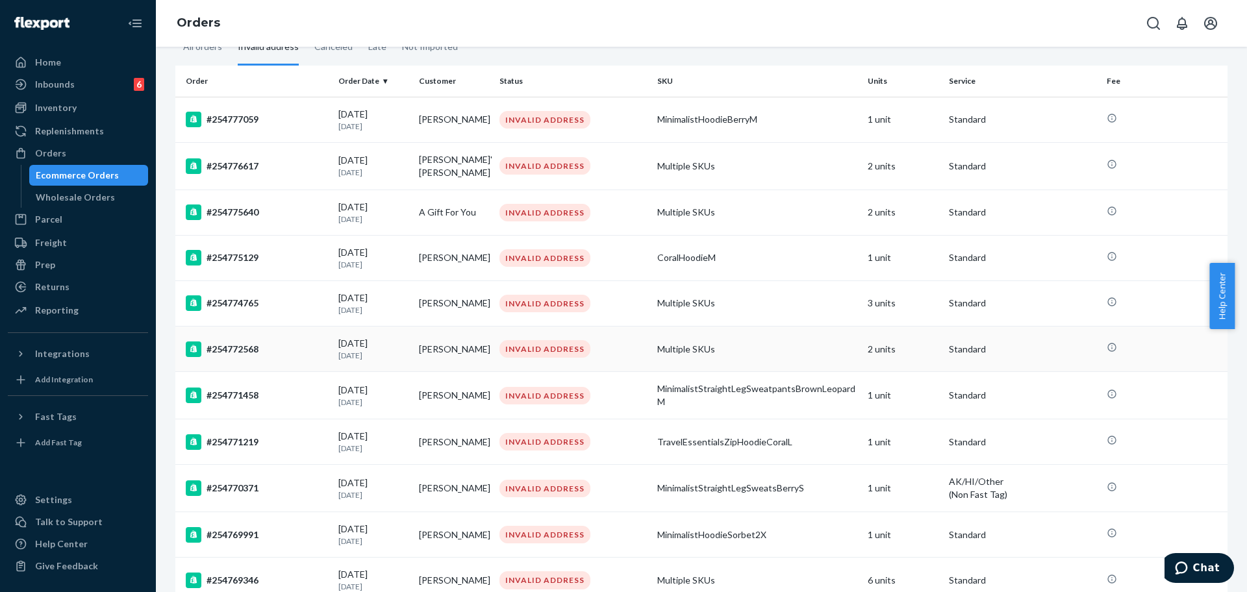
click at [284, 352] on div "#254772568" at bounding box center [257, 350] width 142 height 16
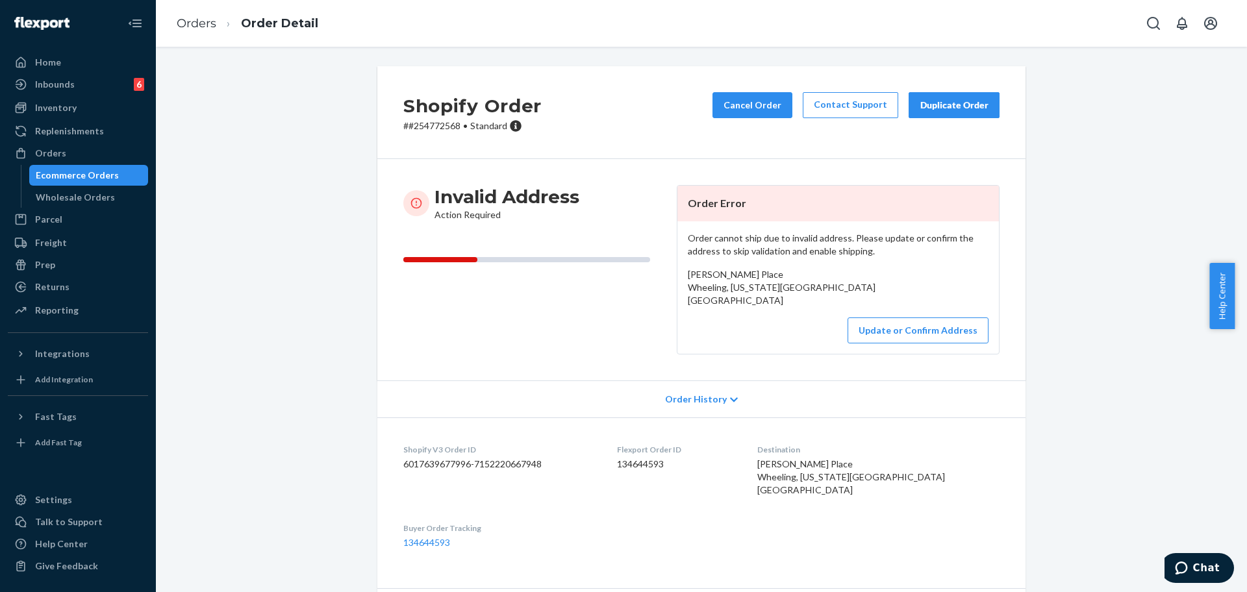
click at [444, 121] on p "# #254772568 • Standard" at bounding box center [472, 125] width 138 height 13
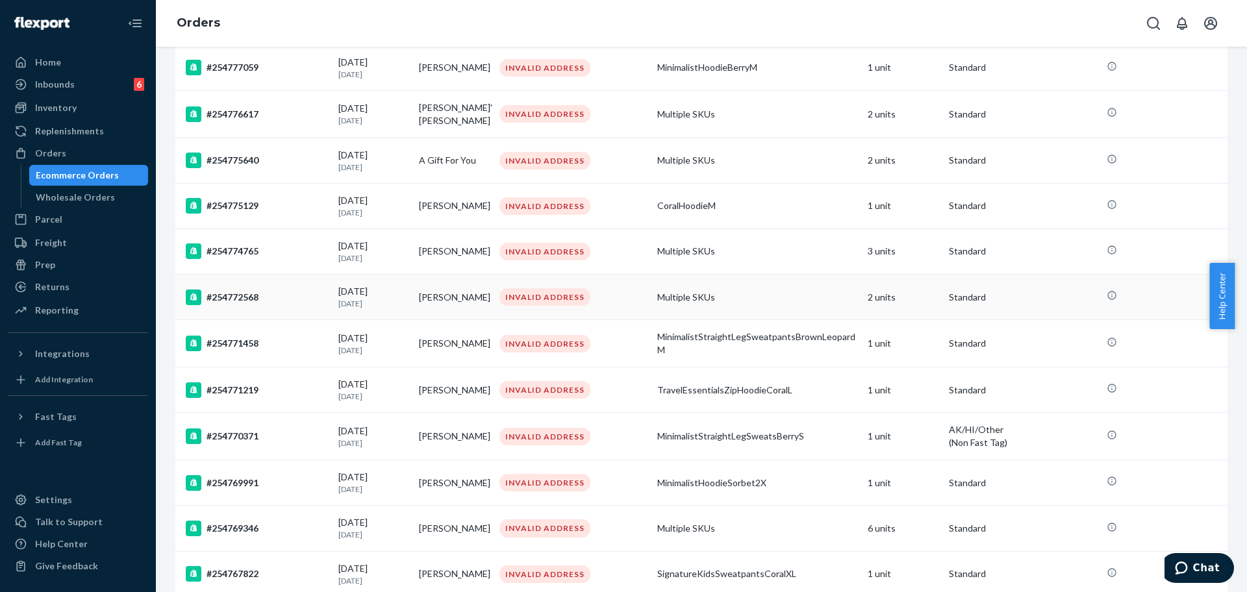
scroll to position [162, 0]
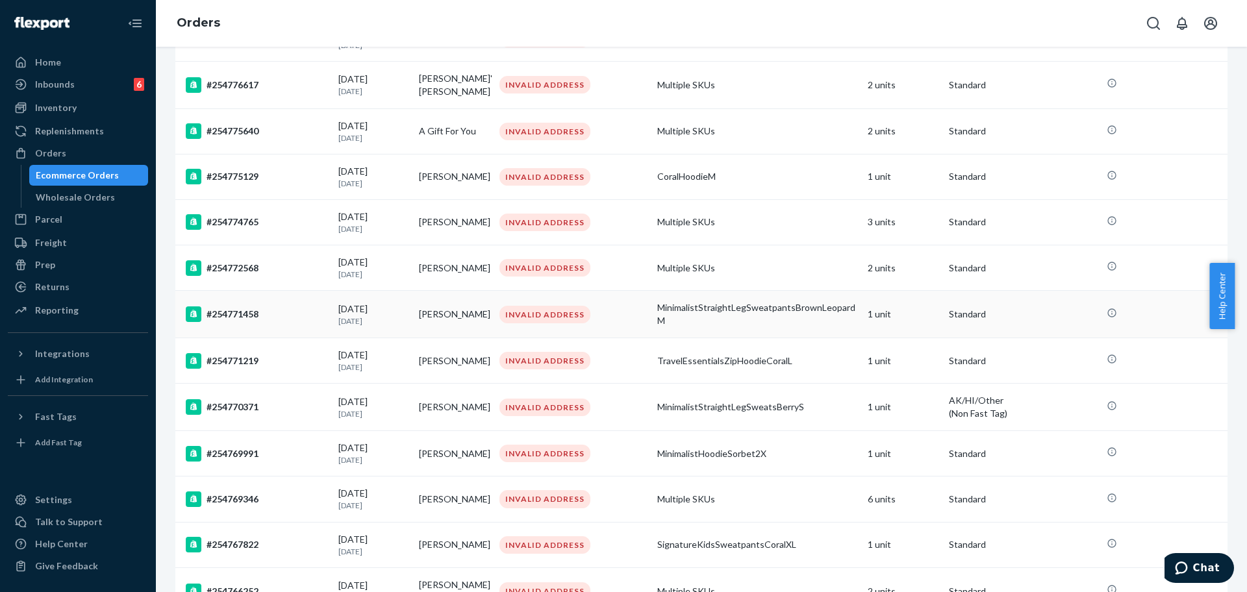
click at [277, 325] on td "#254771458" at bounding box center [254, 314] width 158 height 47
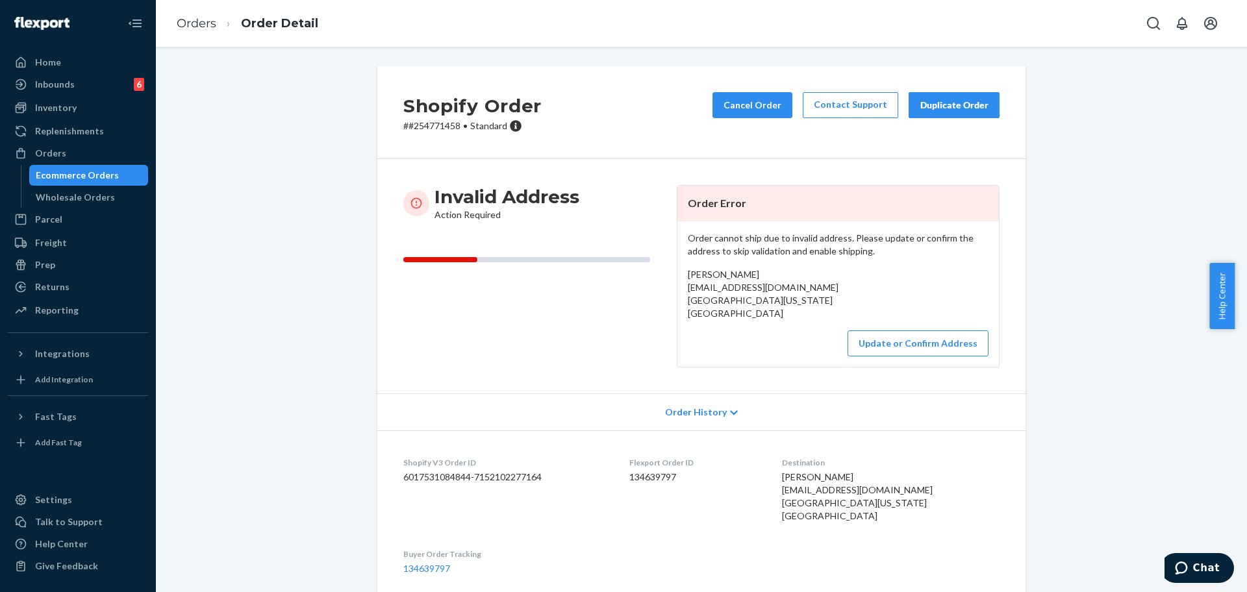
click at [432, 134] on div "Shopify Order # #254771458 • Standard Cancel Order Contact Support Duplicate Or…" at bounding box center [701, 112] width 648 height 93
click at [433, 133] on div "Shopify Order # #254771458 • Standard Cancel Order Contact Support Duplicate Or…" at bounding box center [701, 112] width 648 height 93
click at [437, 131] on p "# #254771458 • Standard" at bounding box center [472, 125] width 138 height 13
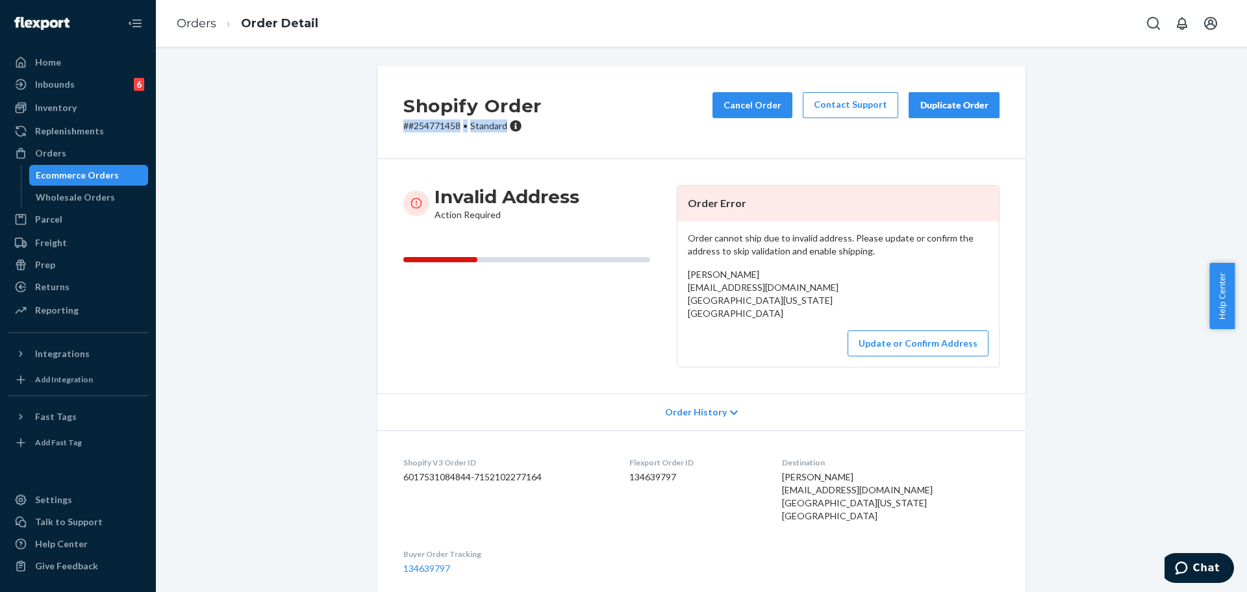
click at [435, 127] on p "# #254771458 • Standard" at bounding box center [472, 125] width 138 height 13
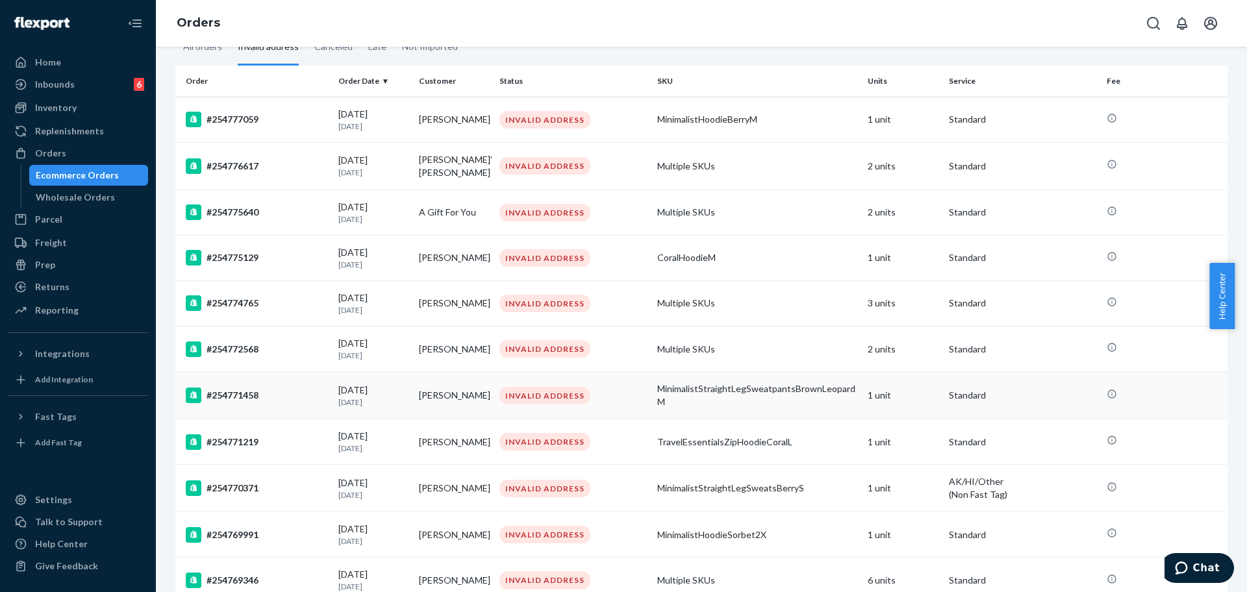
scroll to position [162, 0]
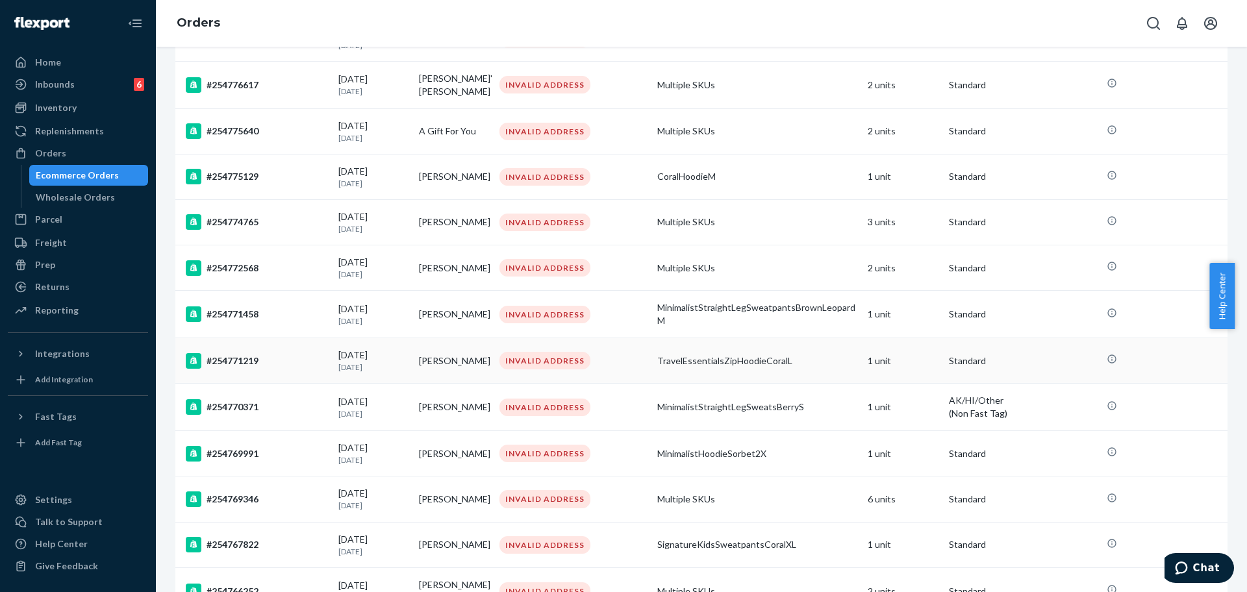
click at [284, 364] on div "#254771219" at bounding box center [257, 361] width 142 height 16
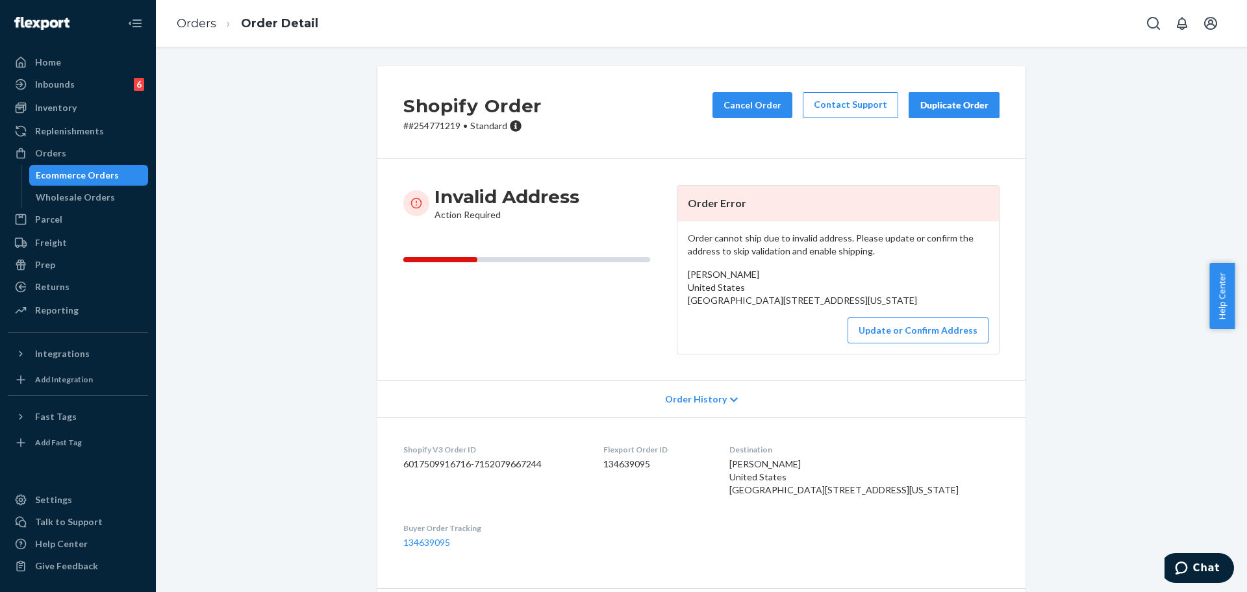
click at [436, 127] on p "# #254771219 • Standard" at bounding box center [472, 125] width 138 height 13
click at [824, 344] on button "Update or Confirm Address" at bounding box center [917, 331] width 141 height 26
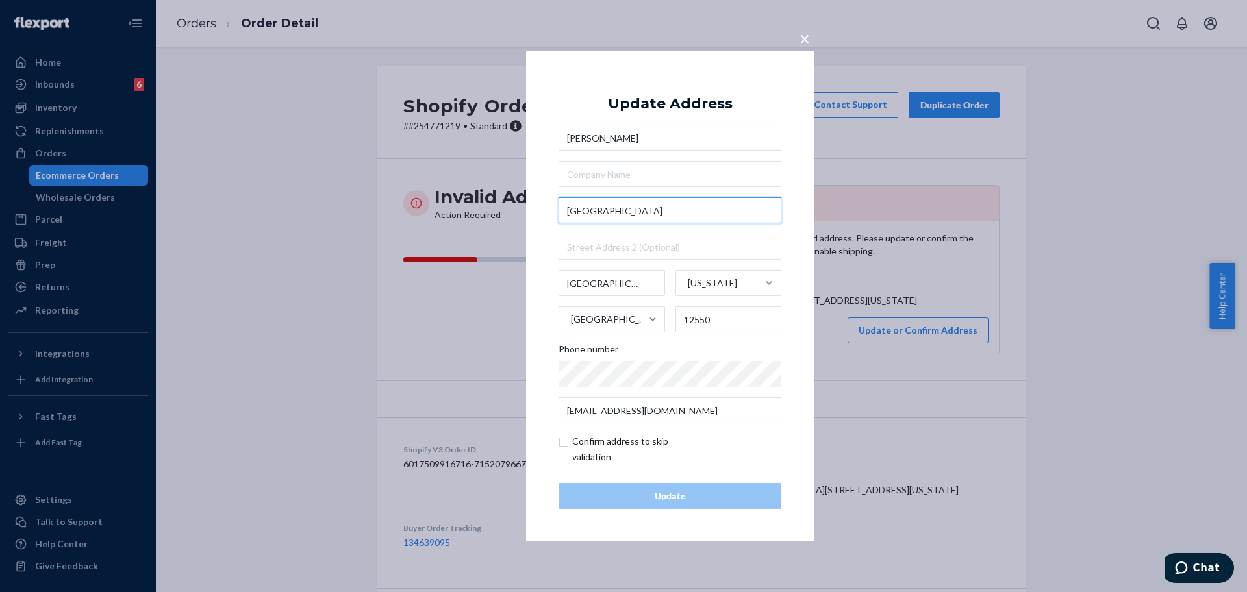
click at [675, 211] on input "United States" at bounding box center [669, 210] width 223 height 26
paste input "404 Candlestick Hill Rd"
type input "404 Candlestick Hill Rd"
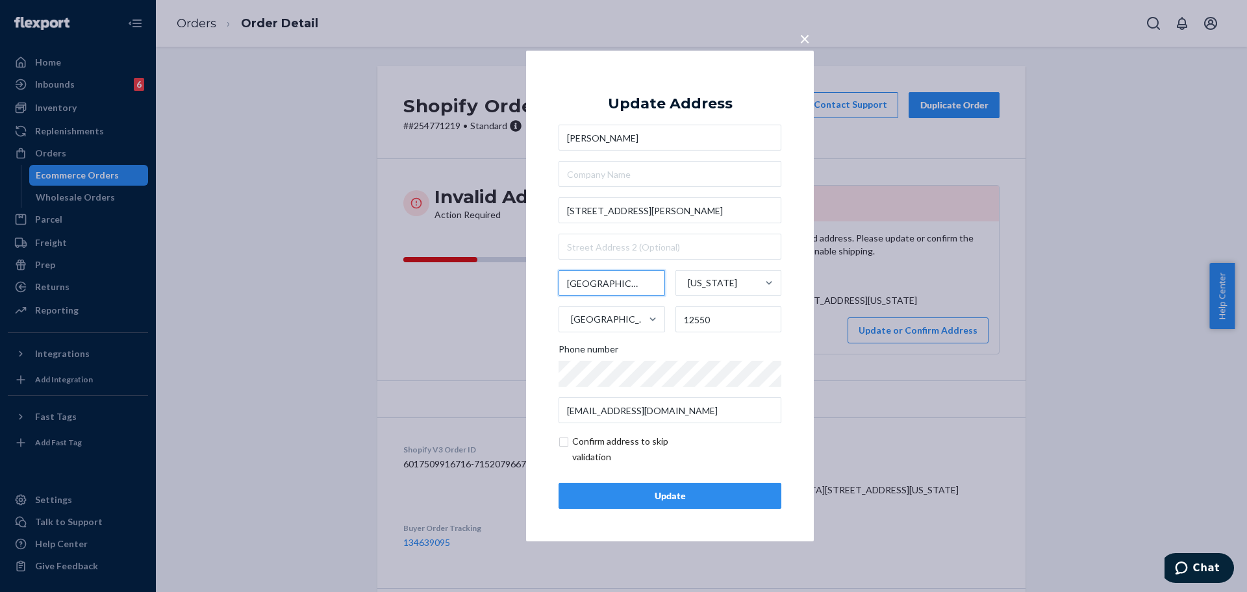
click at [604, 292] on input "Candlestick Hill Road 404" at bounding box center [611, 283] width 106 height 26
paste input "Newburgh"
type input "Newburgh"
click at [677, 494] on div "Update" at bounding box center [669, 496] width 201 height 13
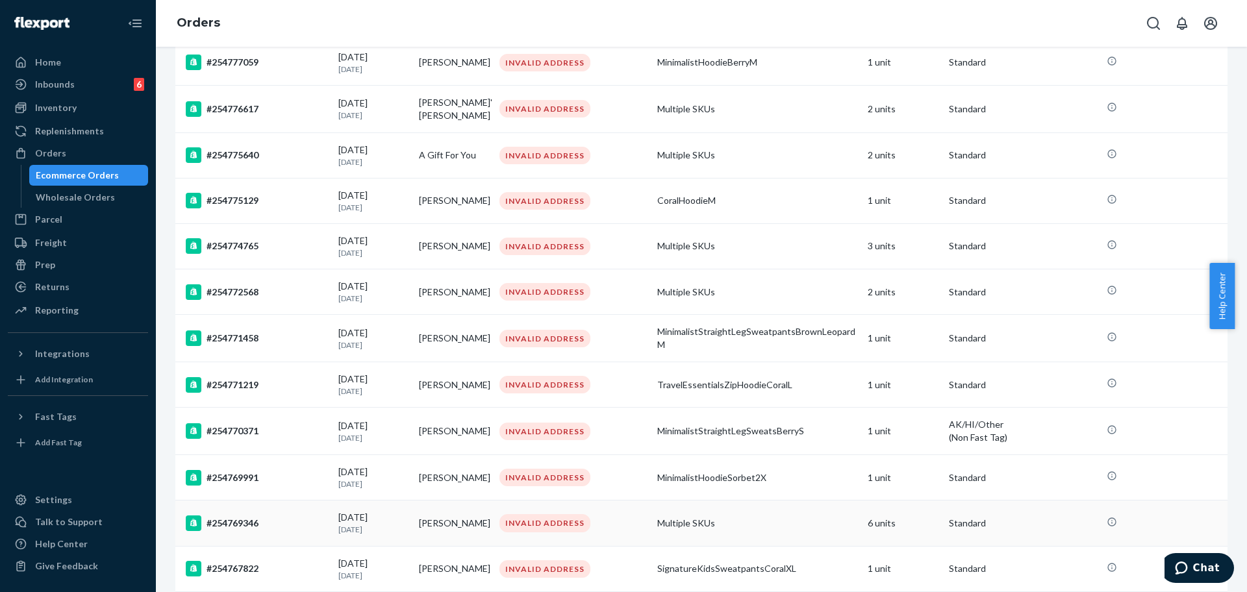
scroll to position [162, 0]
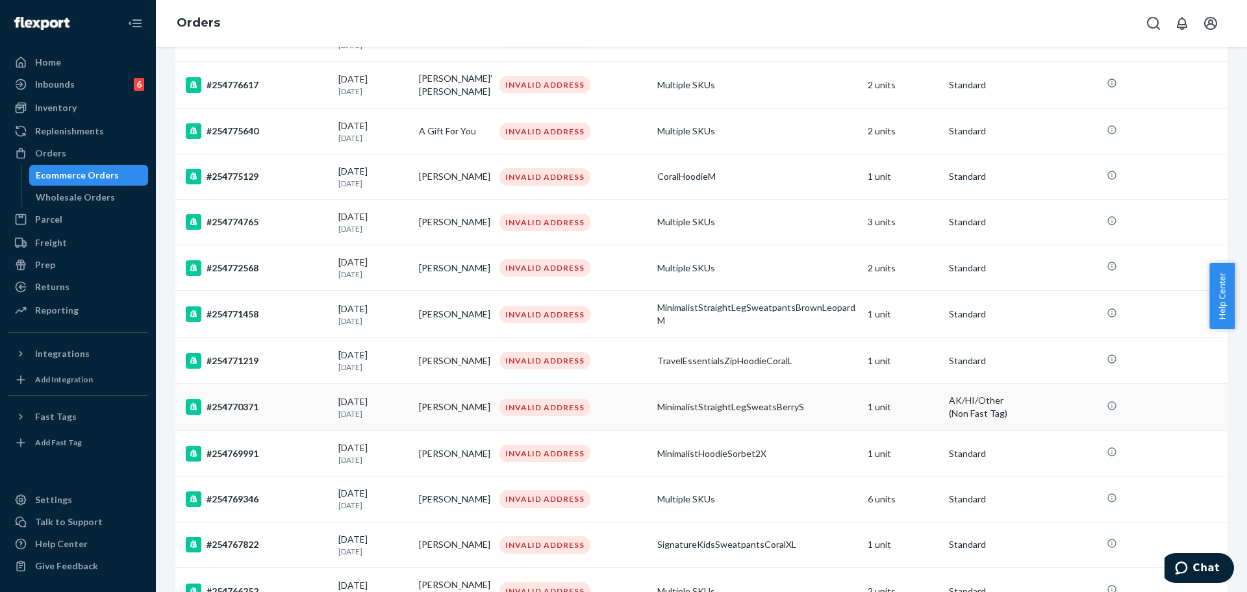
click at [270, 414] on div "#254770371" at bounding box center [257, 407] width 142 height 16
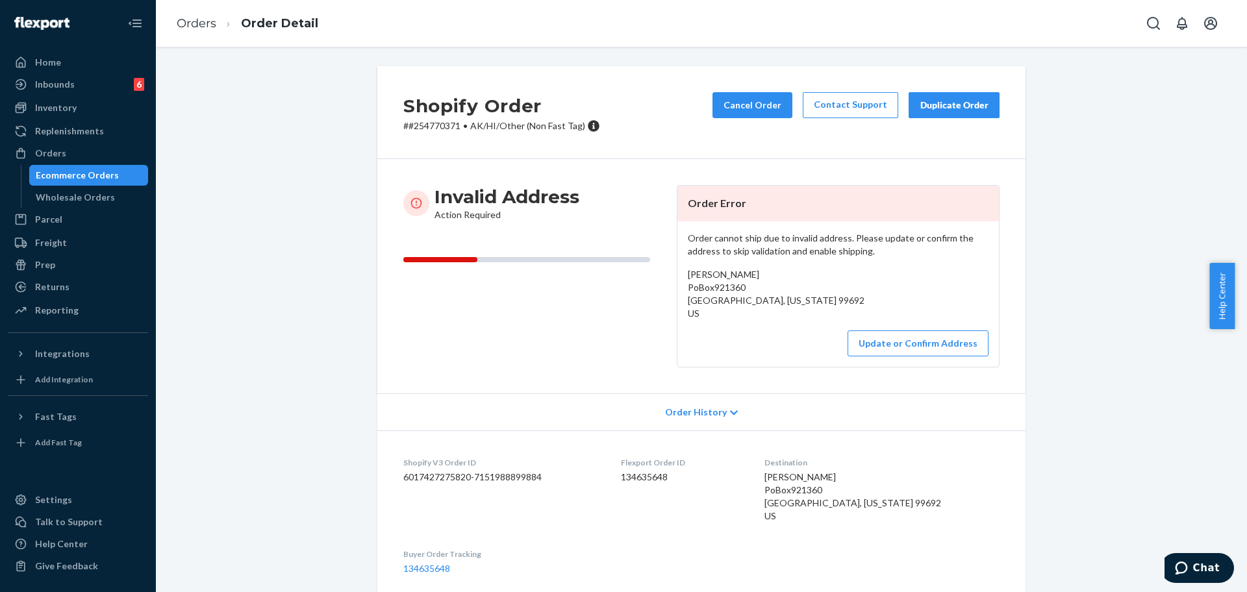
click at [427, 127] on p "# #254770371 • AK/HI/Other (Non Fast Tag)" at bounding box center [501, 125] width 197 height 13
click at [824, 340] on button "Update or Confirm Address" at bounding box center [917, 344] width 141 height 26
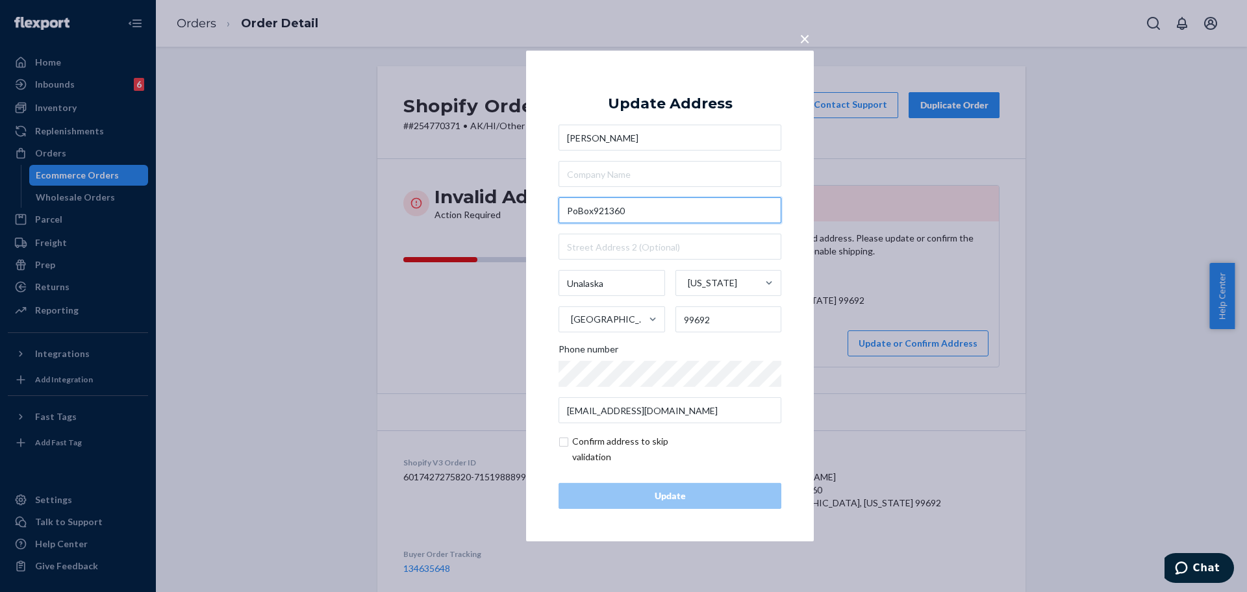
drag, startPoint x: 593, startPoint y: 213, endPoint x: 556, endPoint y: 209, distance: 37.2
click at [556, 209] on div "× Update Address Lucy Bagley PoBox921360 Unalaska Alaska United States 99692 Ph…" at bounding box center [670, 296] width 288 height 491
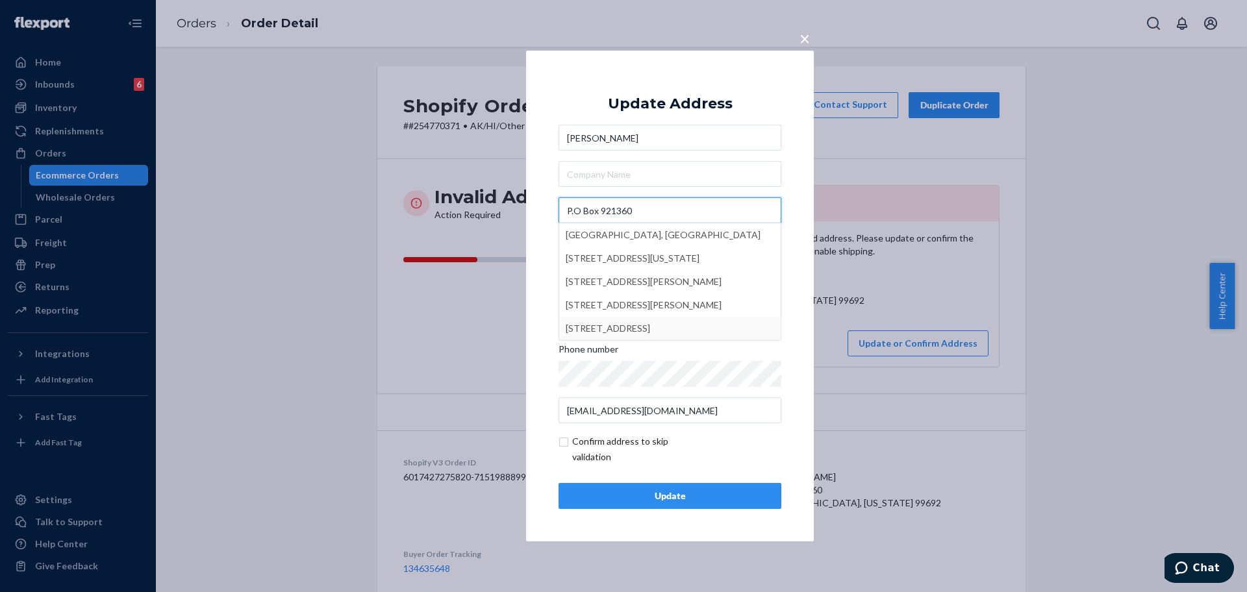
type input "P.O Box 921360"
click at [642, 495] on div "Update" at bounding box center [669, 496] width 201 height 13
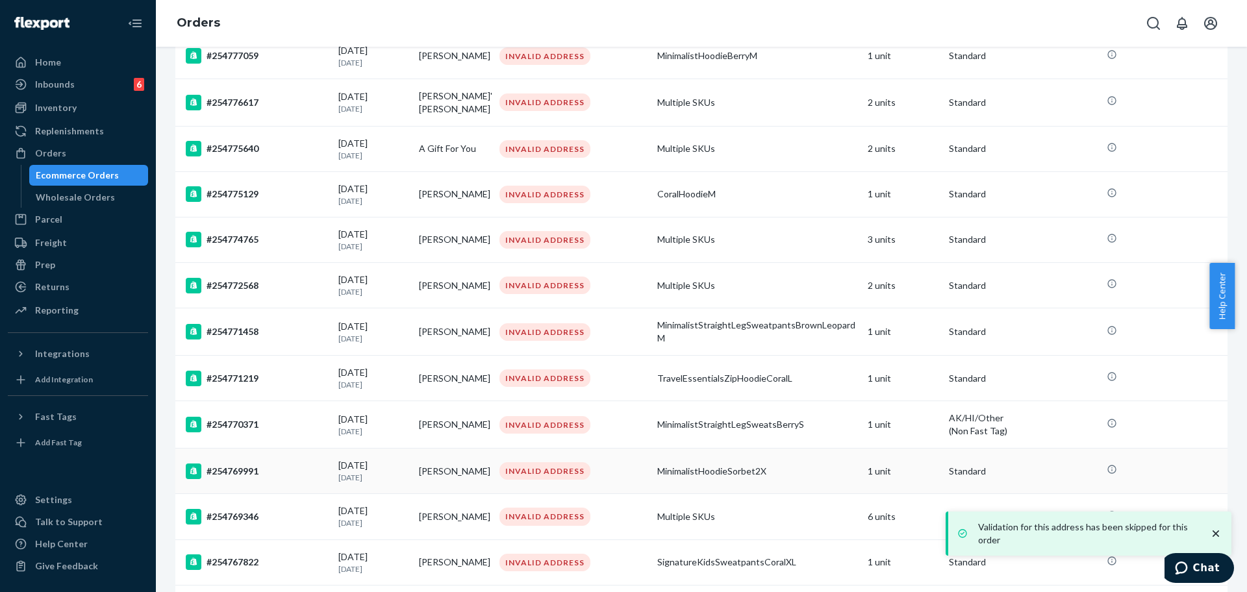
scroll to position [162, 0]
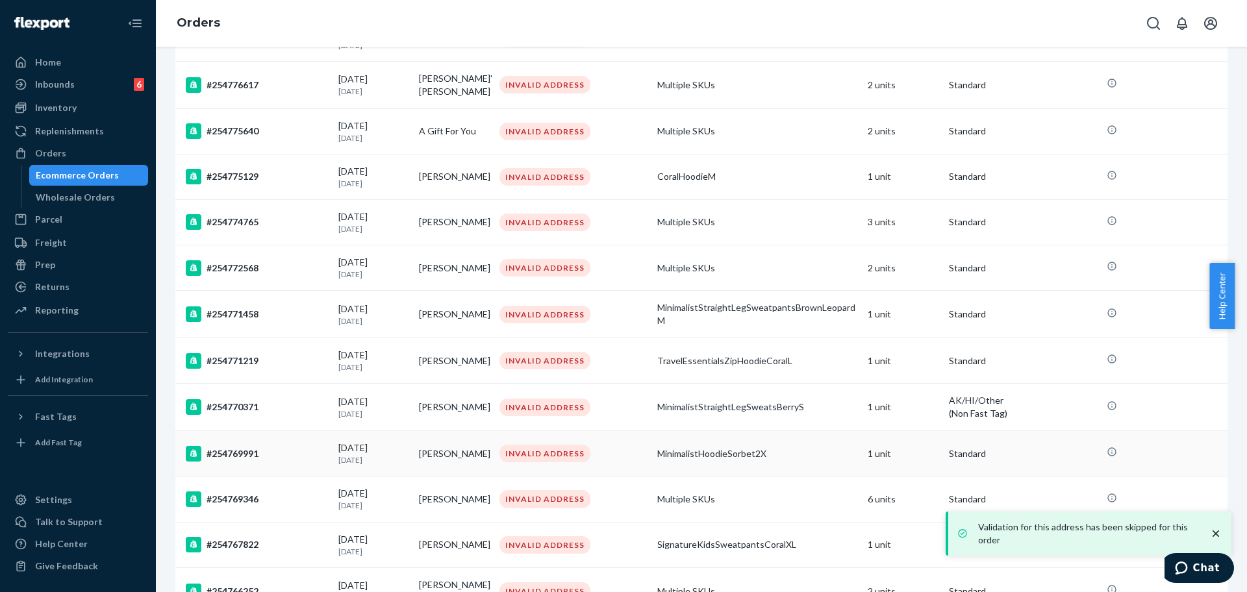
click at [273, 455] on div "#254769991" at bounding box center [257, 454] width 142 height 16
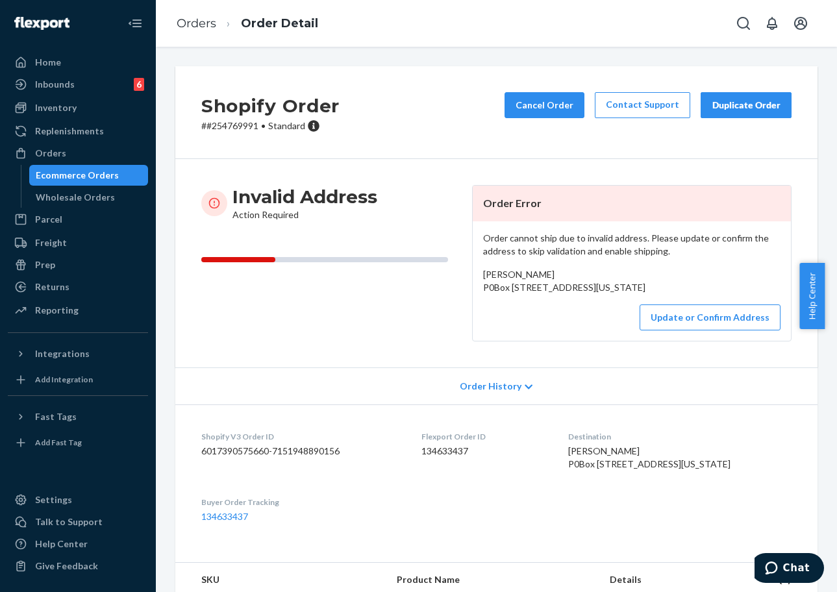
click at [323, 56] on div "Shopify Order # #254769991 • Standard Cancel Order Contact Support Duplicate Or…" at bounding box center [496, 319] width 681 height 545
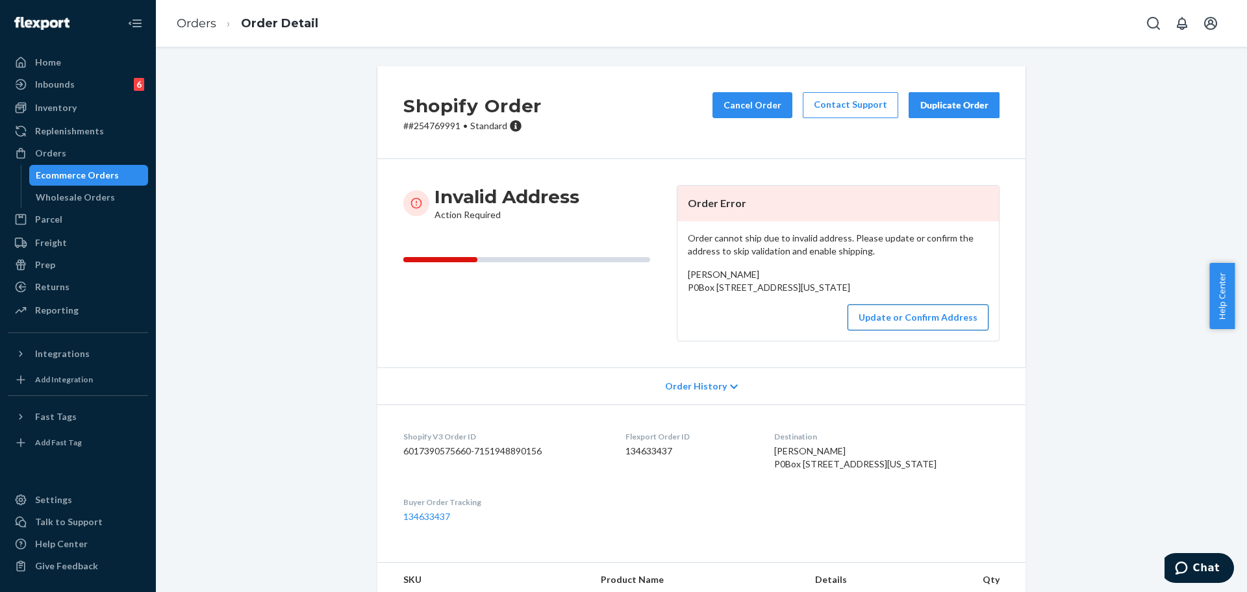
click at [824, 331] on button "Update or Confirm Address" at bounding box center [917, 318] width 141 height 26
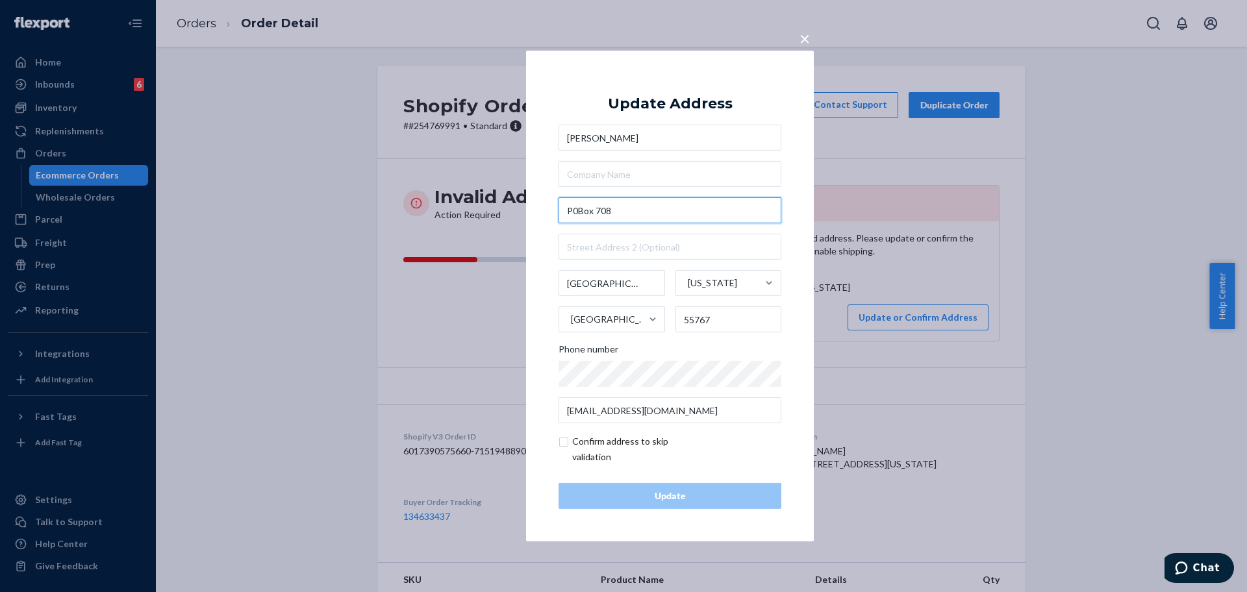
drag, startPoint x: 594, startPoint y: 208, endPoint x: 537, endPoint y: 201, distance: 57.0
click at [537, 208] on div "× Update Address Roxanne Ophus P0Box 708 Moose Lake Minnesota United States 557…" at bounding box center [670, 296] width 288 height 491
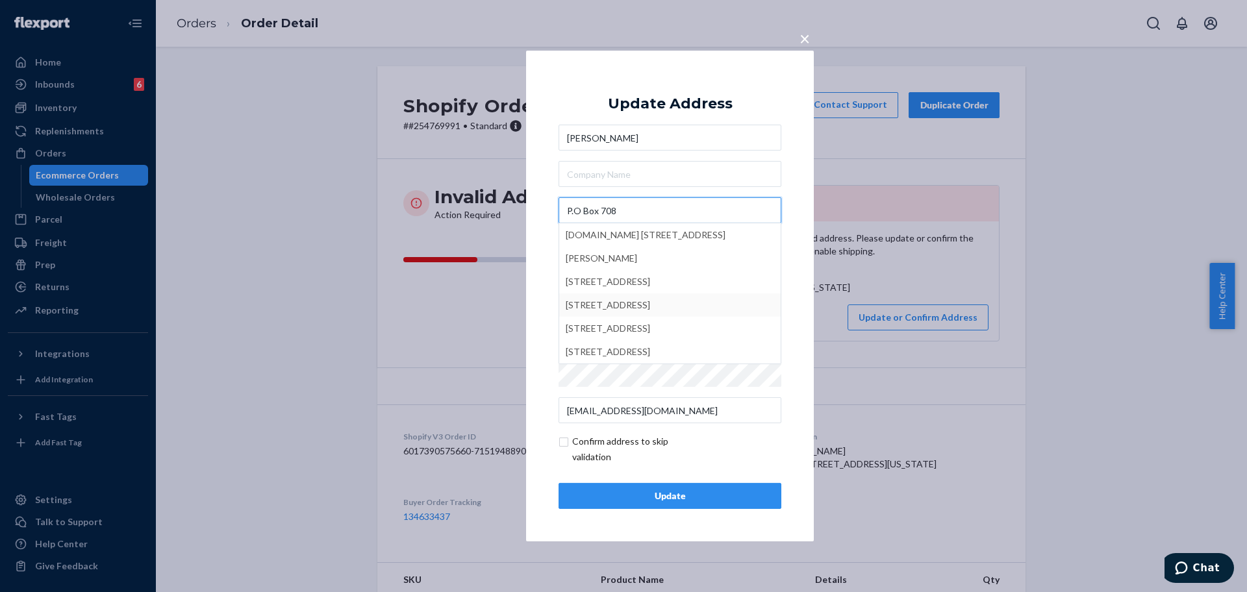
type input "P.O Box 708"
click at [676, 501] on div "Update" at bounding box center [669, 496] width 201 height 13
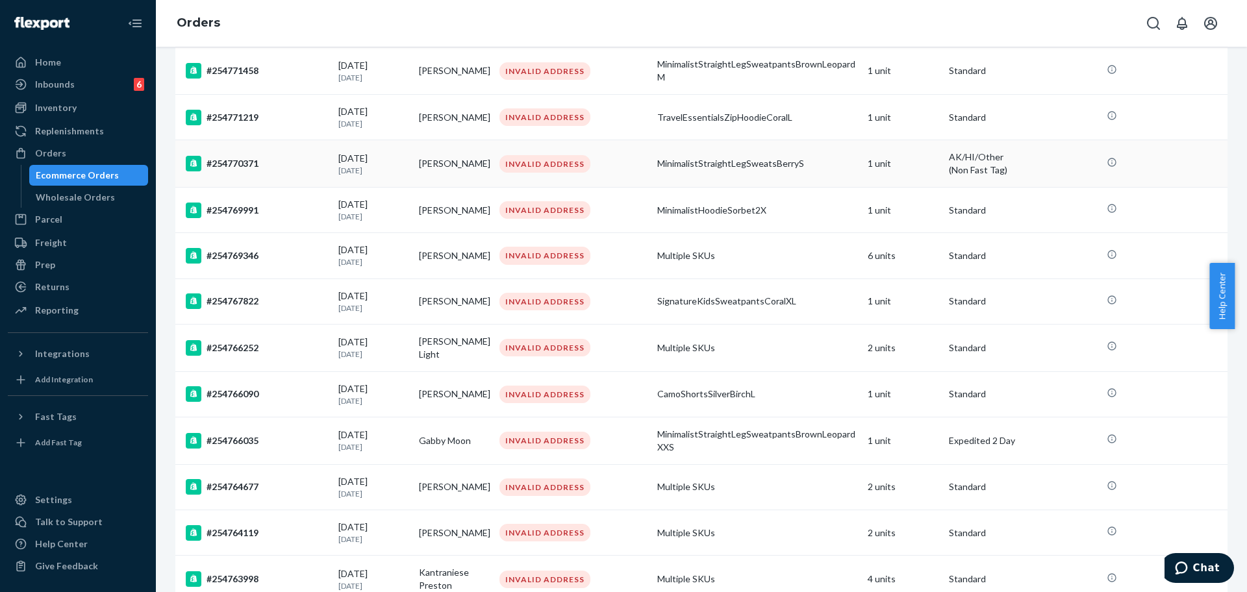
scroll to position [487, 0]
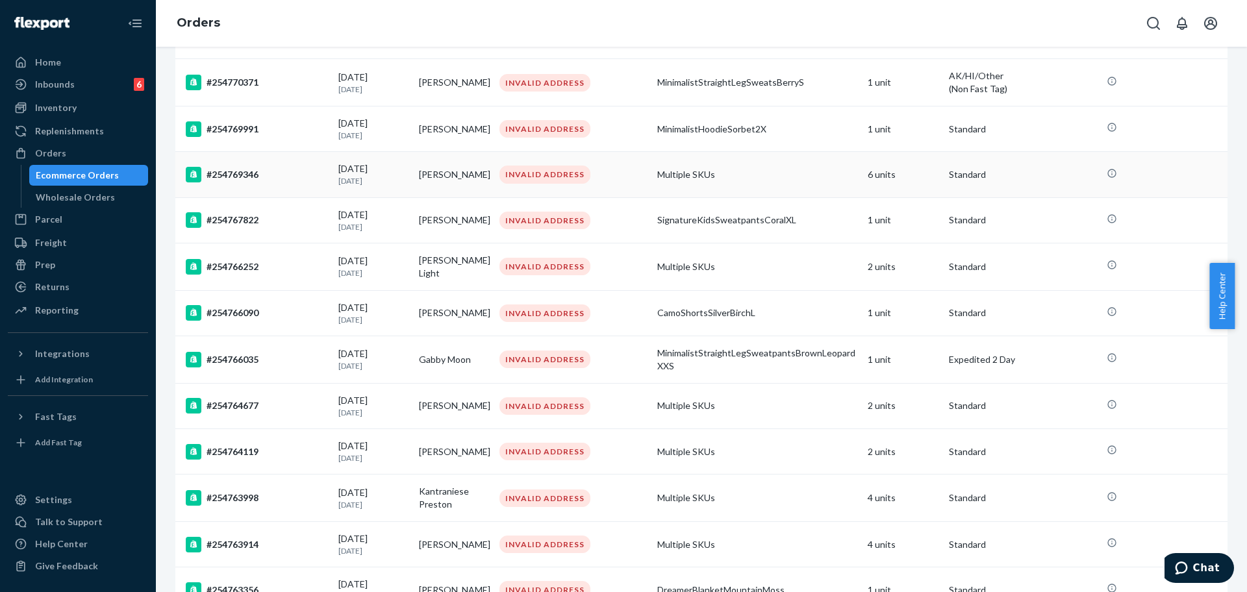
click at [295, 175] on div "#254769346" at bounding box center [257, 175] width 142 height 16
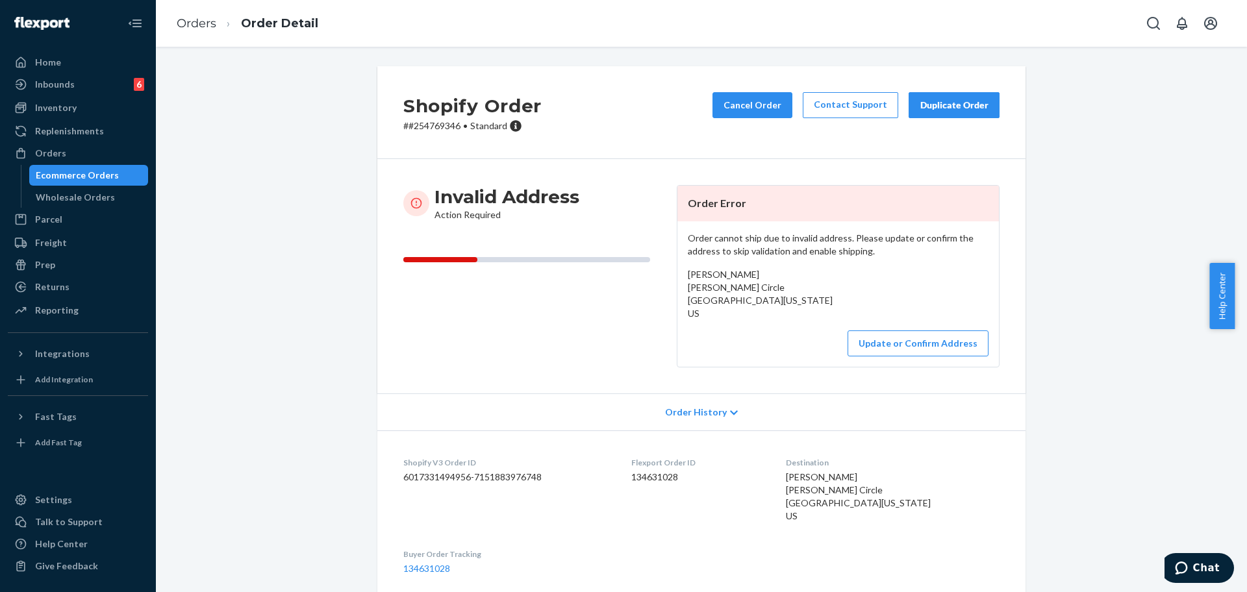
click at [433, 134] on div "Shopify Order # #254769346 • Standard Cancel Order Contact Support Duplicate Or…" at bounding box center [701, 112] width 648 height 93
click at [432, 131] on p "# #254769346 • Standard" at bounding box center [472, 125] width 138 height 13
click at [426, 123] on p "# #254769346 • Standard" at bounding box center [472, 125] width 138 height 13
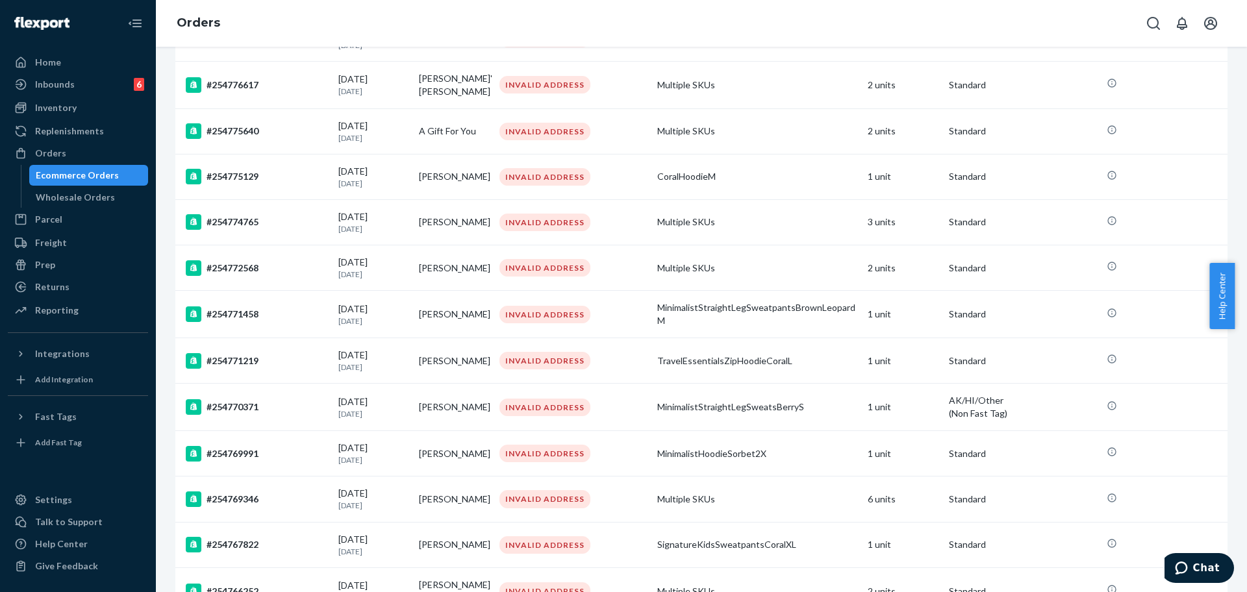
scroll to position [244, 0]
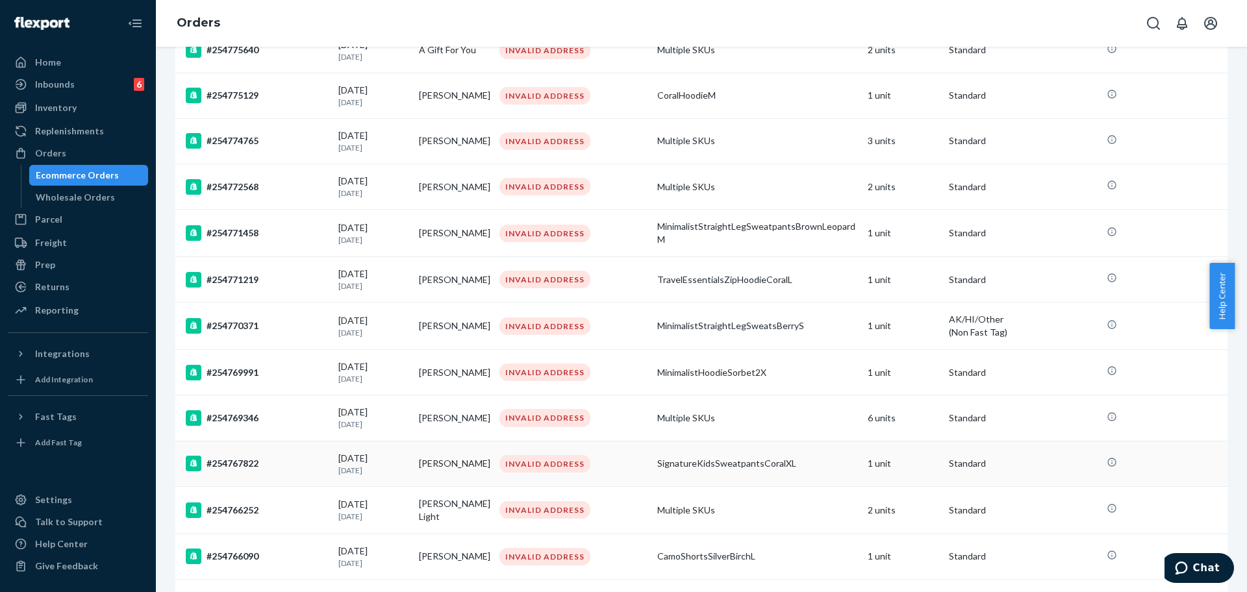
click at [271, 457] on td "#254767822" at bounding box center [254, 463] width 158 height 45
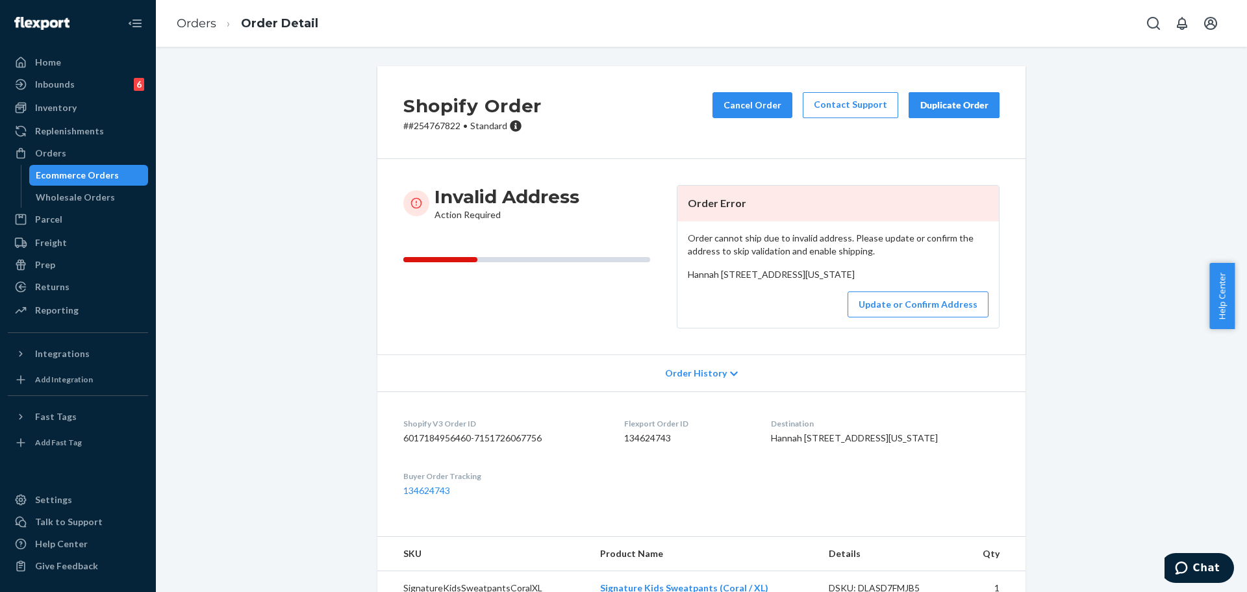
click at [436, 128] on p "# #254767822 • Standard" at bounding box center [472, 125] width 138 height 13
drag, startPoint x: 795, startPoint y: 301, endPoint x: 676, endPoint y: 286, distance: 119.8
click at [677, 286] on div "Order cannot ship due to invalid address. Please update or confirm the address …" at bounding box center [837, 274] width 321 height 106
click at [434, 127] on p "# #254767822 • Standard" at bounding box center [472, 125] width 138 height 13
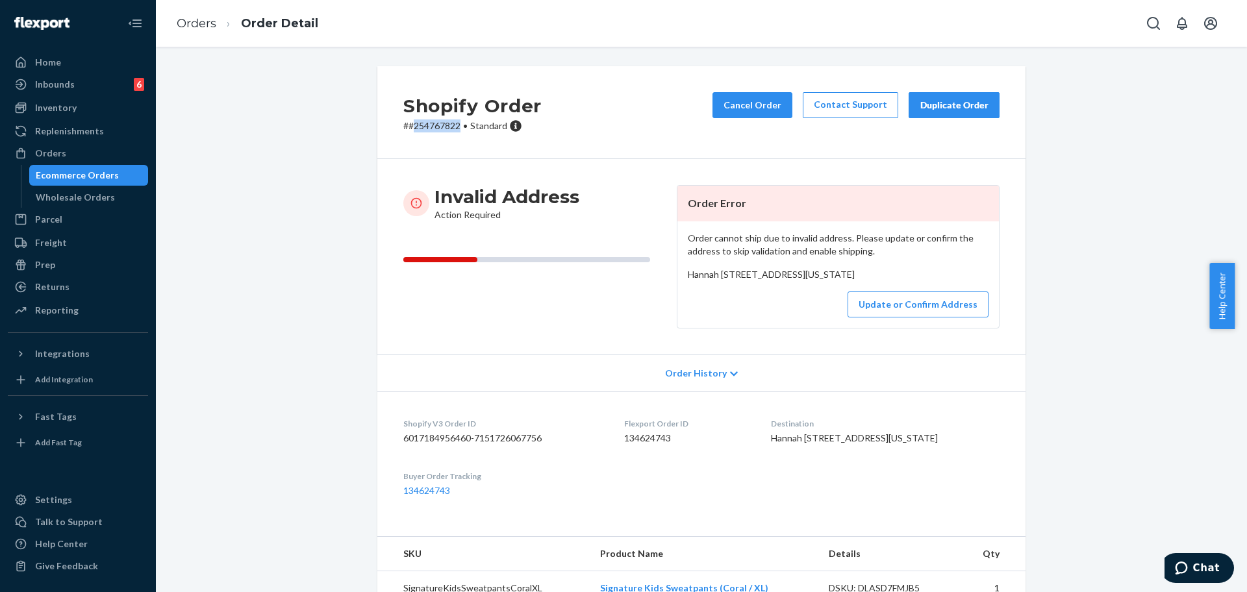
click at [434, 127] on p "# #254767822 • Standard" at bounding box center [472, 125] width 138 height 13
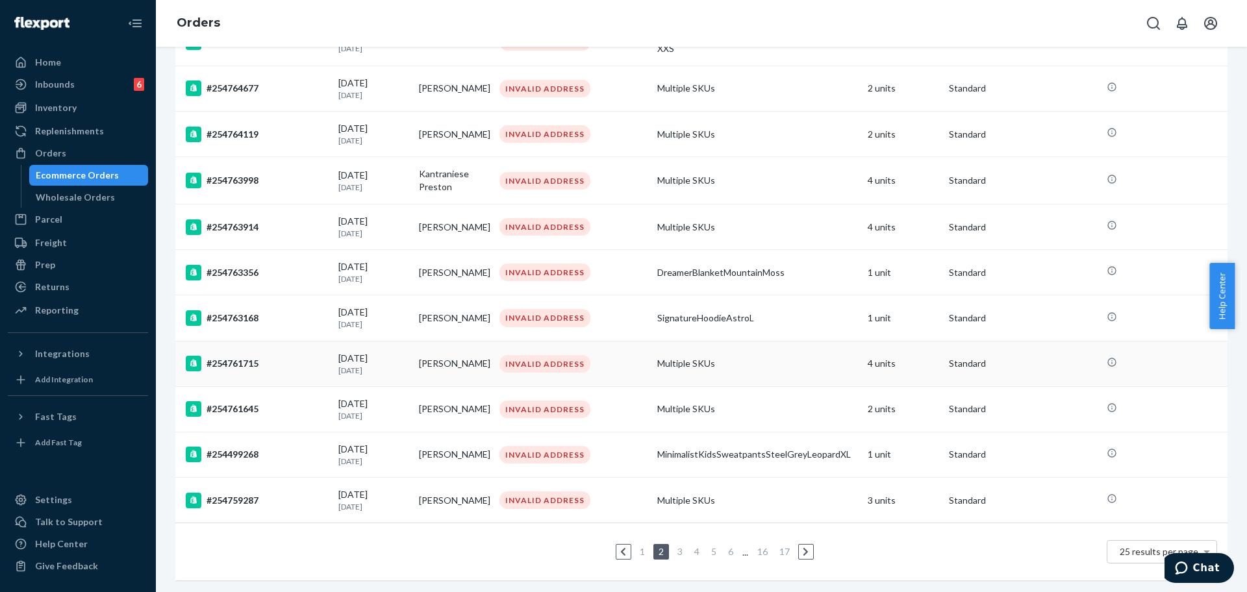
scroll to position [824, 0]
click at [725, 545] on link "6" at bounding box center [730, 550] width 10 height 11
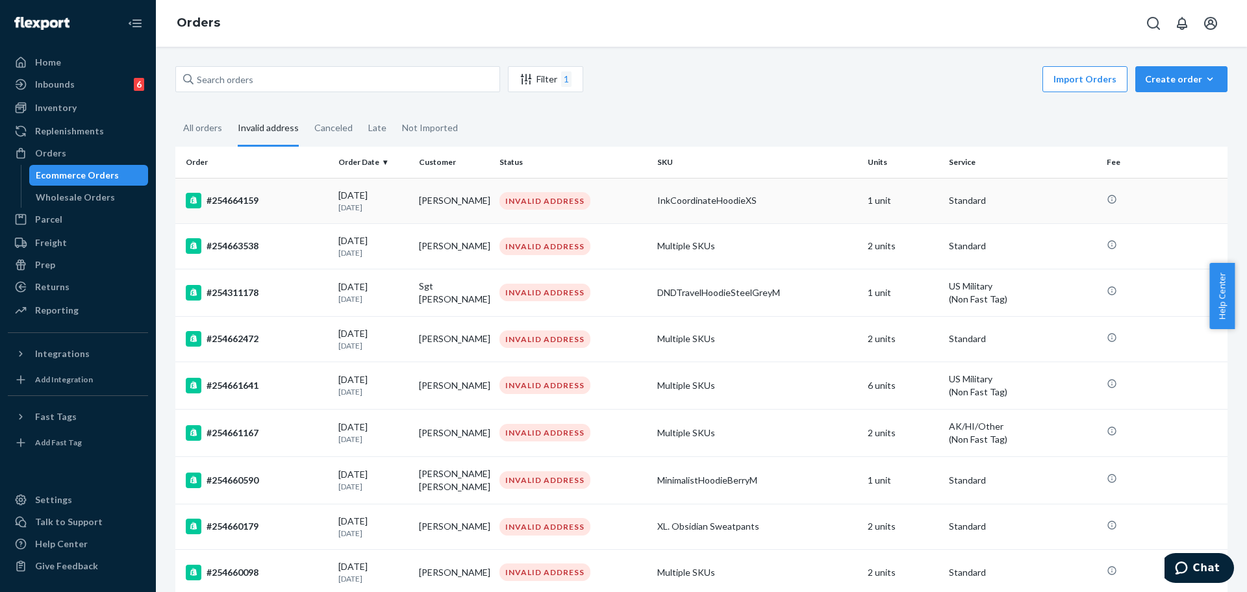
click at [269, 205] on div "#254664159" at bounding box center [257, 201] width 142 height 16
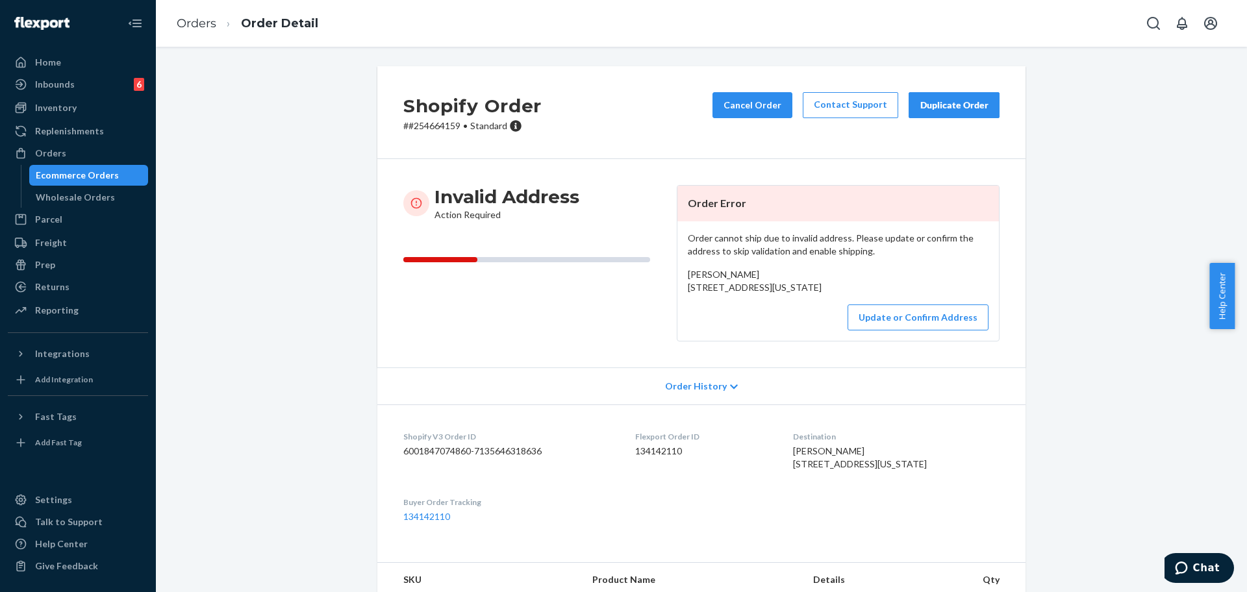
drag, startPoint x: 820, startPoint y: 304, endPoint x: 679, endPoint y: 285, distance: 142.2
click at [679, 285] on div "Order cannot ship due to invalid address. Please update or confirm the address …" at bounding box center [837, 280] width 321 height 119
click at [824, 331] on button "Update or Confirm Address" at bounding box center [917, 318] width 141 height 26
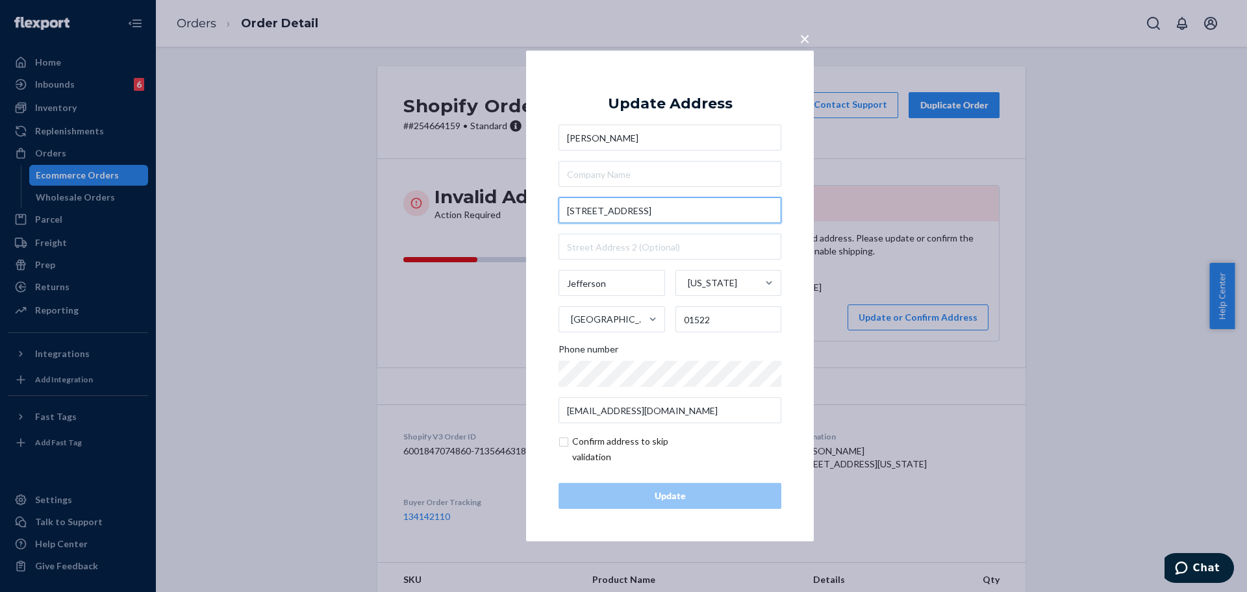
click at [621, 210] on input "15 Summit Street" at bounding box center [669, 210] width 223 height 26
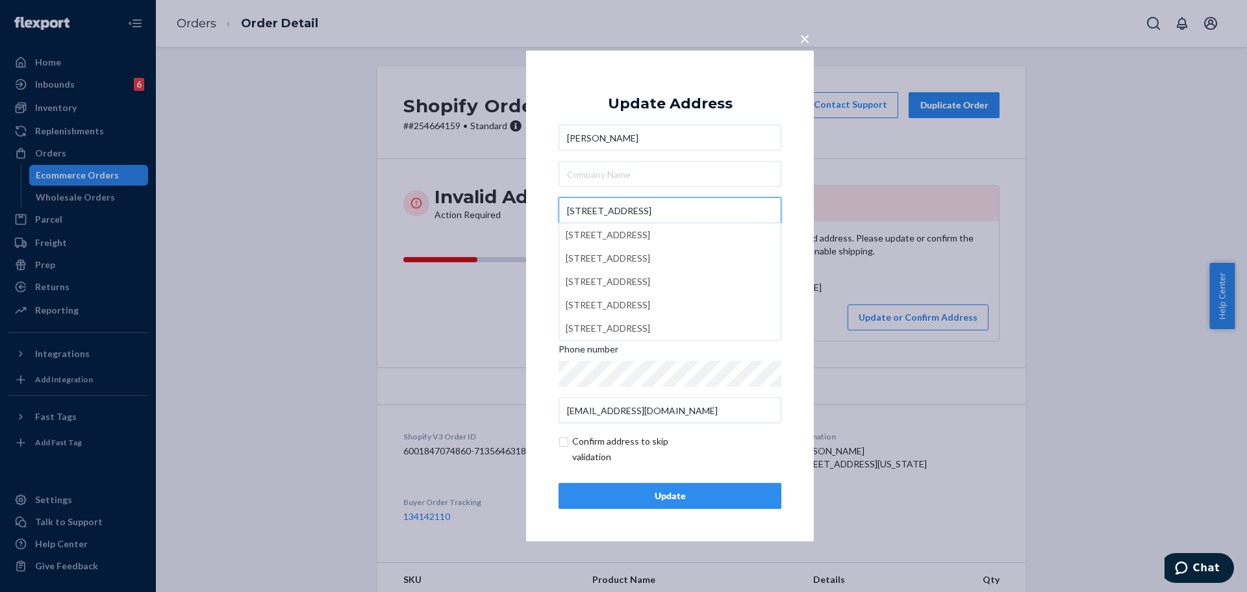
type input "15 Summit St"
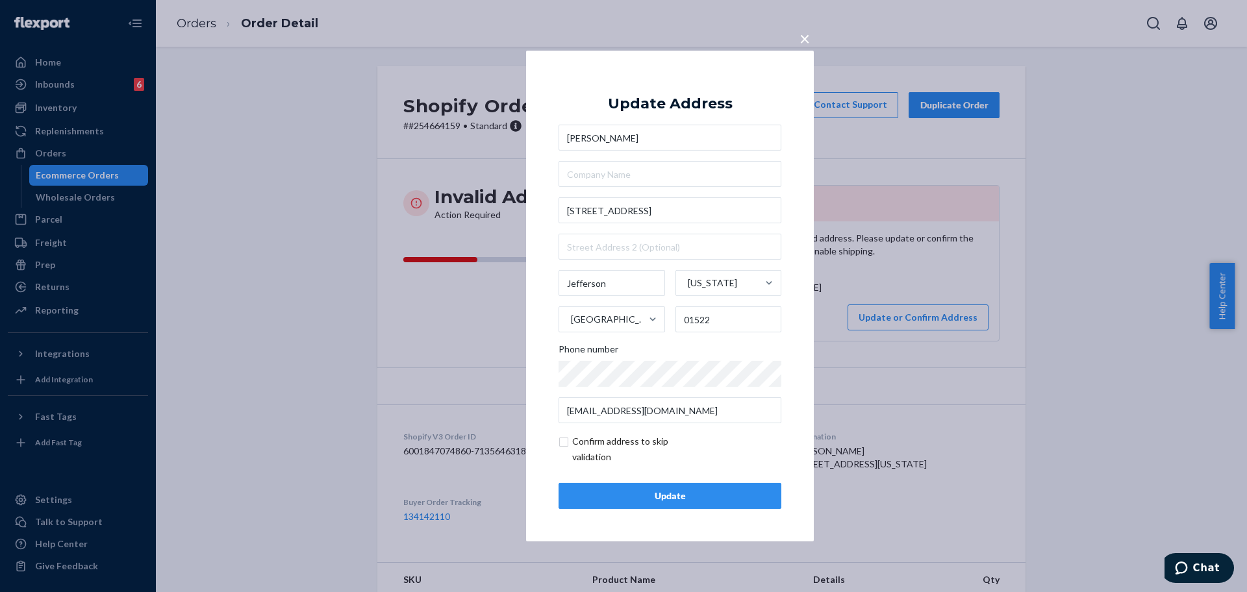
click at [686, 492] on div "Update" at bounding box center [669, 496] width 201 height 13
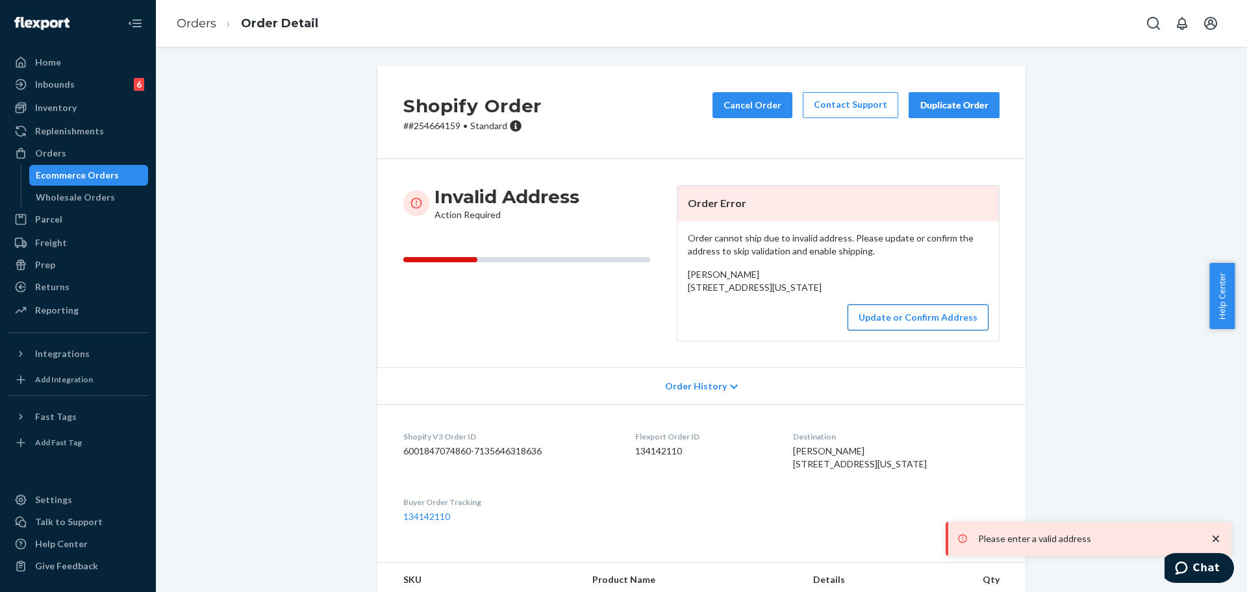
click at [824, 331] on button "Update or Confirm Address" at bounding box center [917, 318] width 141 height 26
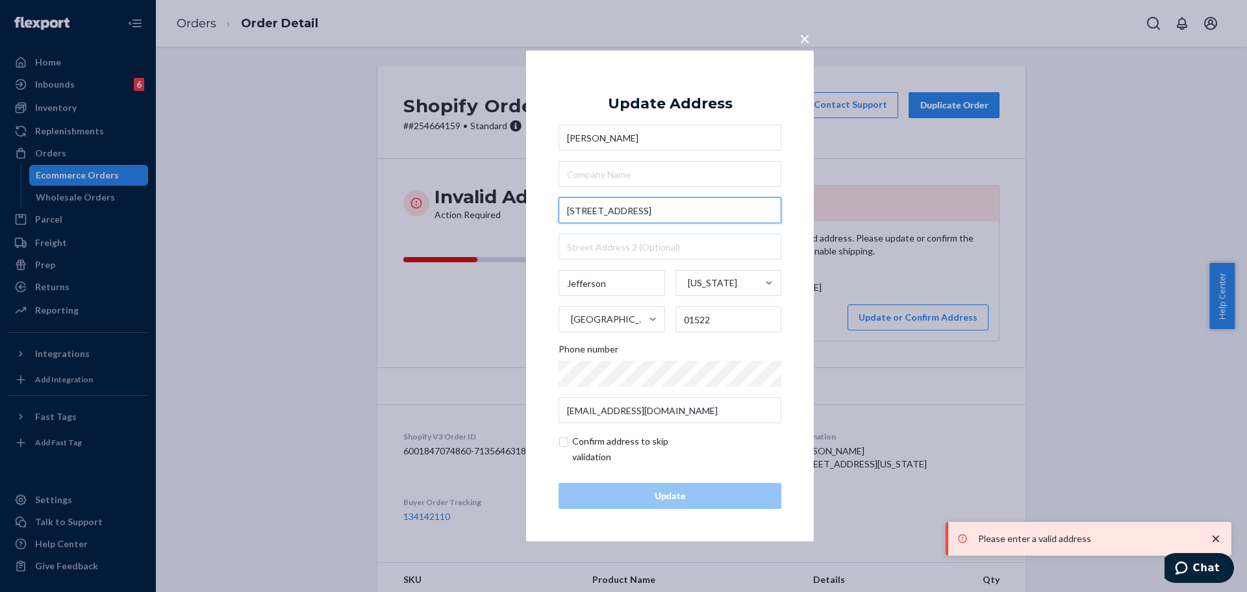
click at [602, 208] on input "15 Summit Street" at bounding box center [669, 210] width 223 height 26
paste input "text"
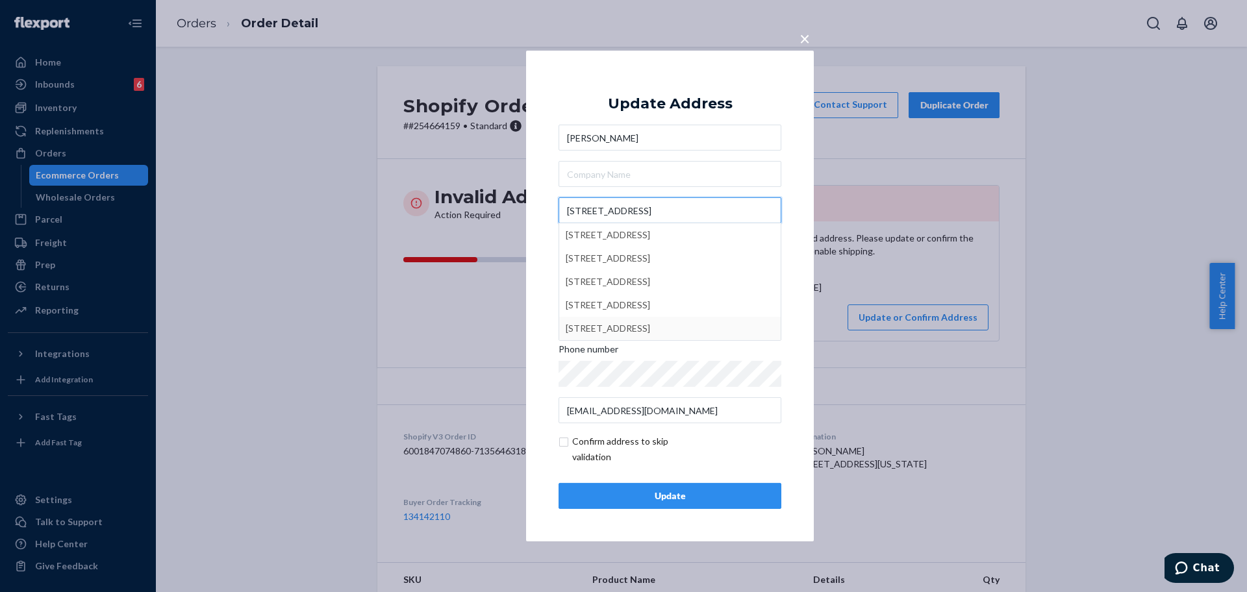
type input "15 Summit St"
click at [657, 438] on input "checkbox" at bounding box center [633, 449] width 151 height 31
checkbox input "true"
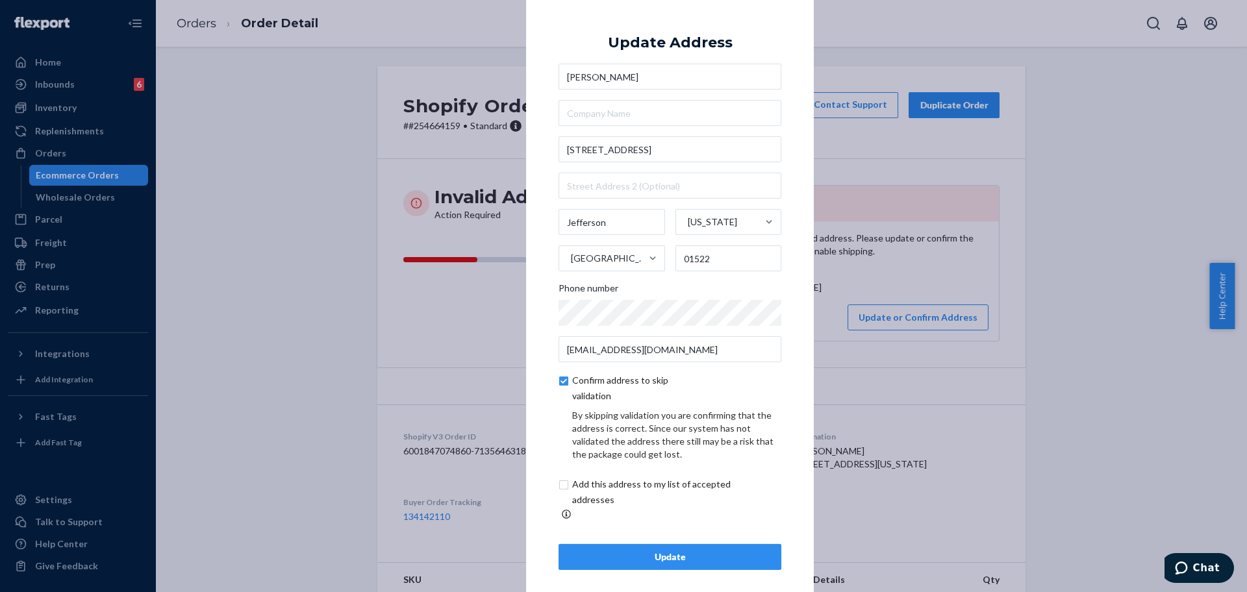
click at [692, 551] on div "Update" at bounding box center [669, 557] width 201 height 13
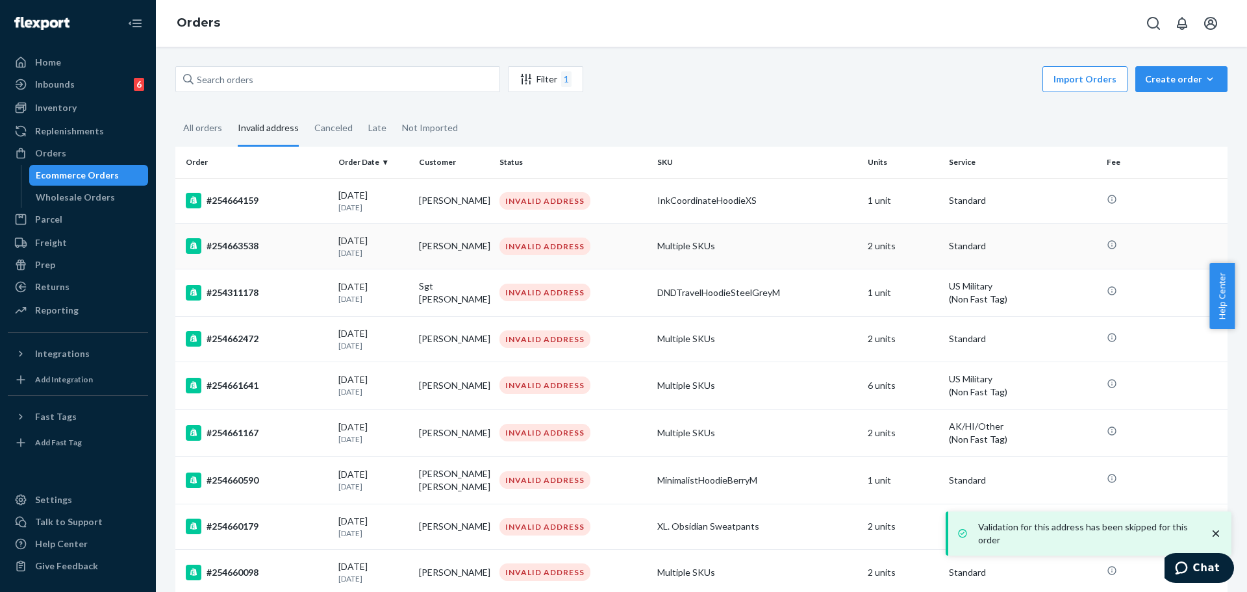
click at [257, 247] on div "#254663538" at bounding box center [257, 246] width 142 height 16
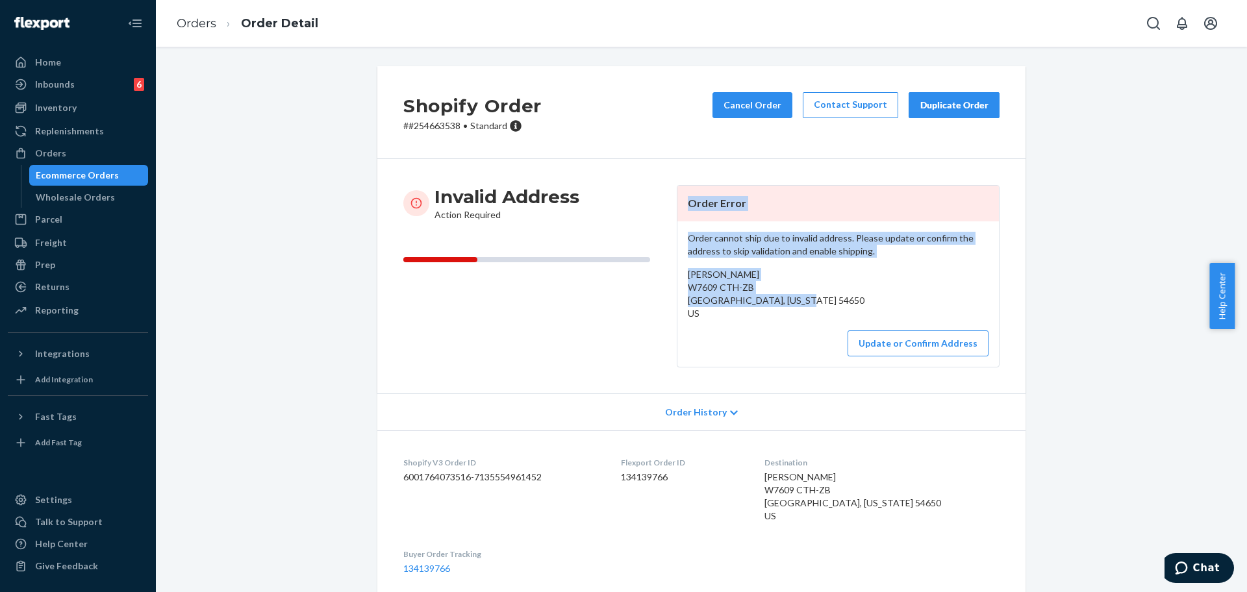
drag, startPoint x: 803, startPoint y: 297, endPoint x: 658, endPoint y: 290, distance: 144.3
click at [658, 290] on div "Invalid Address Action Required Order Error Order cannot ship due to invalid ad…" at bounding box center [701, 276] width 596 height 182
click at [727, 296] on span "Colin Dittman W7609 CTH-ZB Onalaska, Wisconsin 54650 US" at bounding box center [776, 294] width 177 height 50
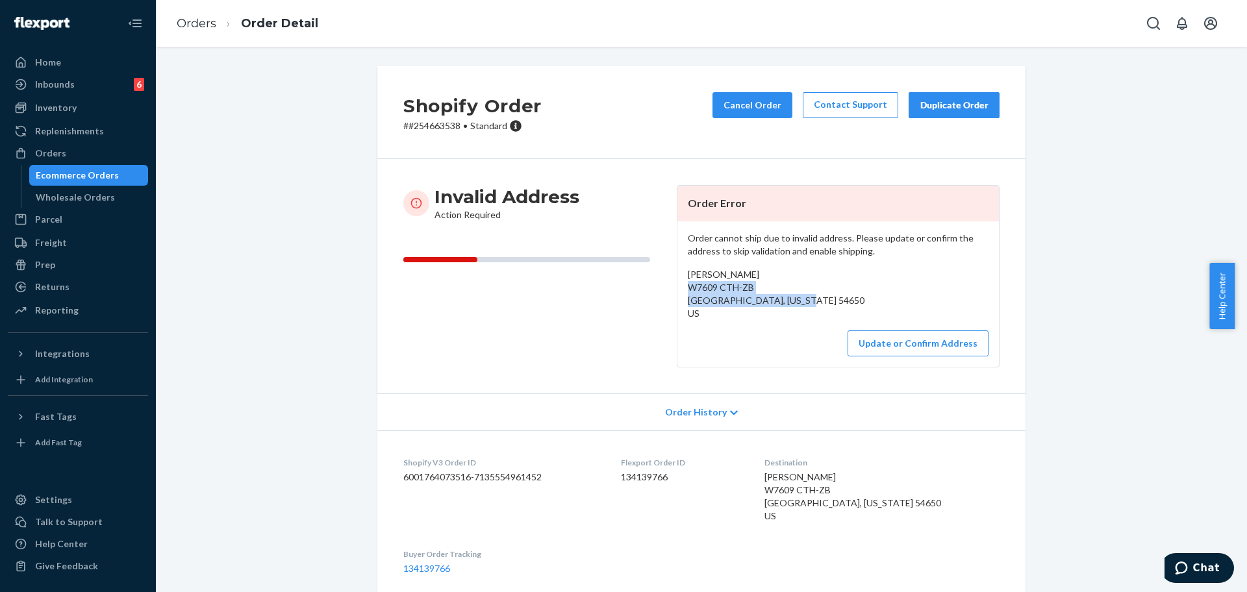
drag, startPoint x: 675, startPoint y: 288, endPoint x: 795, endPoint y: 299, distance: 120.0
click at [795, 299] on div "Order cannot ship due to invalid address. Please update or confirm the address …" at bounding box center [837, 293] width 321 height 145
click at [441, 121] on p "# #254663538 • Standard" at bounding box center [472, 125] width 138 height 13
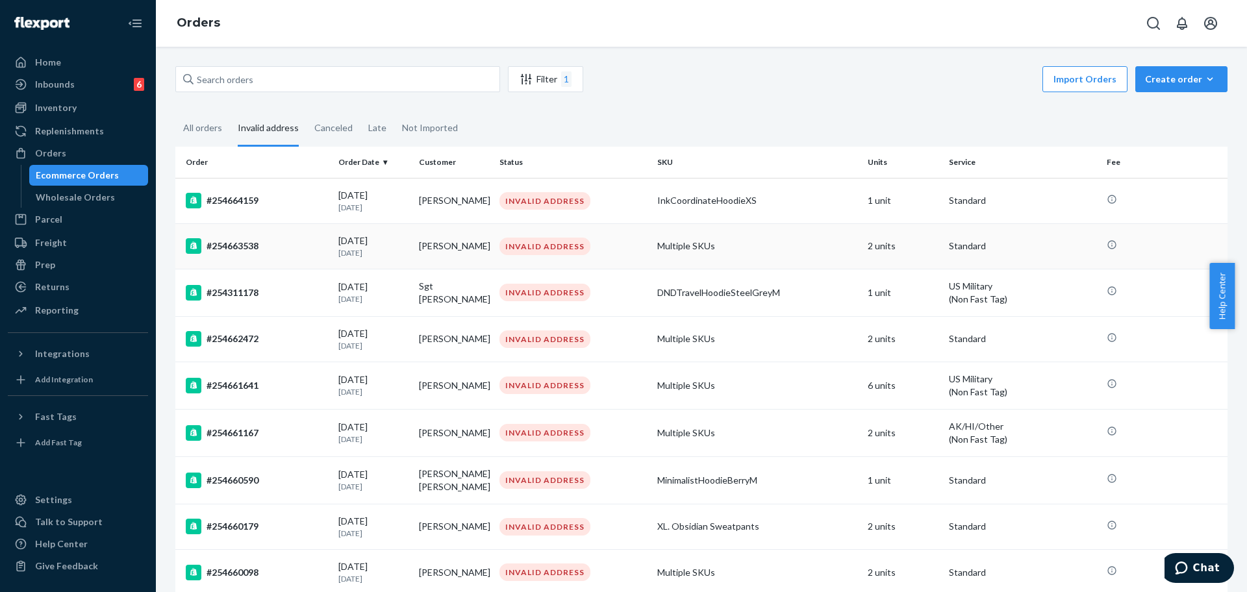
click at [297, 244] on div "#254663538" at bounding box center [257, 246] width 142 height 16
click at [288, 284] on td "#254311178" at bounding box center [254, 292] width 158 height 47
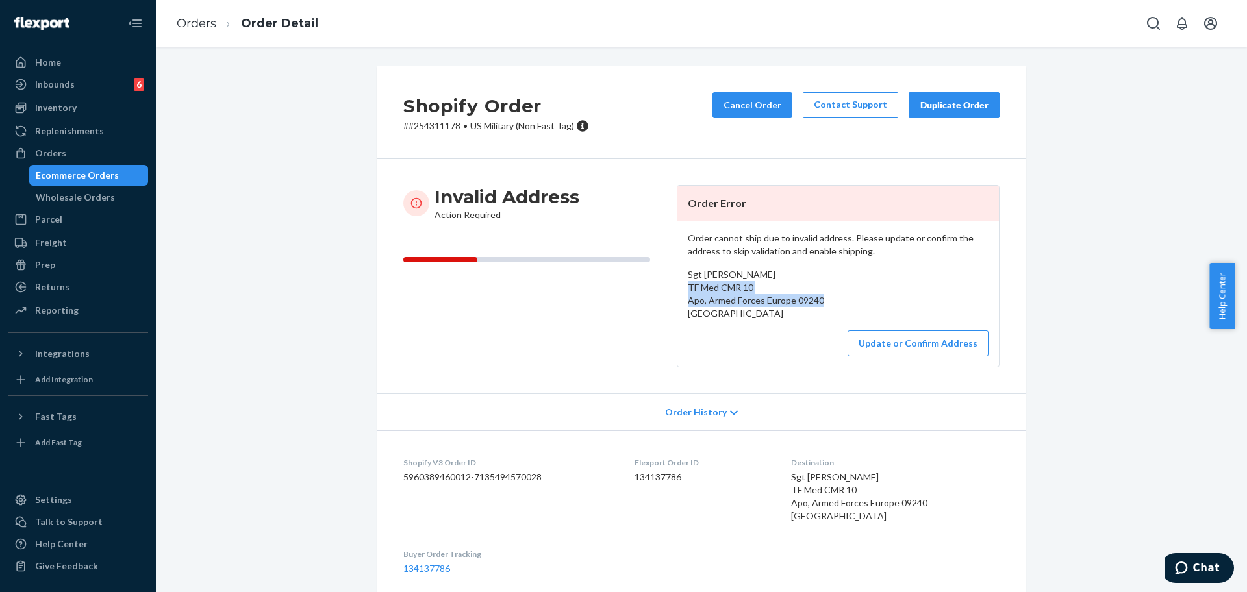
drag, startPoint x: 829, startPoint y: 299, endPoint x: 683, endPoint y: 286, distance: 146.1
click at [688, 286] on div "Sgt Addison Gotte TF Med CMR 10 Apo, Armed Forces Europe 09240 US" at bounding box center [838, 294] width 301 height 52
click at [446, 129] on p "# #254311178 • US Military (Non Fast Tag)" at bounding box center [496, 125] width 186 height 13
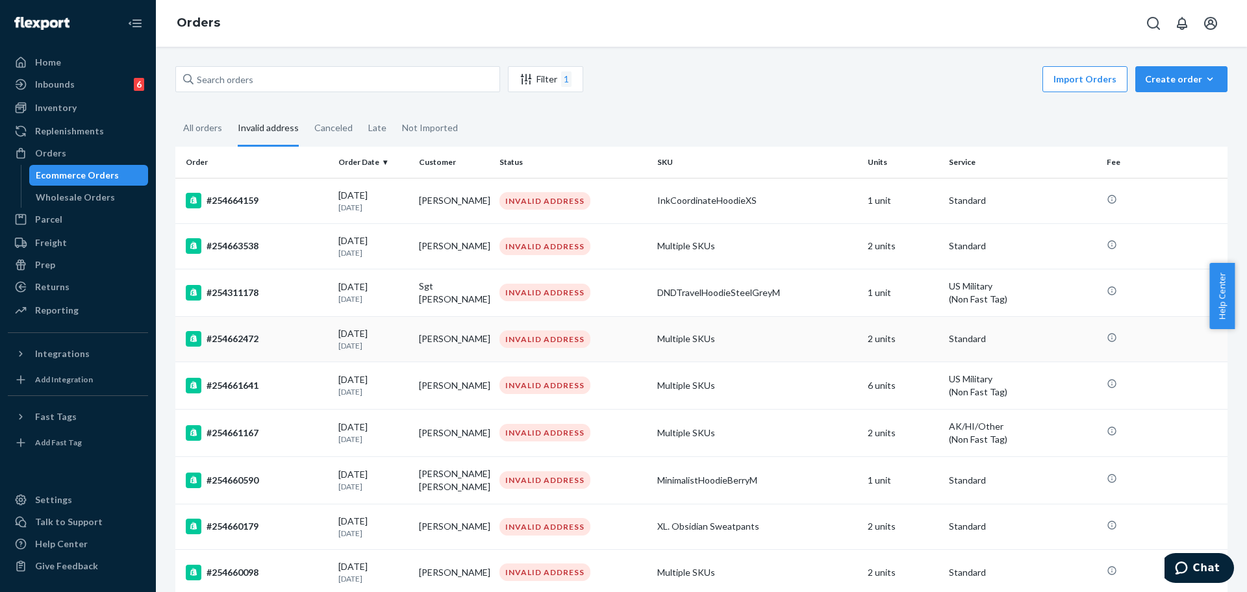
click at [297, 344] on div "#254662472" at bounding box center [257, 339] width 142 height 16
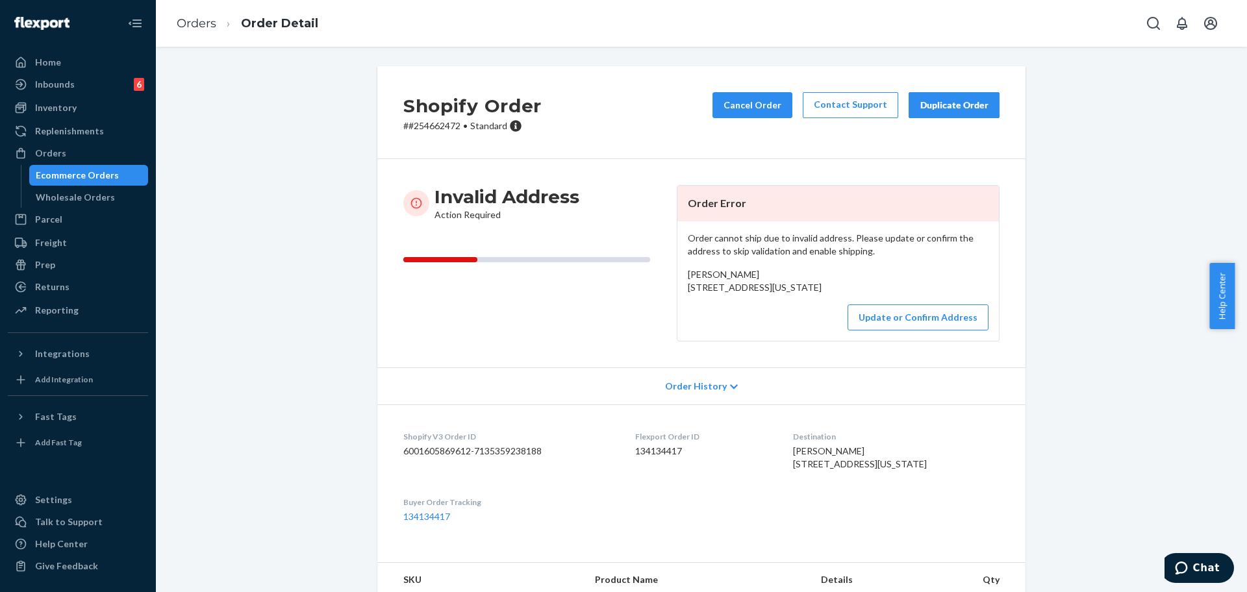
drag, startPoint x: 782, startPoint y: 299, endPoint x: 679, endPoint y: 285, distance: 104.8
click at [679, 285] on div "Order cannot ship due to invalid address. Please update or confirm the address …" at bounding box center [837, 280] width 321 height 119
click at [431, 132] on p "# #254662472 • Standard" at bounding box center [472, 125] width 138 height 13
click at [431, 132] on div "Shopify Order # #254662472 • Standard Cancel Order Contact Support Duplicate Or…" at bounding box center [701, 112] width 648 height 93
click at [824, 331] on button "Update or Confirm Address" at bounding box center [917, 318] width 141 height 26
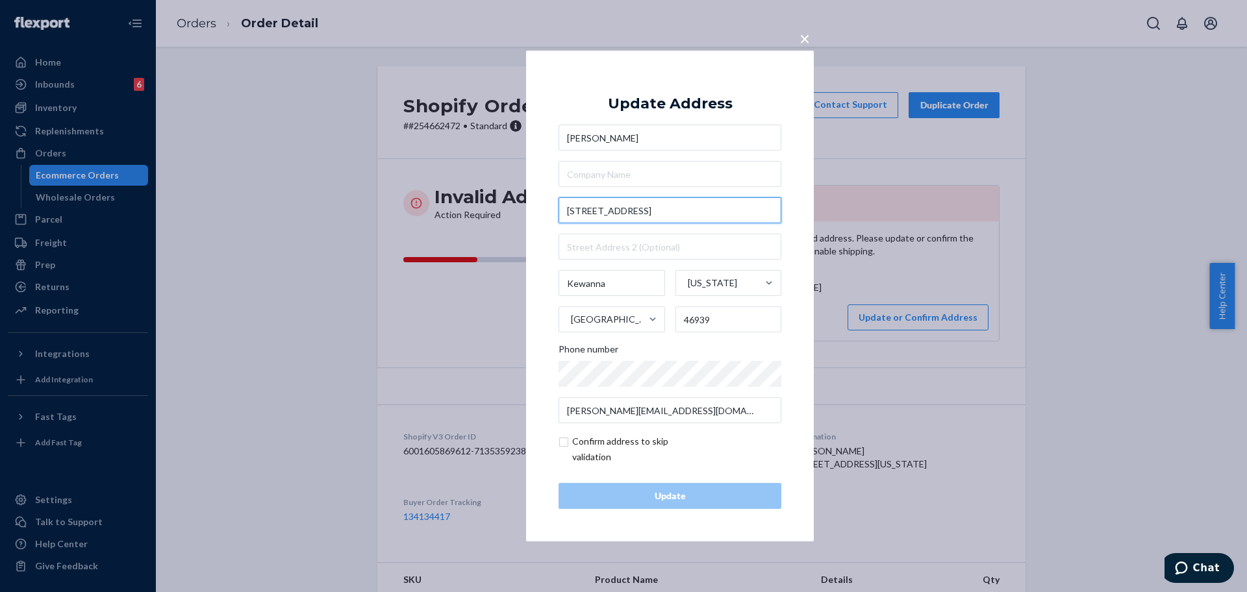
click at [658, 220] on input "8262 W County Road 275 N" at bounding box center [669, 210] width 223 height 26
paste input "text"
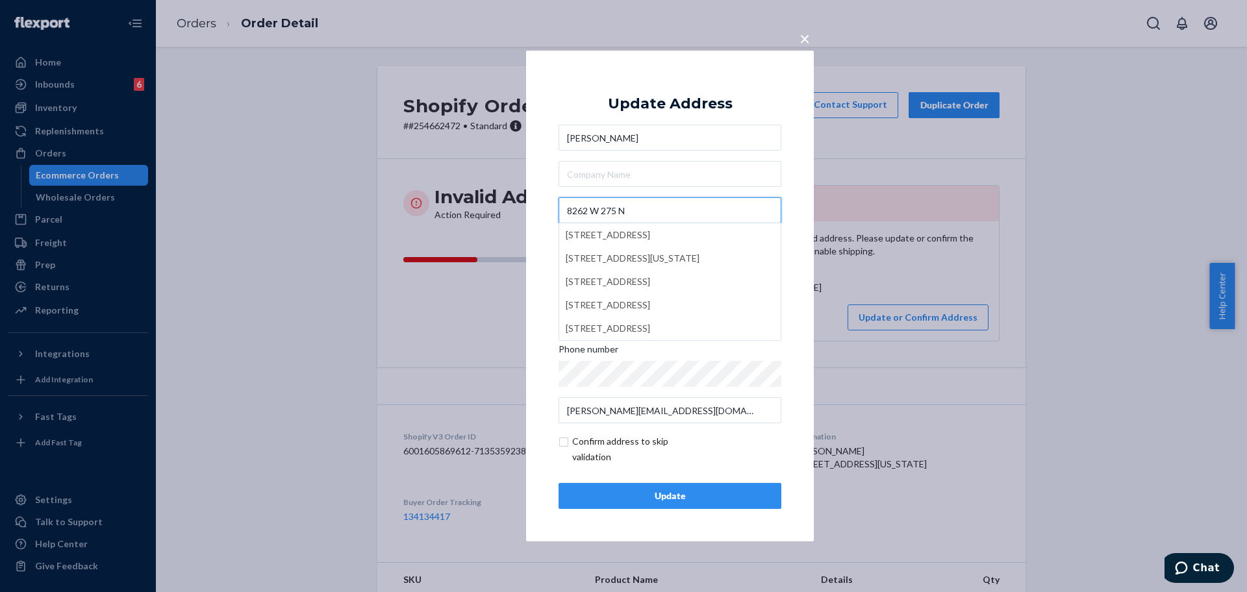
type input "8262 W 275 N"
click at [681, 500] on div "Update" at bounding box center [669, 496] width 201 height 13
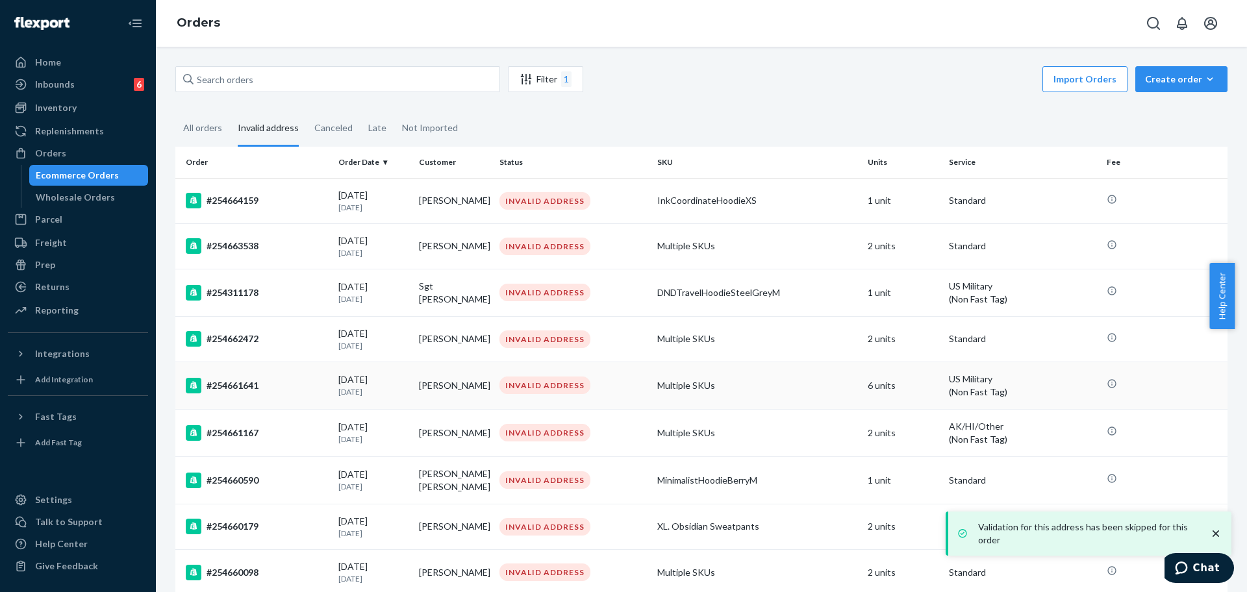
click at [262, 395] on td "#254661641" at bounding box center [254, 385] width 158 height 47
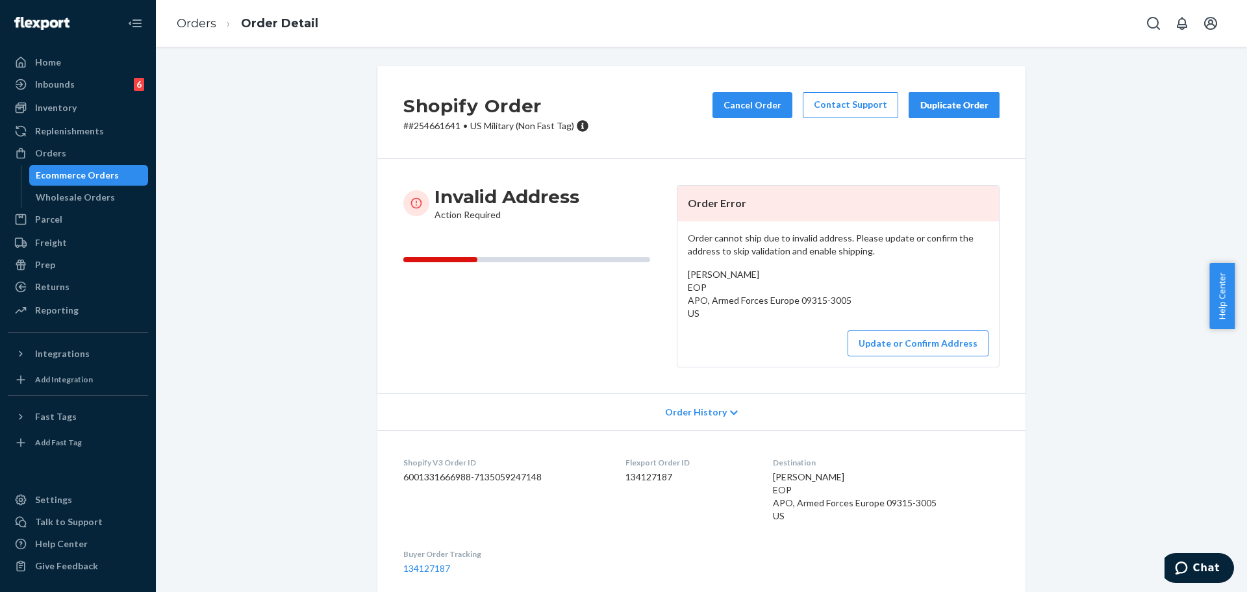
click at [430, 131] on p "# #254661641 • US Military (Non Fast Tag)" at bounding box center [496, 125] width 186 height 13
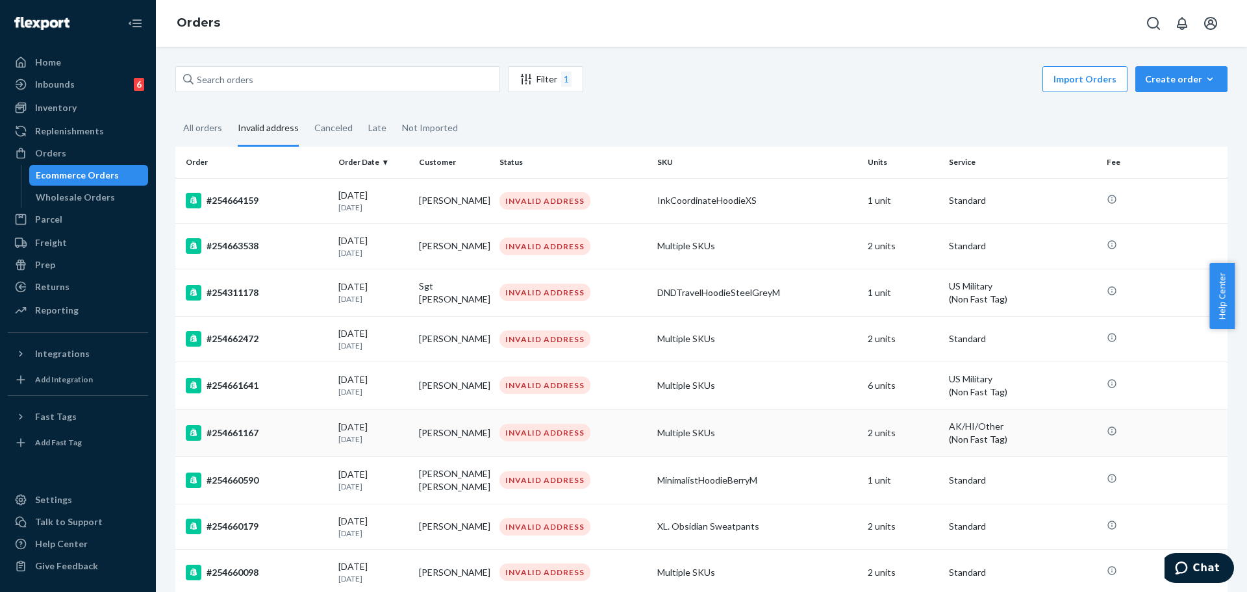
click at [267, 438] on div "#254661167" at bounding box center [257, 433] width 142 height 16
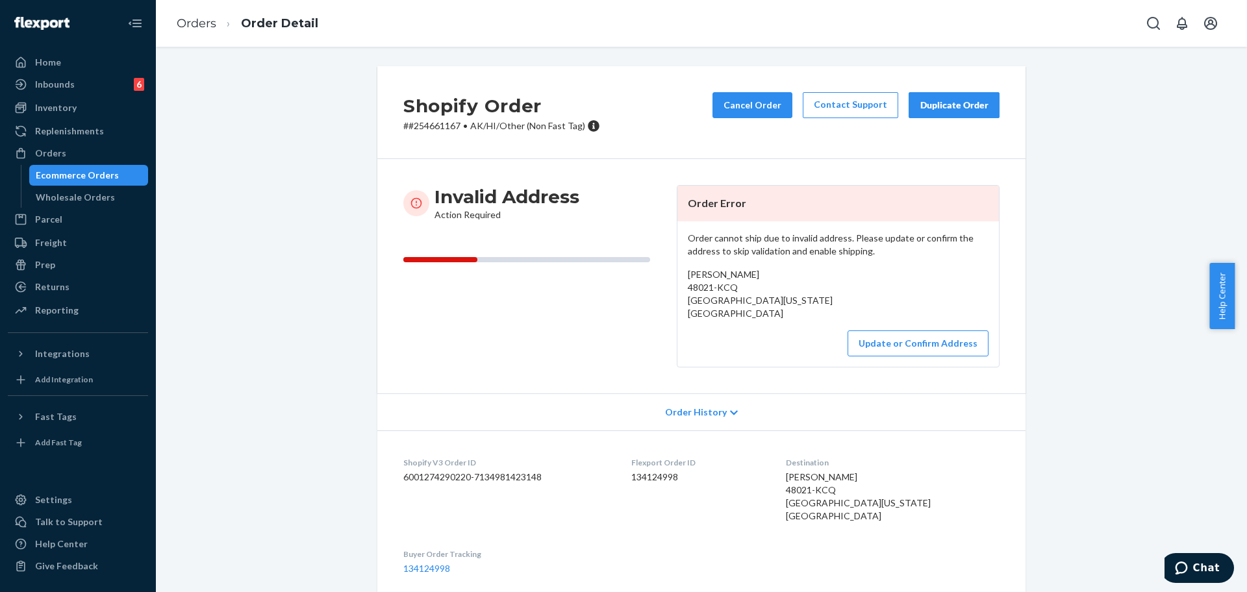
click at [267, 427] on div "Shopify Order # #254661167 • AK/HI/Other (Non Fast Tag) Cancel Order Contact Su…" at bounding box center [701, 399] width 1071 height 666
drag, startPoint x: 810, startPoint y: 306, endPoint x: 684, endPoint y: 292, distance: 126.7
click at [688, 292] on div "Rona S Lind 48021-KCQ Chignik Lake,, Alaska 99548 US" at bounding box center [838, 294] width 301 height 52
click at [688, 299] on span "Rona S Lind 48021-KCQ Chignik Lake,, Alaska 99548 US" at bounding box center [760, 294] width 145 height 50
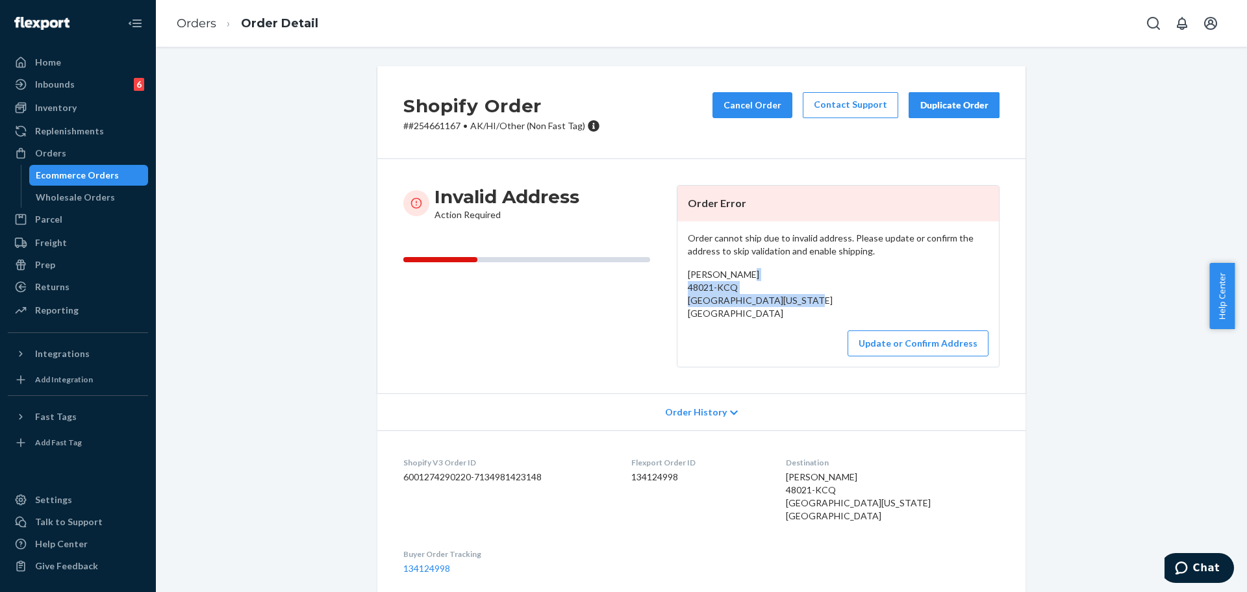
drag, startPoint x: 679, startPoint y: 290, endPoint x: 795, endPoint y: 297, distance: 116.4
click at [795, 297] on div "Order cannot ship due to invalid address. Please update or confirm the address …" at bounding box center [837, 293] width 321 height 145
click at [421, 127] on p "# #254661167 • AK/HI/Other (Non Fast Tag)" at bounding box center [501, 125] width 197 height 13
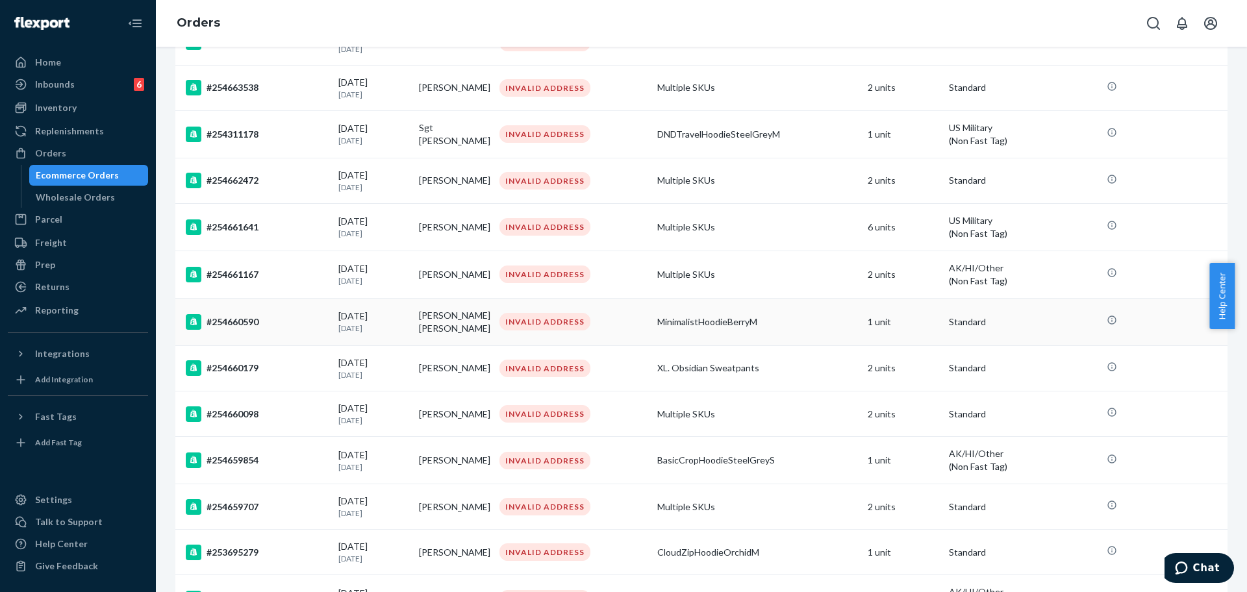
scroll to position [162, 0]
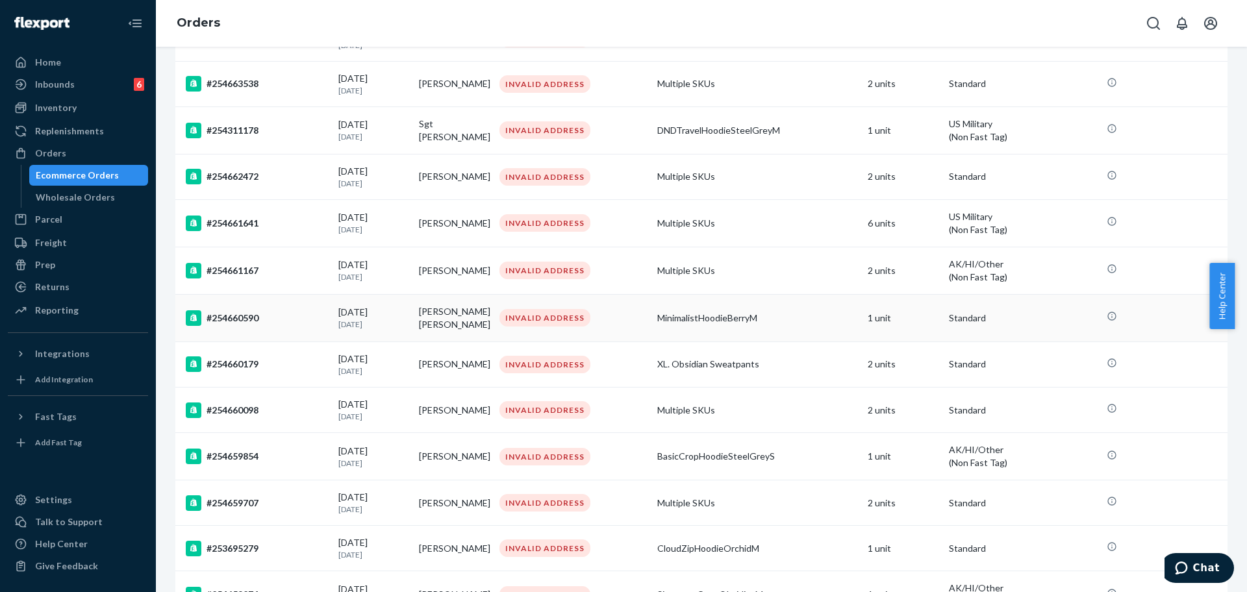
click at [266, 320] on div "#254660590" at bounding box center [257, 318] width 142 height 16
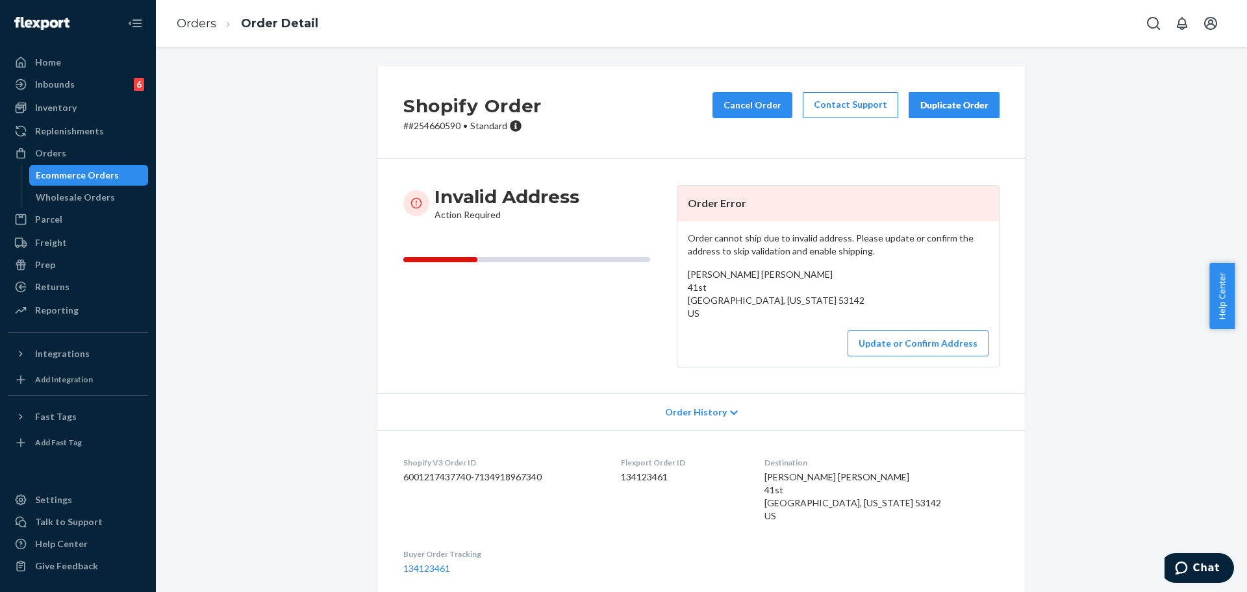
click at [442, 127] on p "# #254660590 • Standard" at bounding box center [472, 125] width 138 height 13
click at [430, 125] on p "# #254660590 • Standard" at bounding box center [472, 125] width 138 height 13
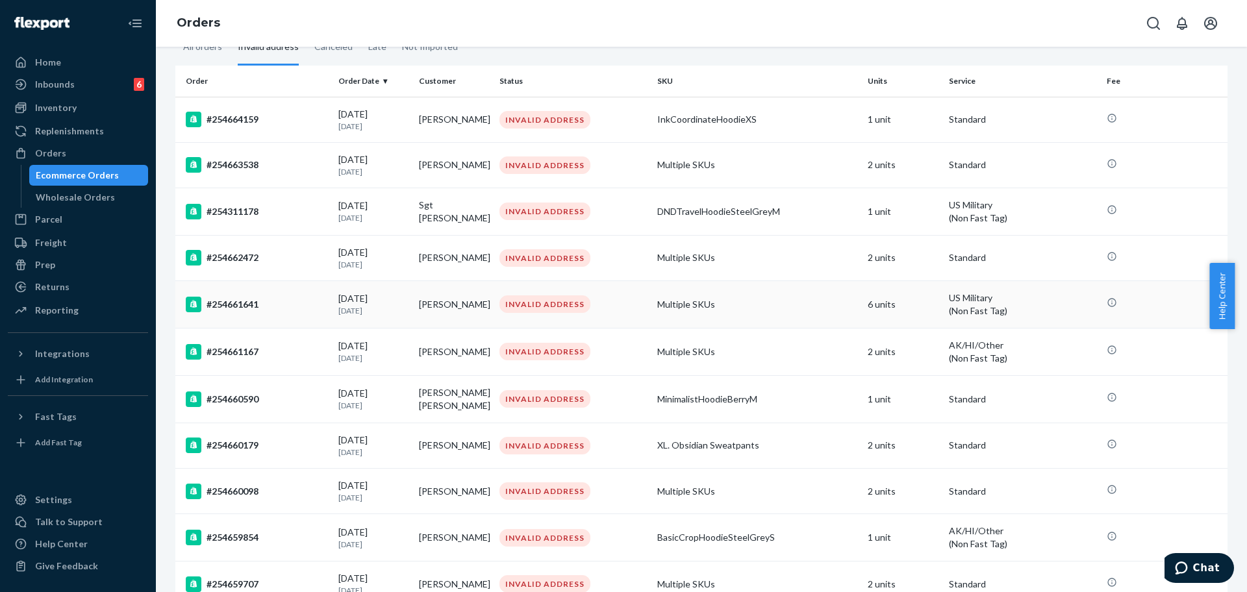
scroll to position [162, 0]
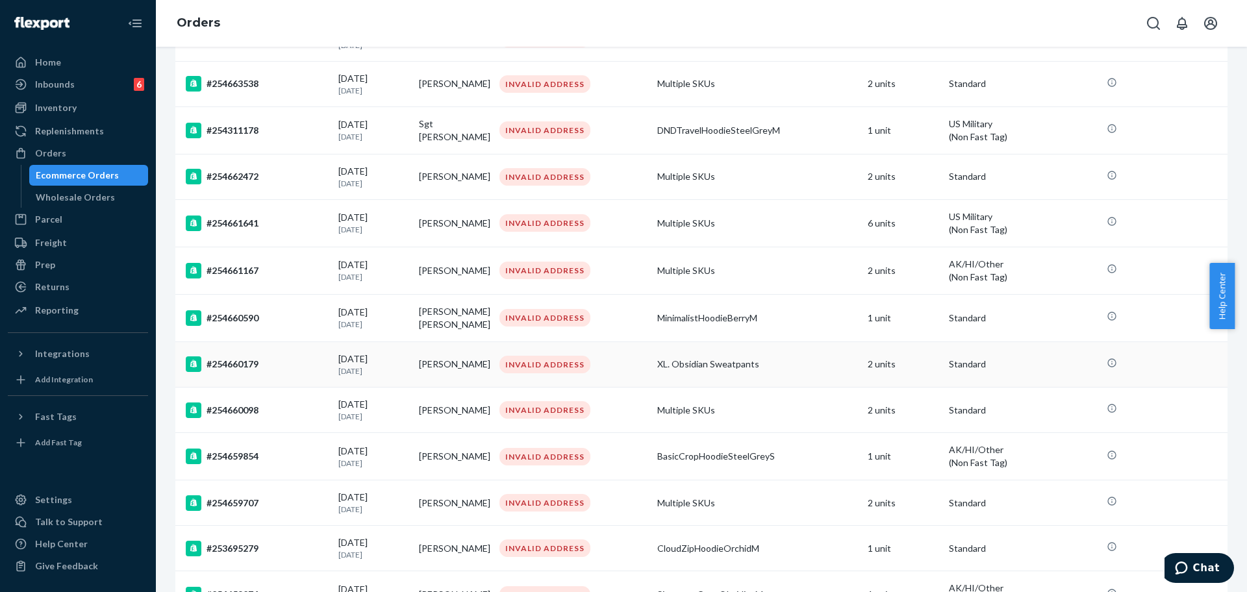
click at [268, 368] on div "#254660179" at bounding box center [257, 365] width 142 height 16
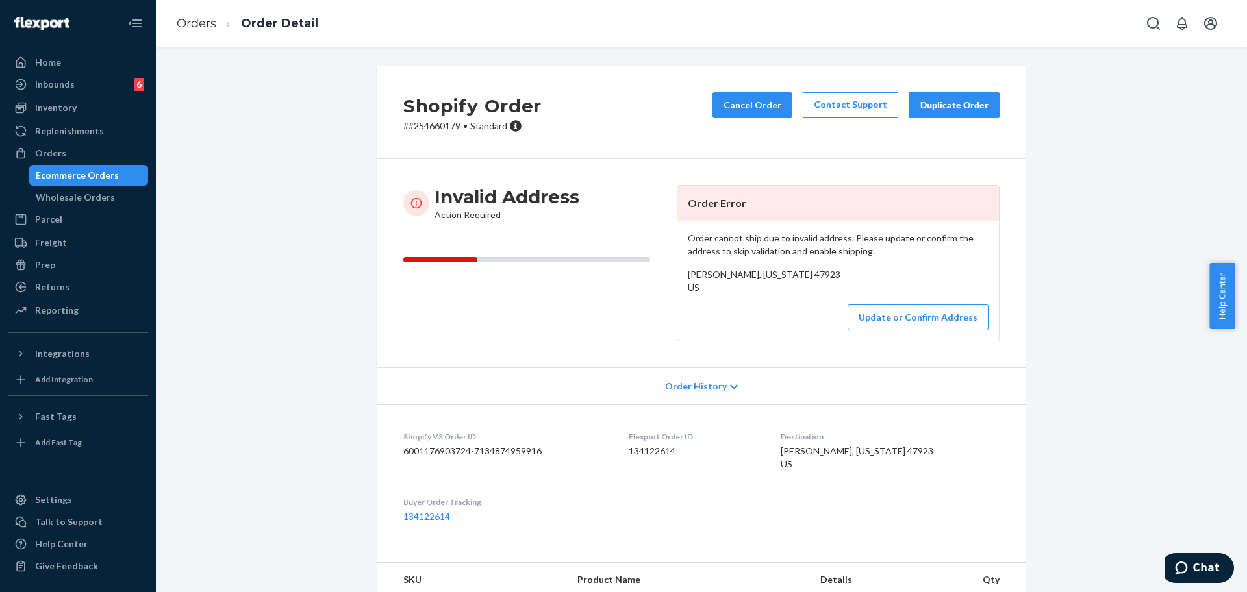
click at [438, 130] on p "# #254660179 • Standard" at bounding box center [472, 125] width 138 height 13
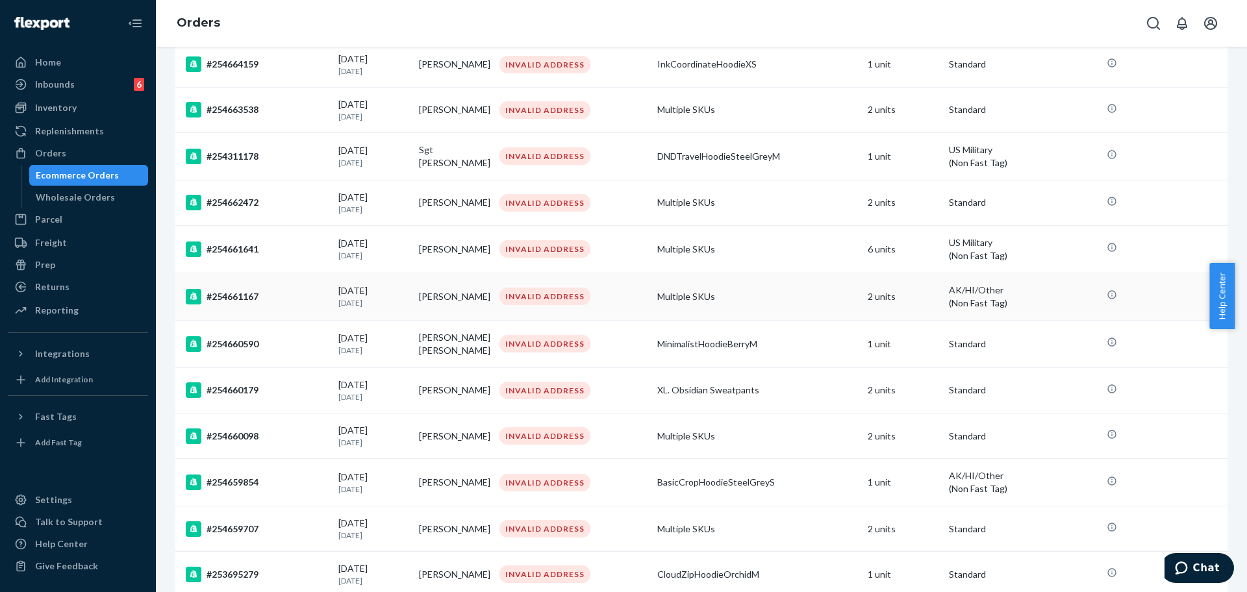
scroll to position [162, 0]
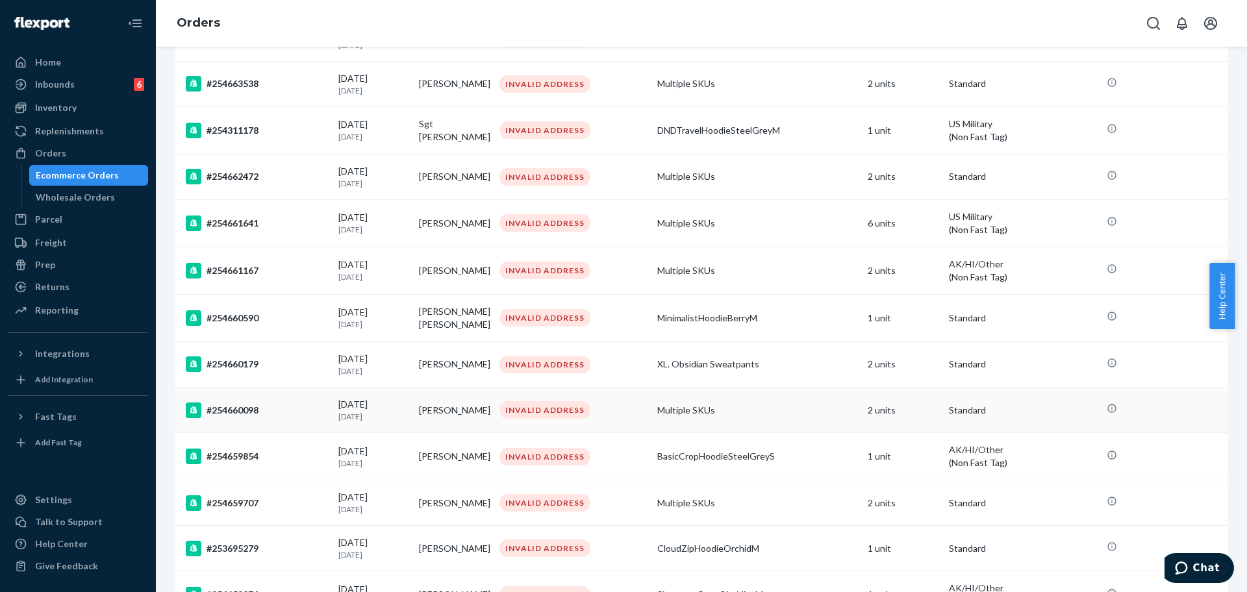
click at [292, 416] on div "#254660098" at bounding box center [257, 411] width 142 height 16
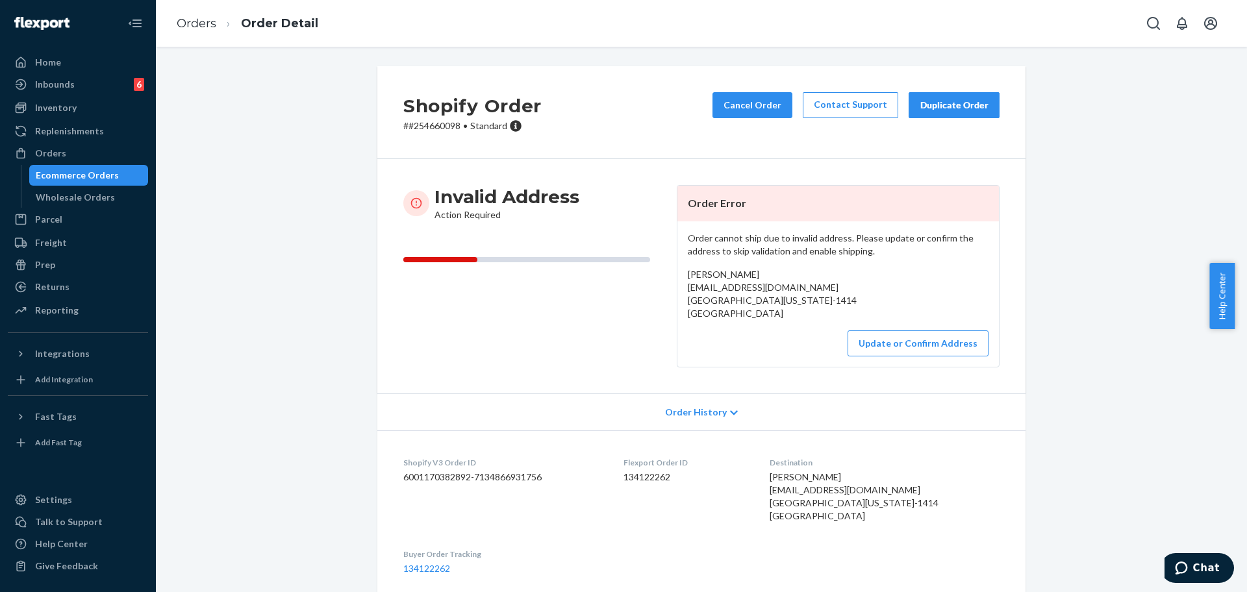
click at [426, 126] on p "# #254660098 • Standard" at bounding box center [472, 125] width 138 height 13
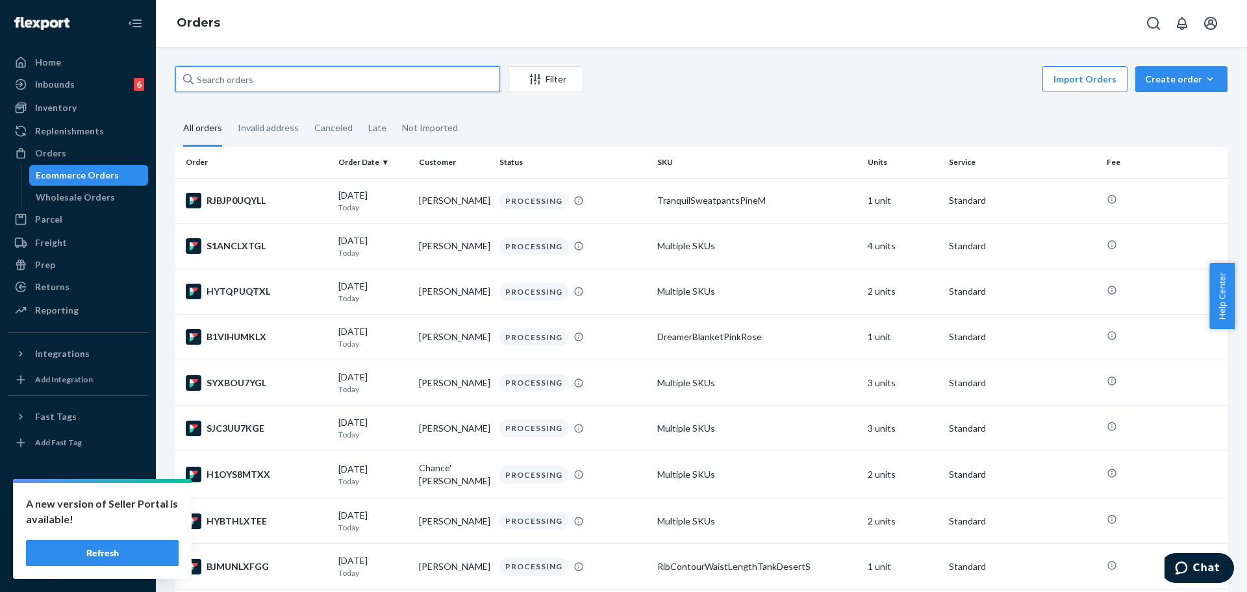
click at [281, 79] on input "text" at bounding box center [337, 79] width 325 height 26
paste input "251231358"
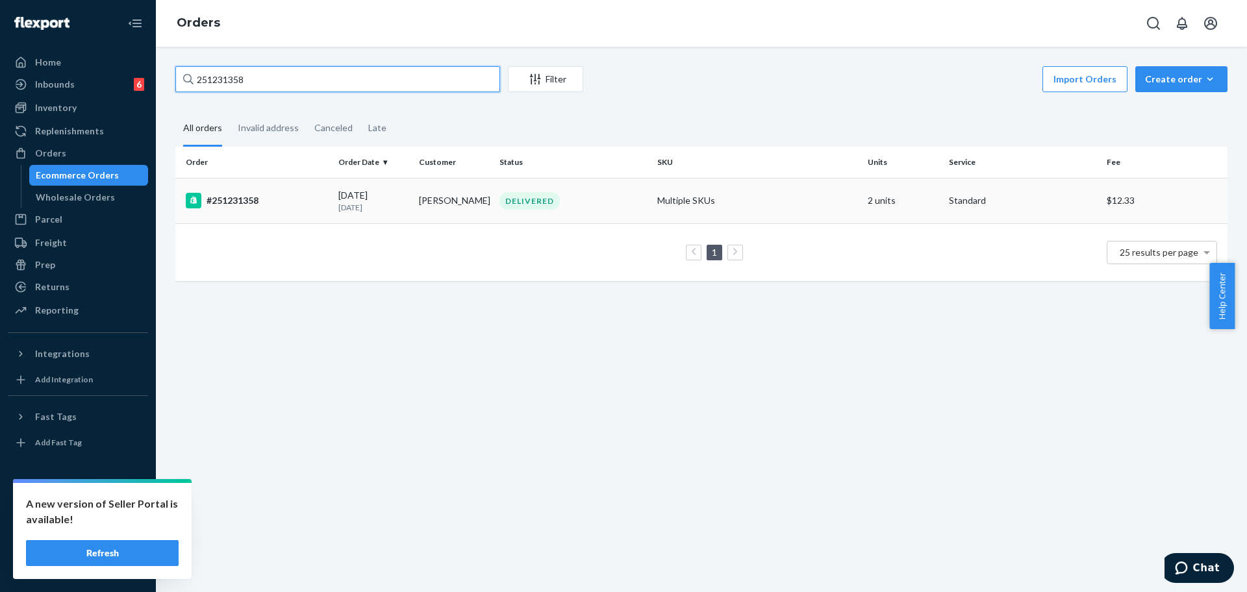
type input "251231358"
click at [291, 211] on td "#251231358" at bounding box center [254, 200] width 158 height 45
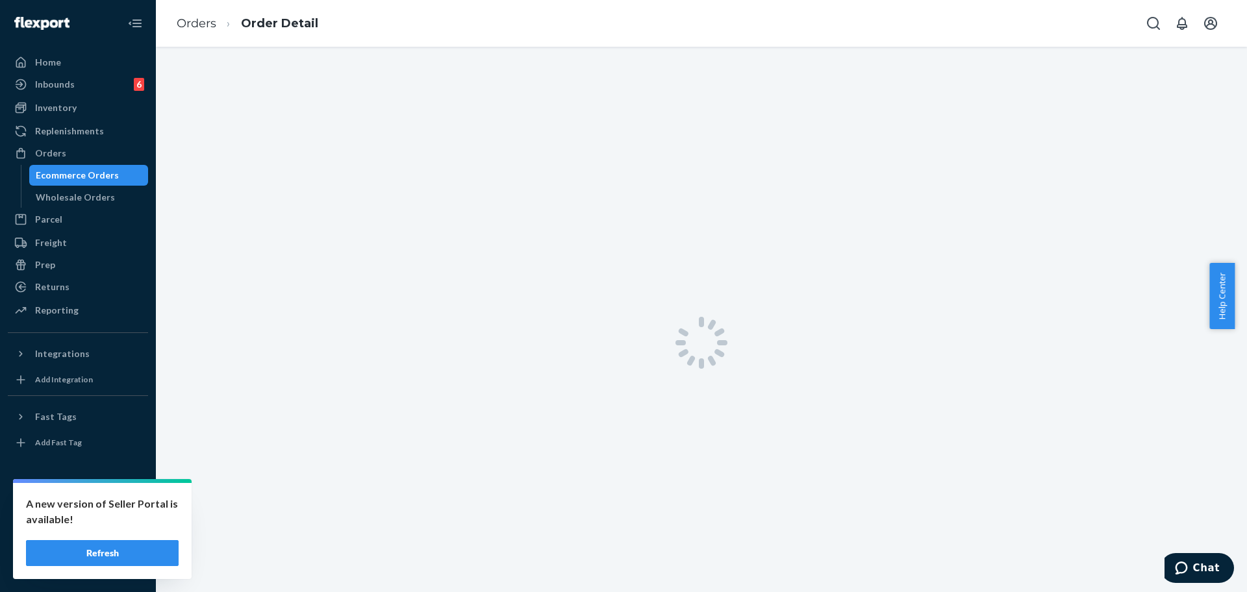
click at [711, 27] on div "Orders Order Detail" at bounding box center [701, 23] width 1091 height 47
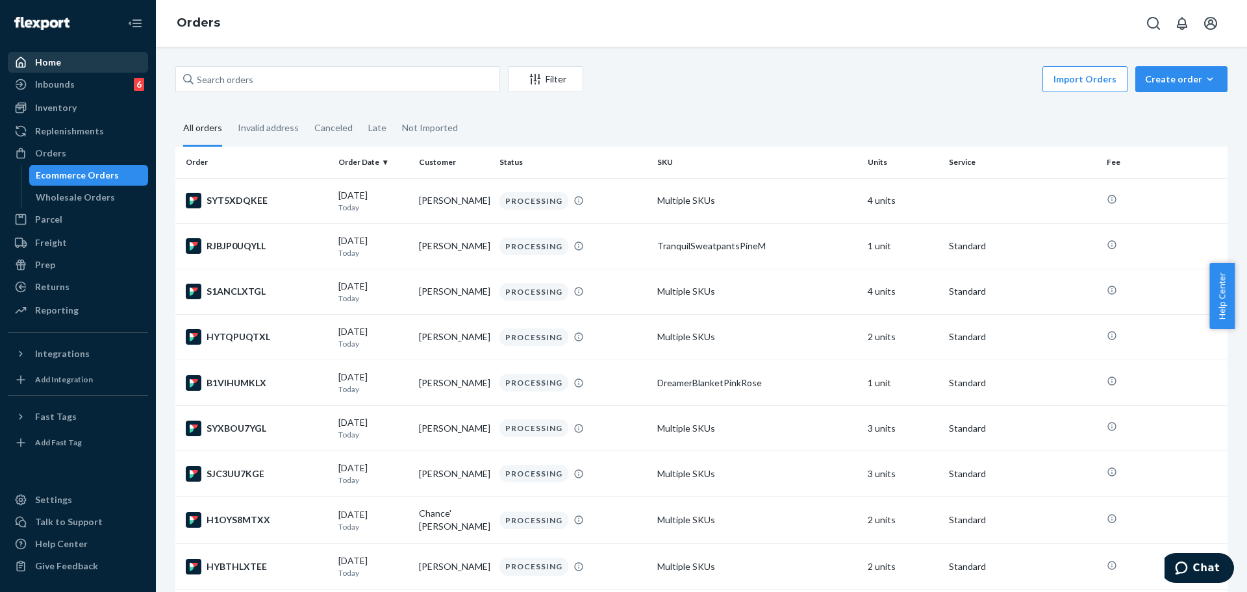
click at [90, 60] on div "Home" at bounding box center [78, 62] width 138 height 18
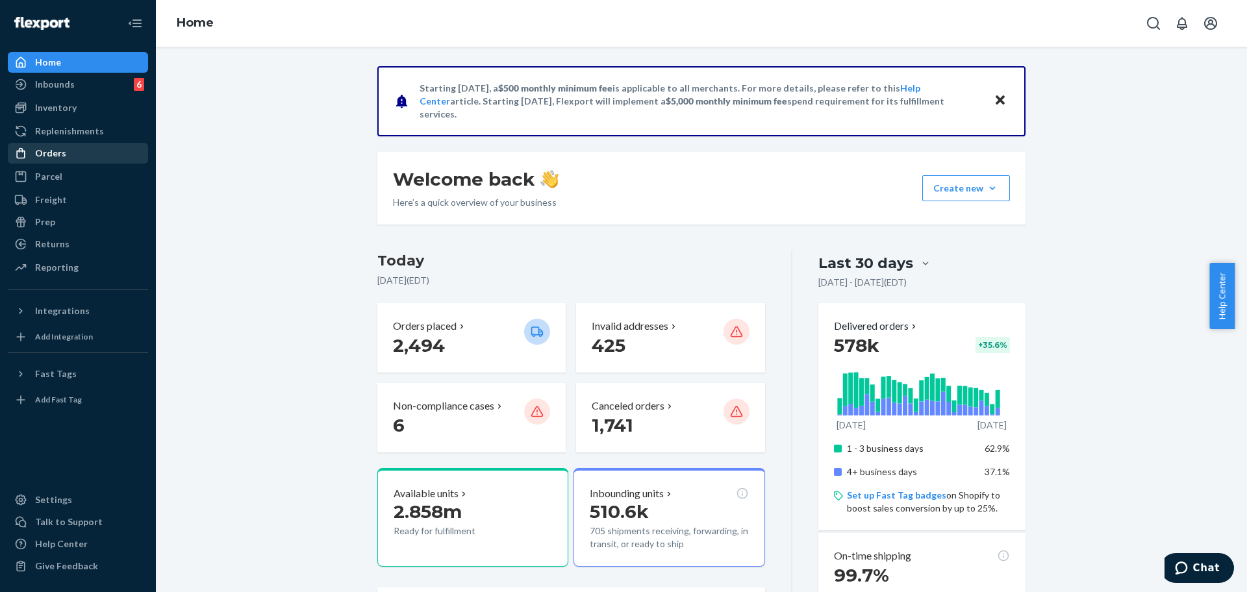
click at [70, 153] on div "Orders" at bounding box center [78, 153] width 138 height 18
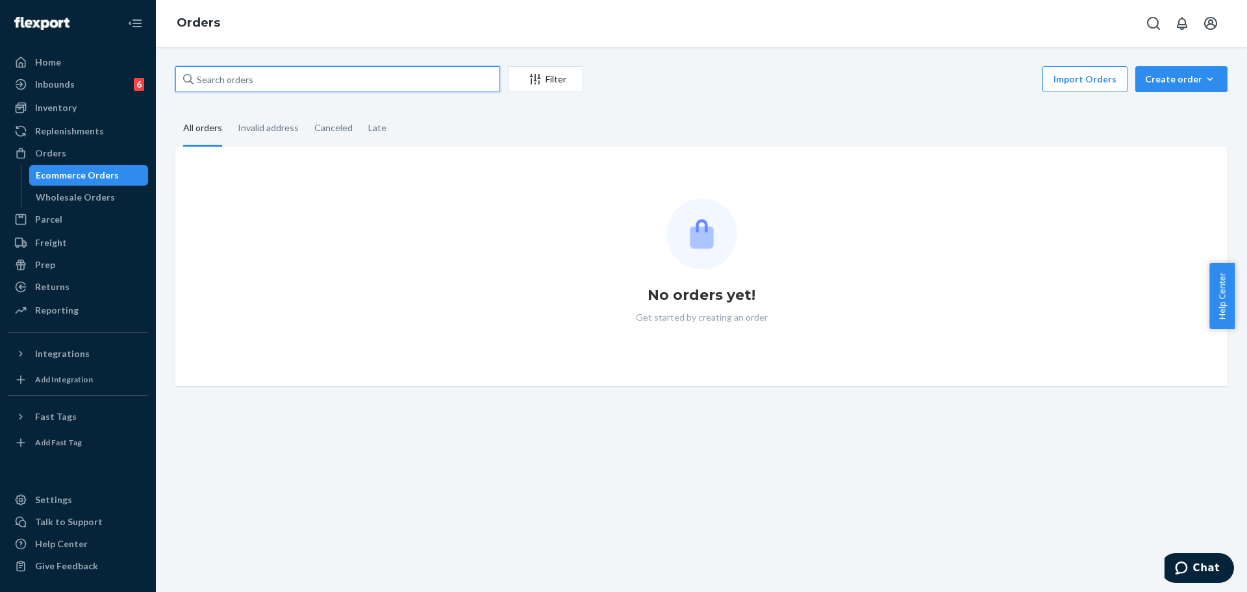
click at [307, 81] on input "text" at bounding box center [337, 79] width 325 height 26
paste input "254132986"
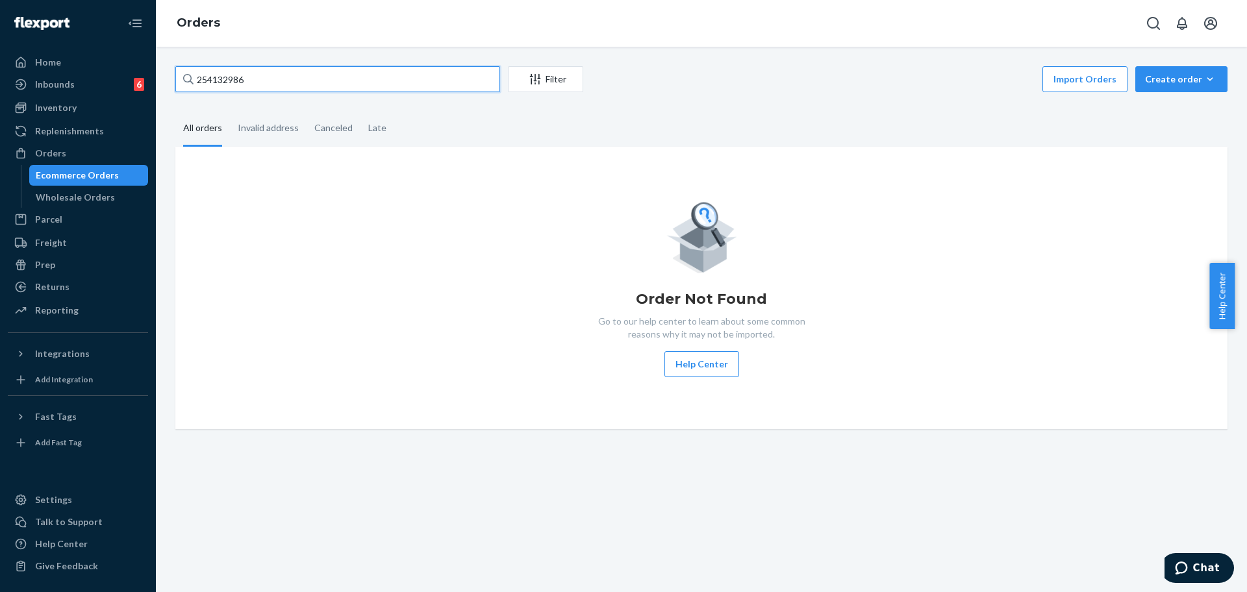
click at [297, 73] on input "254132986" at bounding box center [337, 79] width 325 height 26
paste input "text"
type input "254132986"
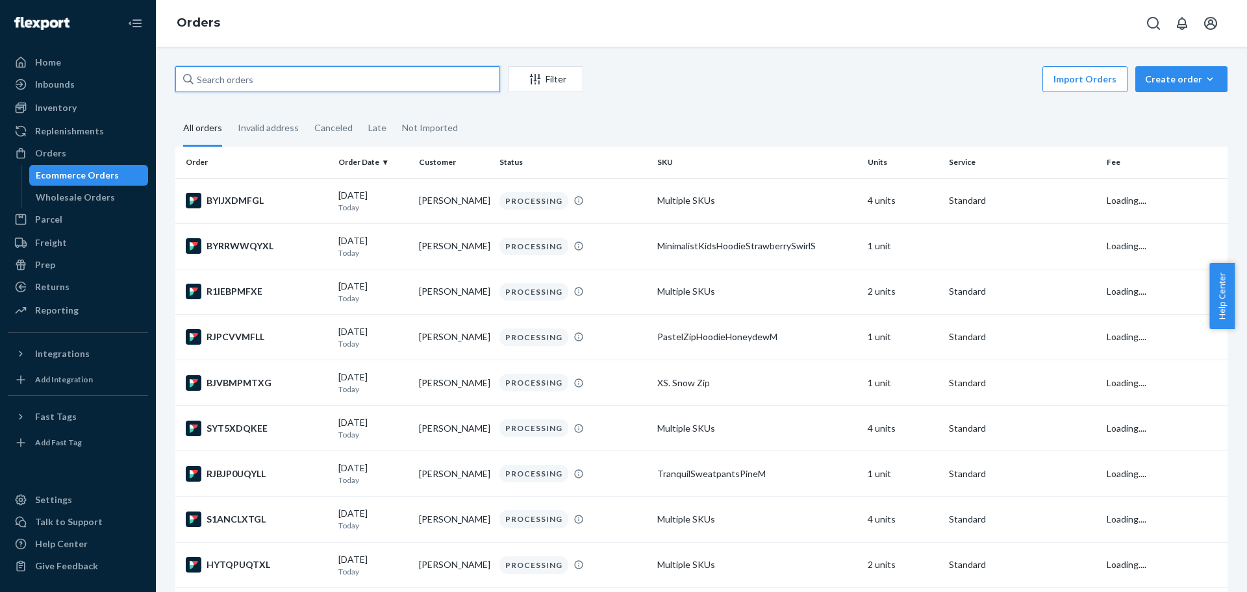
click at [357, 79] on input "text" at bounding box center [337, 79] width 325 height 26
paste input "254132986"
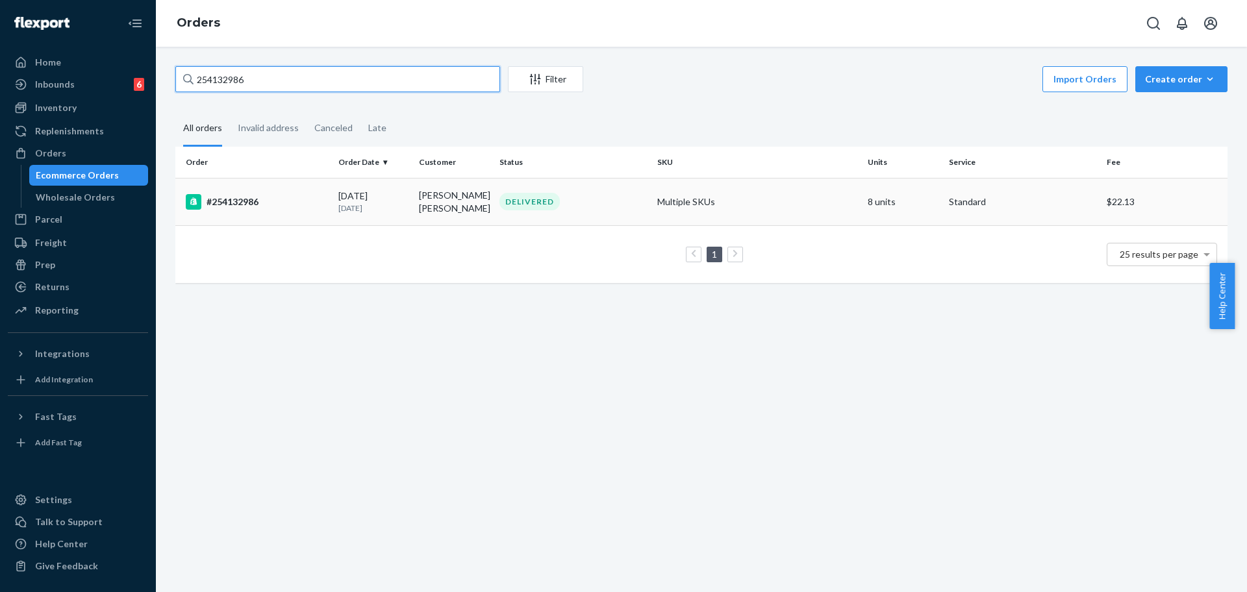
type input "254132986"
click at [281, 208] on td "#254132986" at bounding box center [254, 201] width 158 height 47
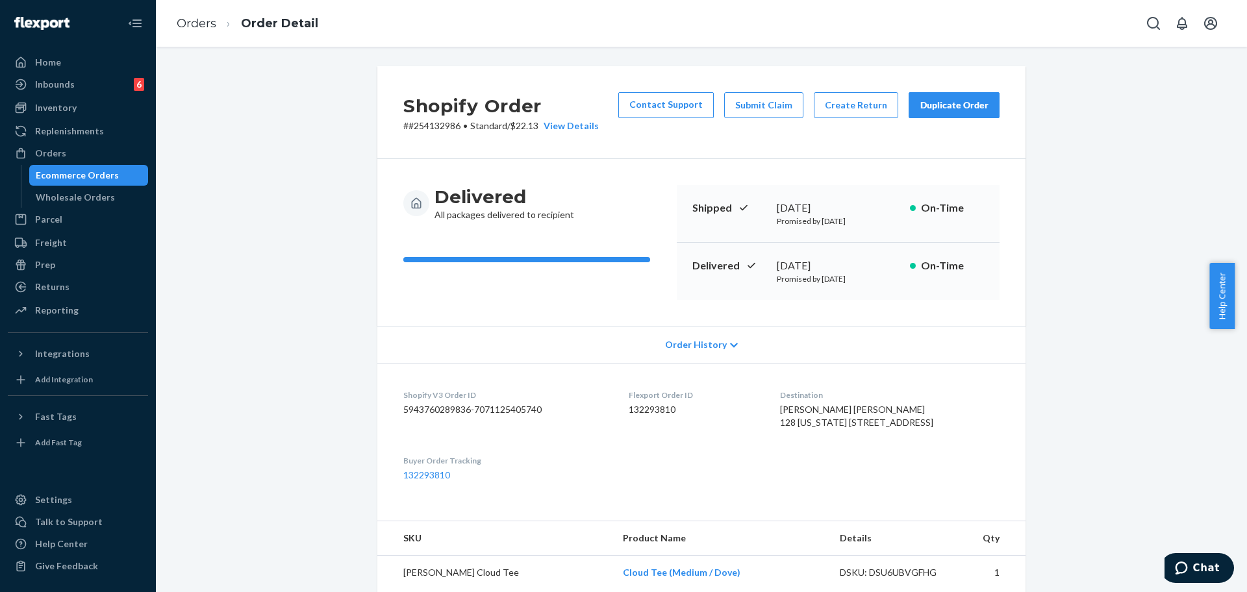
click at [840, 427] on span "[PERSON_NAME] [PERSON_NAME] 128 [US_STATE] [STREET_ADDRESS]" at bounding box center [856, 416] width 153 height 24
copy span "128 [US_STATE] 61 Hwy"
click at [44, 64] on div "Home" at bounding box center [48, 62] width 26 height 13
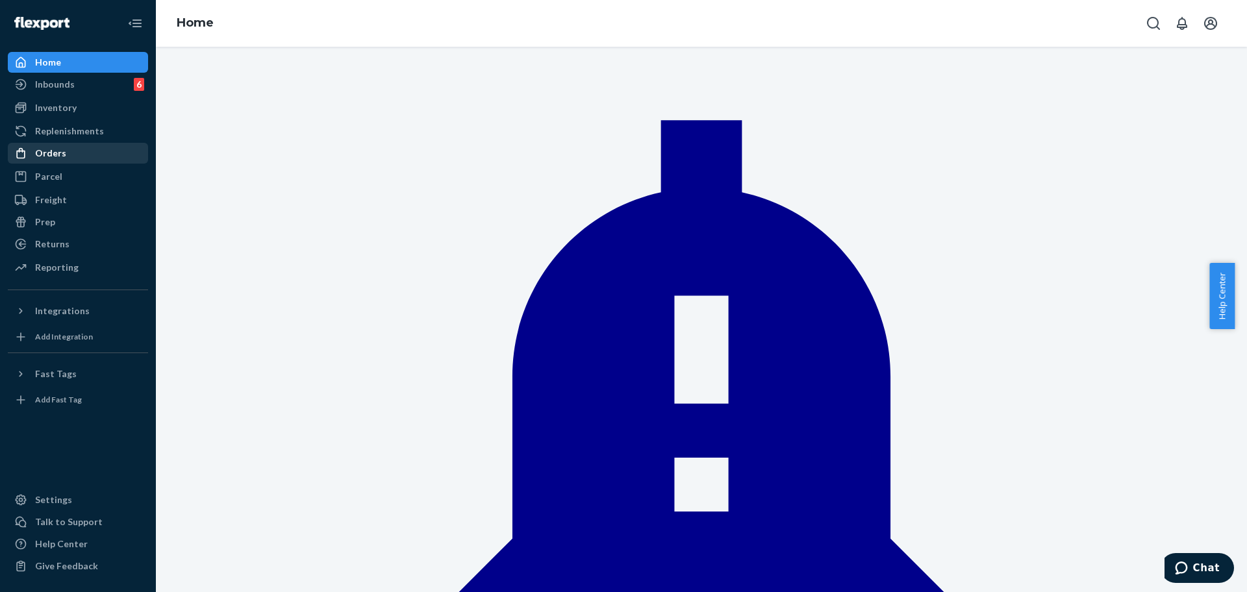
click at [62, 155] on div "Orders" at bounding box center [50, 153] width 31 height 13
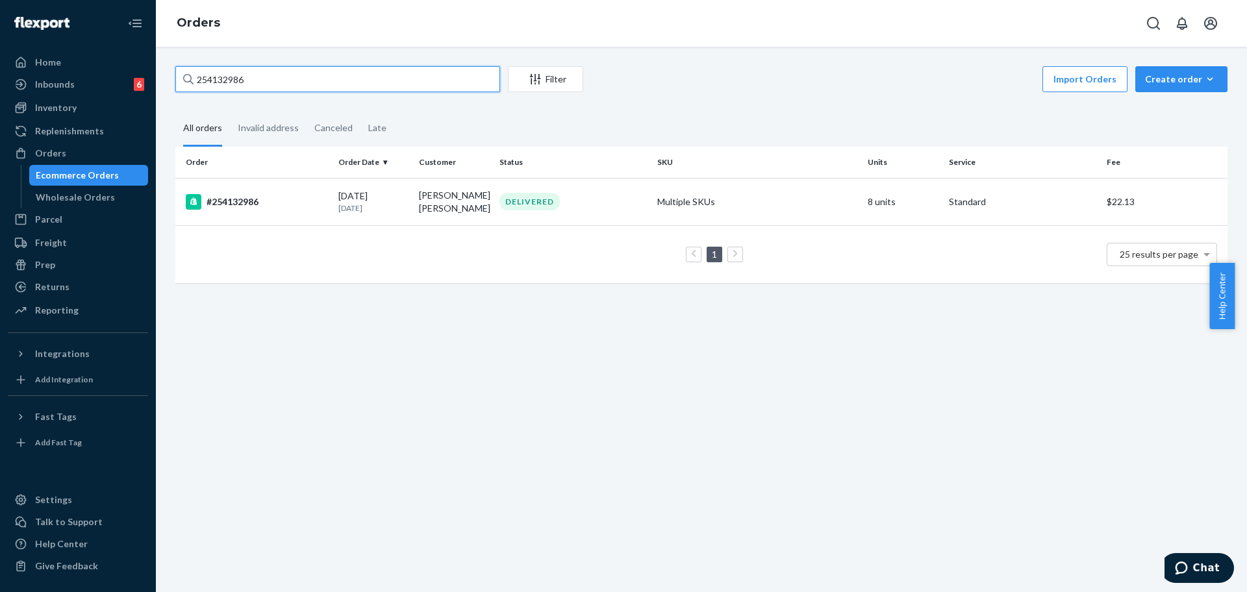
click at [285, 84] on input "254132986" at bounding box center [337, 79] width 325 height 26
paste input "3687450"
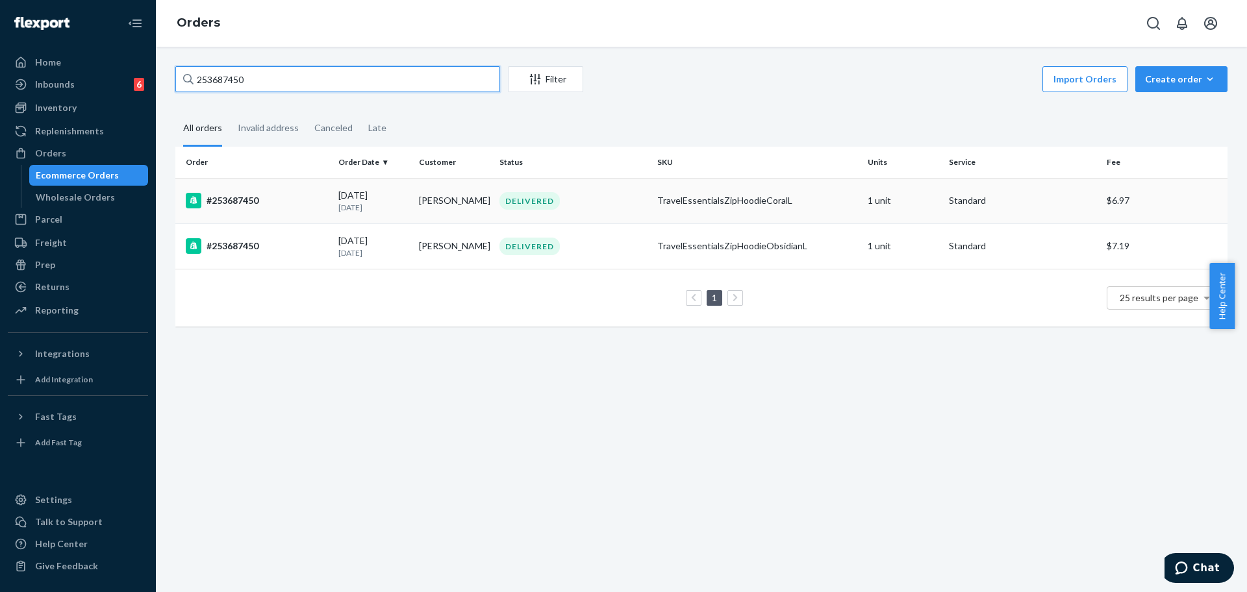
type input "253687450"
click at [297, 201] on div "#253687450" at bounding box center [257, 201] width 142 height 16
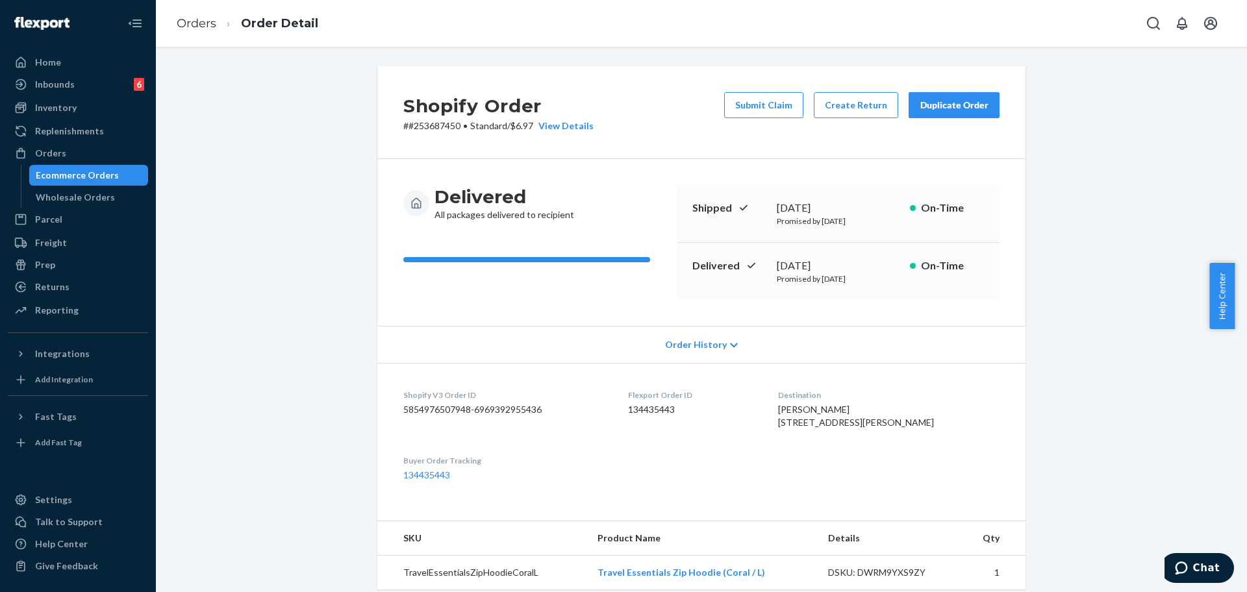
click at [888, 418] on span "Joann Reed 404 Candlestick Hill Rd Newburgh, NY 12550-1080 US" at bounding box center [856, 416] width 156 height 24
copy span "404 Candlestick Hill Rd"
click at [820, 428] on span "Joann Reed 404 Candlestick Hill Rd Newburgh, NY 12550-1080 US" at bounding box center [856, 416] width 156 height 24
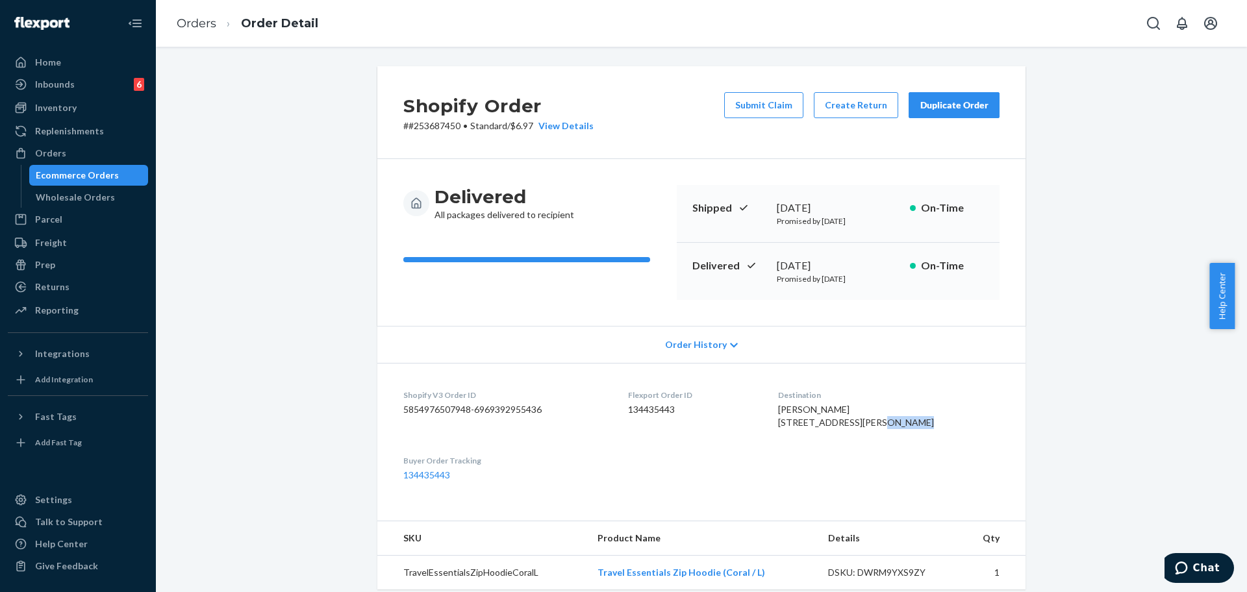
click at [820, 428] on span "Joann Reed 404 Candlestick Hill Rd Newburgh, NY 12550-1080 US" at bounding box center [856, 416] width 156 height 24
copy span "Newburgh"
click at [860, 418] on span "Joann Reed 404 Candlestick Hill Rd Newburgh, NY 12550-1080 US" at bounding box center [856, 416] width 156 height 24
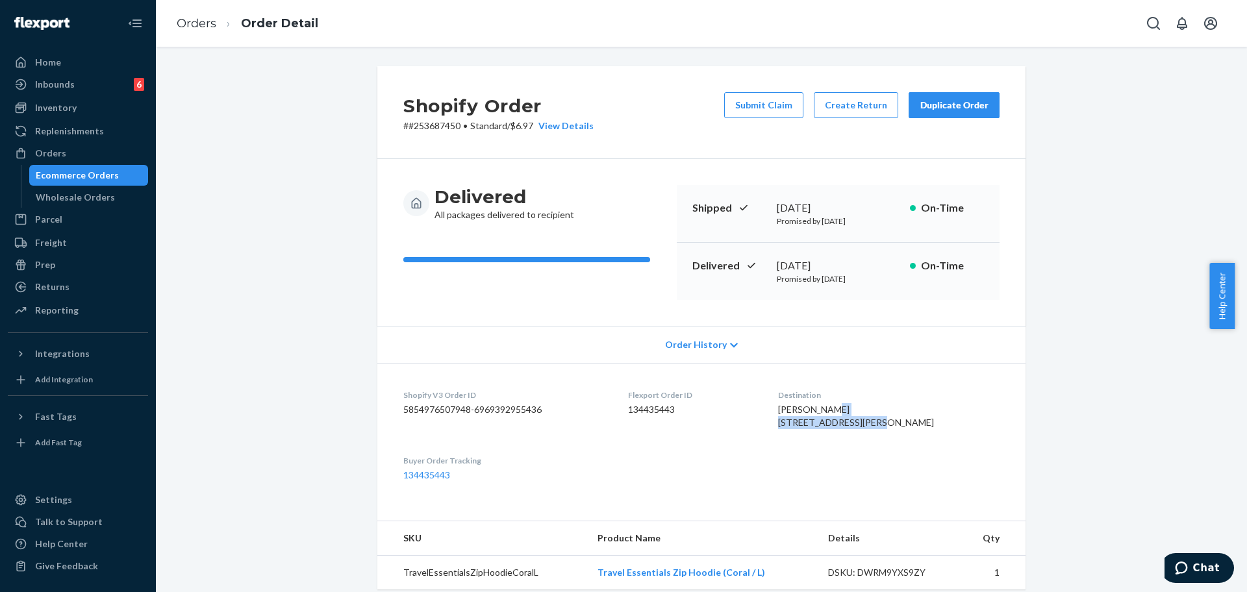
copy span "404 Candlestick Hill Rd"
click at [833, 428] on span "Joann Reed 404 Candlestick Hill Rd Newburgh, NY 12550-1080 US" at bounding box center [856, 416] width 156 height 24
copy span "Newburgh"
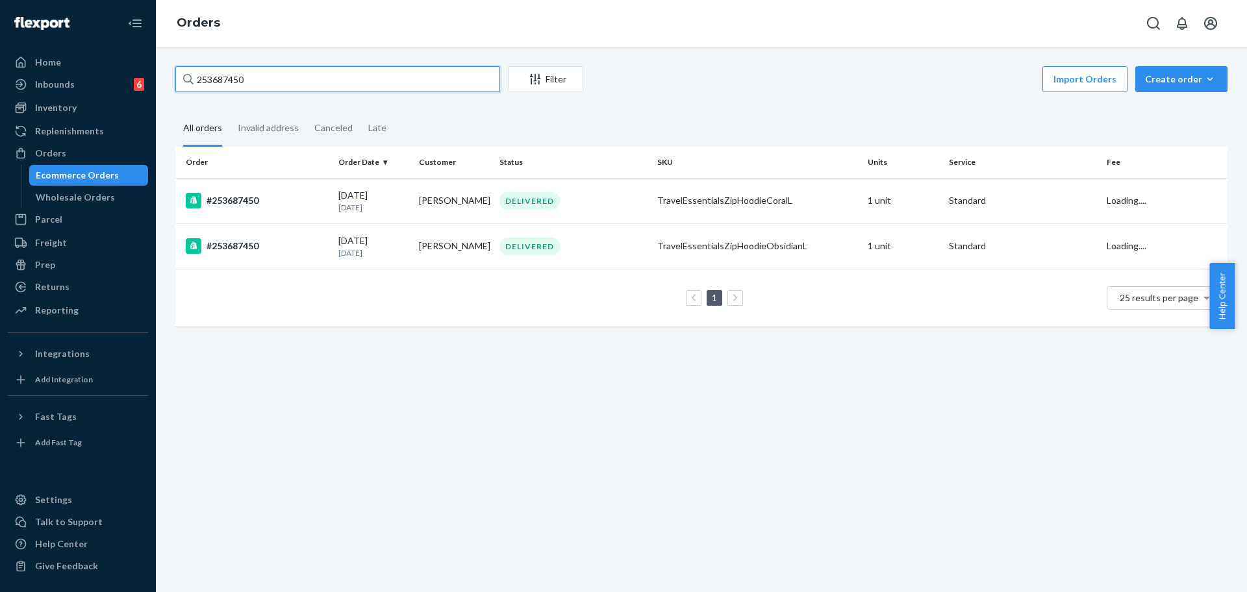
click at [359, 72] on input "253687450" at bounding box center [337, 79] width 325 height 26
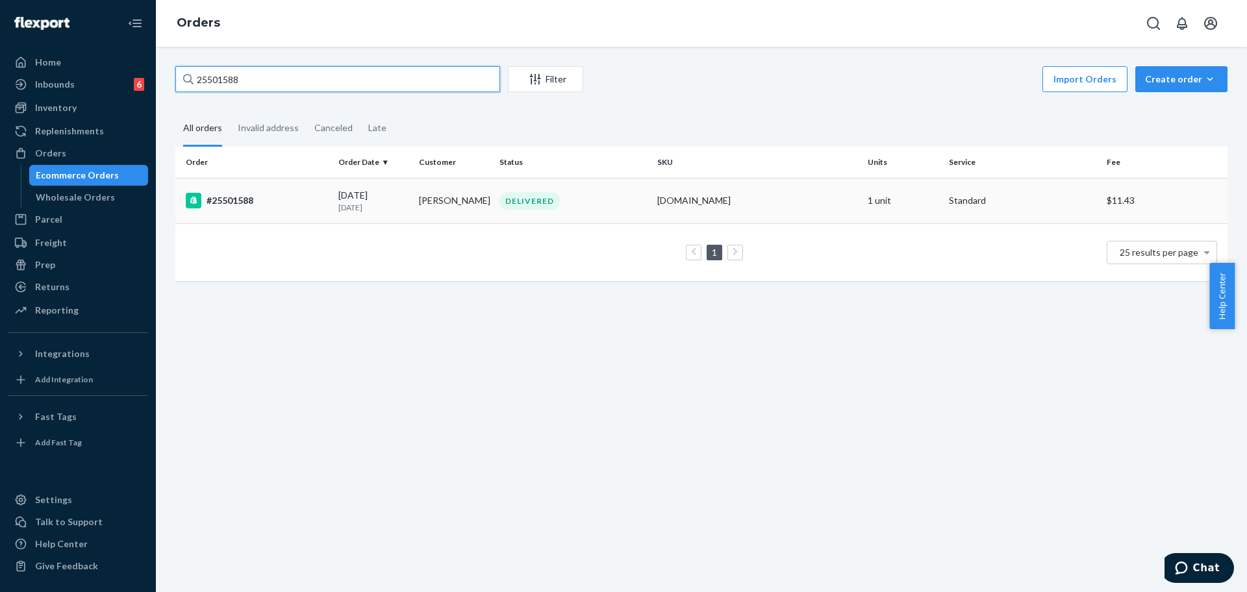
type input "25501588"
click at [310, 200] on div "#25501588" at bounding box center [257, 201] width 142 height 16
